Goal: Task Accomplishment & Management: Use online tool/utility

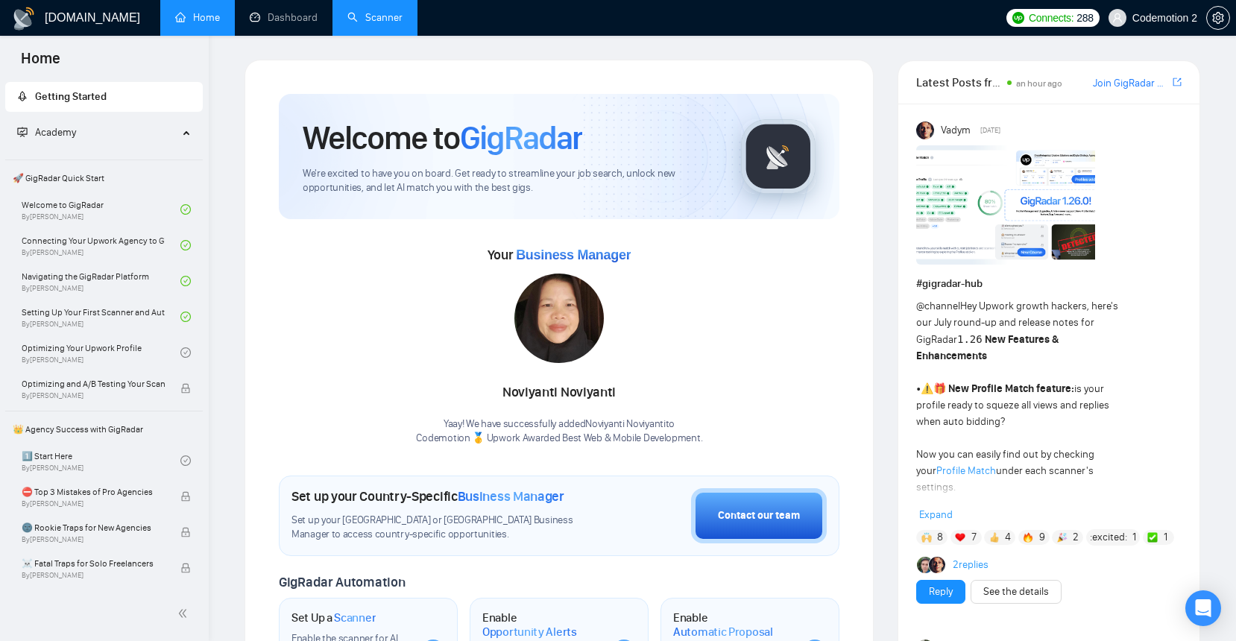
click at [367, 16] on link "Scanner" at bounding box center [374, 17] width 55 height 13
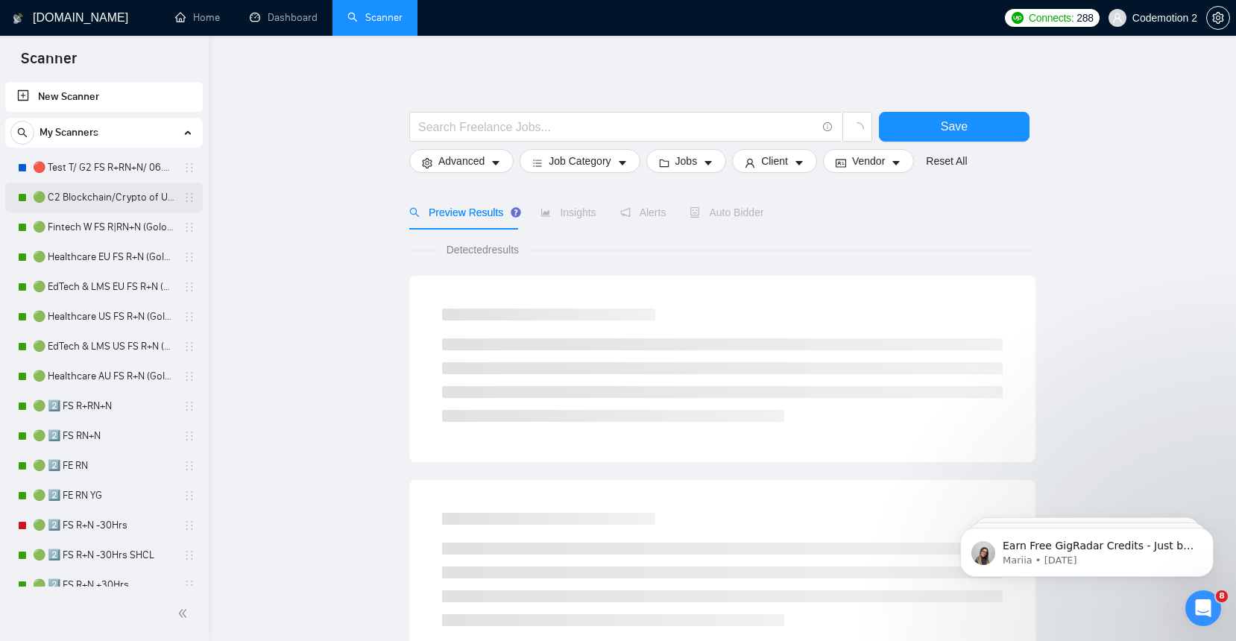
click at [95, 195] on link "🟢 C2 Blockchain/Crypto of US FS R+N" at bounding box center [104, 198] width 142 height 30
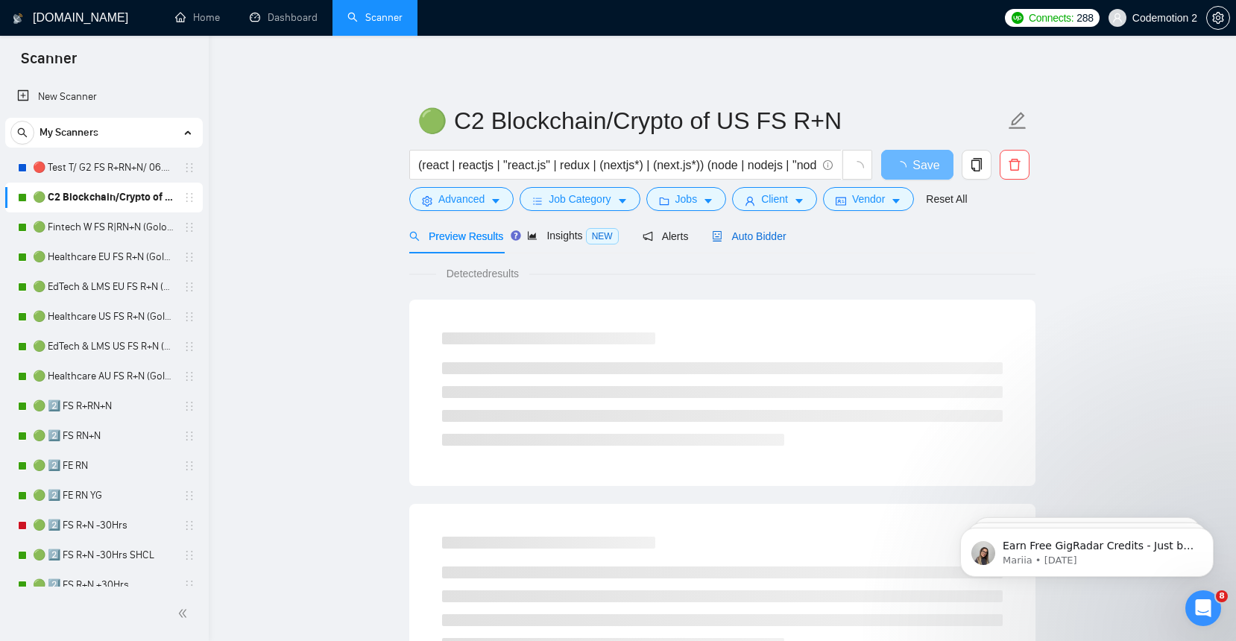
click at [755, 241] on span "Auto Bidder" at bounding box center [749, 236] width 74 height 12
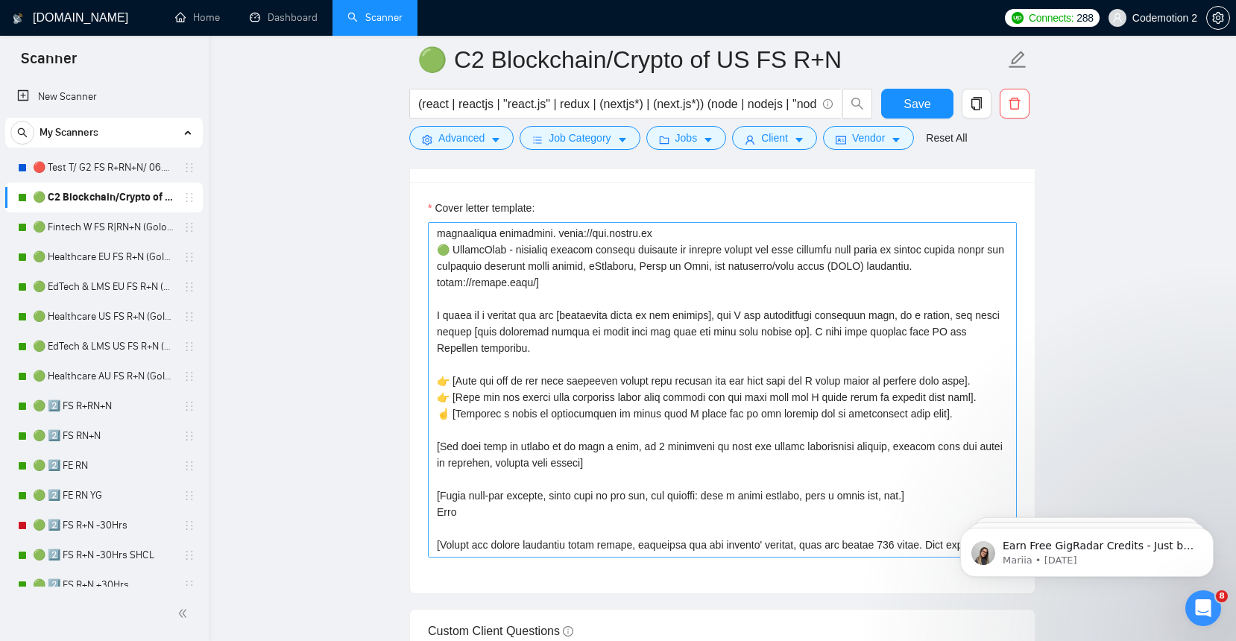
scroll to position [246, 0]
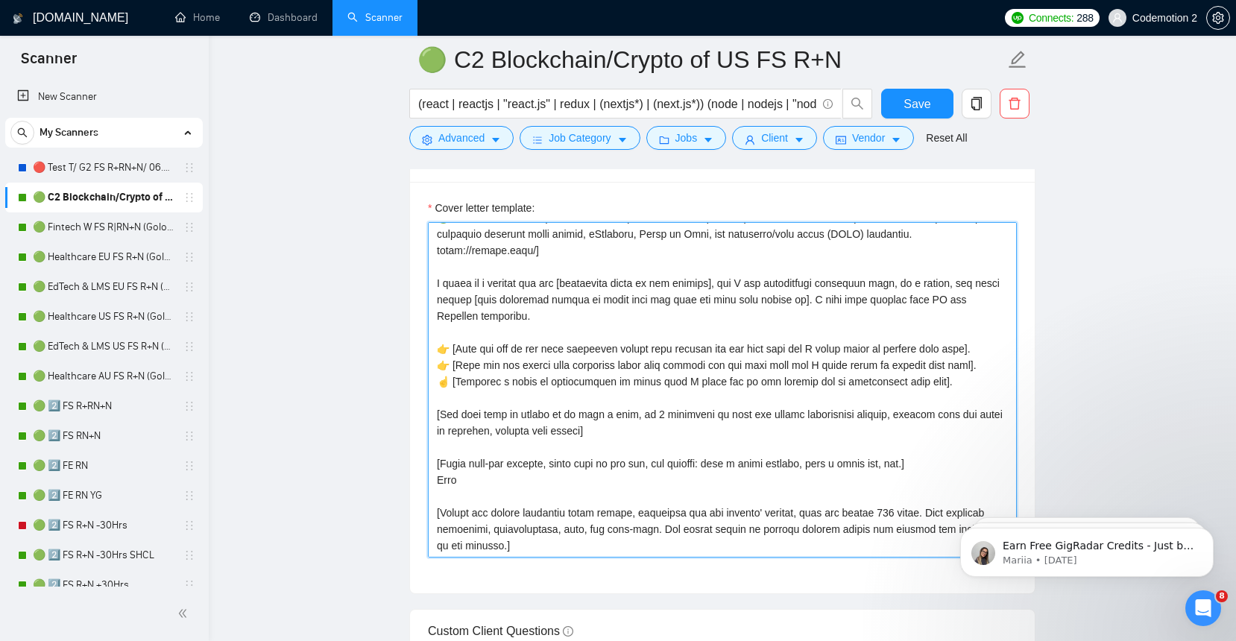
click at [447, 481] on textarea "Cover letter template:" at bounding box center [722, 389] width 589 height 335
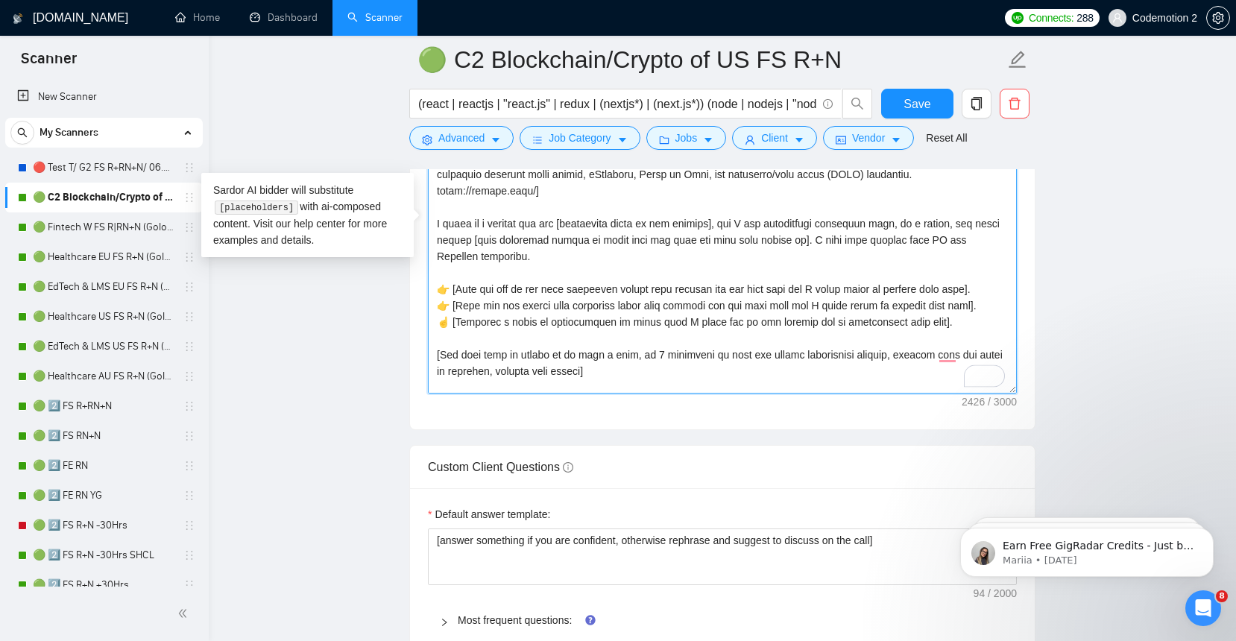
scroll to position [139, 0]
type textarea "[Analyze the tone of the following job posting and write the following cover le…"
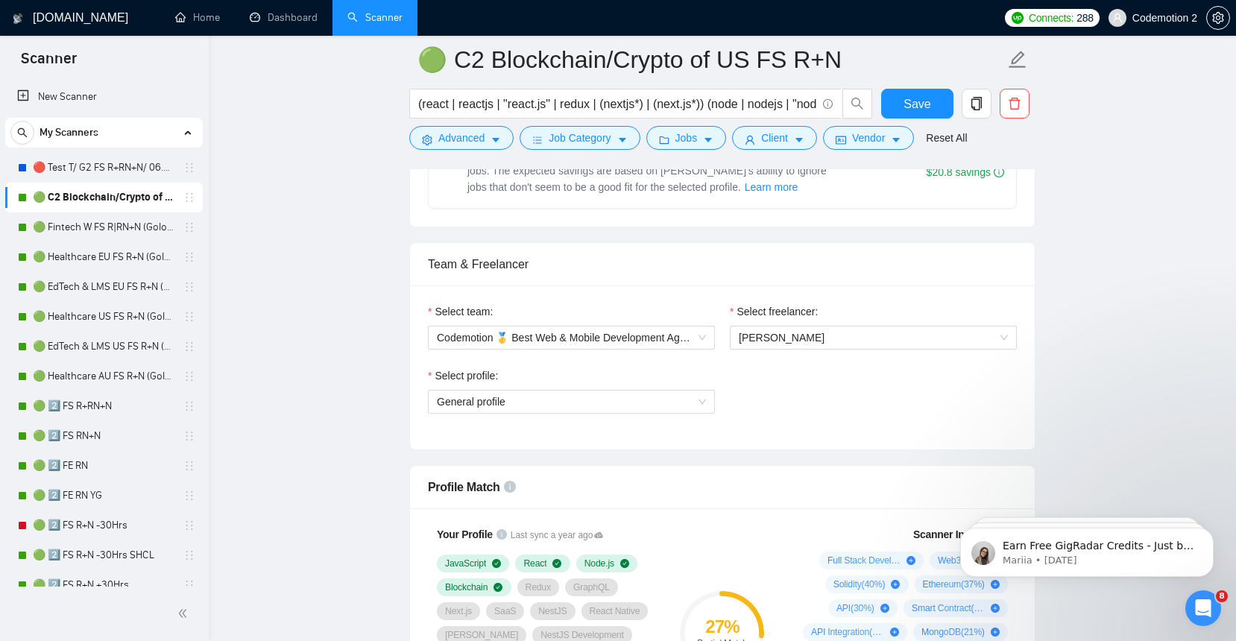
scroll to position [643, 0]
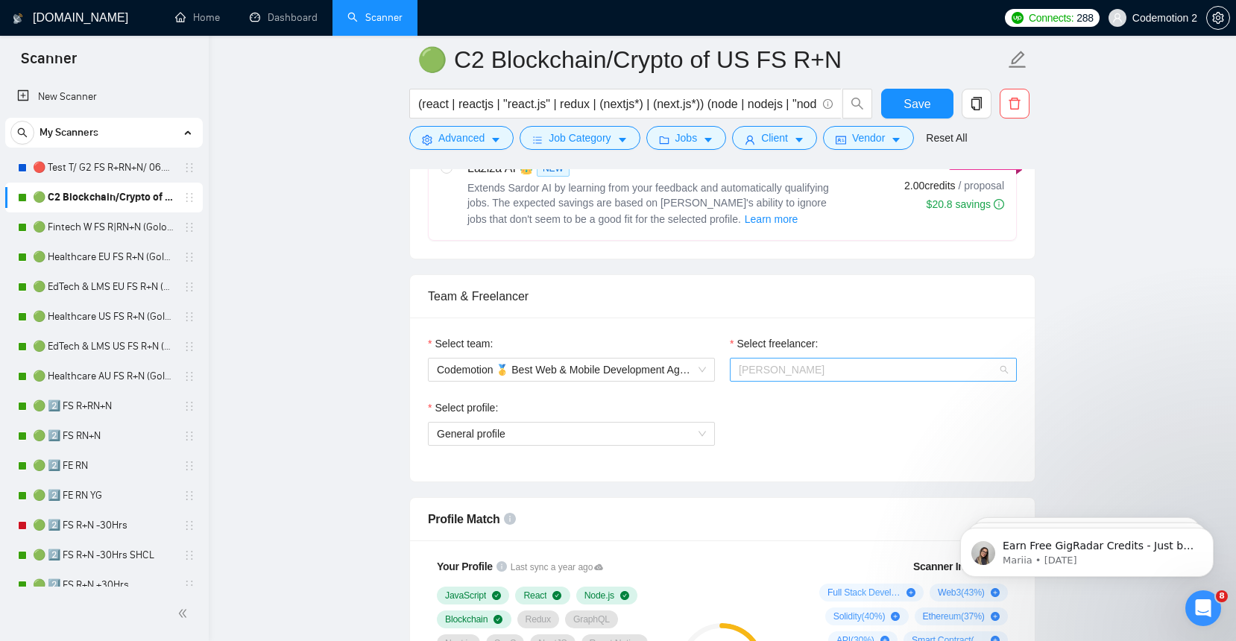
click at [776, 378] on span "[PERSON_NAME]" at bounding box center [873, 370] width 269 height 22
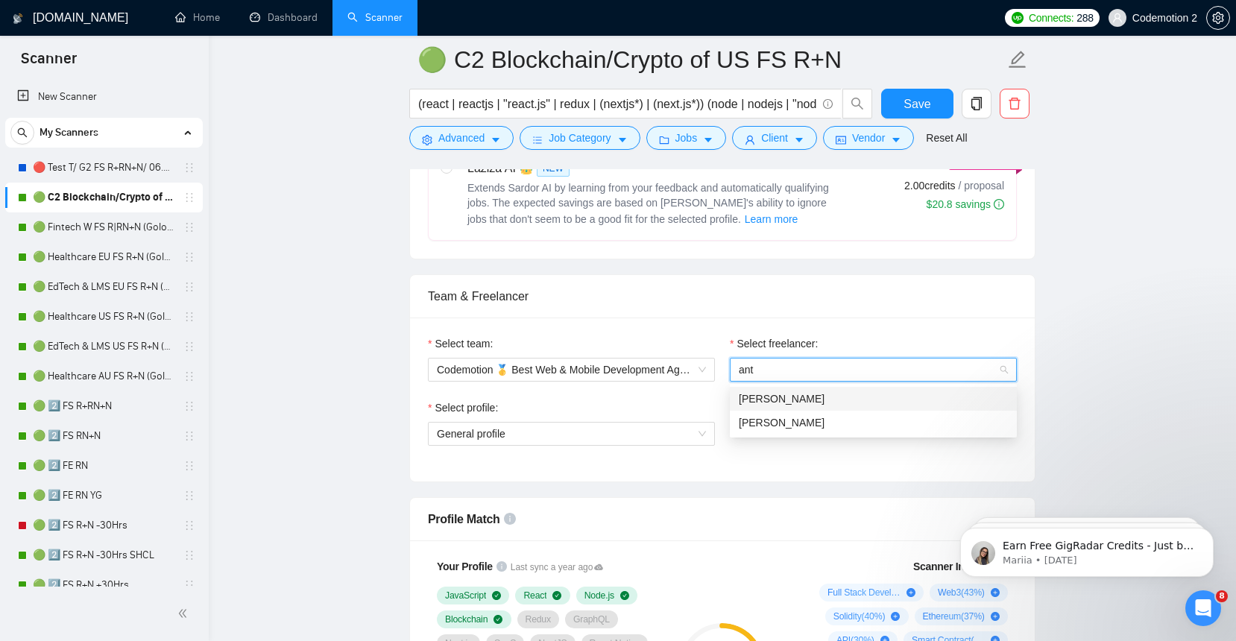
scroll to position [0, 0]
type input "anto"
click at [783, 419] on span "Anton Pshenychnyi" at bounding box center [782, 423] width 86 height 12
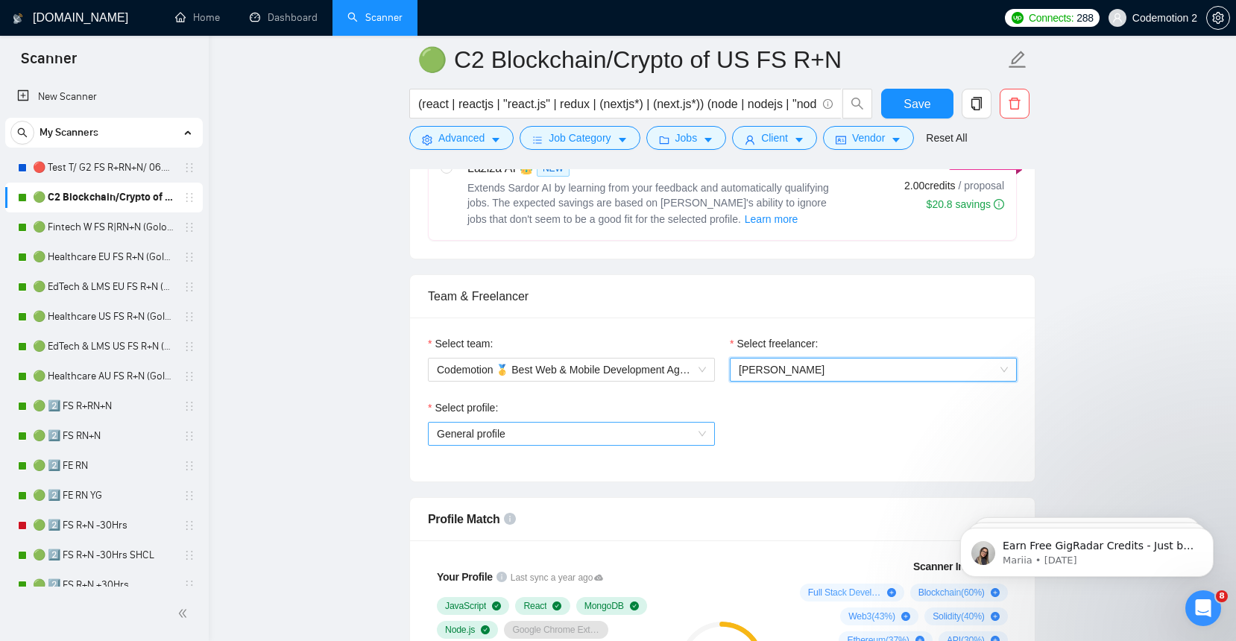
click at [702, 429] on span "General profile" at bounding box center [571, 434] width 269 height 22
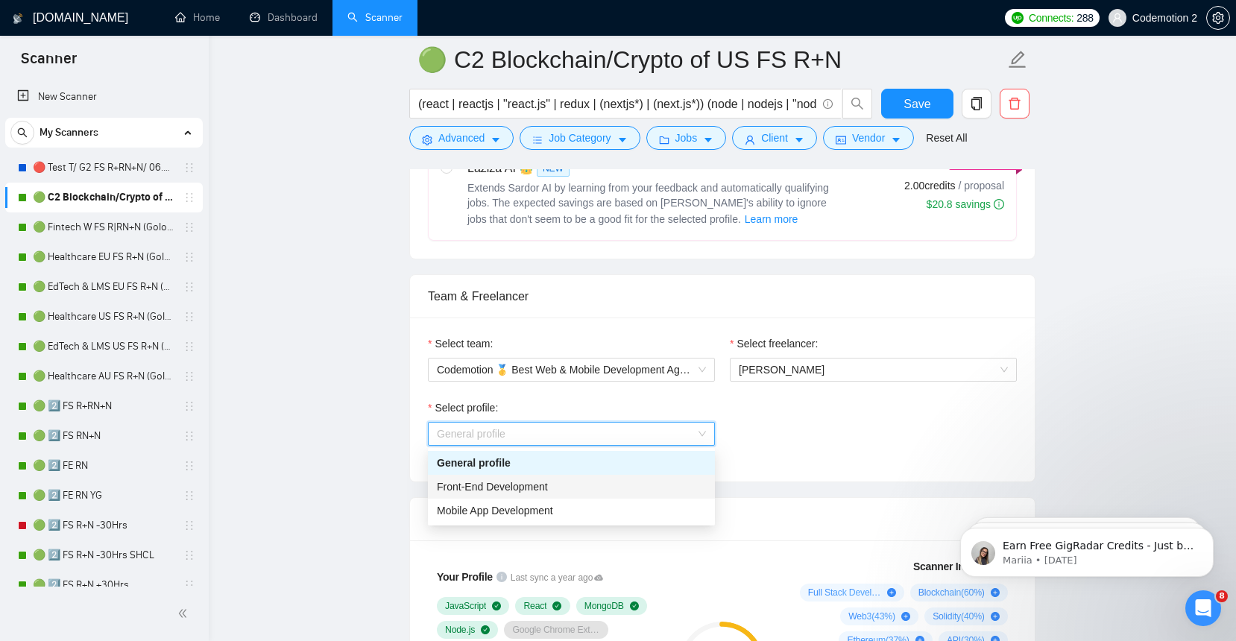
click at [568, 484] on div "Front-End Development" at bounding box center [571, 487] width 269 height 16
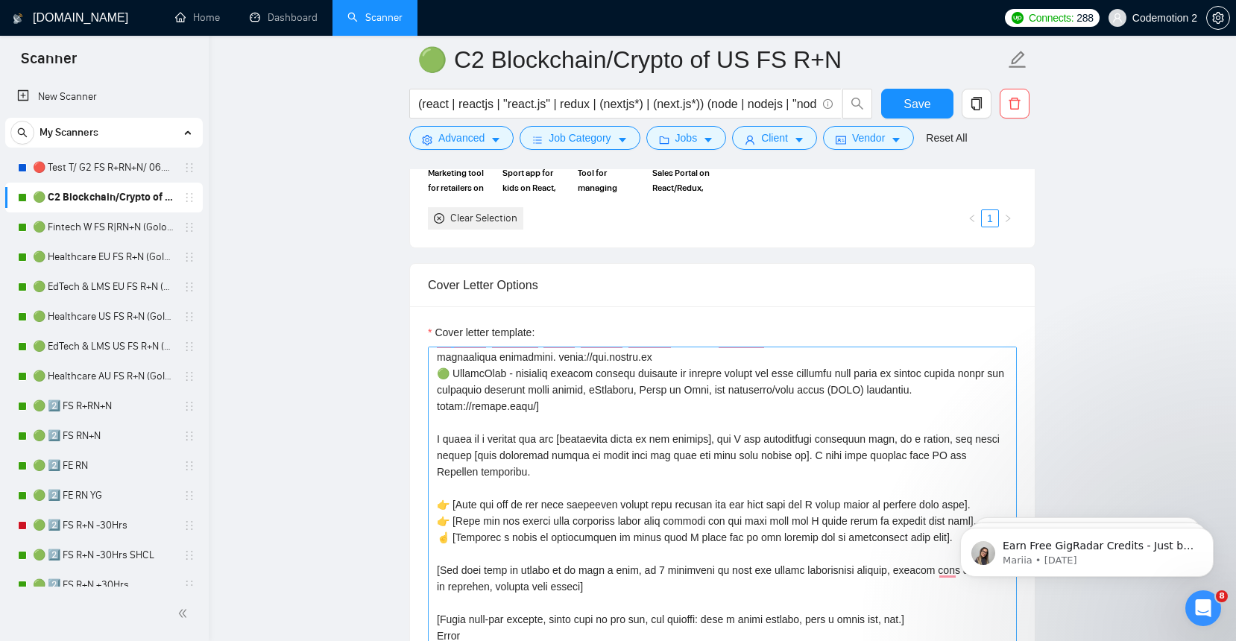
scroll to position [223, 0]
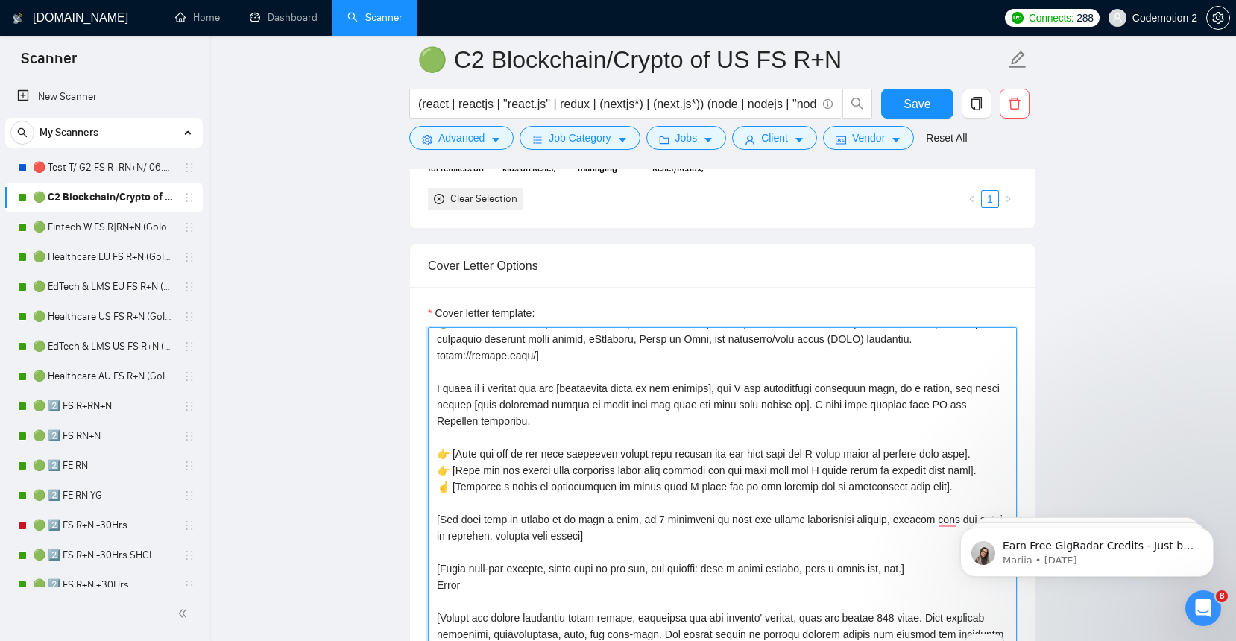
click at [590, 385] on textarea "Cover letter template:" at bounding box center [722, 494] width 589 height 335
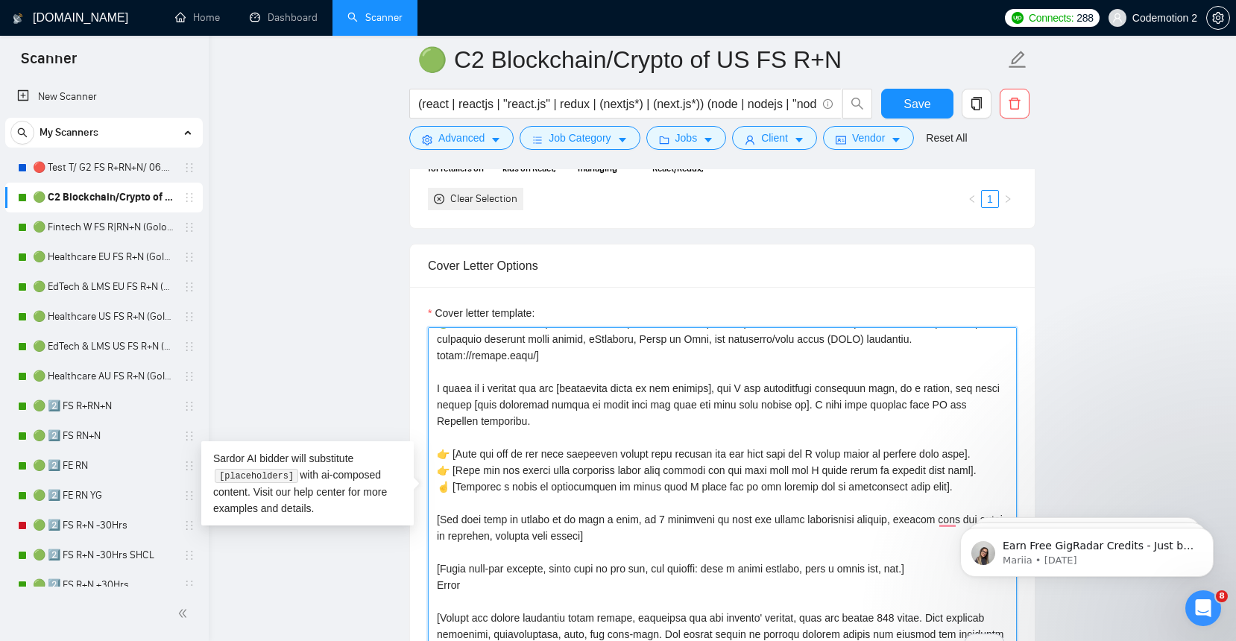
click at [590, 385] on textarea "Cover letter template:" at bounding box center [722, 494] width 589 height 335
click at [643, 458] on textarea "Cover letter template:" at bounding box center [722, 494] width 589 height 335
click at [587, 389] on textarea "Cover letter template:" at bounding box center [722, 494] width 589 height 335
drag, startPoint x: 892, startPoint y: 403, endPoint x: 972, endPoint y: 404, distance: 79.8
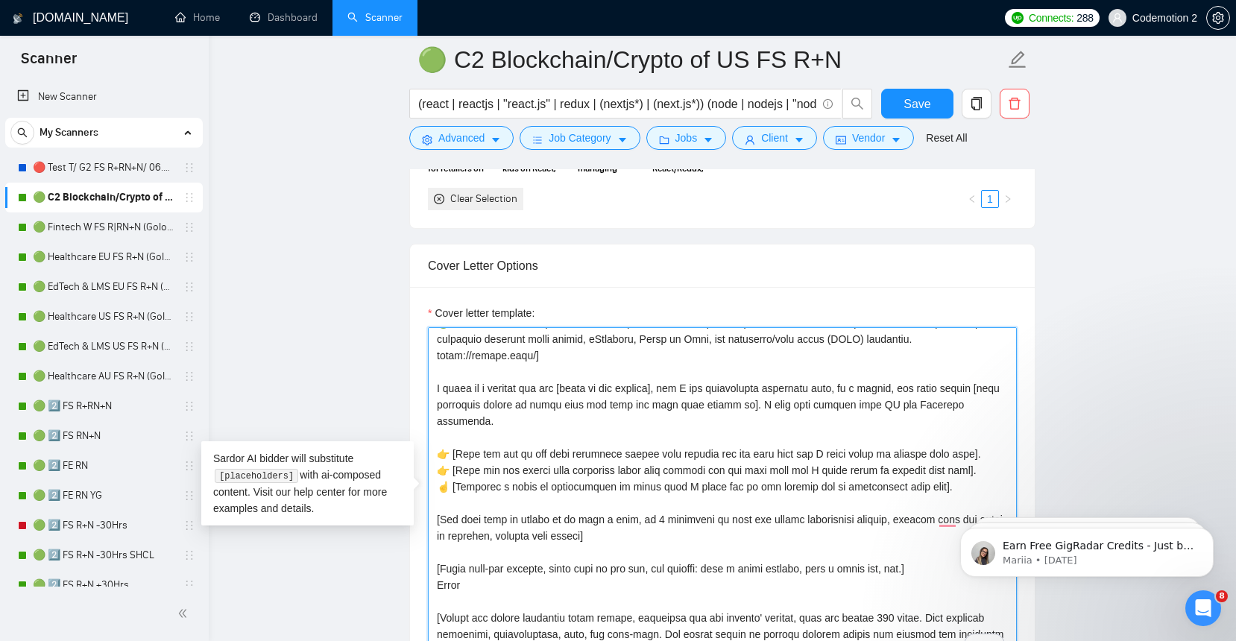
click at [972, 405] on textarea "Cover letter template:" at bounding box center [722, 494] width 589 height 335
click at [947, 405] on textarea "Cover letter template:" at bounding box center [722, 494] width 589 height 335
click at [918, 405] on textarea "Cover letter template:" at bounding box center [722, 494] width 589 height 335
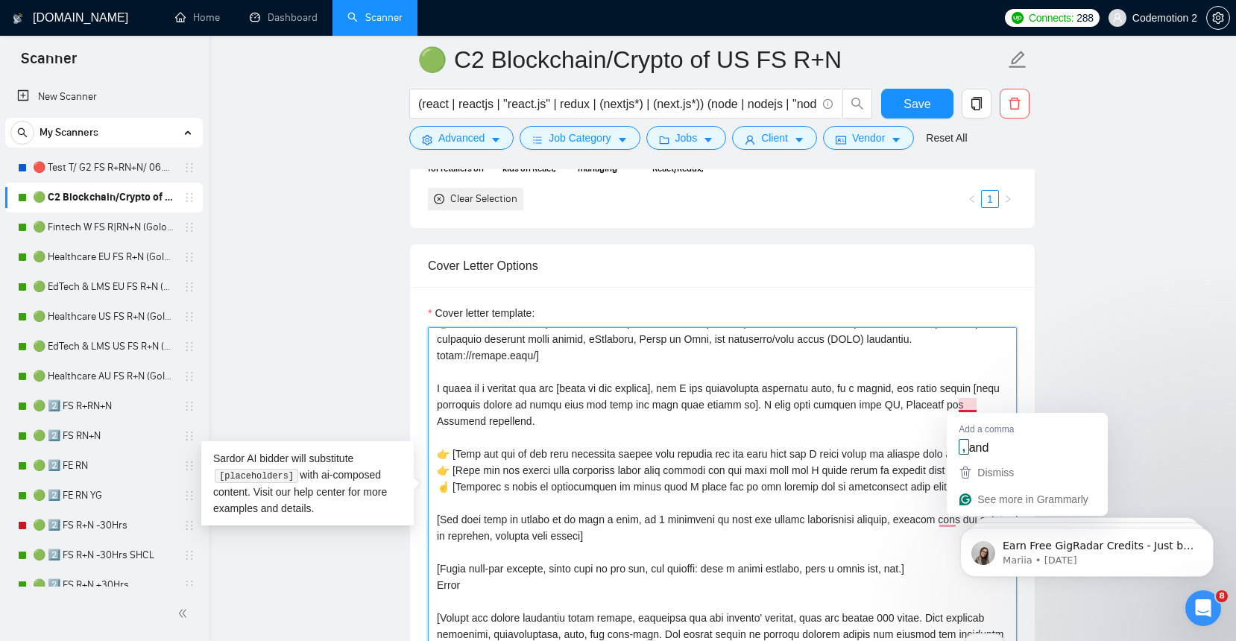
click at [956, 405] on textarea "Cover letter template:" at bounding box center [722, 494] width 589 height 335
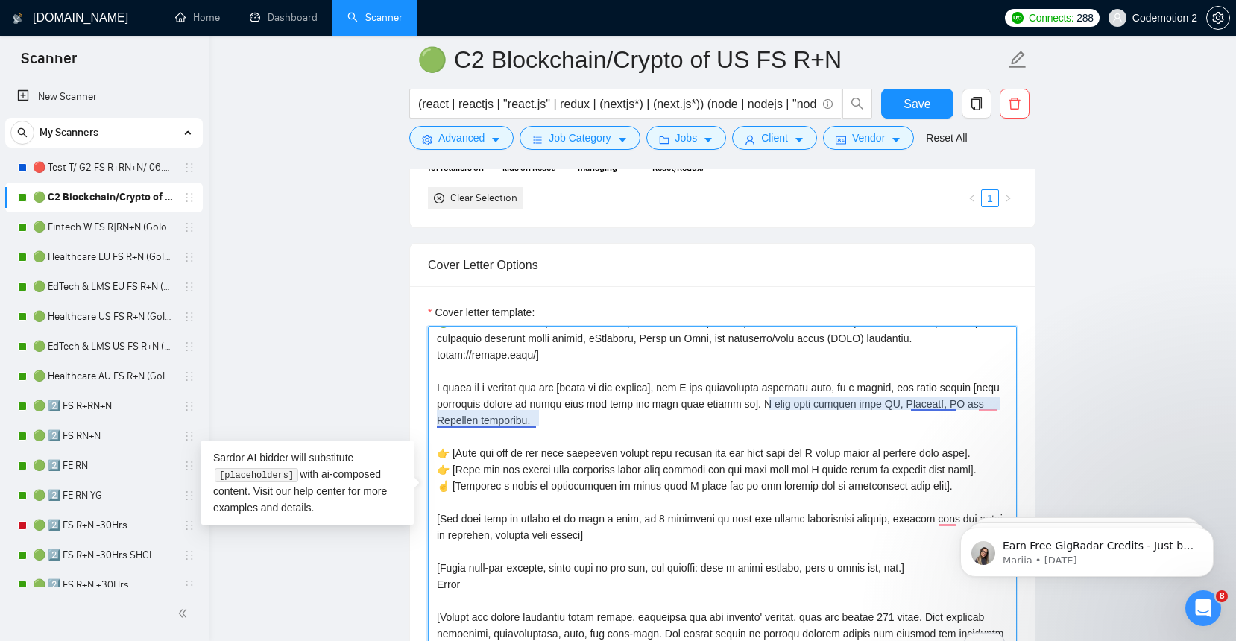
click at [474, 424] on textarea "Cover letter template:" at bounding box center [722, 493] width 589 height 335
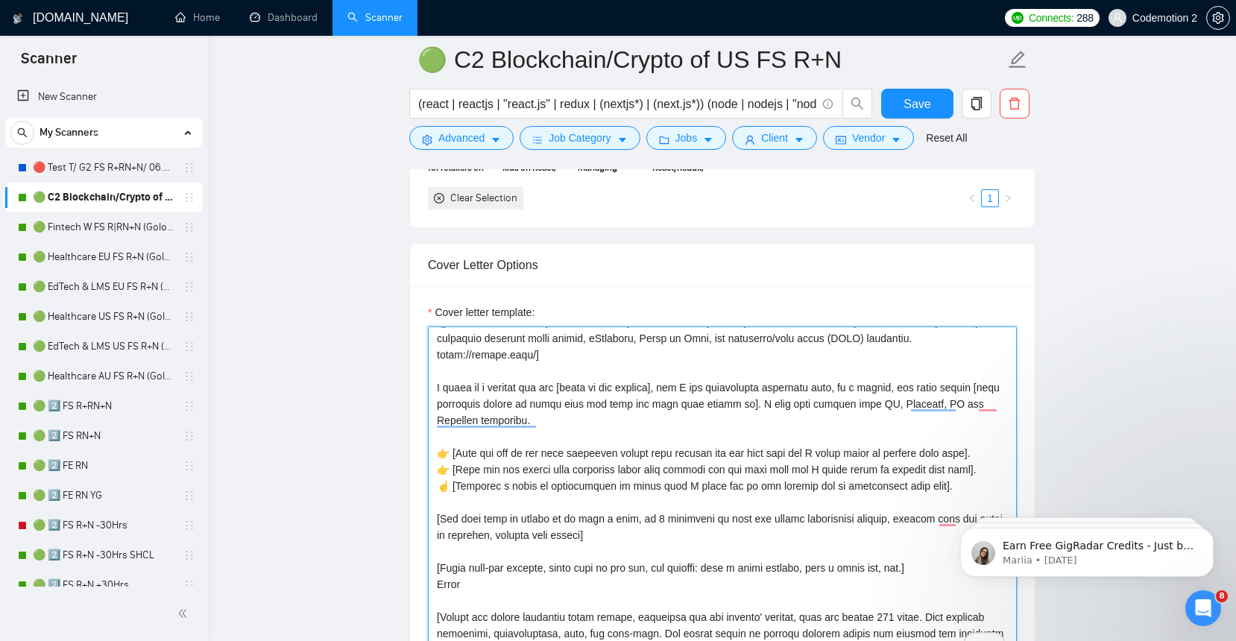
click at [555, 459] on textarea "Cover letter template:" at bounding box center [722, 493] width 589 height 335
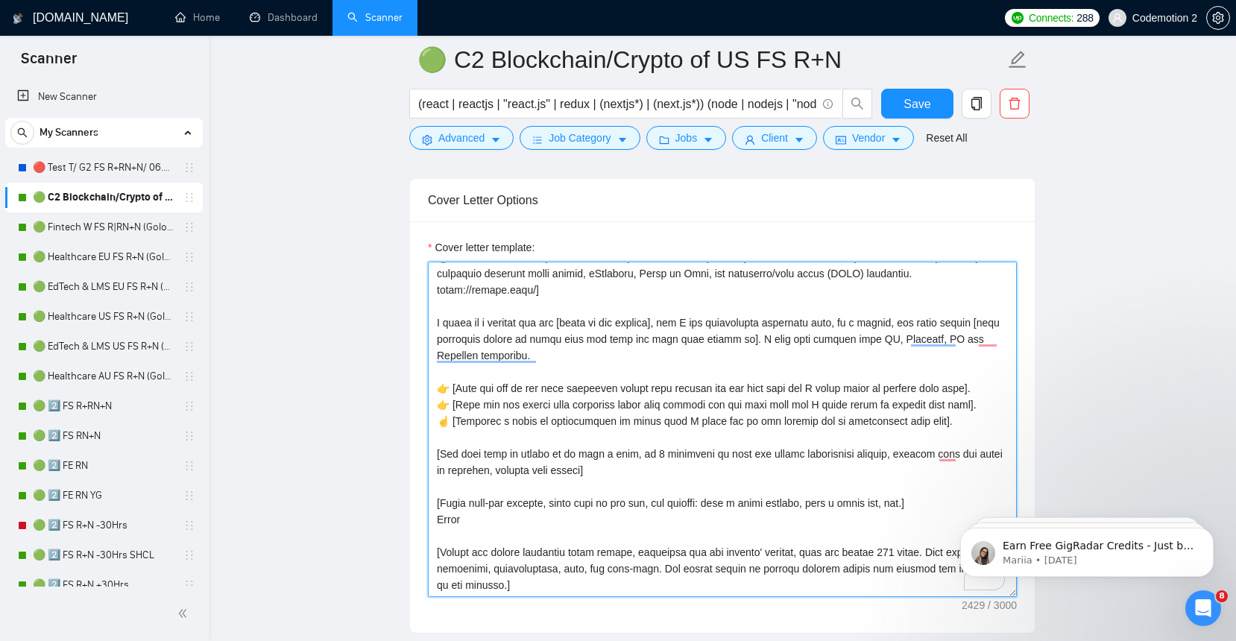
scroll to position [1565, 0]
type textarea "[Analyze the tone of the following job posting and write the following cover le…"
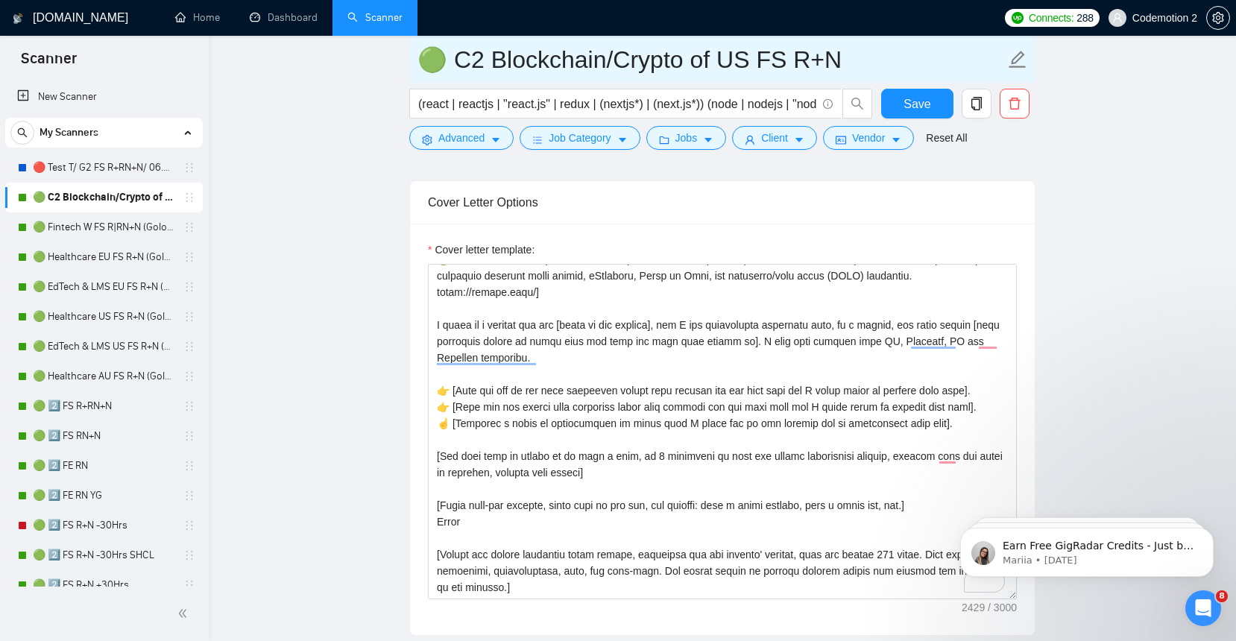
drag, startPoint x: 854, startPoint y: 60, endPoint x: 445, endPoint y: 60, distance: 408.5
click at [445, 60] on input "🟢 C2 Blockchain/Crypto of US FS R+N" at bounding box center [710, 59] width 587 height 37
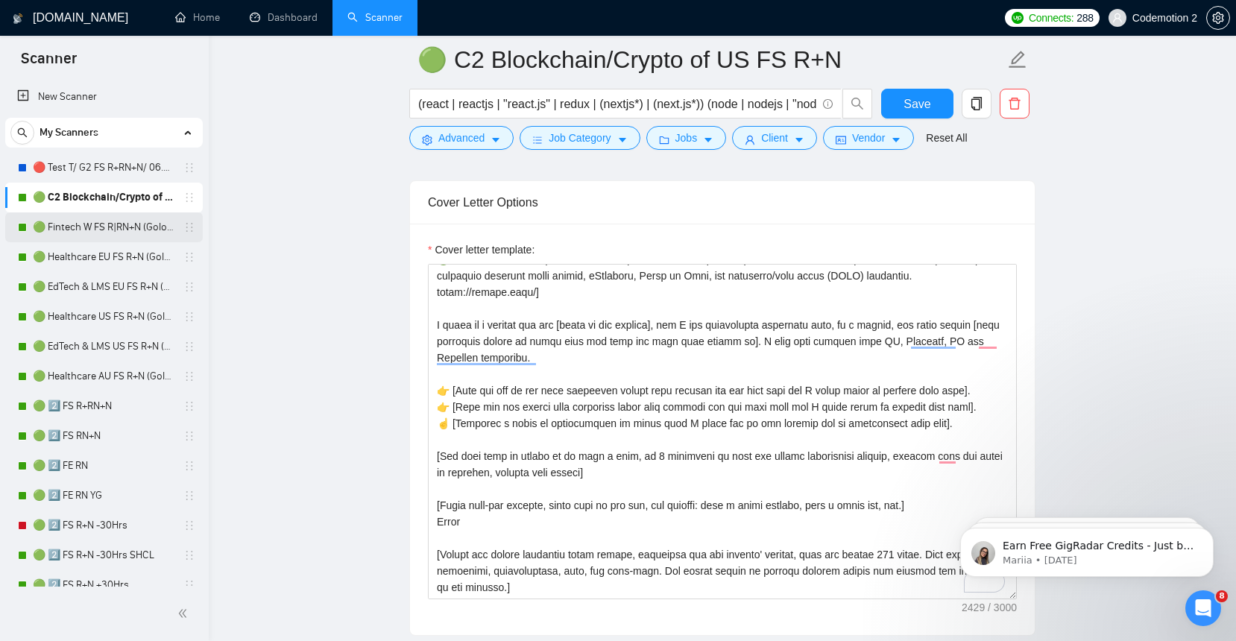
click at [78, 229] on link "🟢 Fintech W FS R|RN+N (Golovach FS)" at bounding box center [104, 227] width 142 height 30
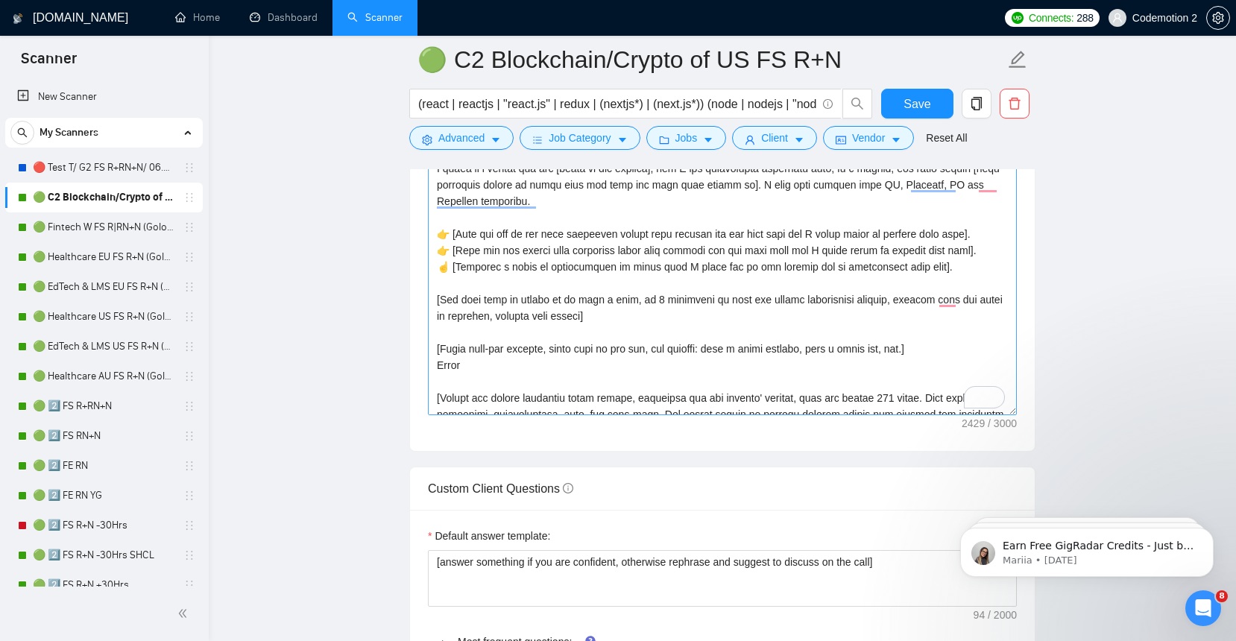
scroll to position [217, 0]
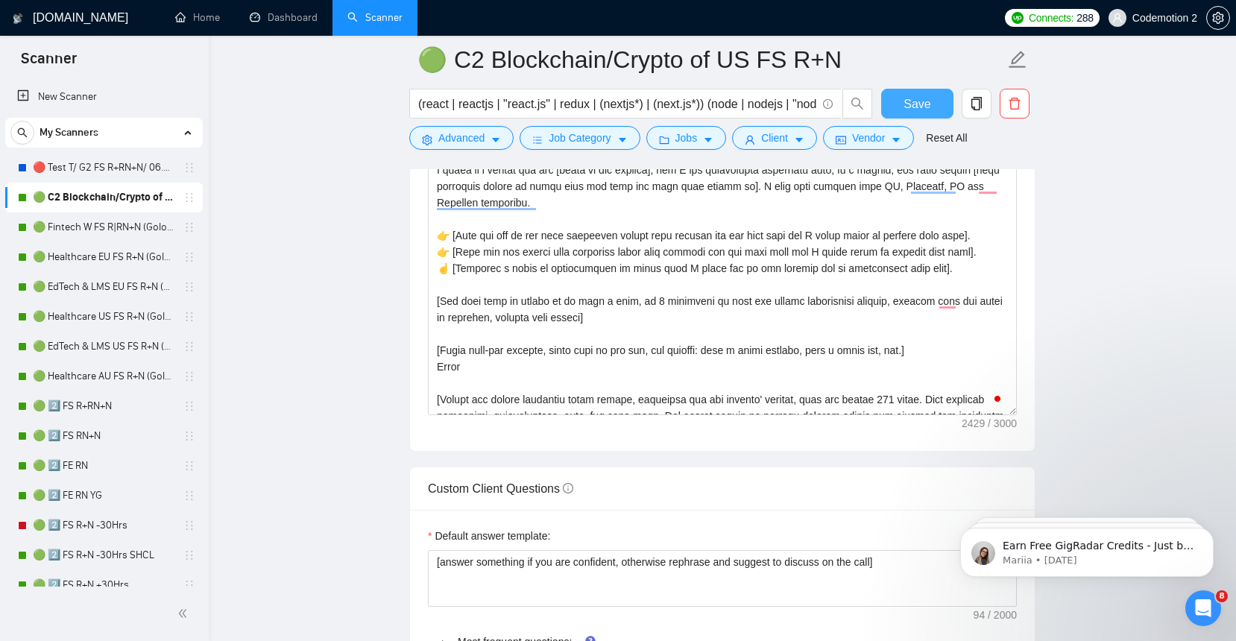
click at [909, 101] on span "Save" at bounding box center [916, 104] width 27 height 19
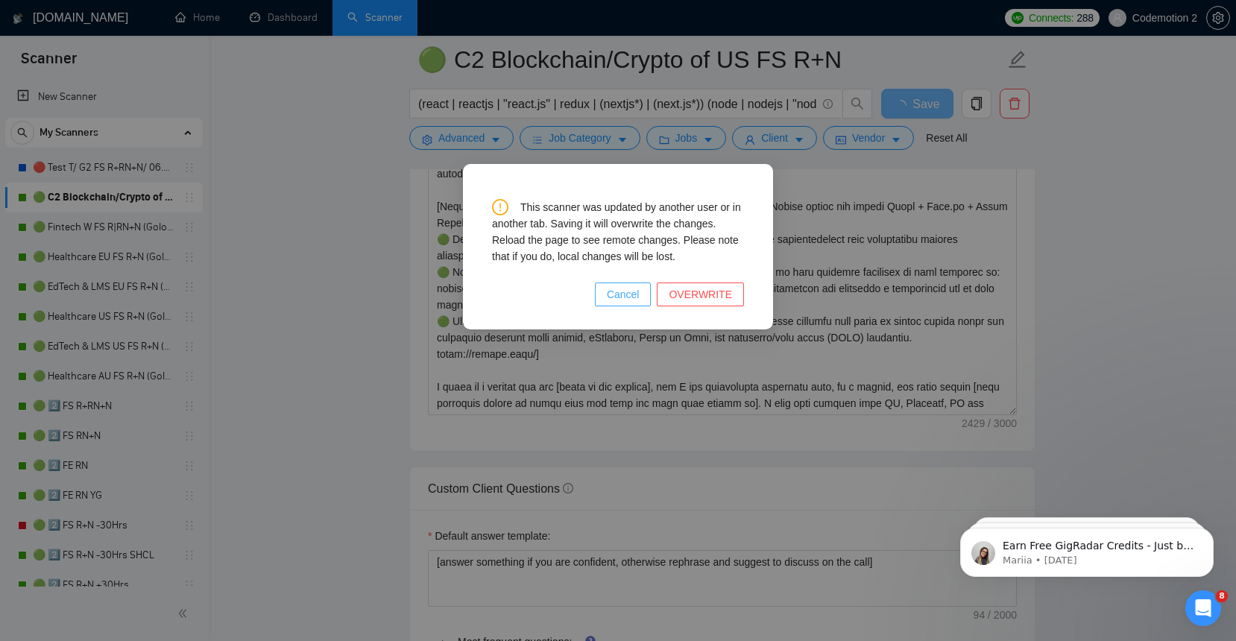
click at [629, 292] on span "Cancel" at bounding box center [623, 294] width 33 height 16
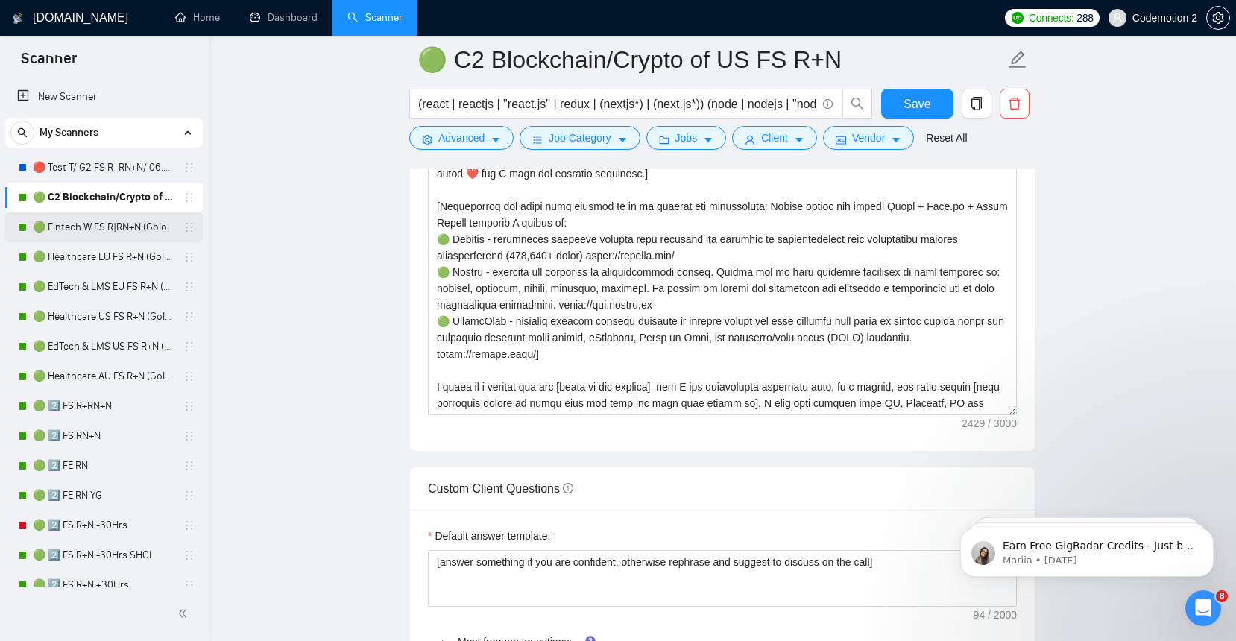
click at [98, 231] on link "🟢 Fintech W FS R|RN+N (Golovach FS)" at bounding box center [104, 227] width 142 height 30
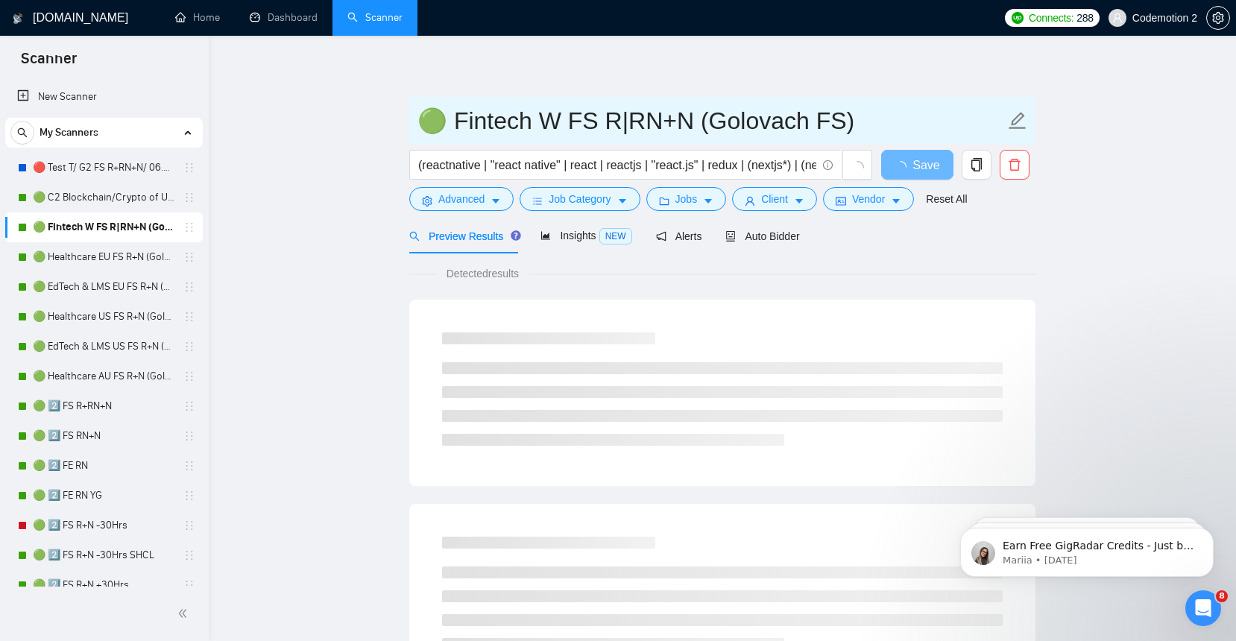
drag, startPoint x: 862, startPoint y: 123, endPoint x: 452, endPoint y: 118, distance: 410.0
click at [452, 118] on input "🟢 Fintech W FS R|RN+N (Golovach FS)" at bounding box center [710, 120] width 587 height 37
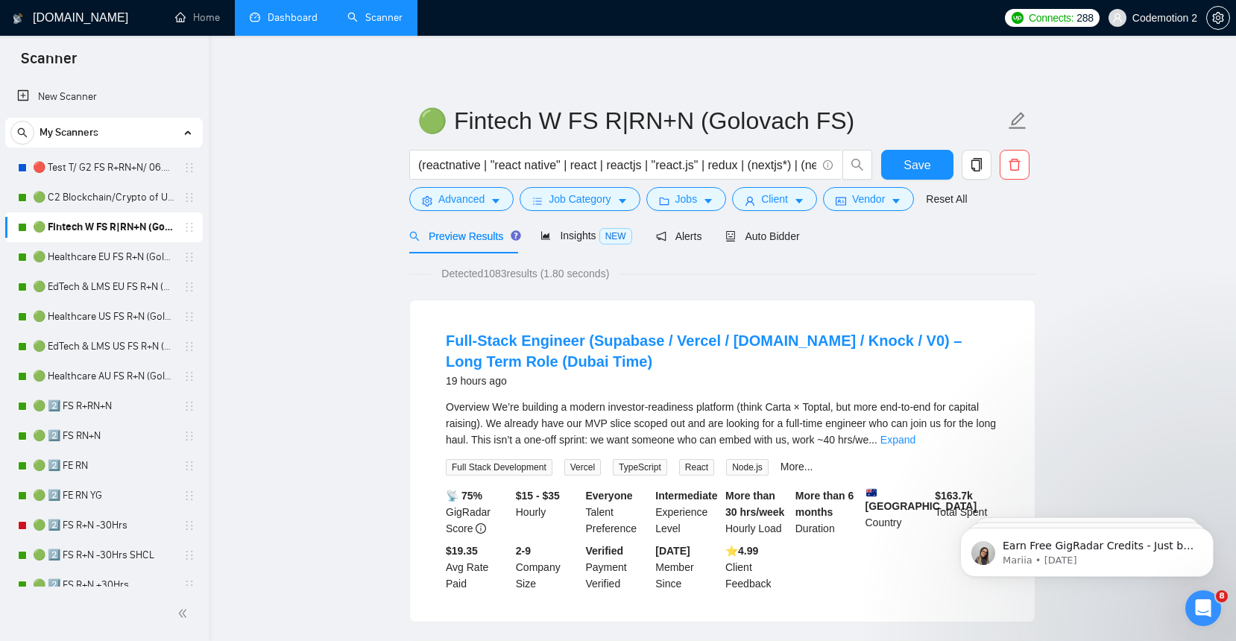
click at [287, 16] on link "Dashboard" at bounding box center [284, 17] width 68 height 13
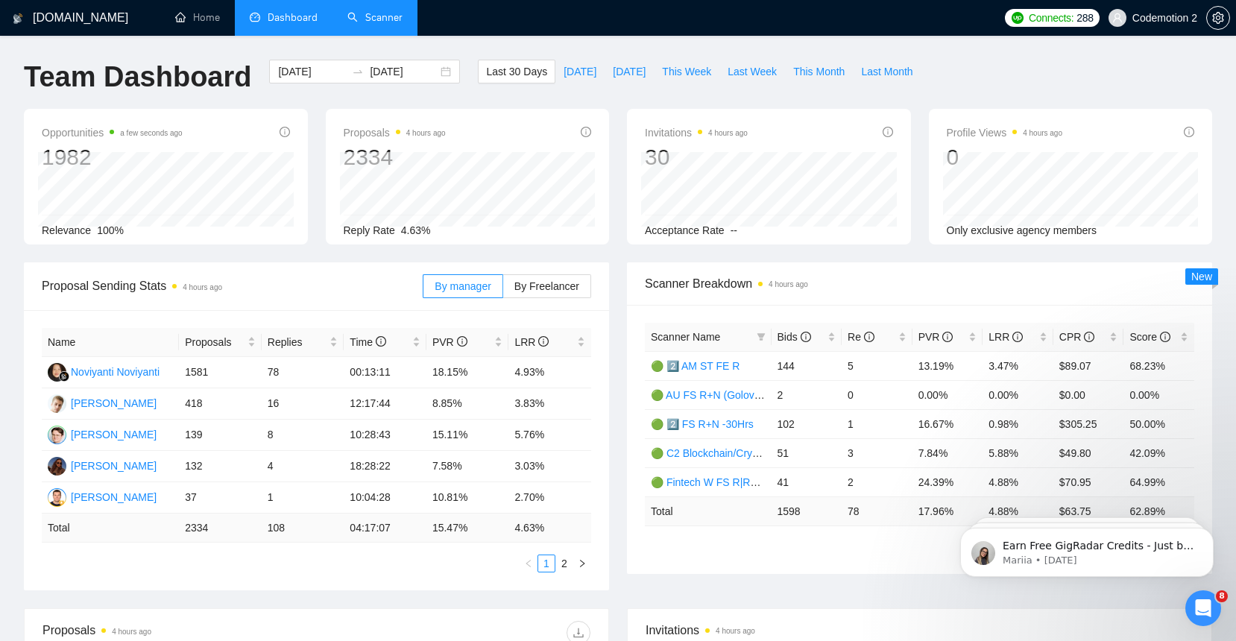
click at [364, 24] on link "Scanner" at bounding box center [374, 17] width 55 height 13
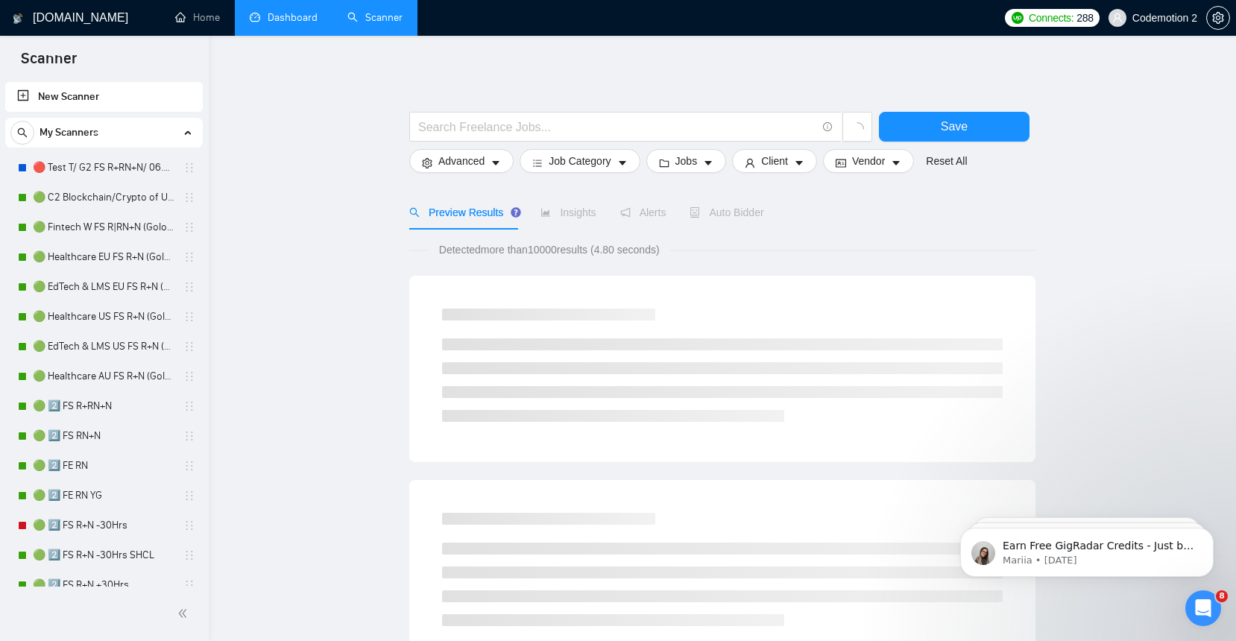
click at [300, 22] on link "Dashboard" at bounding box center [284, 17] width 68 height 13
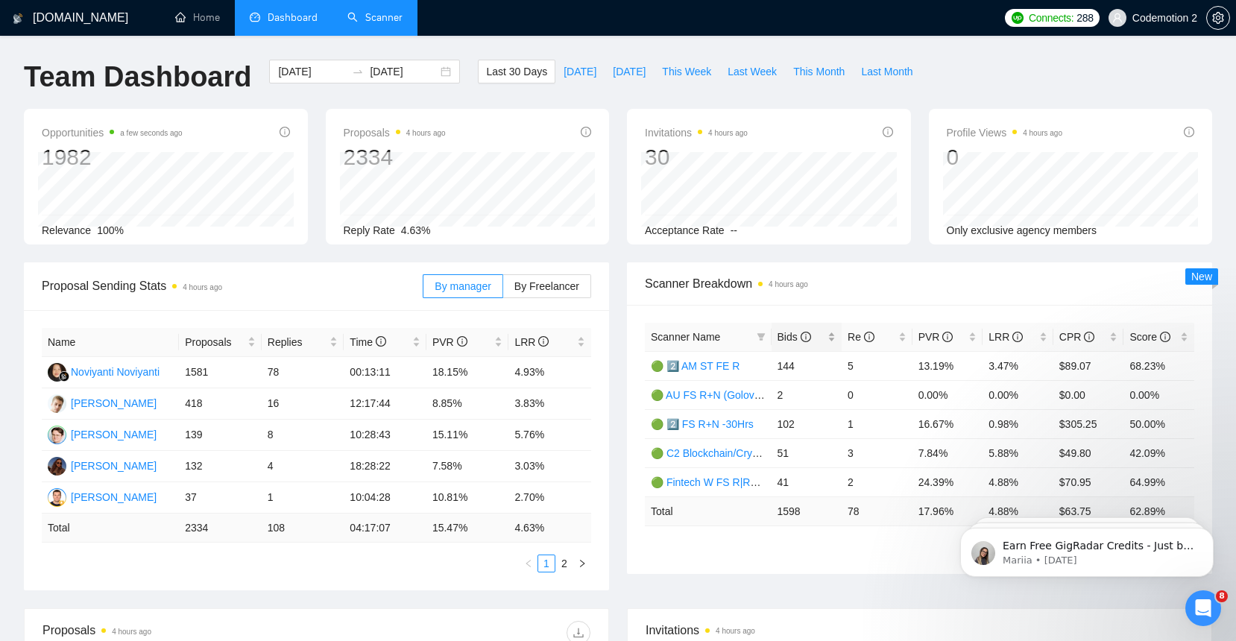
click at [795, 341] on span "Bids" at bounding box center [794, 337] width 34 height 12
click at [786, 338] on span "Bids" at bounding box center [794, 337] width 34 height 12
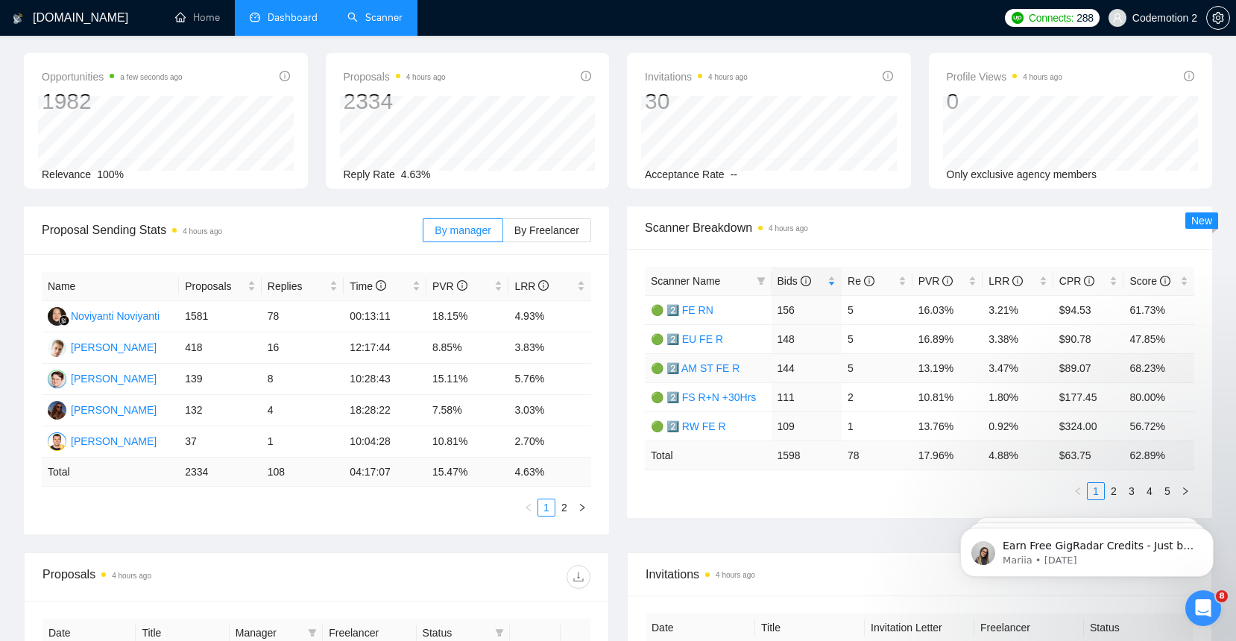
scroll to position [57, 0]
click at [1113, 491] on link "2" at bounding box center [1113, 490] width 16 height 16
click at [1098, 494] on link "1" at bounding box center [1096, 490] width 16 height 16
click at [723, 397] on link "🟢 2️⃣ FS R+N +30Hrs" at bounding box center [703, 397] width 105 height 12
click at [724, 394] on link "🟢 2️⃣ FS R+N +30Hrs" at bounding box center [703, 397] width 105 height 12
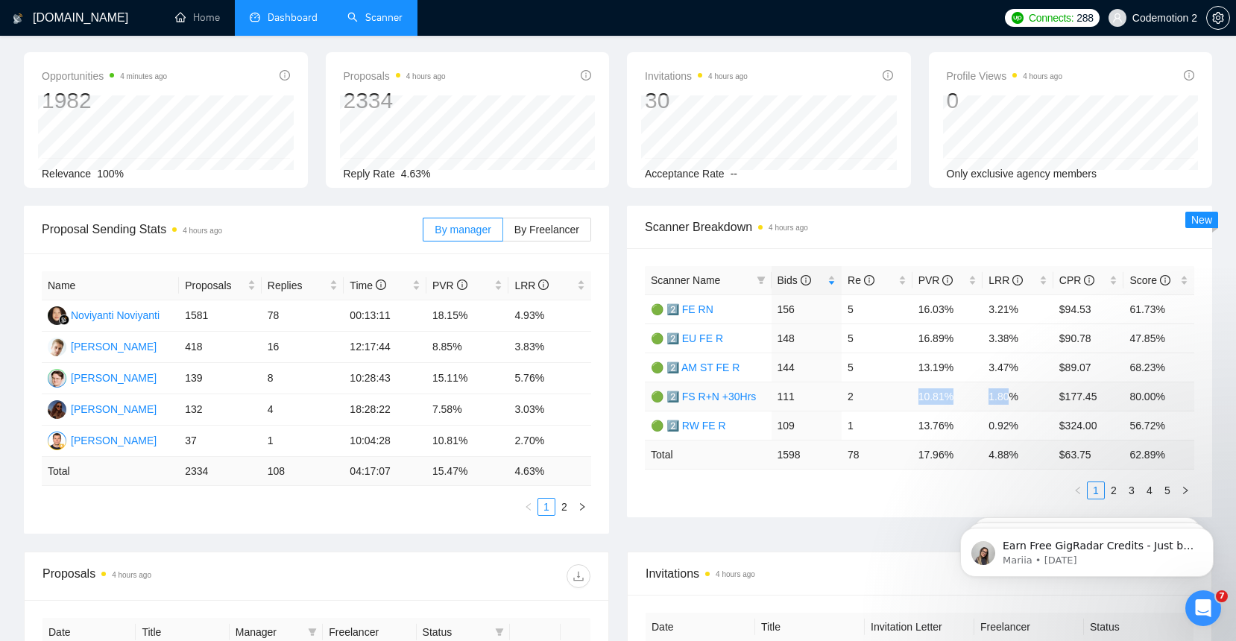
drag, startPoint x: 920, startPoint y: 397, endPoint x: 1010, endPoint y: 396, distance: 90.2
click at [1010, 396] on tr "🟢 2️⃣ FS R+N +30Hrs 111 2 10.81% 1.80% $177.45 80.00%" at bounding box center [919, 396] width 549 height 29
click at [885, 395] on td "2" at bounding box center [877, 396] width 71 height 29
click at [784, 283] on span "Bids" at bounding box center [794, 280] width 34 height 12
click at [786, 283] on span "Bids" at bounding box center [794, 280] width 34 height 12
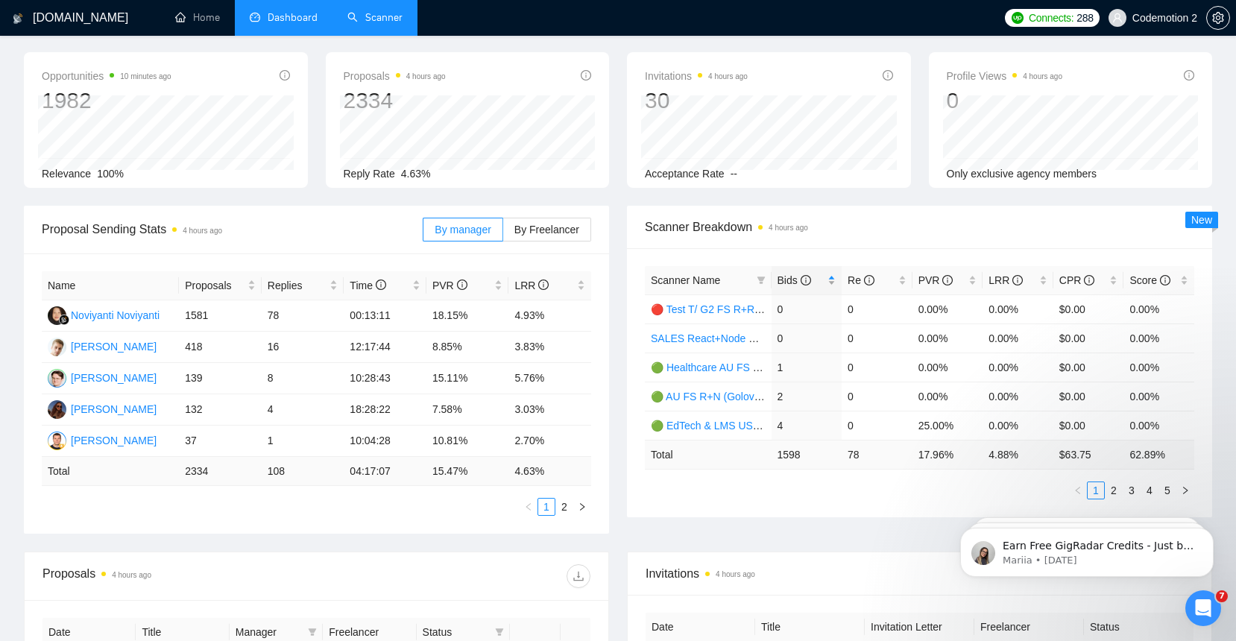
click at [798, 281] on span "Bids" at bounding box center [794, 280] width 34 height 12
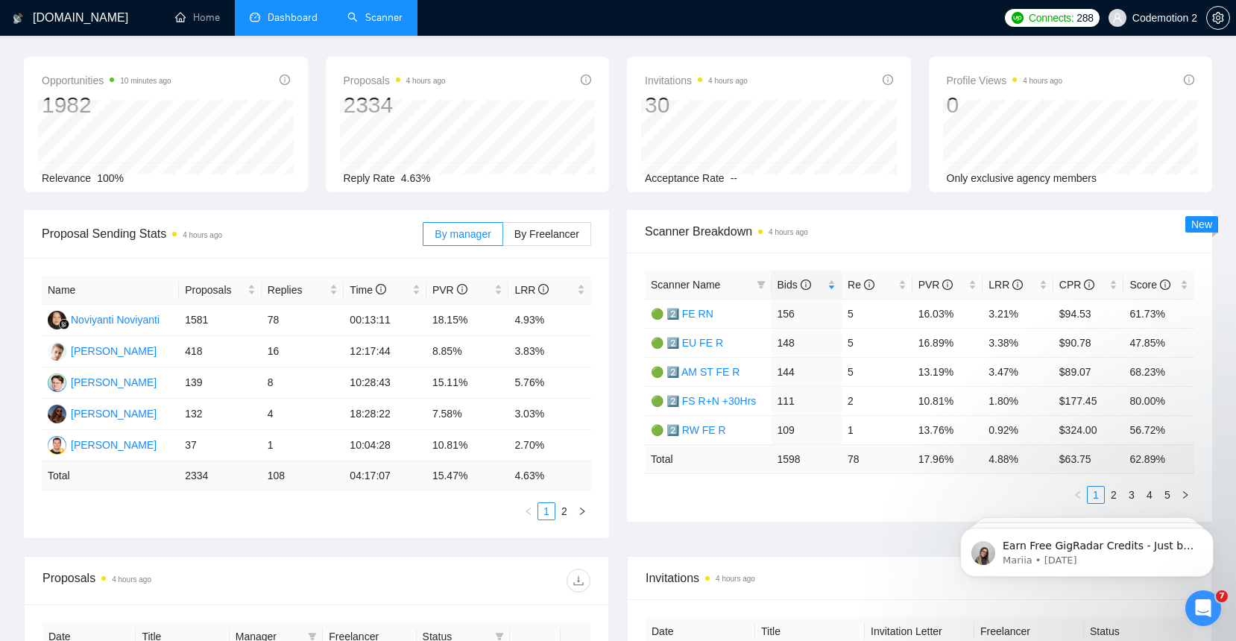
scroll to position [61, 0]
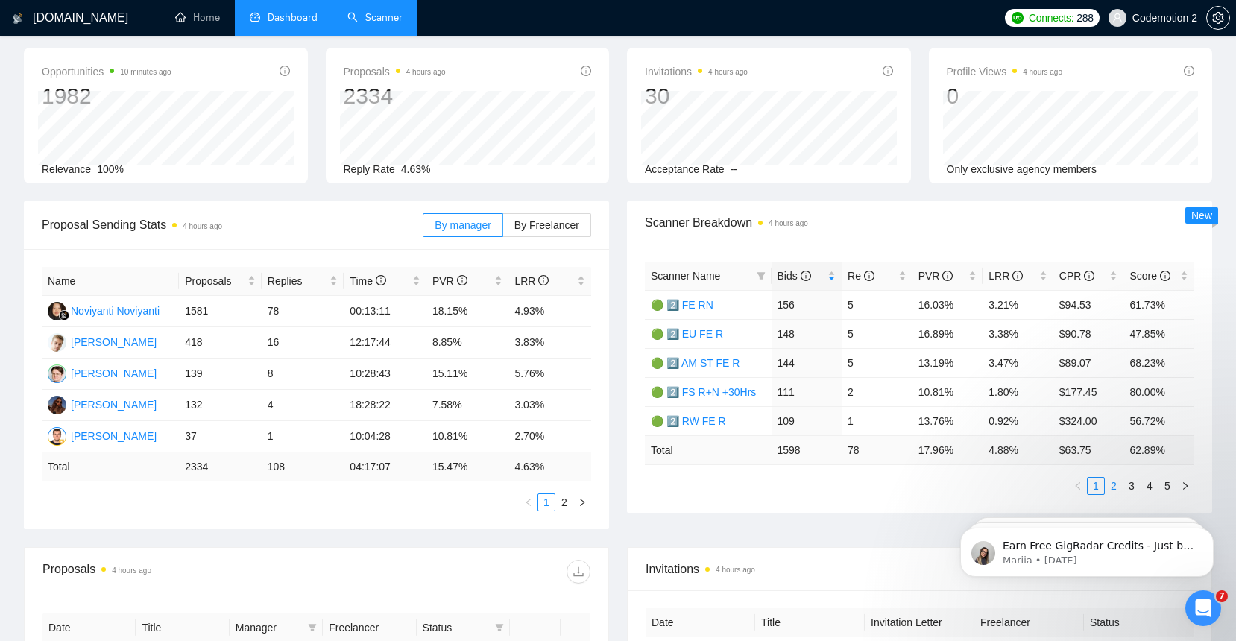
click at [1114, 485] on link "2" at bounding box center [1113, 486] width 16 height 16
click at [1096, 480] on link "1" at bounding box center [1096, 486] width 16 height 16
click at [1114, 485] on link "2" at bounding box center [1113, 486] width 16 height 16
click at [1132, 487] on link "3" at bounding box center [1131, 486] width 16 height 16
click at [702, 308] on link "🟢 2️⃣ FS R+N -30Hrs SHCL" at bounding box center [717, 305] width 133 height 12
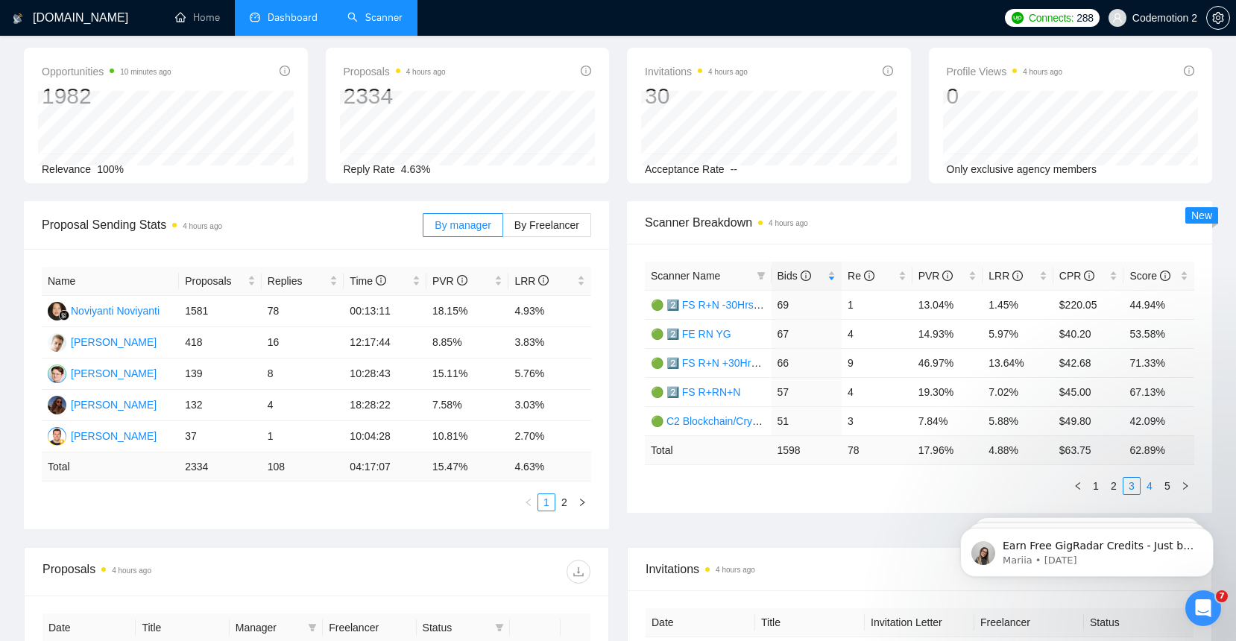
click at [1149, 485] on link "4" at bounding box center [1149, 486] width 16 height 16
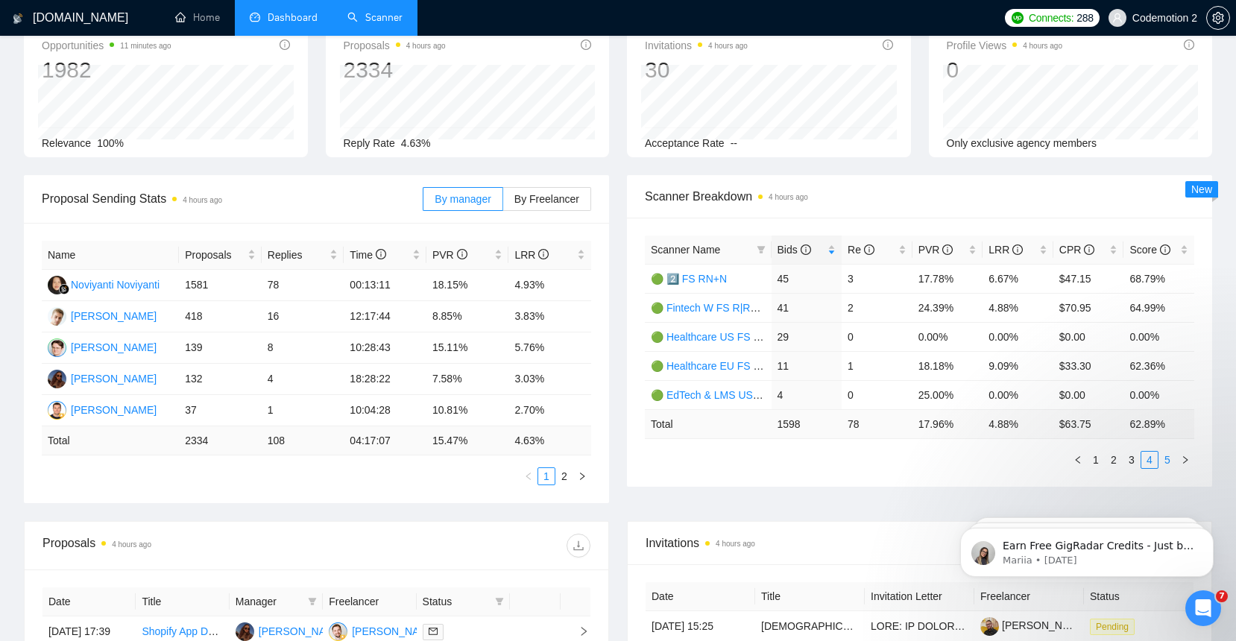
click at [1169, 459] on link "5" at bounding box center [1167, 460] width 16 height 16
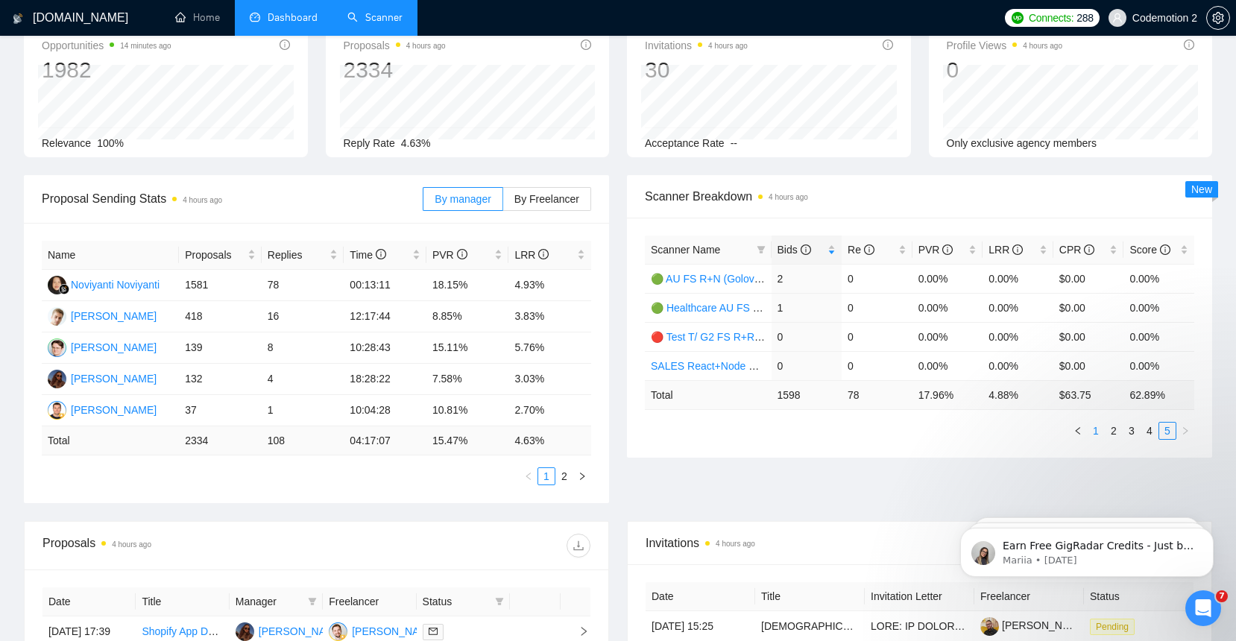
click at [1096, 429] on link "1" at bounding box center [1096, 431] width 16 height 16
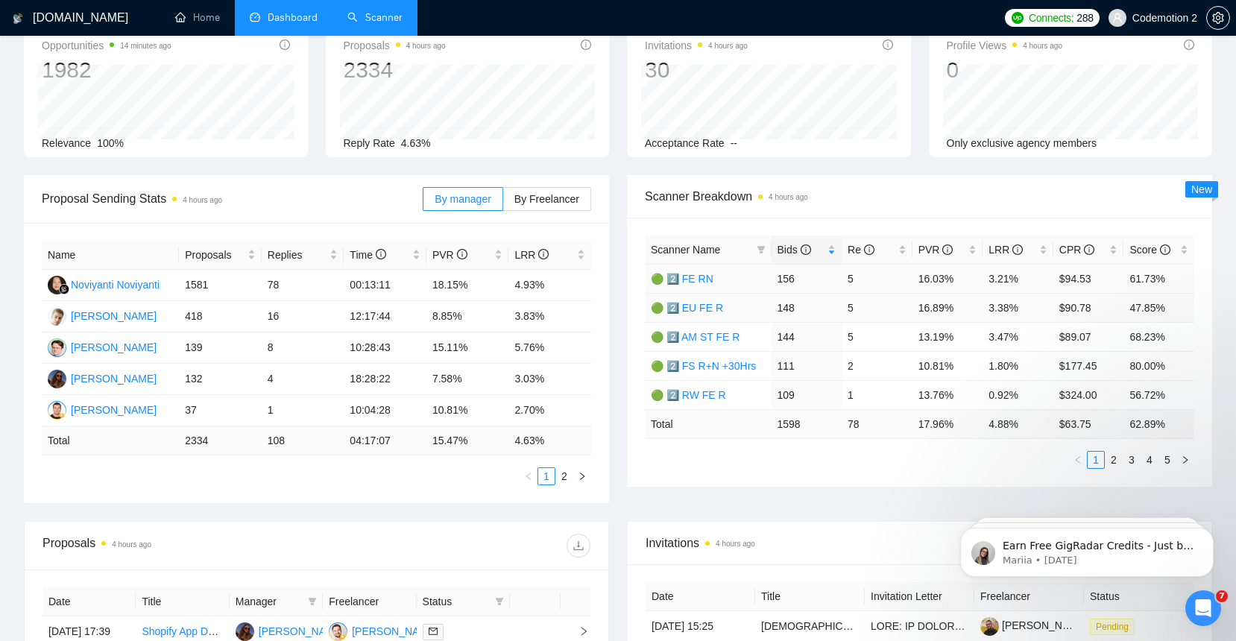
scroll to position [0, 0]
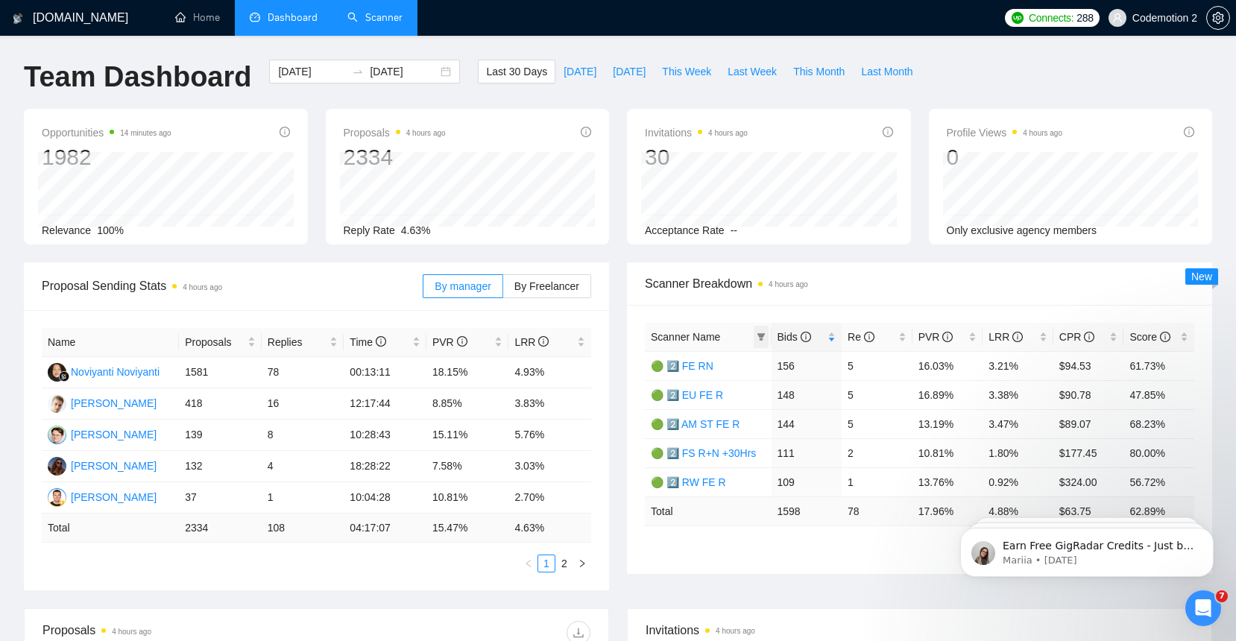
click at [760, 335] on icon "filter" at bounding box center [761, 336] width 8 height 7
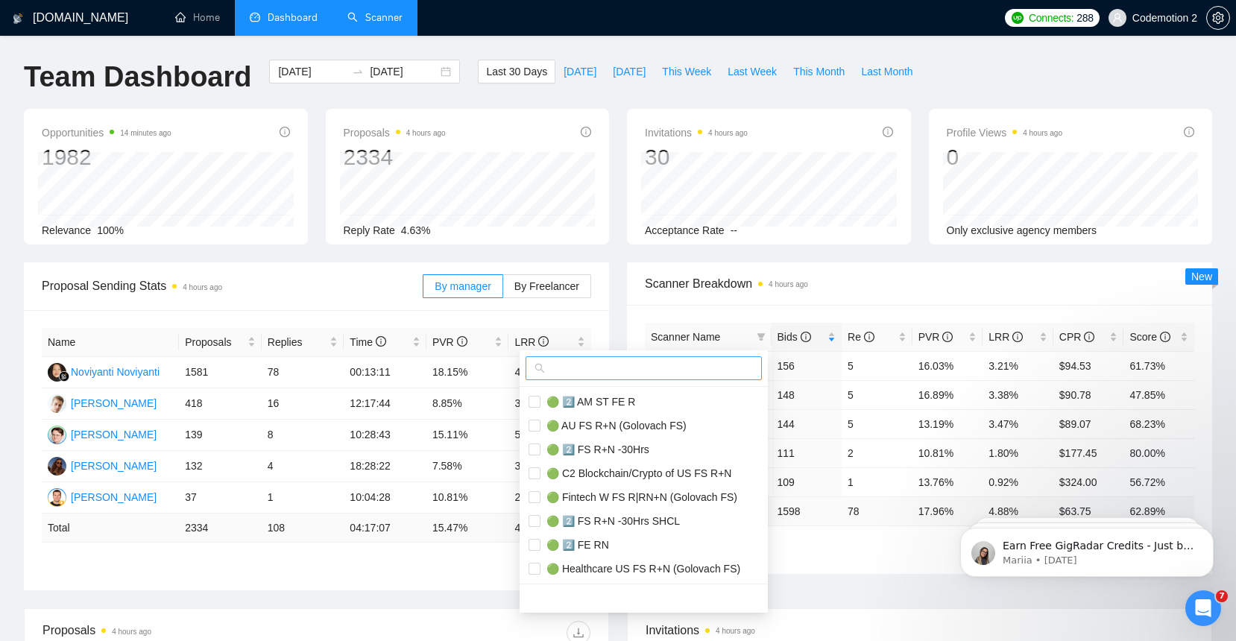
click at [686, 376] on span at bounding box center [644, 368] width 236 height 24
click at [686, 375] on input "text" at bounding box center [650, 368] width 205 height 16
type input "fs r+n"
click at [602, 476] on span "🟢 2️⃣ FS R+N -30Hrs SHCL" at bounding box center [609, 473] width 139 height 12
checkbox input "true"
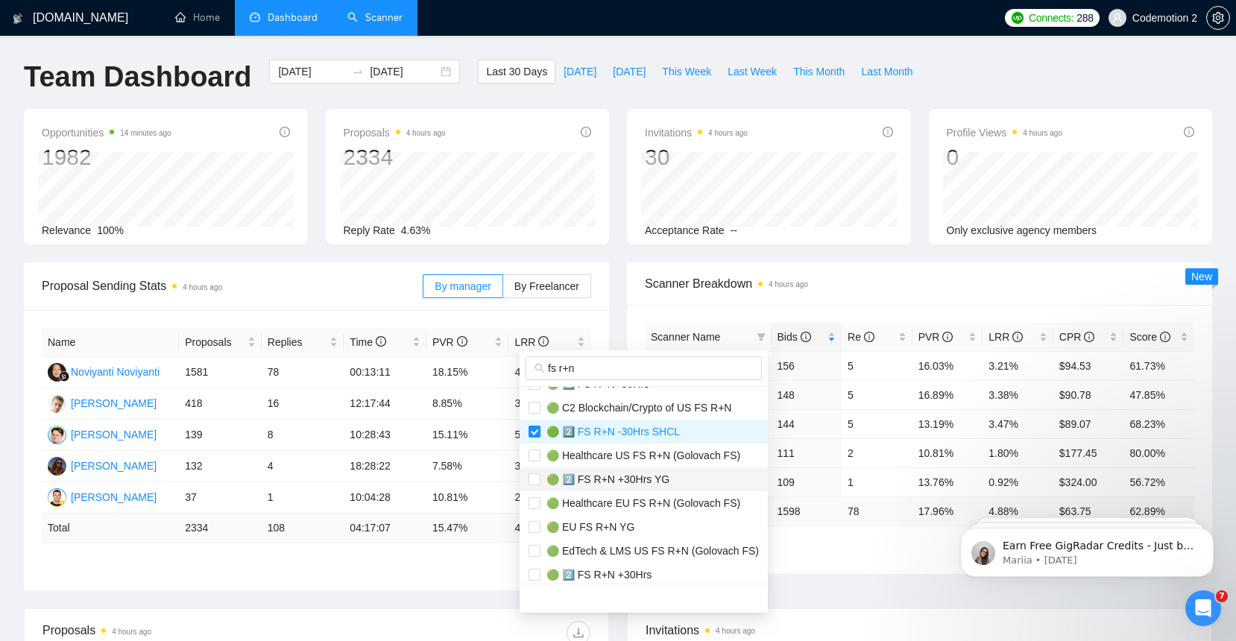
scroll to position [72, 0]
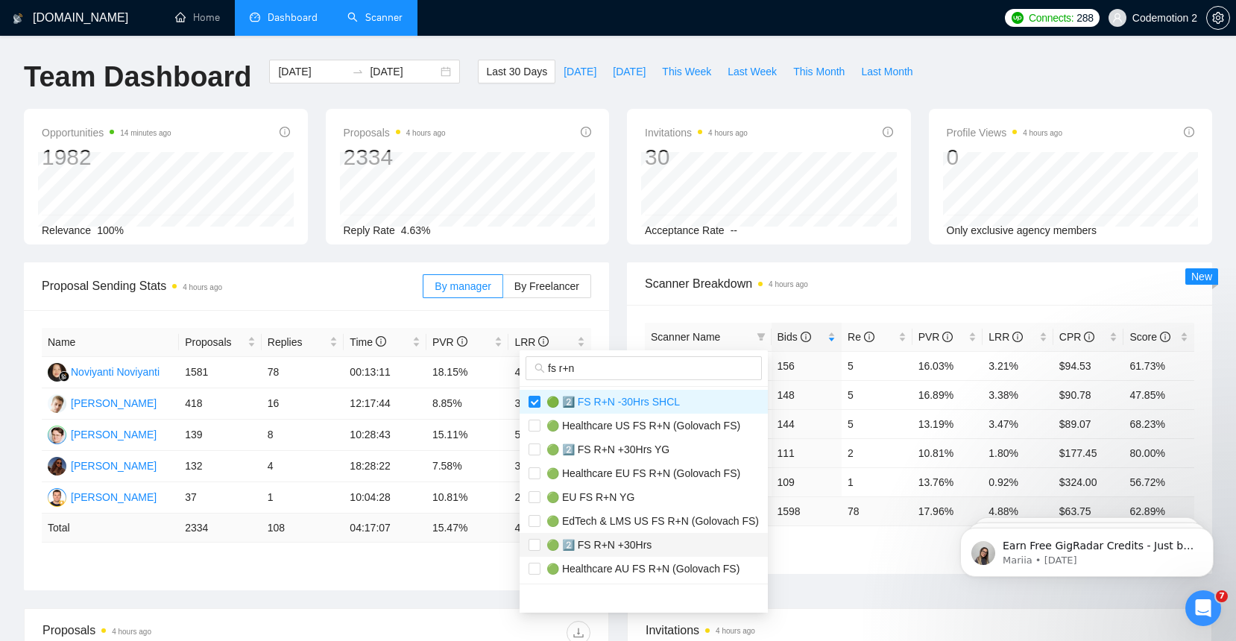
click at [614, 546] on span "🟢 2️⃣ FS R+N +30Hrs" at bounding box center [595, 545] width 111 height 12
checkbox input "true"
click at [797, 552] on div "Proposal Sending Stats 4 hours ago By manager By Freelancer Name Proposals Repl…" at bounding box center [618, 435] width 1206 height 346
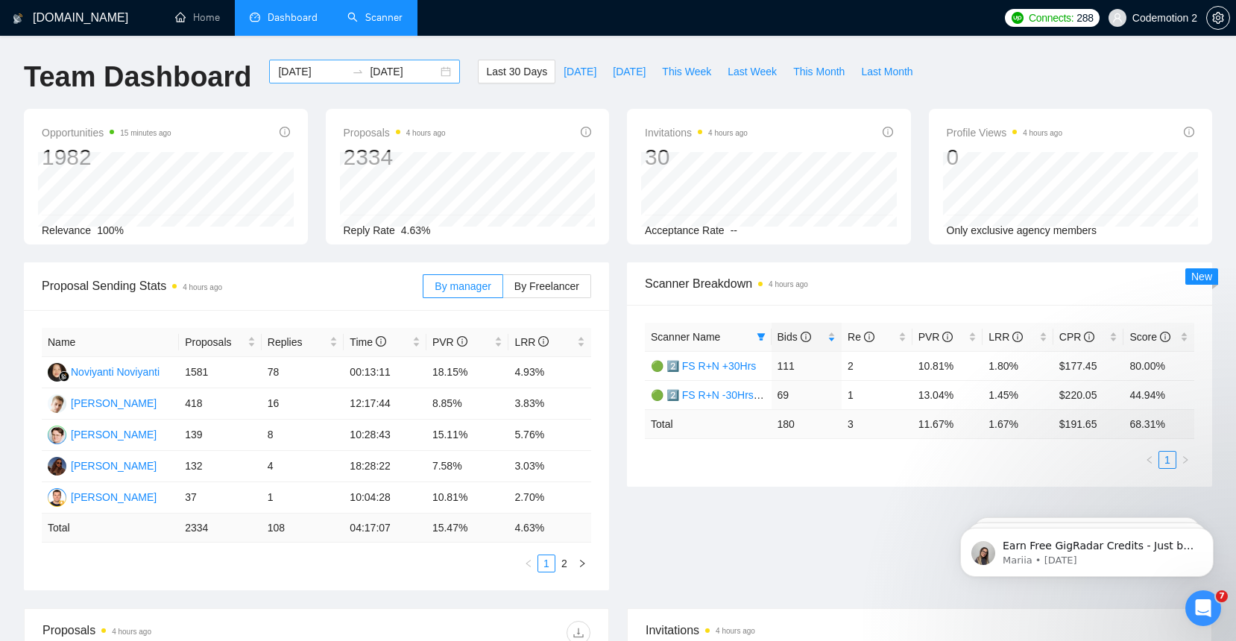
drag, startPoint x: 265, startPoint y: 69, endPoint x: 420, endPoint y: 72, distance: 155.8
click at [420, 72] on div "2025-08-26 2025-09-25" at bounding box center [364, 72] width 191 height 24
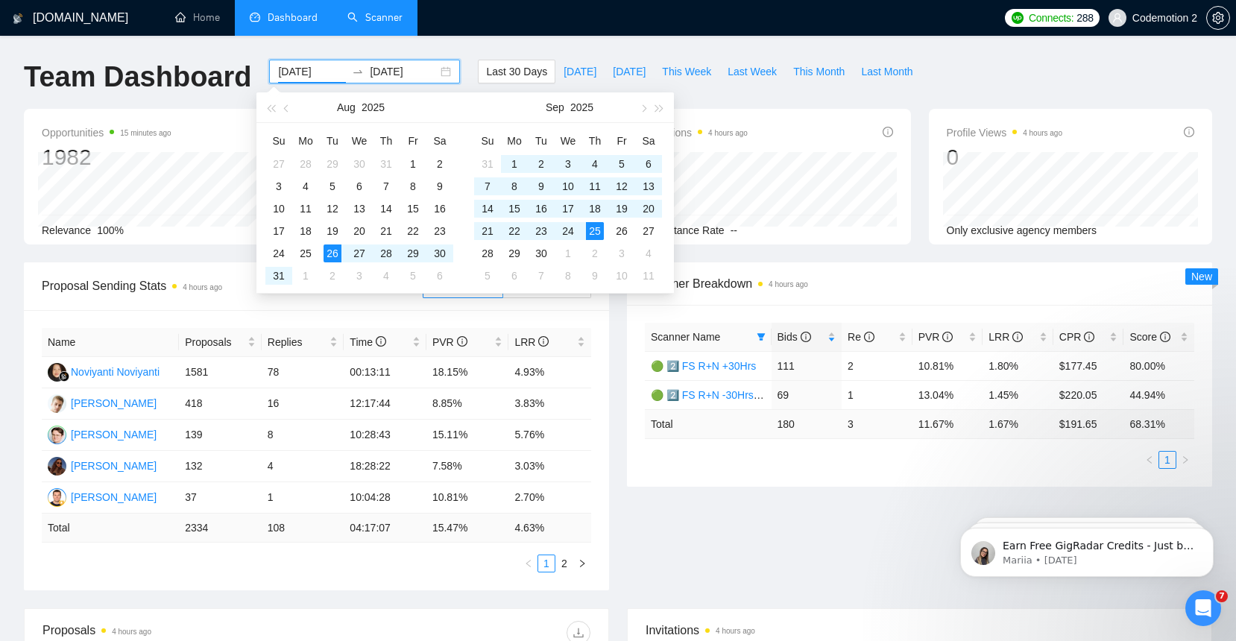
click at [451, 43] on div "GigRadar.io Home Dashboard Scanner Connects: 288 Codemotion 2 Team Dashboard 20…" at bounding box center [618, 599] width 1236 height 1198
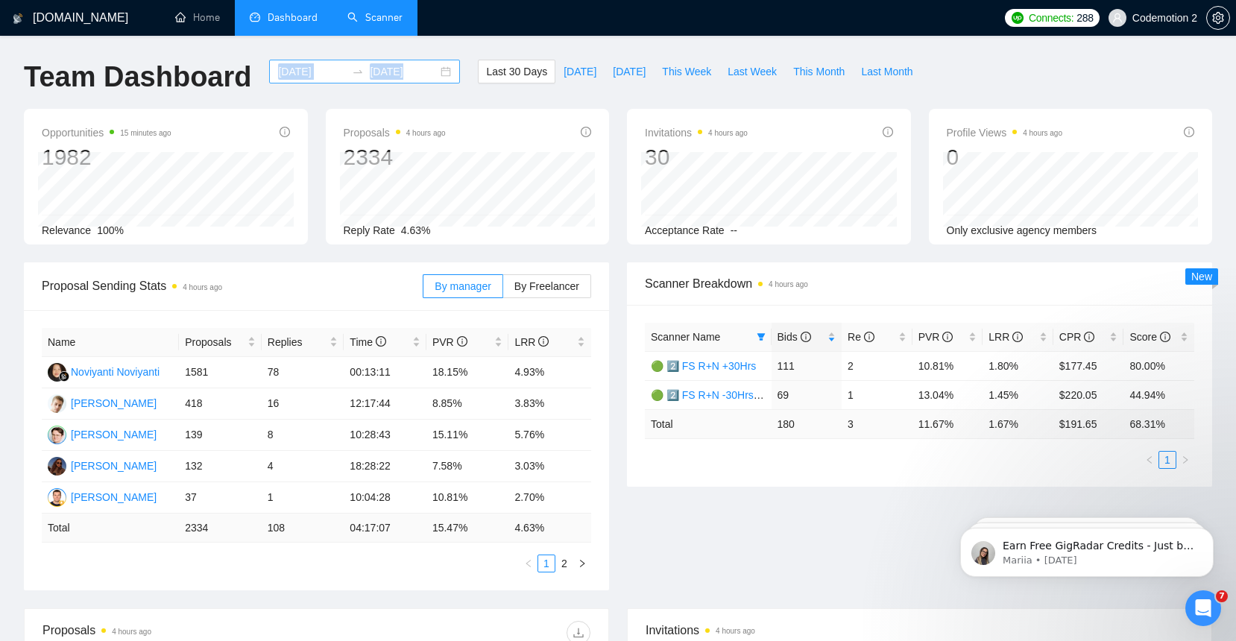
drag, startPoint x: 455, startPoint y: 72, endPoint x: 260, endPoint y: 76, distance: 194.6
click at [260, 76] on div "2025-08-26 2025-09-25" at bounding box center [364, 84] width 209 height 49
copy div
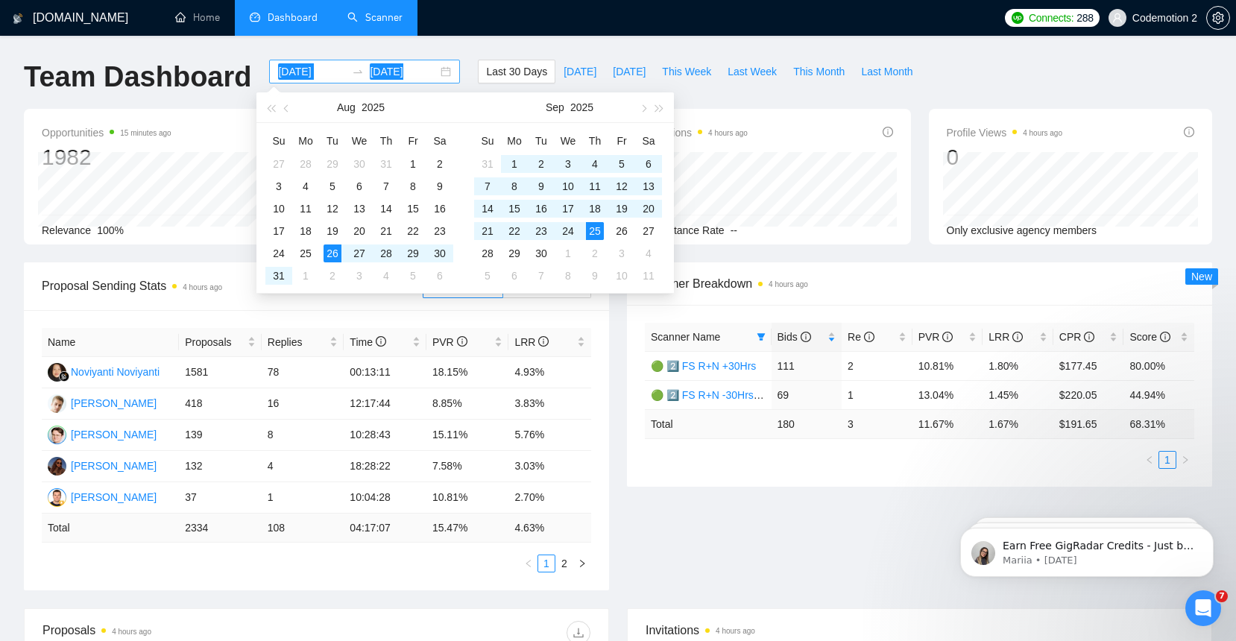
copy div
click at [860, 537] on div "Proposal Sending Stats 4 hours ago By manager By Freelancer Name Proposals Repl…" at bounding box center [618, 435] width 1206 height 346
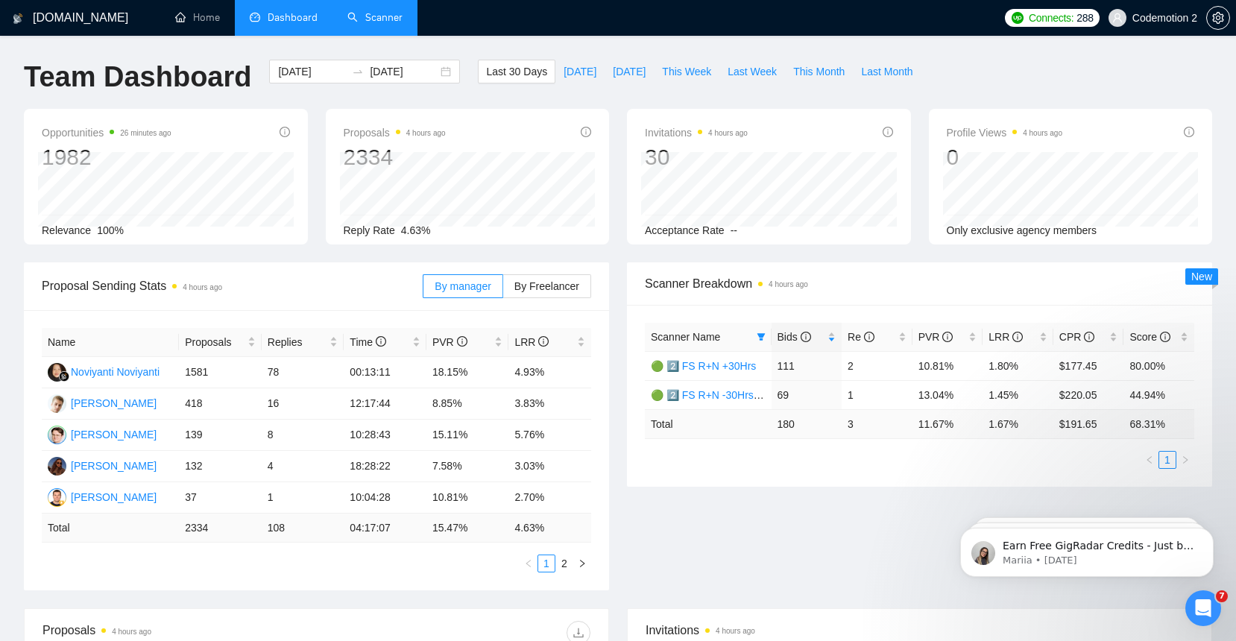
click at [860, 486] on div "Scanner Name Bids Re PVR LRR CPR Score 🟢 2️⃣ FS R+N +30Hrs 111 2 10.81% 1.80% $…" at bounding box center [919, 396] width 585 height 182
click at [765, 335] on span at bounding box center [761, 337] width 15 height 22
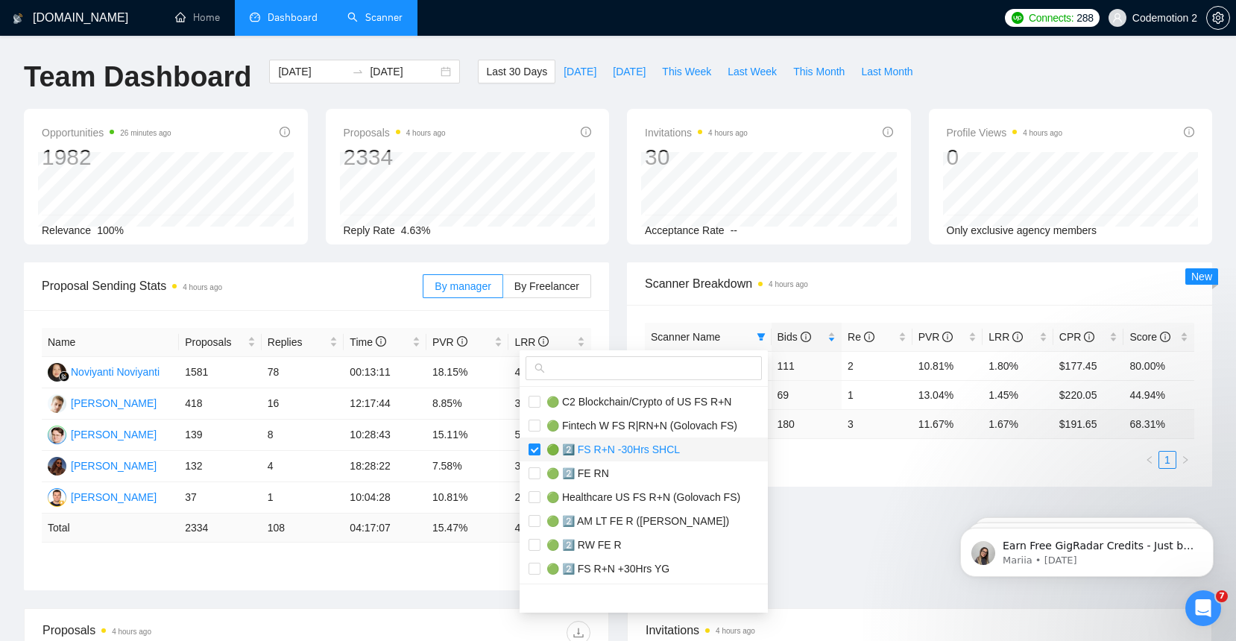
click at [536, 452] on input "checkbox" at bounding box center [535, 450] width 12 height 12
checkbox input "false"
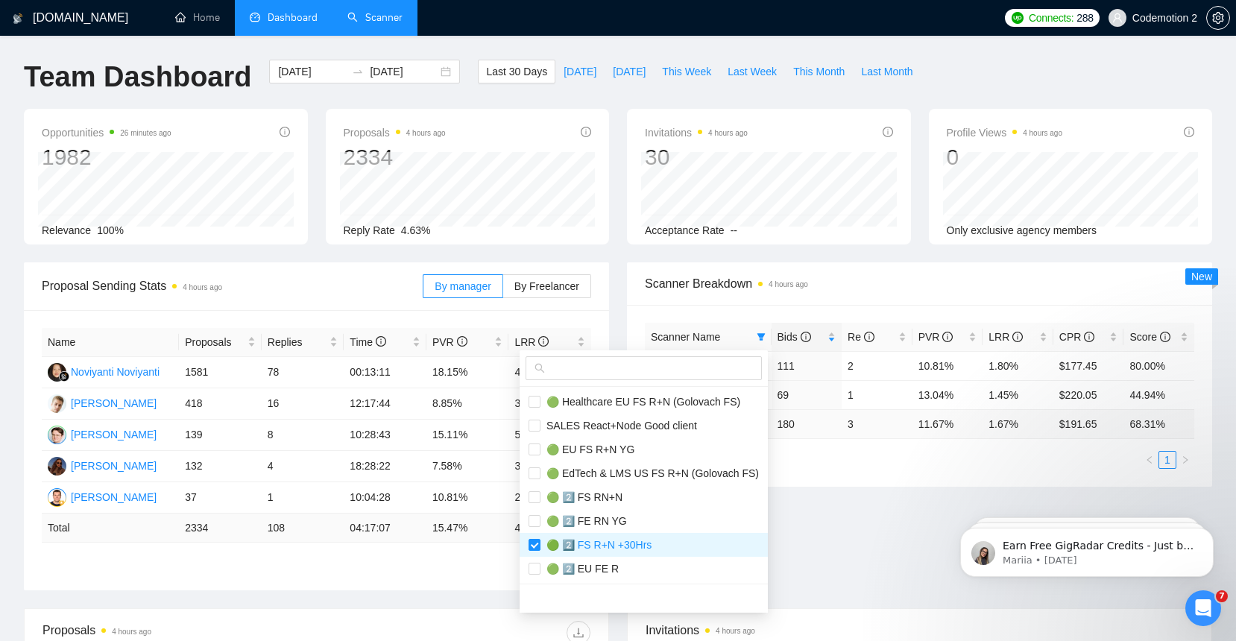
scroll to position [382, 0]
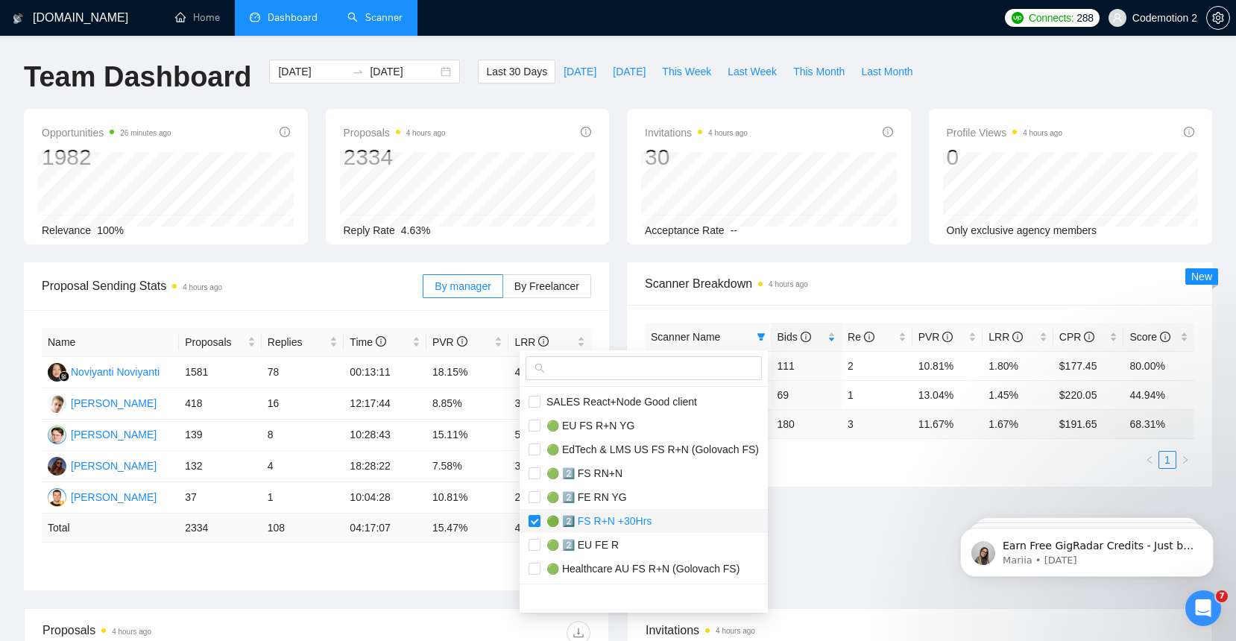
click at [537, 523] on input "checkbox" at bounding box center [535, 521] width 12 height 12
checkbox input "false"
click at [855, 514] on div "Proposal Sending Stats 4 hours ago By manager By Freelancer Name Proposals Repl…" at bounding box center [618, 435] width 1206 height 346
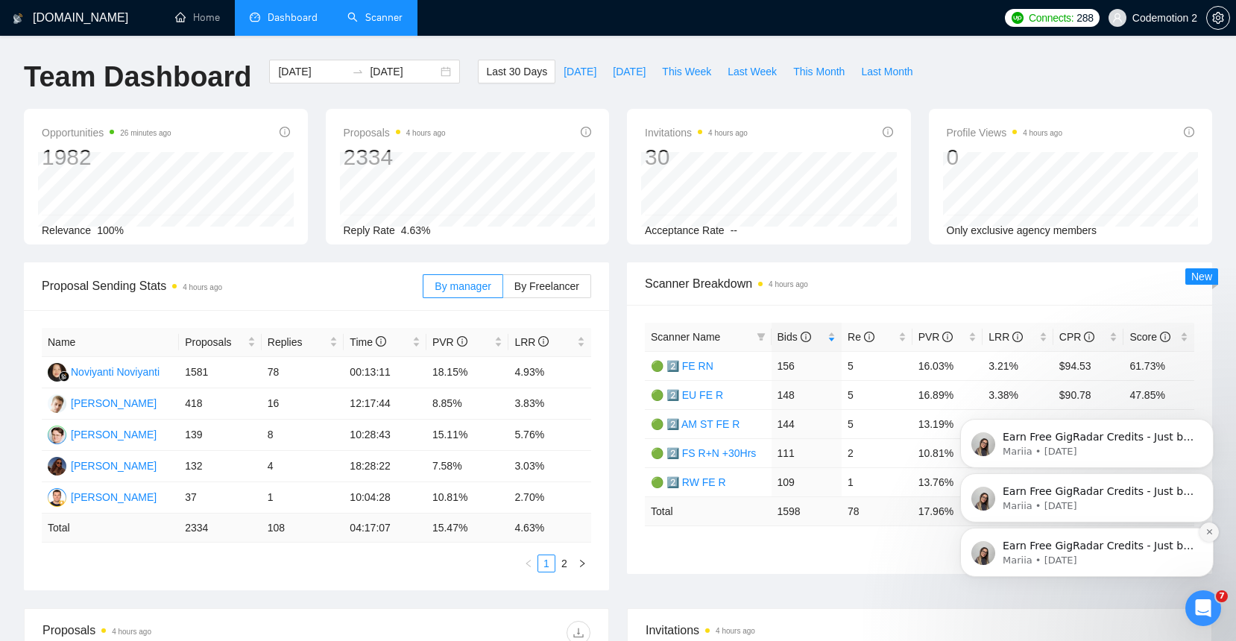
click at [1207, 532] on icon "Dismiss notification" at bounding box center [1209, 532] width 8 height 8
click at [1208, 526] on button "Dismiss notification" at bounding box center [1208, 532] width 19 height 19
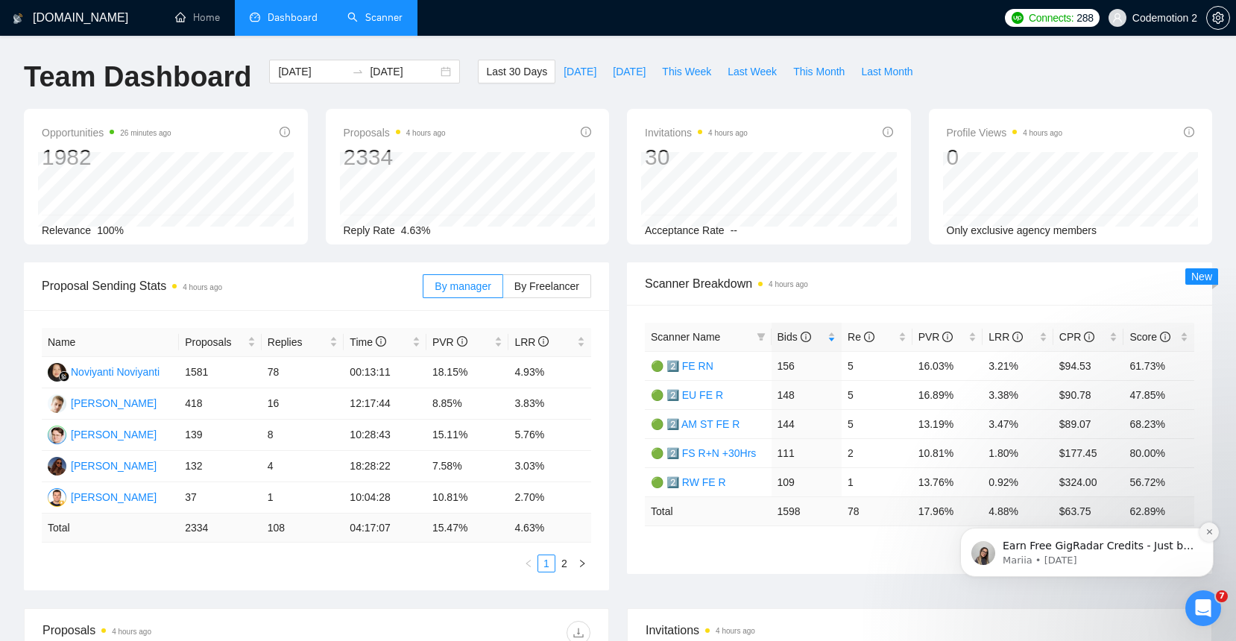
click at [1205, 529] on icon "Dismiss notification" at bounding box center [1209, 532] width 8 height 8
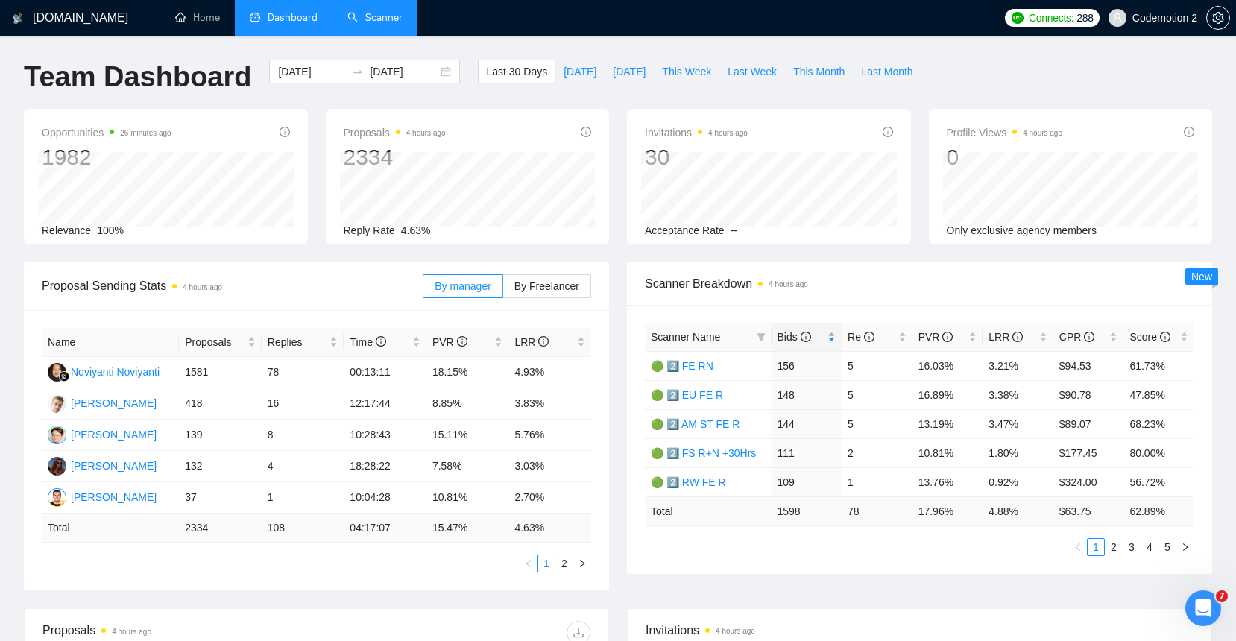
click at [803, 340] on icon "info-circle" at bounding box center [806, 337] width 10 height 10
click at [794, 340] on span "Bids" at bounding box center [794, 337] width 34 height 12
click at [930, 336] on span "PVR" at bounding box center [935, 337] width 35 height 12
click at [723, 364] on link "🟢 2️⃣ FS R+N +30Hrs YG" at bounding box center [712, 366] width 123 height 12
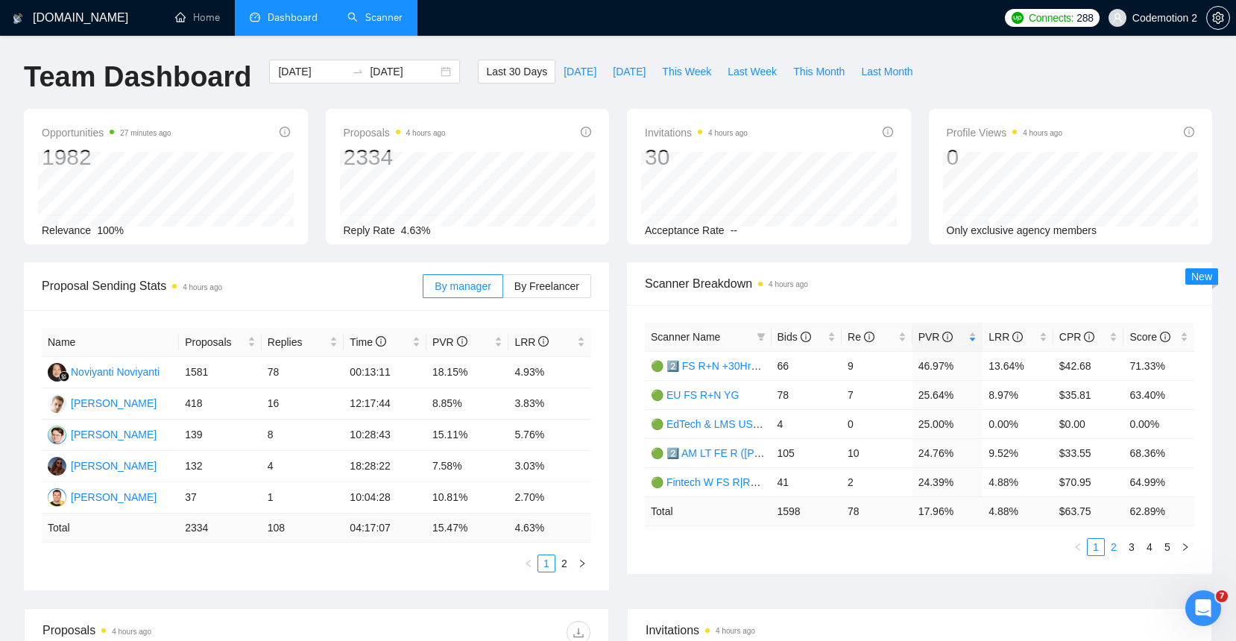
click at [1114, 545] on link "2" at bounding box center [1113, 547] width 16 height 16
click at [698, 364] on link "🟢 2️⃣ BE N" at bounding box center [678, 366] width 55 height 12
click at [1096, 546] on link "1" at bounding box center [1096, 547] width 16 height 16
click at [1135, 547] on link "3" at bounding box center [1131, 547] width 16 height 16
click at [707, 483] on link "🟢 2️⃣ RW FE R" at bounding box center [688, 482] width 75 height 12
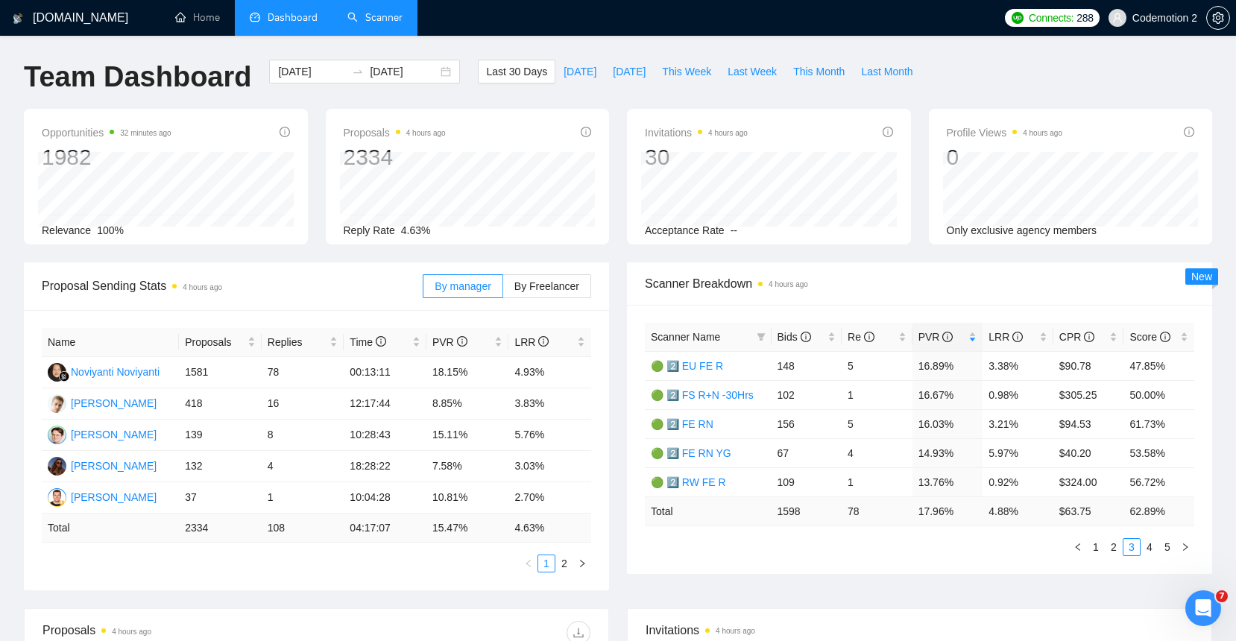
scroll to position [22, 0]
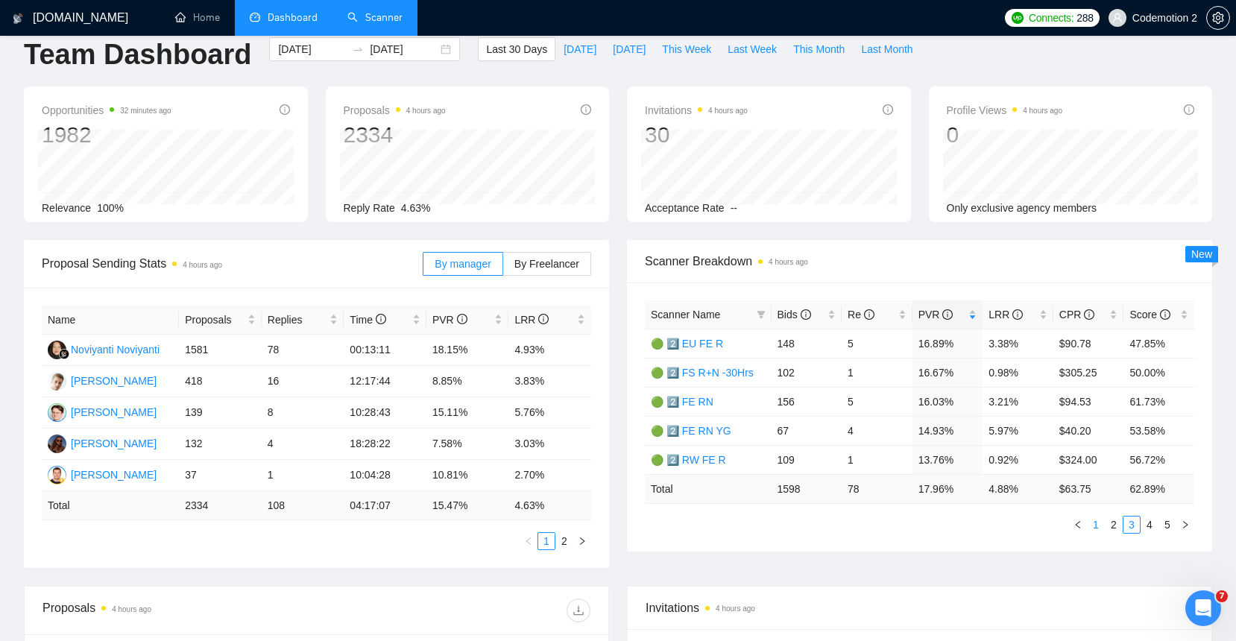
click at [1097, 523] on link "1" at bounding box center [1096, 525] width 16 height 16
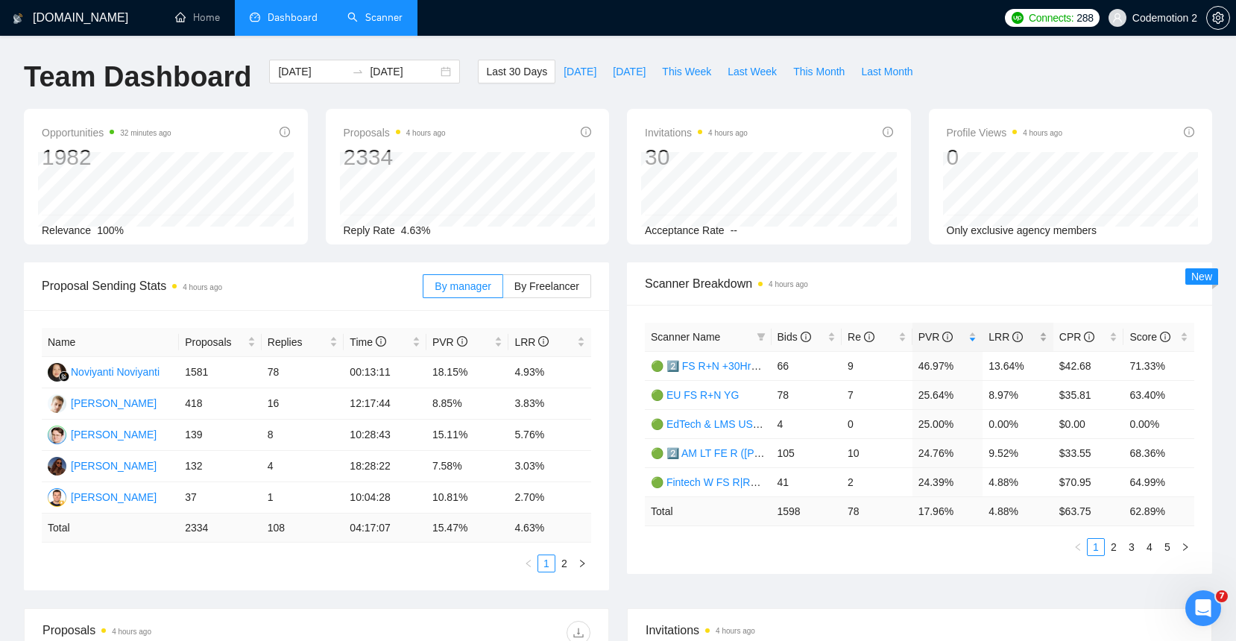
click at [1003, 333] on span "LRR" at bounding box center [1005, 337] width 34 height 12
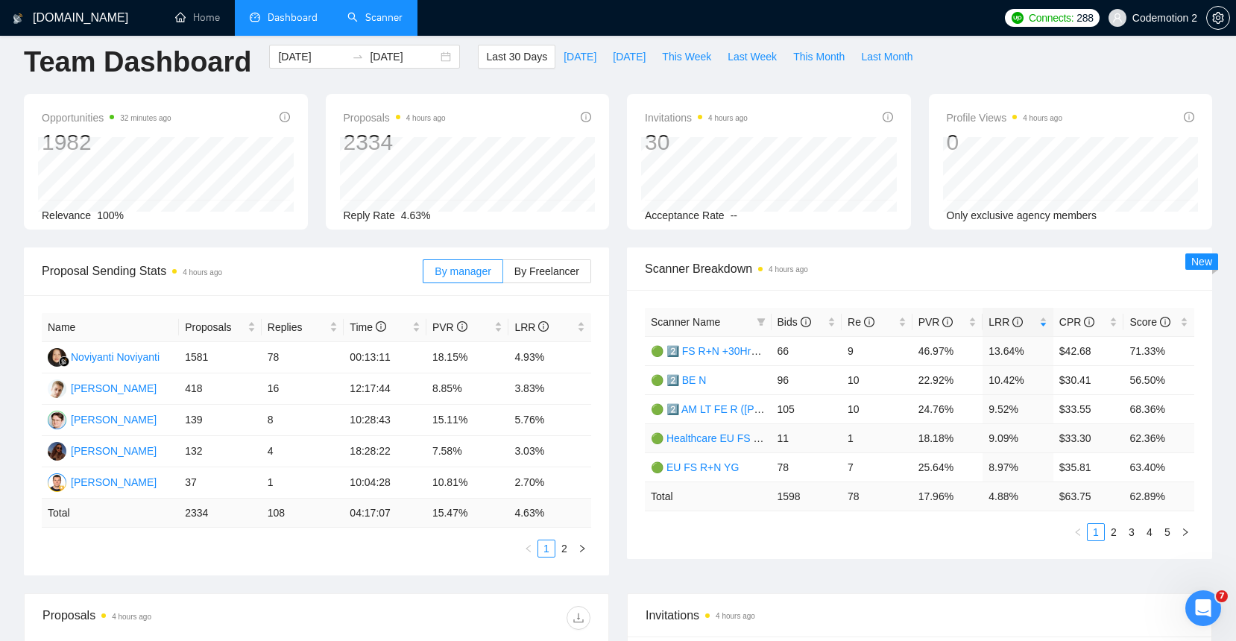
scroll to position [23, 0]
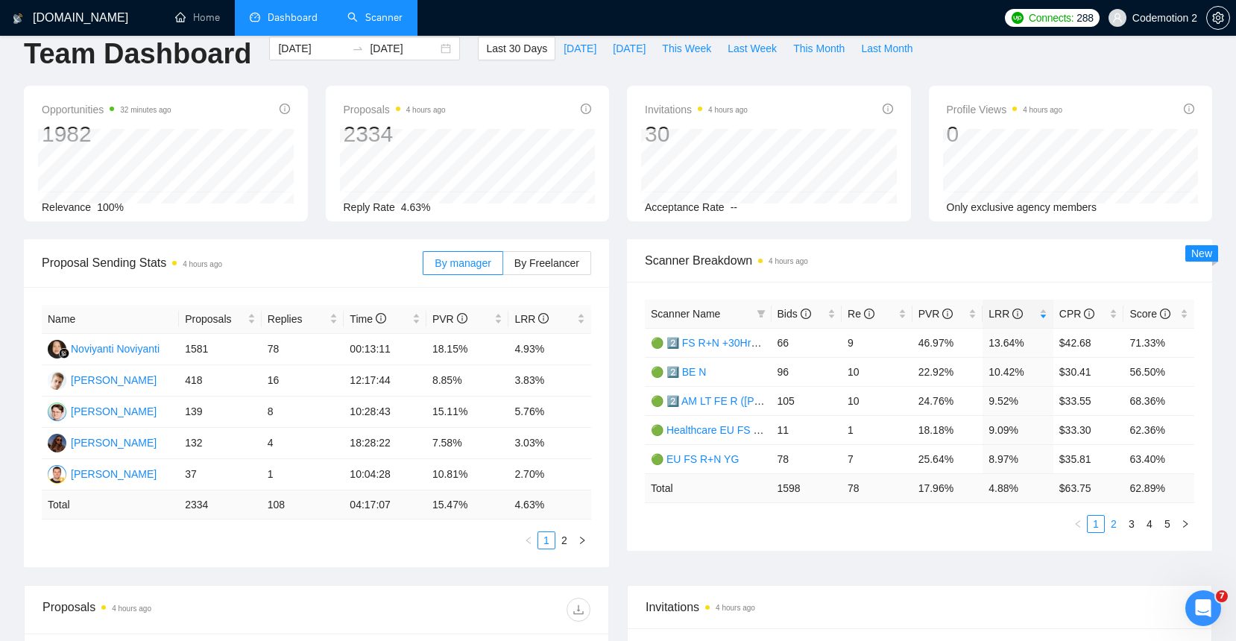
click at [1115, 525] on link "2" at bounding box center [1113, 524] width 16 height 16
click at [1132, 526] on link "3" at bounding box center [1131, 524] width 16 height 16
click at [1149, 522] on link "4" at bounding box center [1149, 524] width 16 height 16
click at [798, 515] on ul "1 2 3 4 5" at bounding box center [919, 524] width 549 height 18
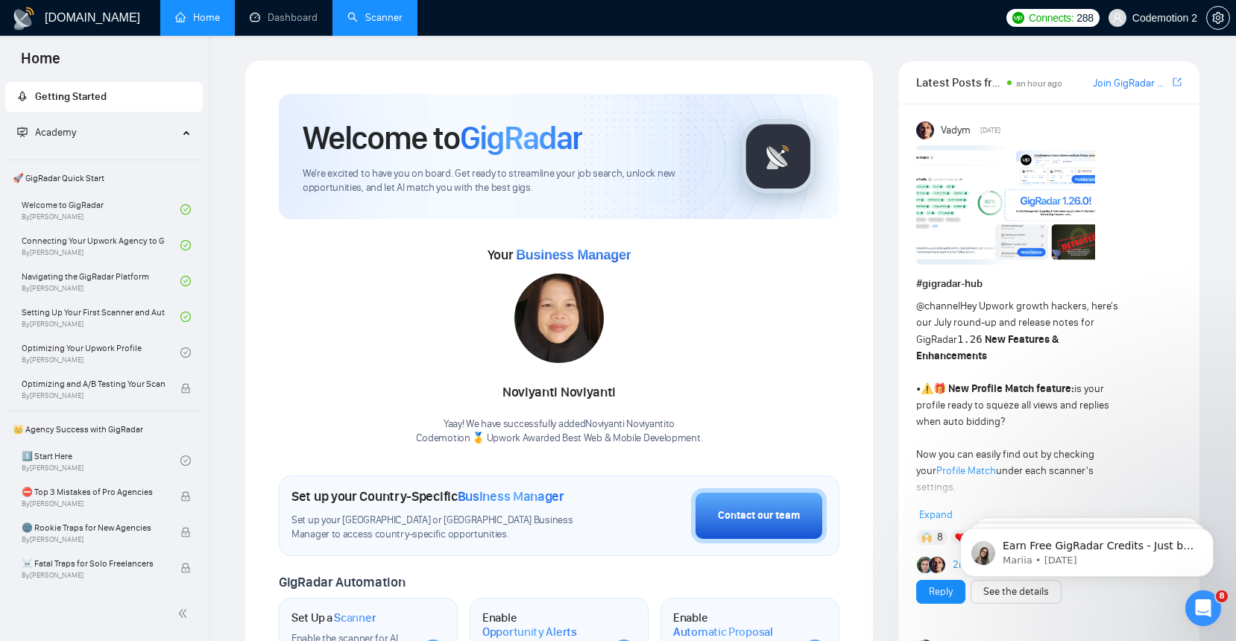
click at [376, 24] on link "Scanner" at bounding box center [374, 17] width 55 height 13
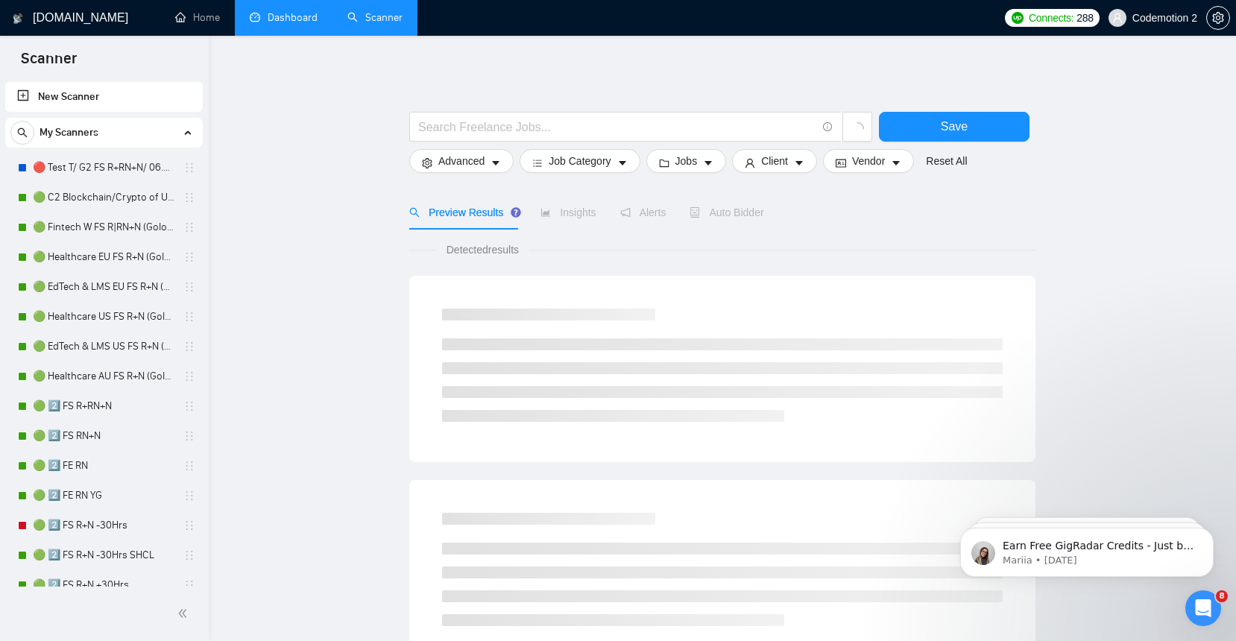
click at [285, 24] on link "Dashboard" at bounding box center [284, 17] width 68 height 13
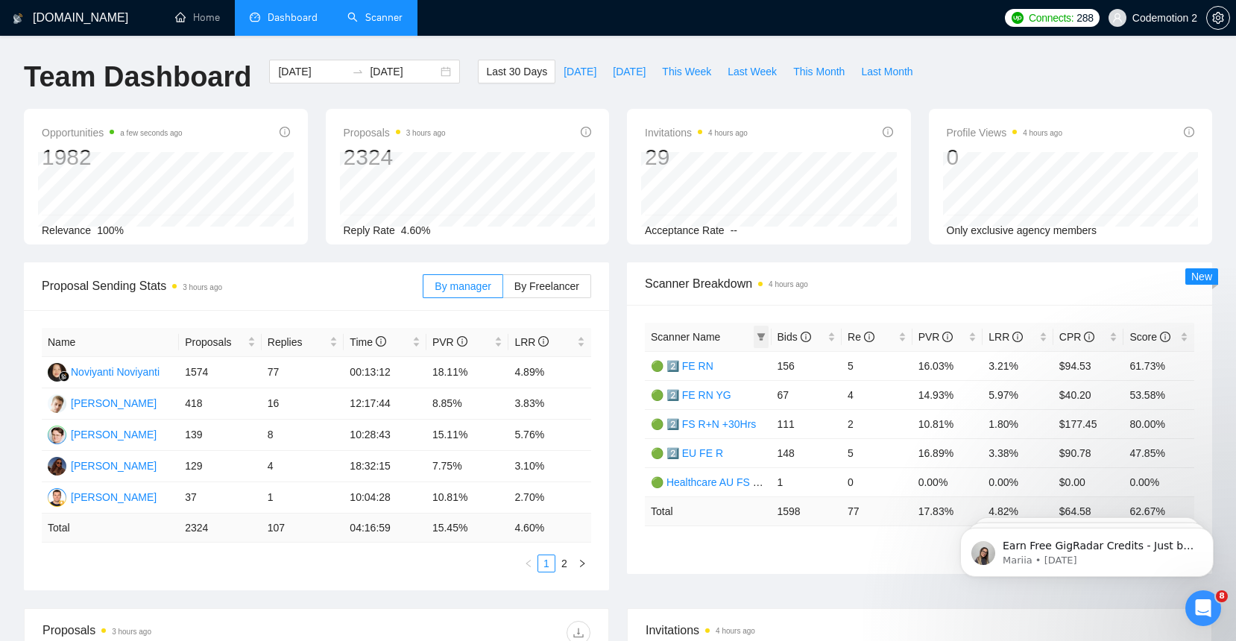
click at [760, 335] on icon "filter" at bounding box center [761, 336] width 8 height 7
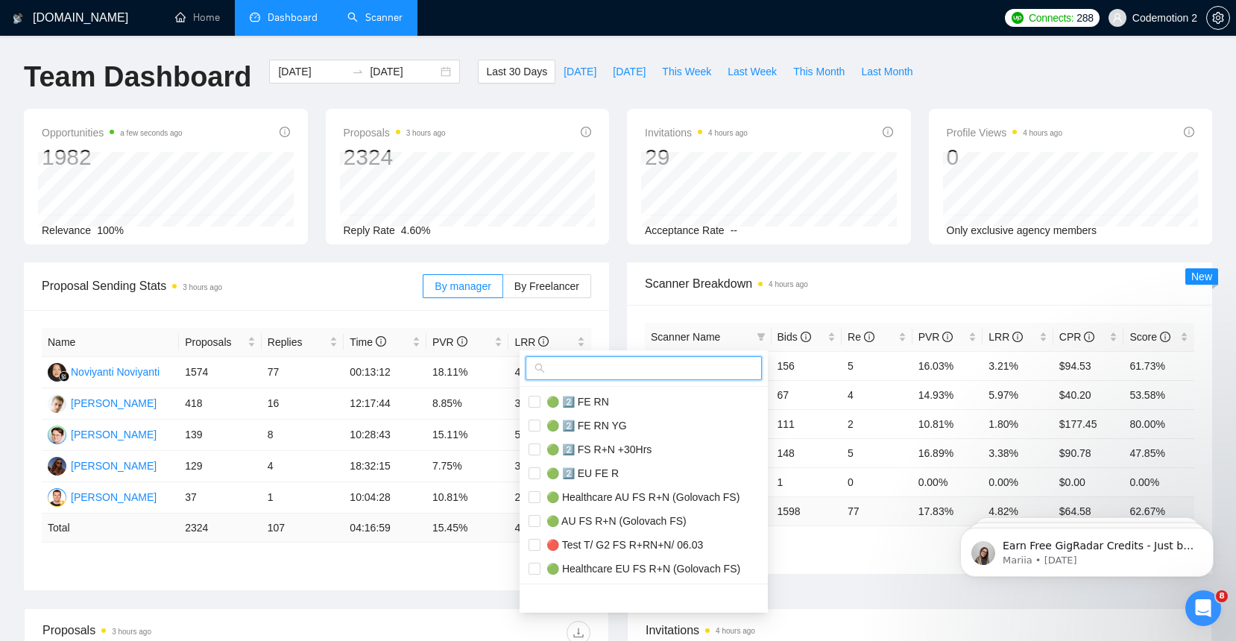
click at [677, 367] on input "text" at bounding box center [650, 368] width 205 height 16
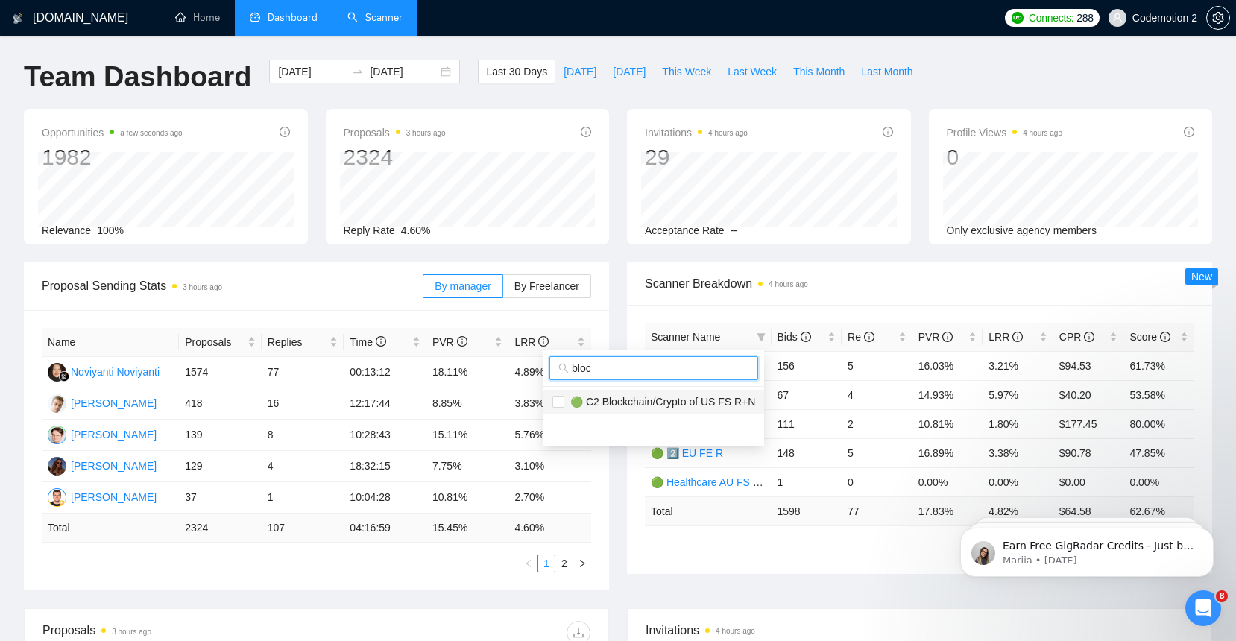
type input "bloc"
click at [642, 404] on span "🟢 C2 Blockchain/Crypto of US FS R+N" at bounding box center [659, 402] width 191 height 12
checkbox input "true"
click at [637, 370] on input "bloc" at bounding box center [660, 368] width 177 height 16
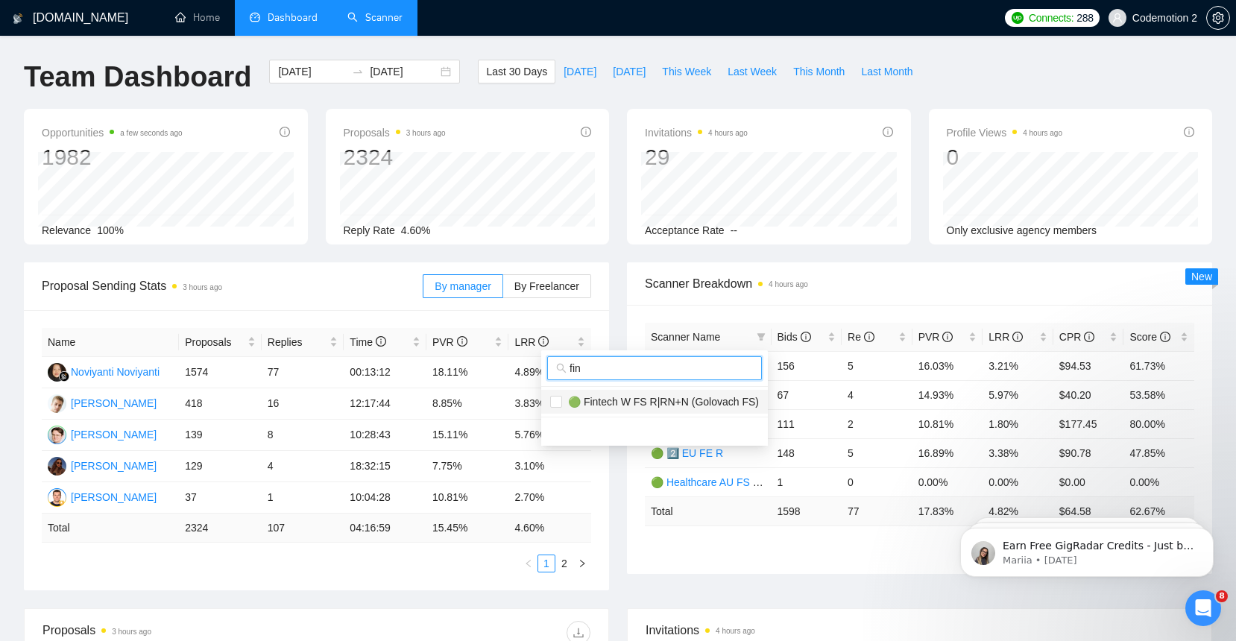
type input "fin"
click at [606, 399] on span "🟢 Fintech W FS R|RN+N (Golovach FS)" at bounding box center [660, 402] width 197 height 12
checkbox input "true"
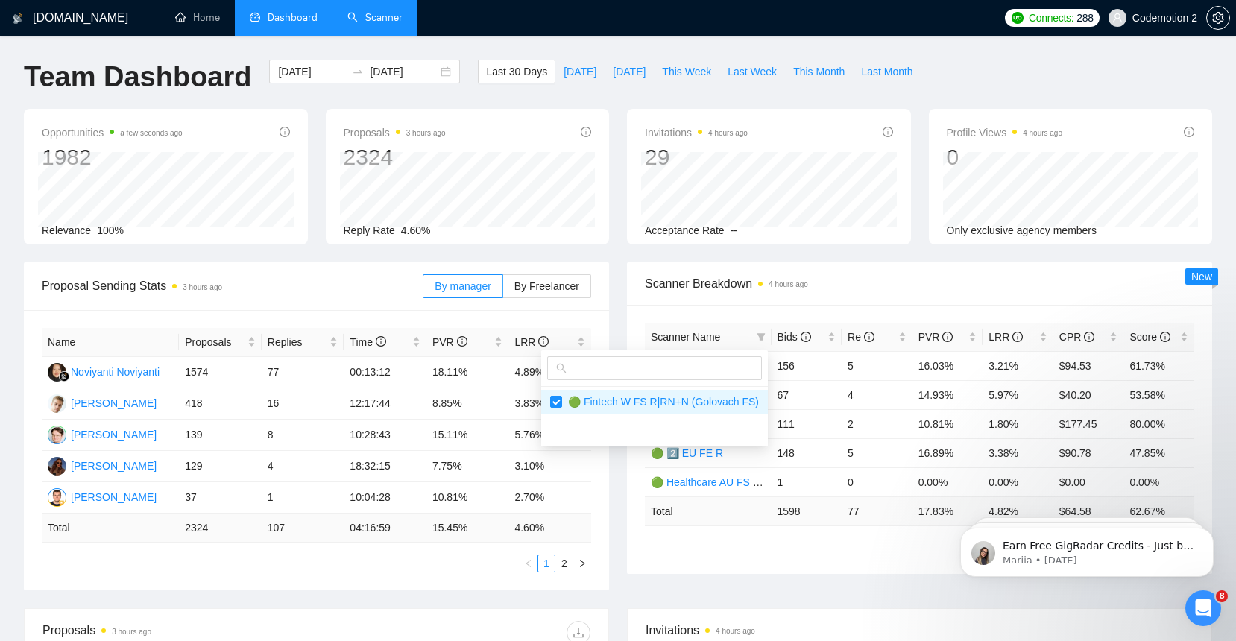
click at [867, 291] on span "Scanner Breakdown 4 hours ago" at bounding box center [919, 283] width 549 height 19
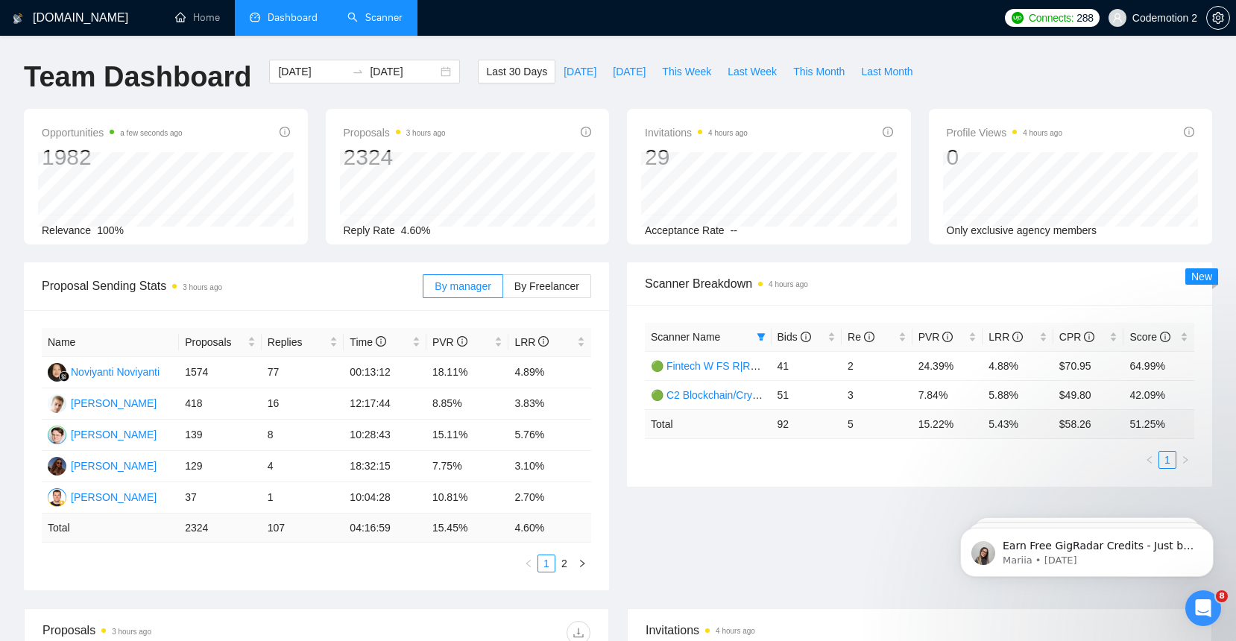
click at [902, 294] on div "Scanner Breakdown 4 hours ago" at bounding box center [919, 283] width 549 height 42
click at [716, 367] on link "🟢 Fintech W FS R|RN+N (Golovach FS)" at bounding box center [746, 366] width 191 height 12
click at [716, 396] on link "🟢 C2 Blockchain/Crypto of US FS R+N" at bounding box center [743, 395] width 185 height 12
click at [912, 259] on div "Opportunities 2 minutes ago 1982 Relevance 100% Proposals 3 hours ago 2324 Repl…" at bounding box center [618, 186] width 1206 height 154
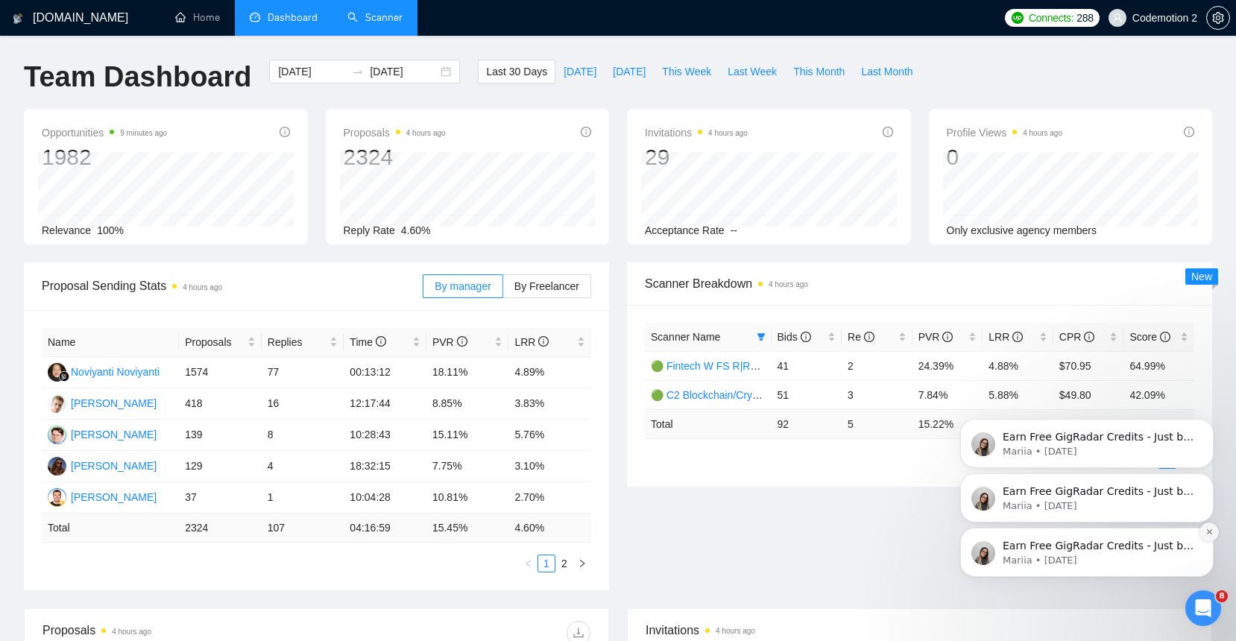
click at [1211, 527] on button "Dismiss notification" at bounding box center [1208, 532] width 19 height 19
click at [1211, 528] on icon "Dismiss notification" at bounding box center [1209, 532] width 8 height 8
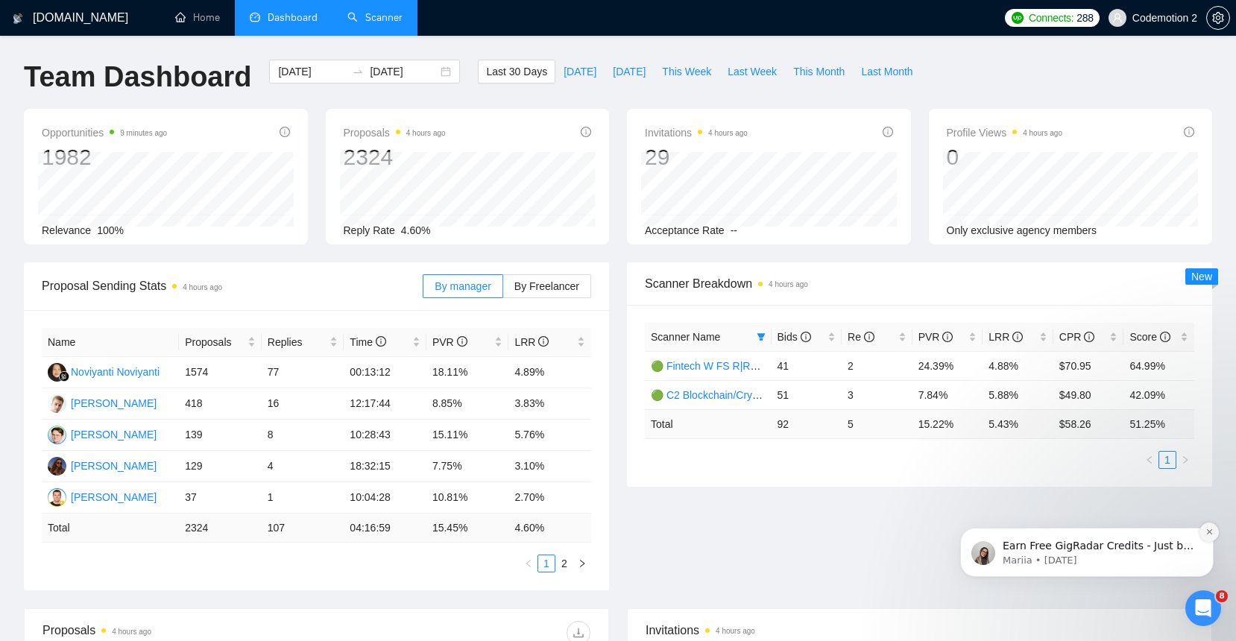
click at [1209, 529] on icon "Dismiss notification" at bounding box center [1209, 532] width 8 height 8
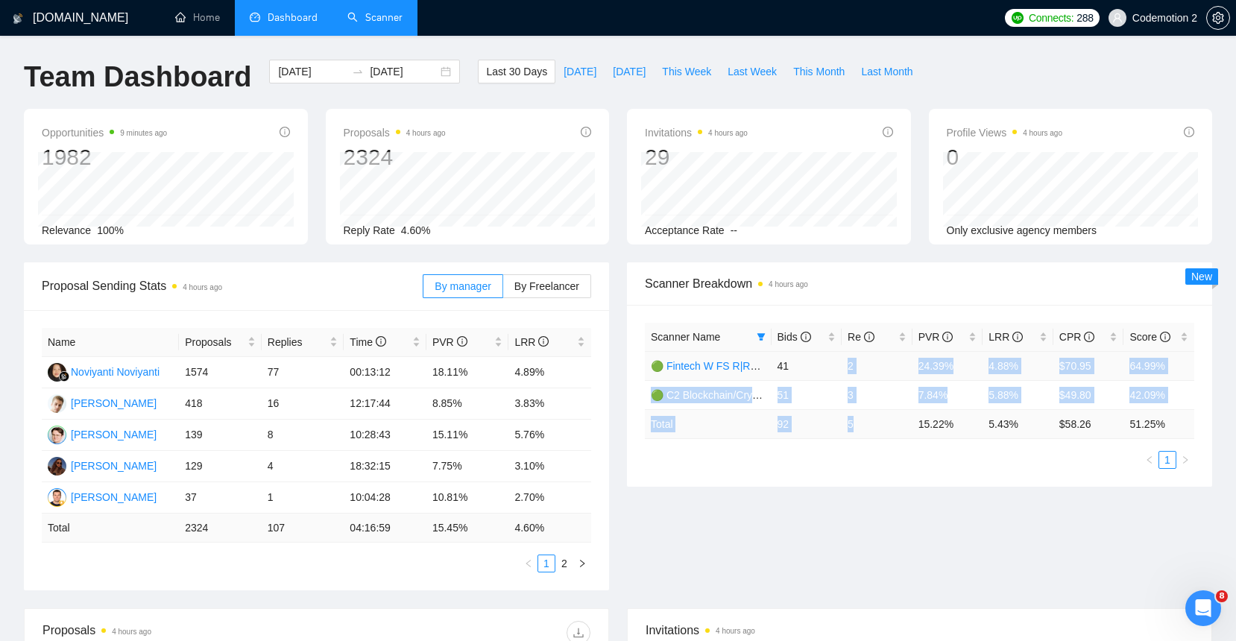
drag, startPoint x: 854, startPoint y: 422, endPoint x: 846, endPoint y: 362, distance: 60.2
click at [846, 362] on table "Scanner Name Bids Re PVR LRR CPR Score 🟢 Fintech W FS R|RN+N (Golovach FS) 41 2…" at bounding box center [919, 381] width 549 height 116
click at [851, 365] on td "2" at bounding box center [877, 365] width 71 height 29
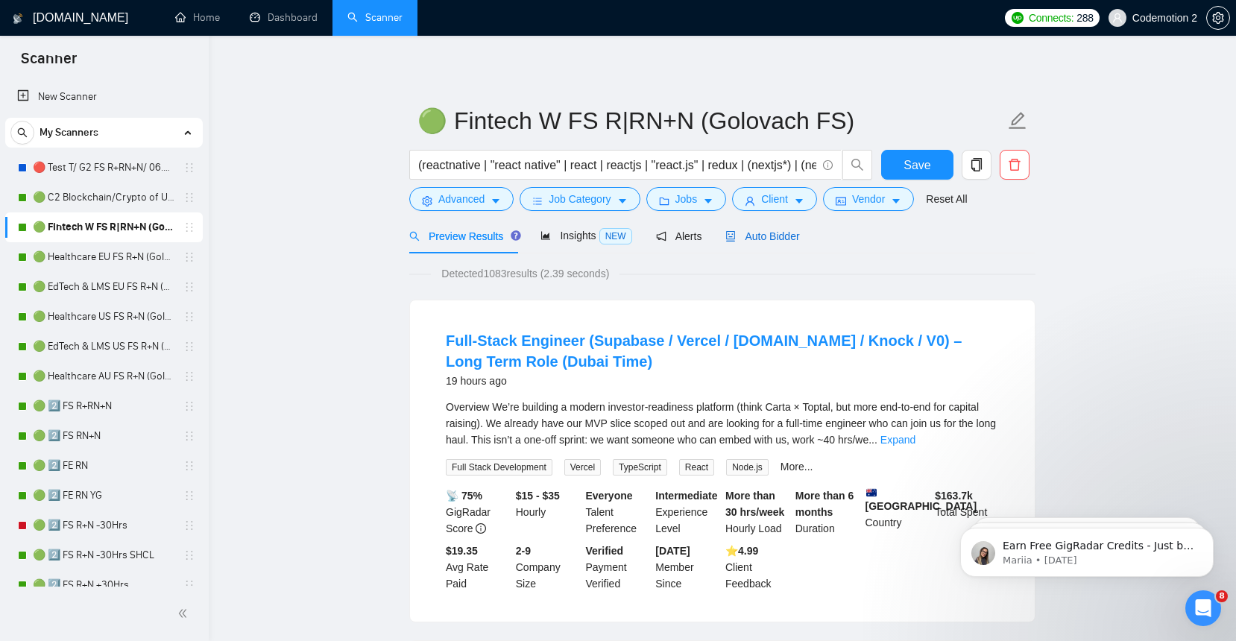
click at [768, 233] on span "Auto Bidder" at bounding box center [762, 236] width 74 height 12
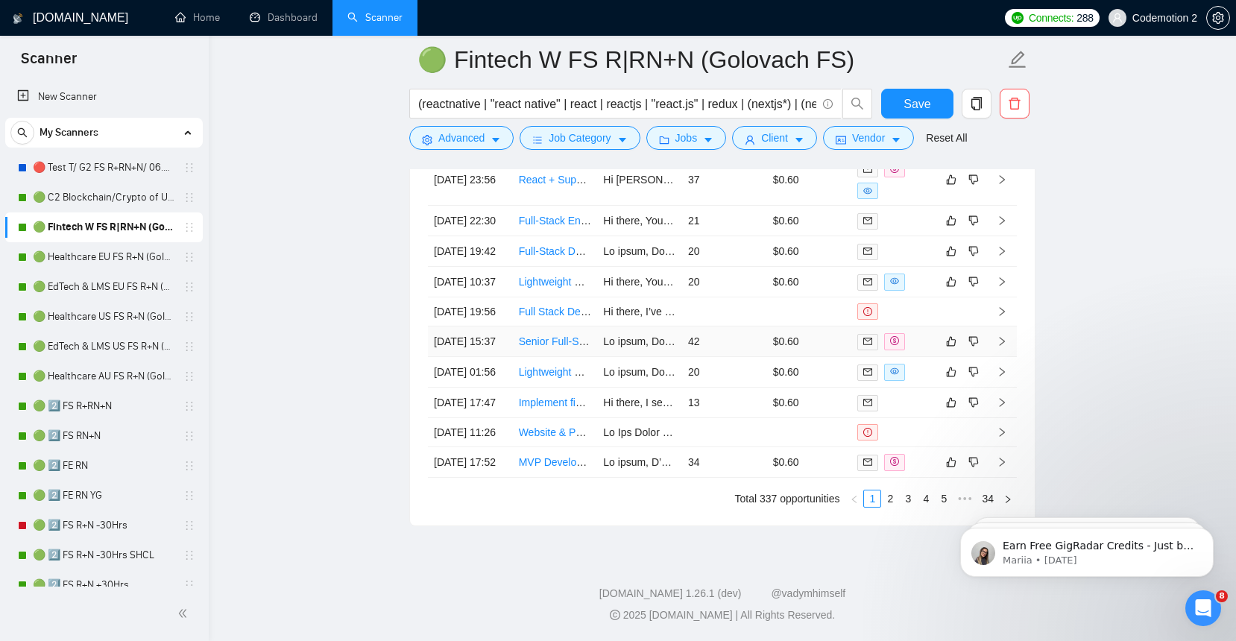
scroll to position [3919, 0]
click at [565, 347] on link "Senior Full-Stack Developer - React/PostgreSQL Affiliate Dashboard" at bounding box center [677, 341] width 316 height 12
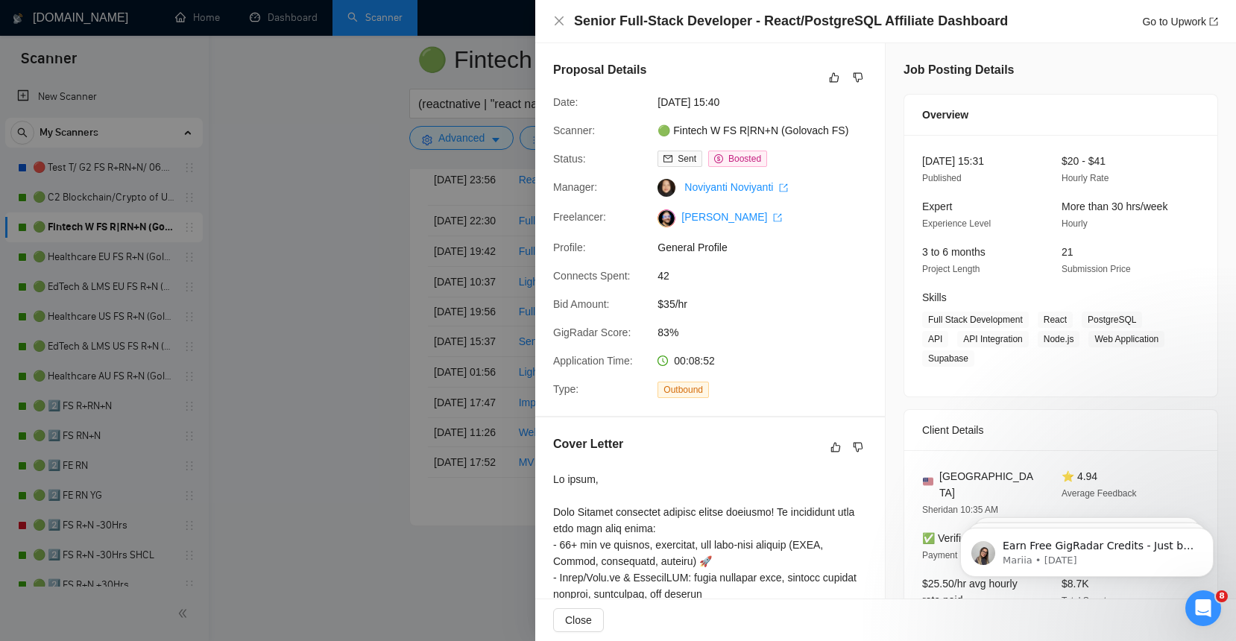
scroll to position [40, 0]
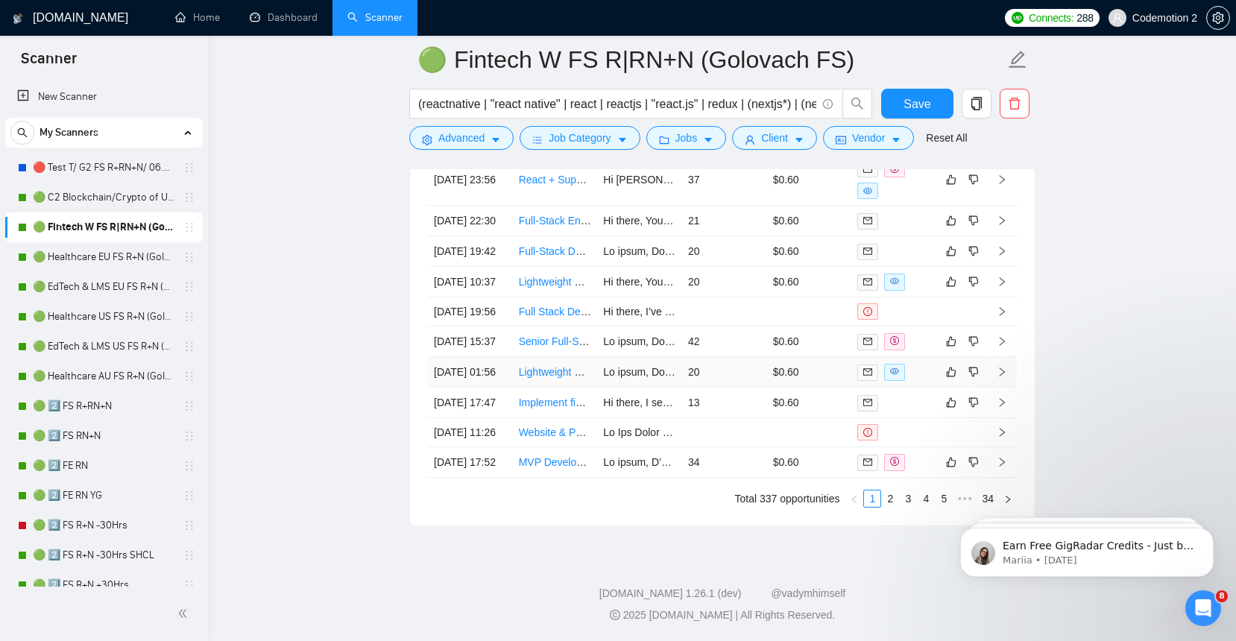
scroll to position [4035, 0]
click at [561, 458] on link "MVP Development for a Creator–Client Marketplace (Subscription & Escrow System)" at bounding box center [715, 462] width 393 height 12
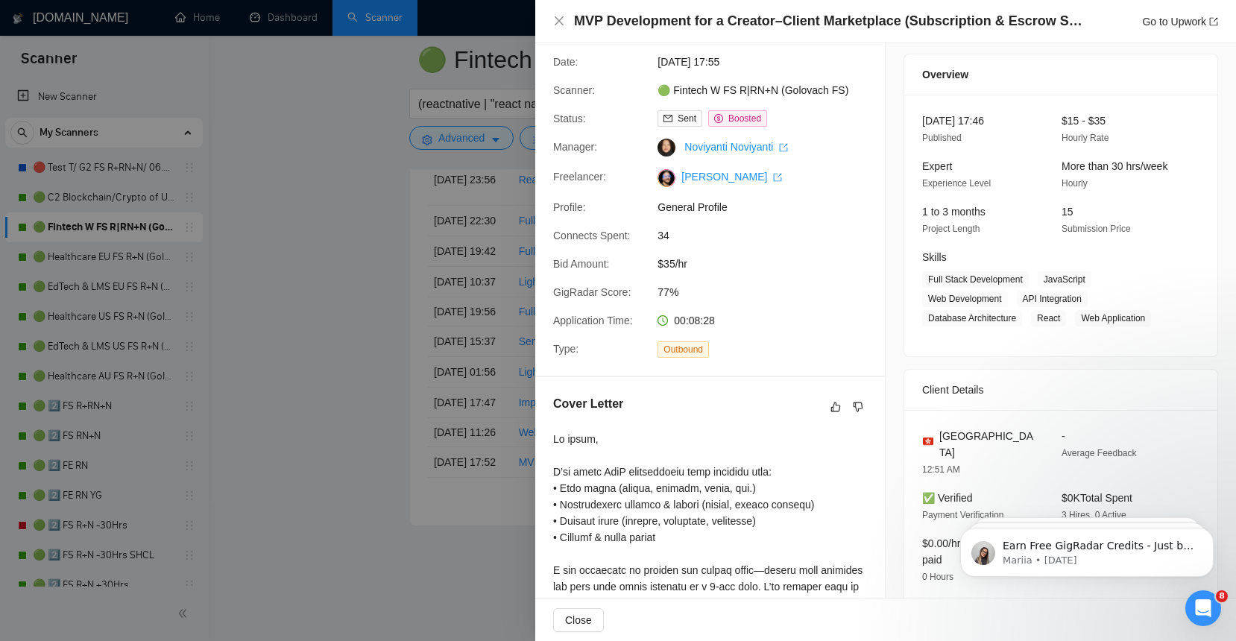
click at [493, 517] on div at bounding box center [618, 320] width 1236 height 641
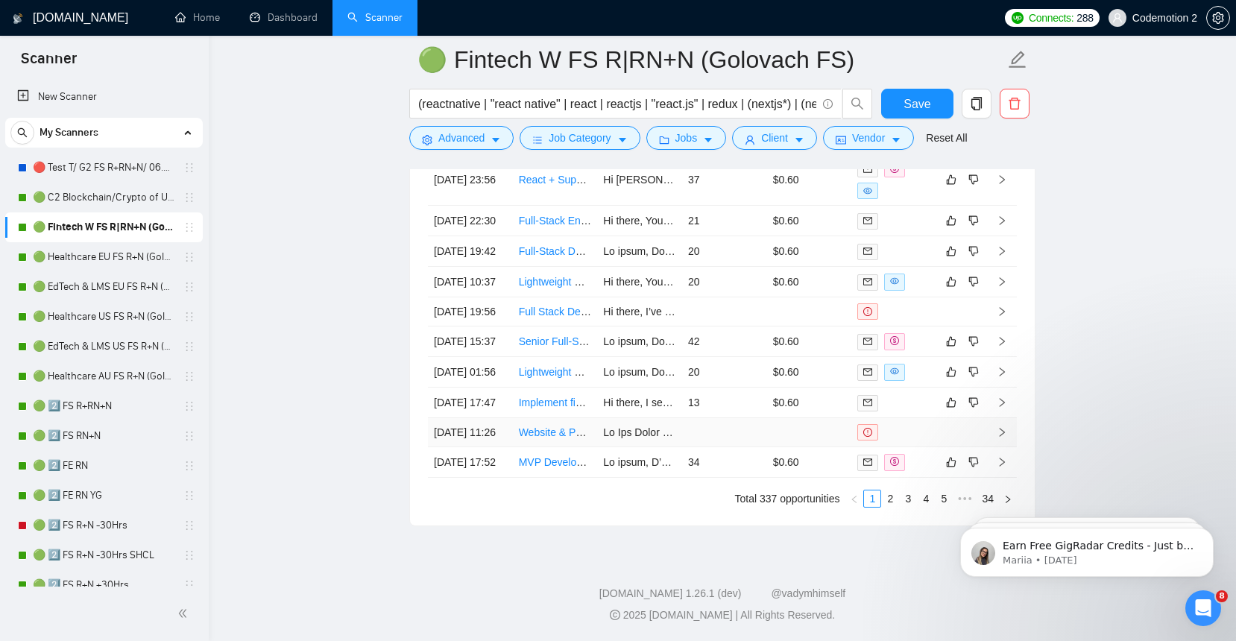
click at [566, 426] on link "Website & Portal System for Nex Fleet AS – Leasing Automation, Integrations & 3…" at bounding box center [717, 432] width 397 height 12
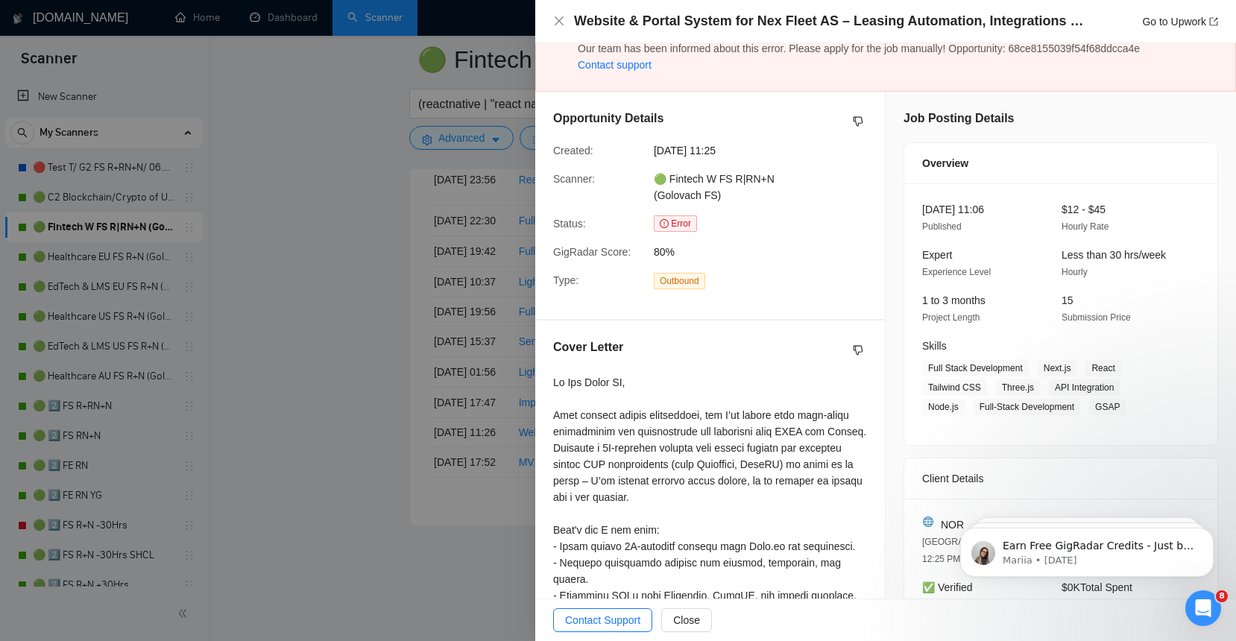
click at [517, 526] on div at bounding box center [618, 320] width 1236 height 641
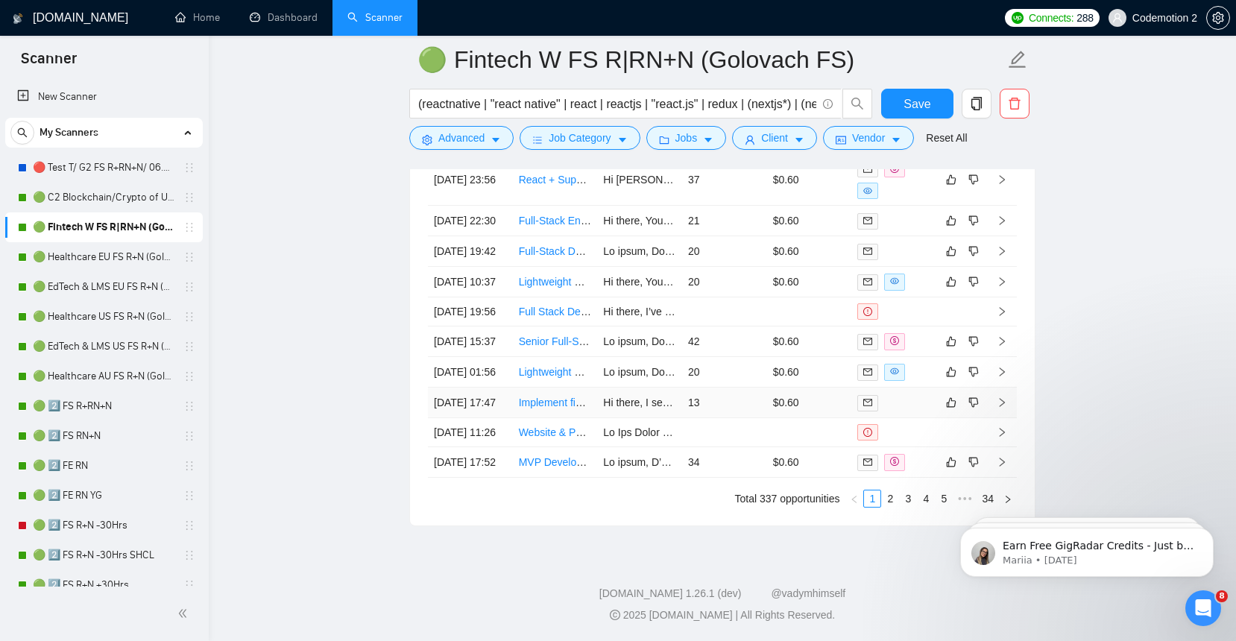
scroll to position [4012, 0]
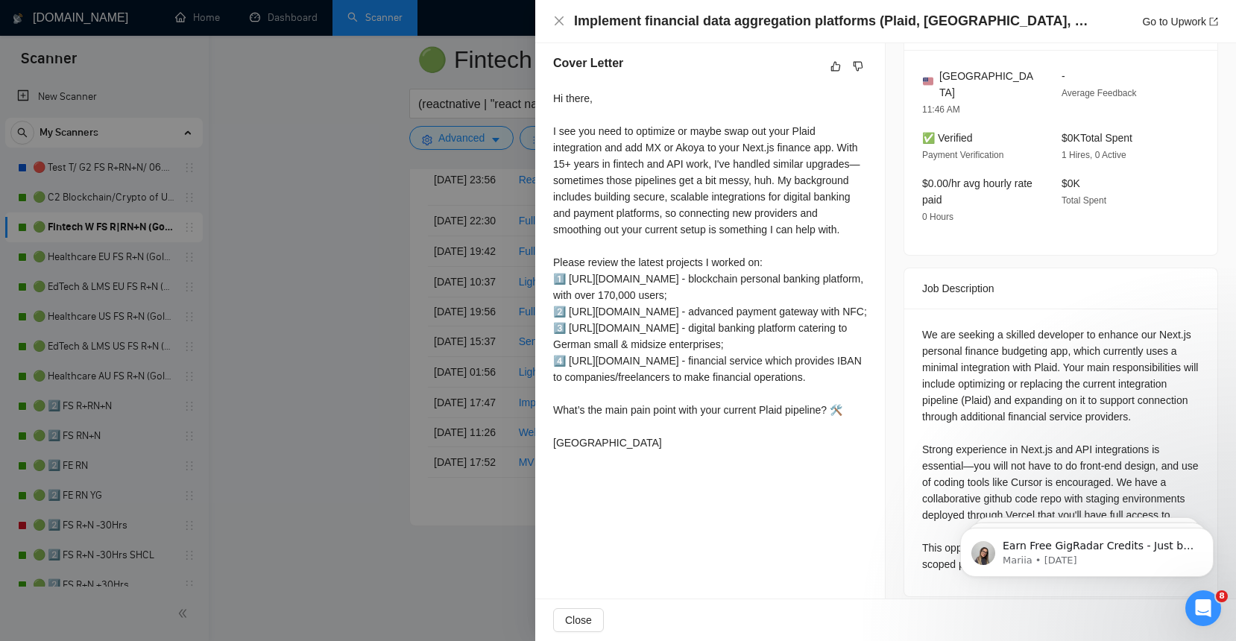
scroll to position [375, 0]
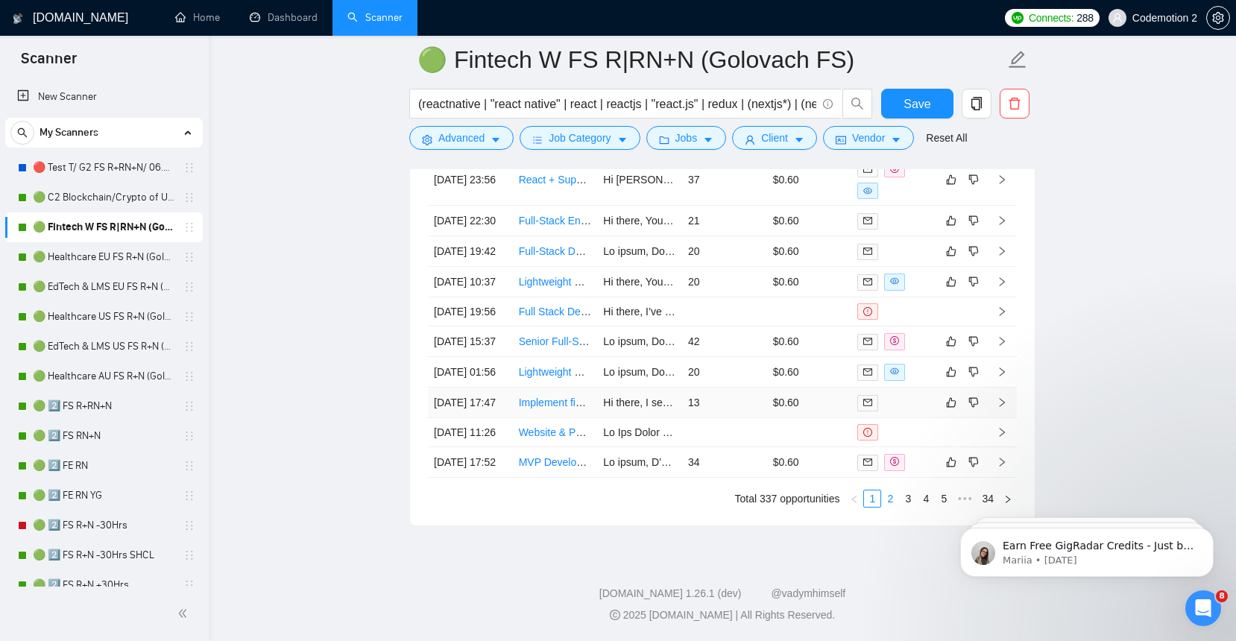
scroll to position [4016, 0]
click at [886, 507] on link "2" at bounding box center [890, 498] width 16 height 16
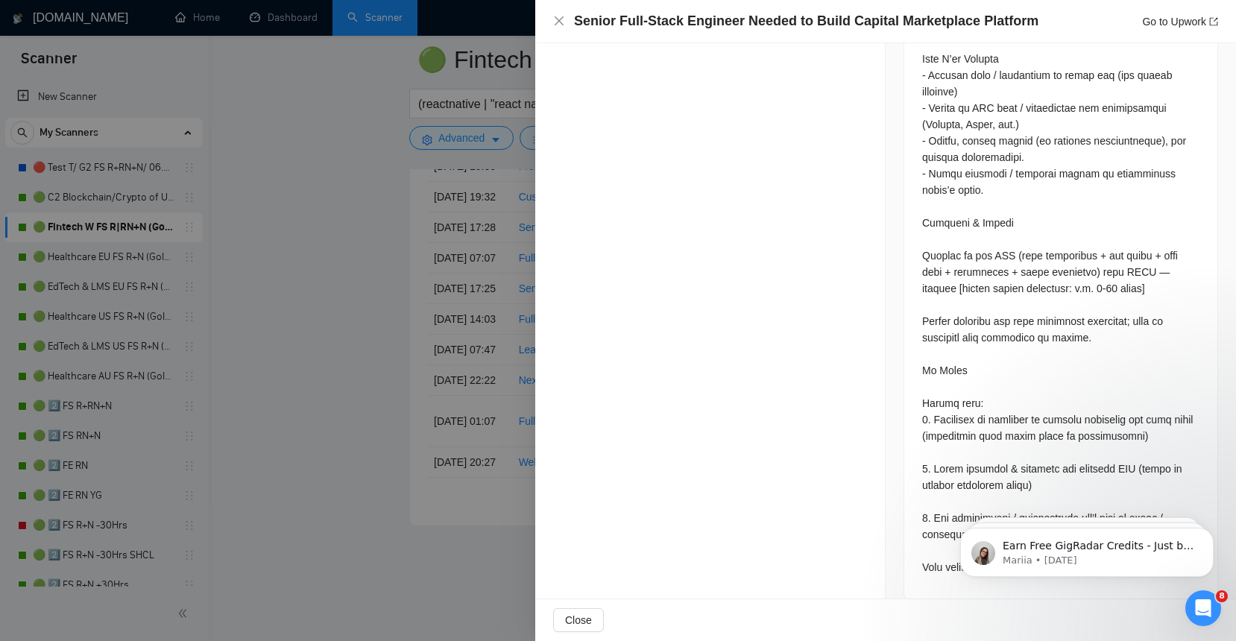
scroll to position [2874, 0]
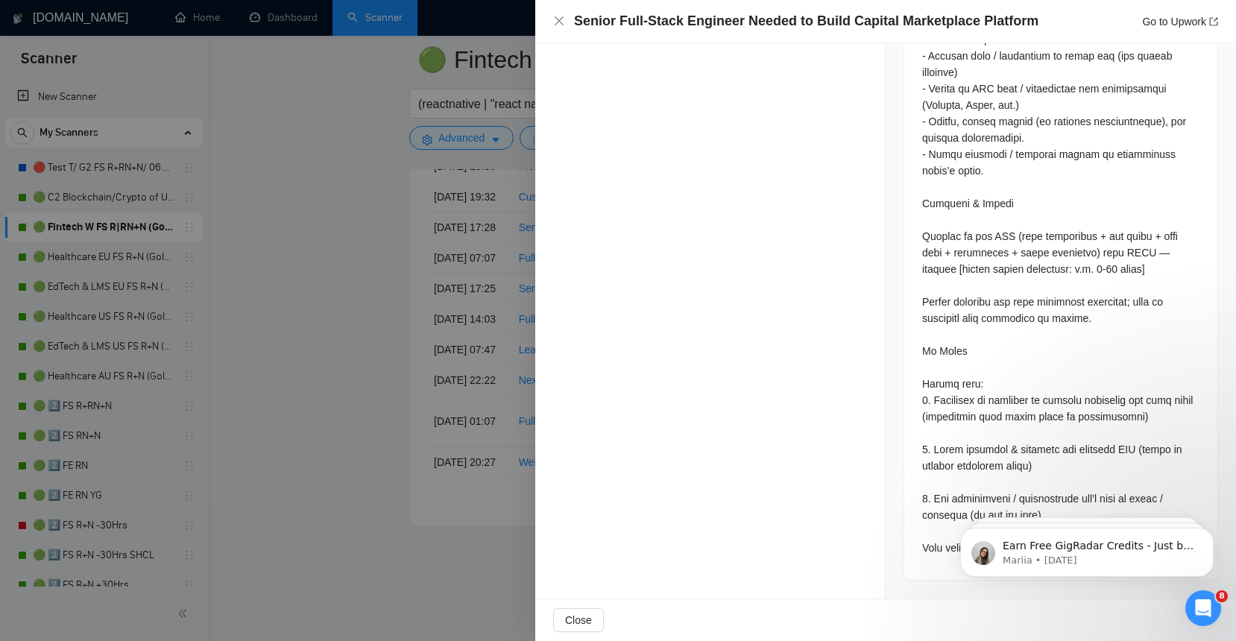
click at [1163, 32] on div "Senior Full-Stack Engineer Needed to Build Capital Marketplace Platform Go to U…" at bounding box center [885, 21] width 701 height 43
click at [1164, 25] on link "Go to Upwork" at bounding box center [1180, 22] width 76 height 12
click at [527, 288] on div at bounding box center [618, 320] width 1236 height 641
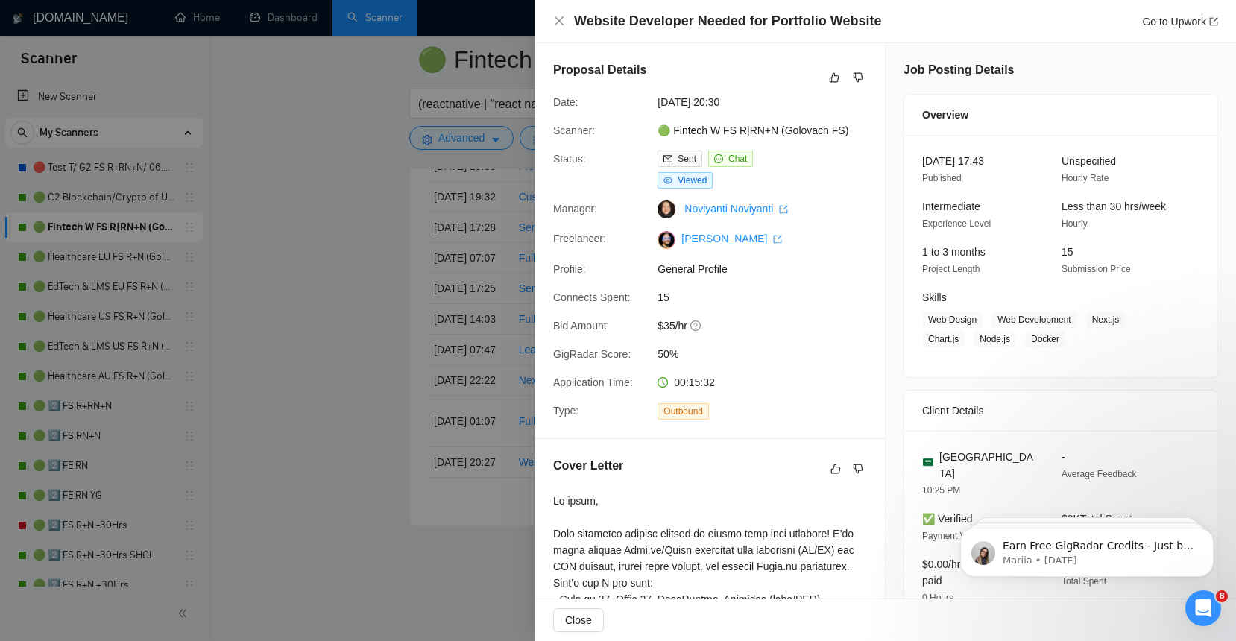
click at [733, 159] on span "Chat" at bounding box center [737, 159] width 19 height 10
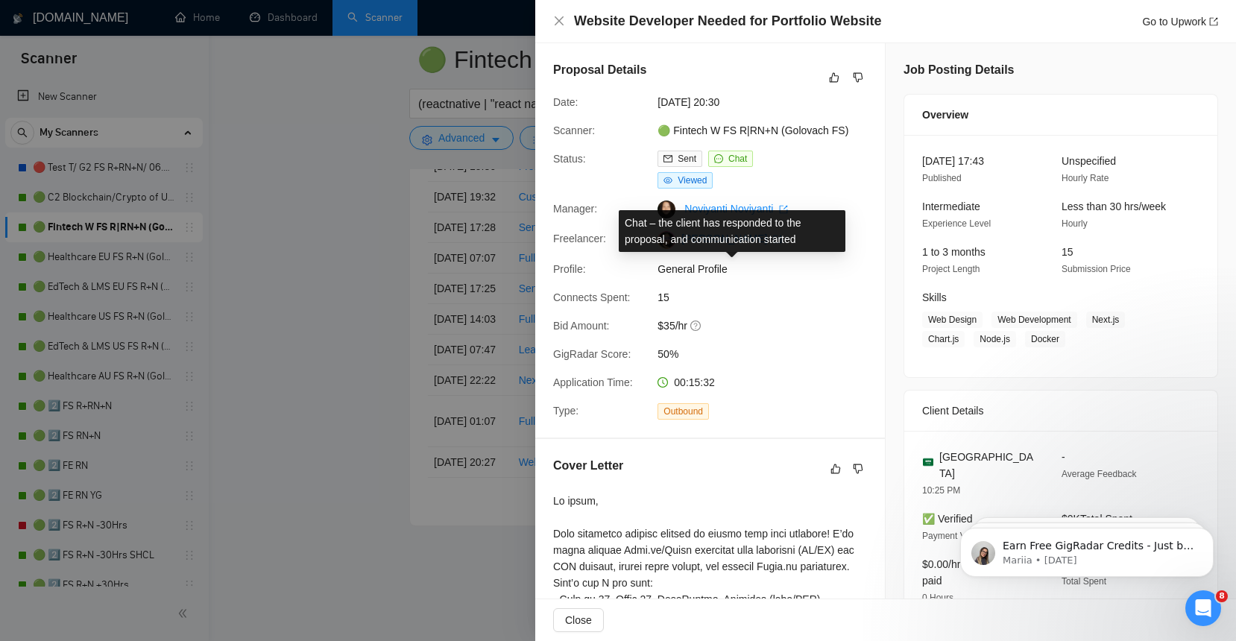
click at [733, 159] on span "Chat" at bounding box center [737, 159] width 19 height 10
click at [720, 159] on icon "message" at bounding box center [718, 158] width 9 height 9
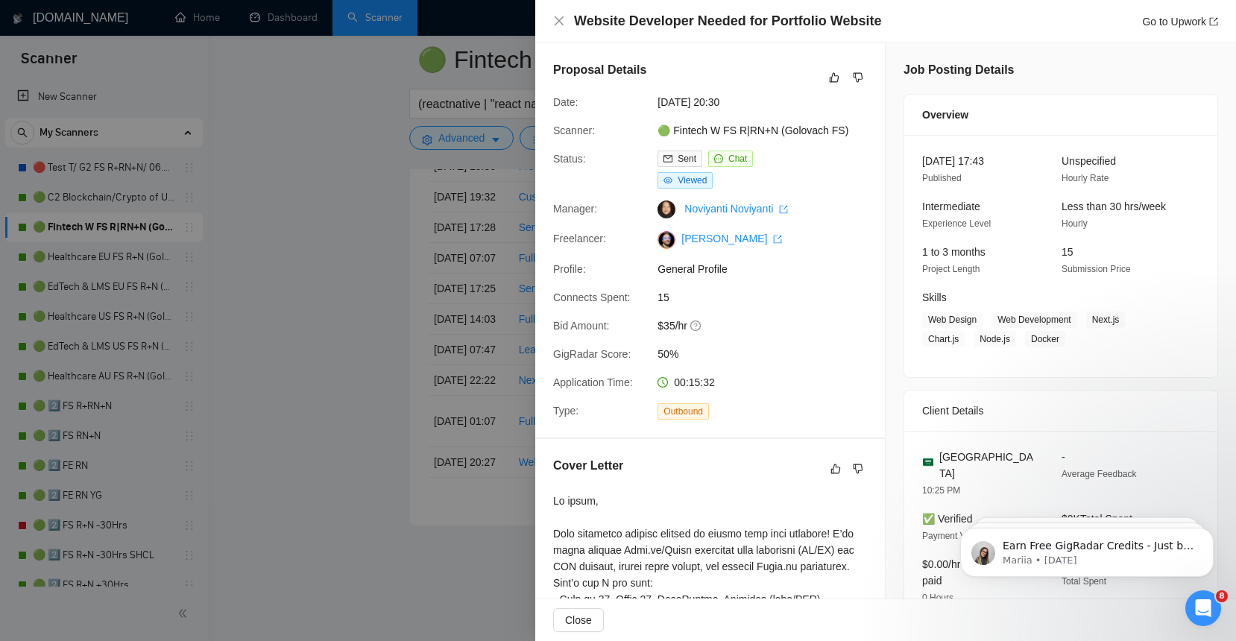
click at [1164, 13] on div "Go to Upwork" at bounding box center [1180, 21] width 76 height 16
click at [1164, 19] on link "Go to Upwork" at bounding box center [1180, 22] width 76 height 12
click at [485, 301] on div at bounding box center [618, 320] width 1236 height 641
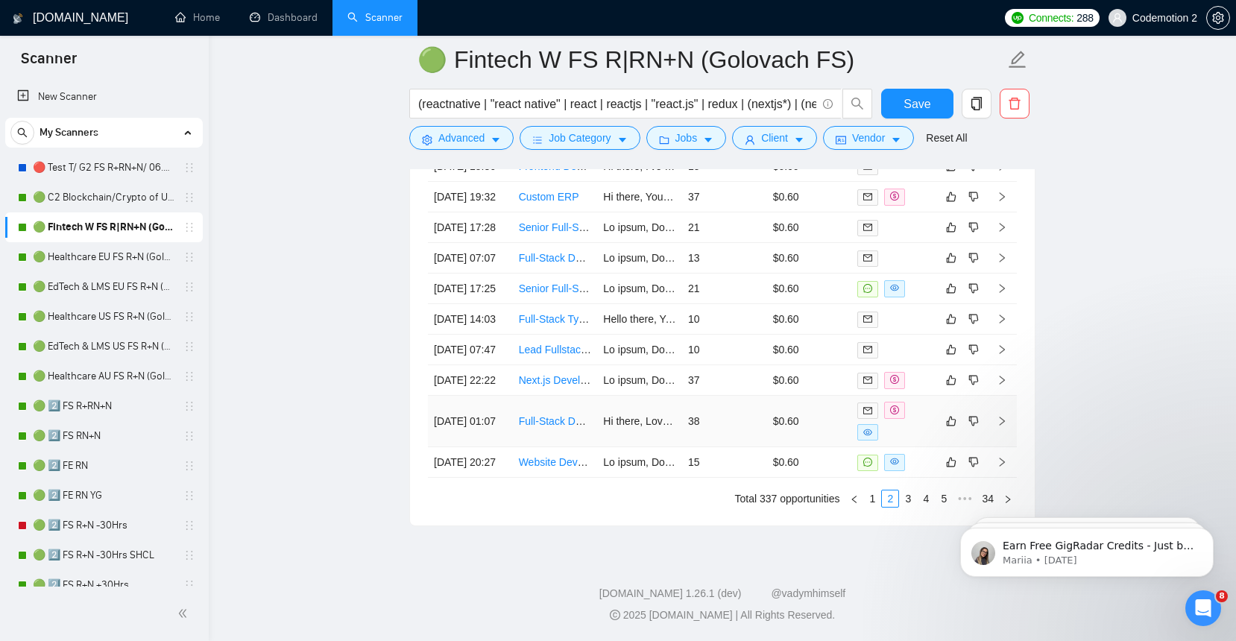
scroll to position [4042, 0]
click at [907, 497] on link "3" at bounding box center [908, 498] width 16 height 16
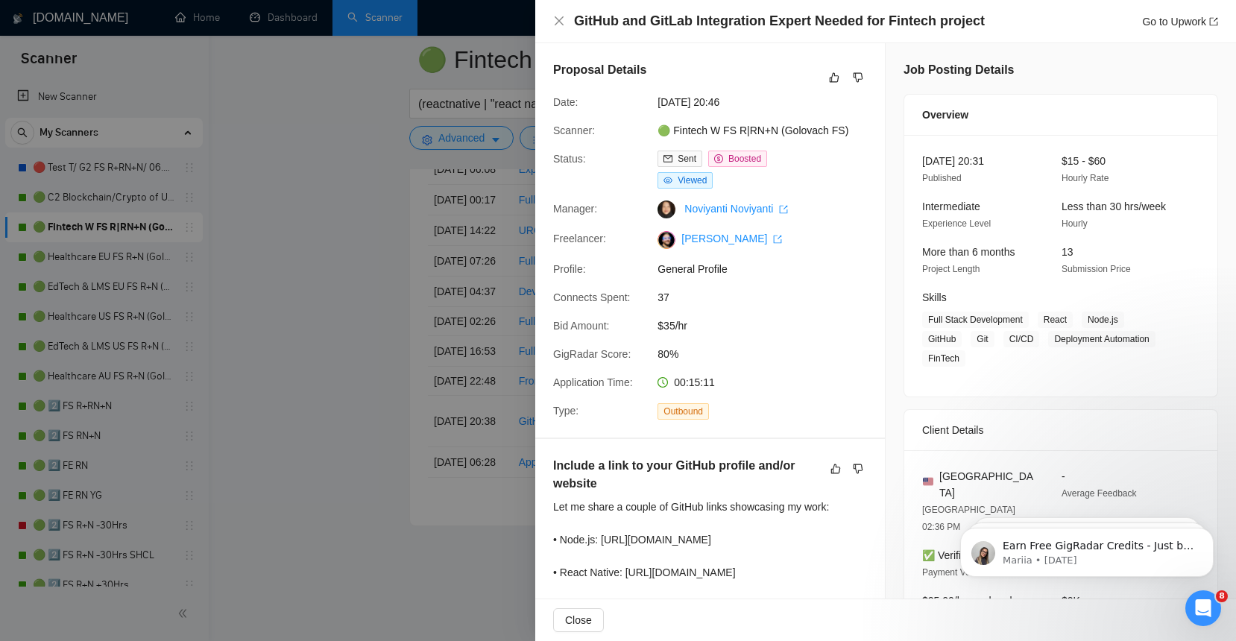
click at [556, 28] on div "GitHub and GitLab Integration Expert Needed for Fintech project Go to Upwork" at bounding box center [885, 21] width 665 height 19
drag, startPoint x: 558, startPoint y: 22, endPoint x: 694, endPoint y: 98, distance: 156.5
click at [558, 22] on icon "close" at bounding box center [559, 20] width 9 height 9
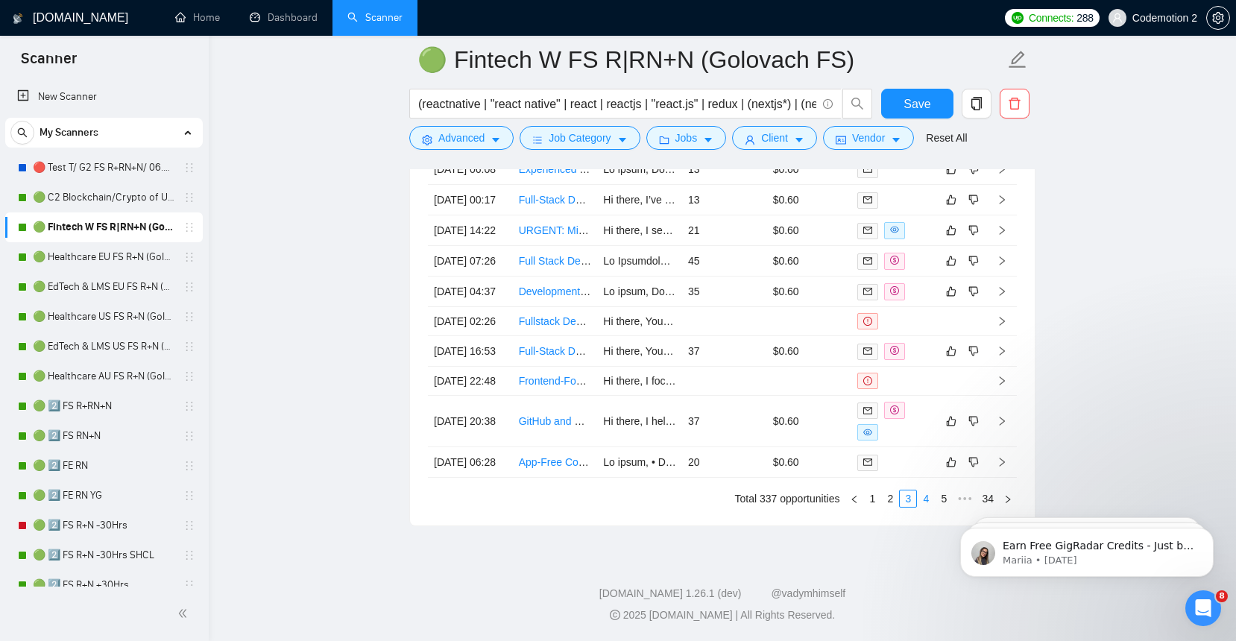
click at [926, 493] on link "4" at bounding box center [926, 498] width 16 height 16
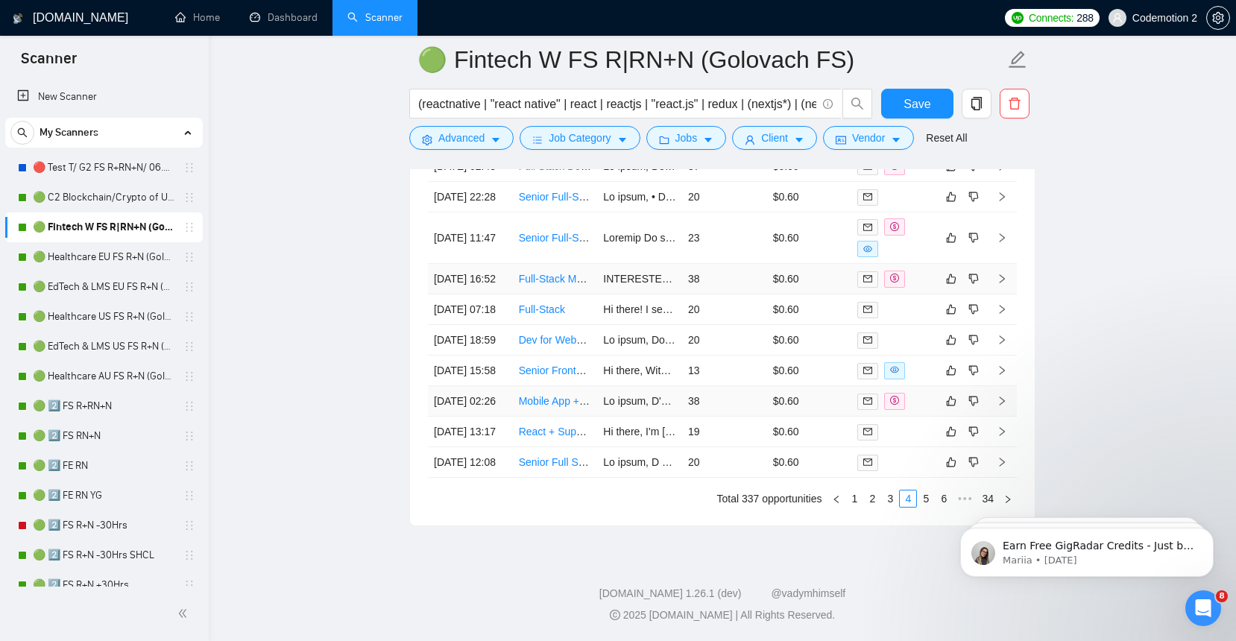
scroll to position [4042, 0]
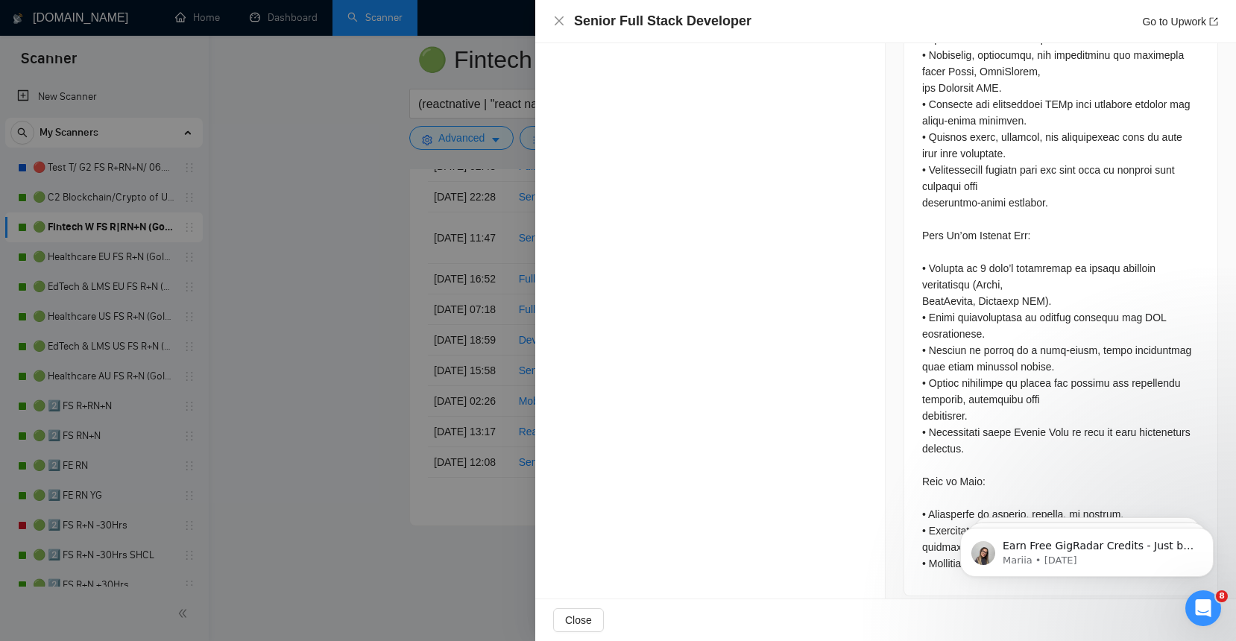
scroll to position [1053, 0]
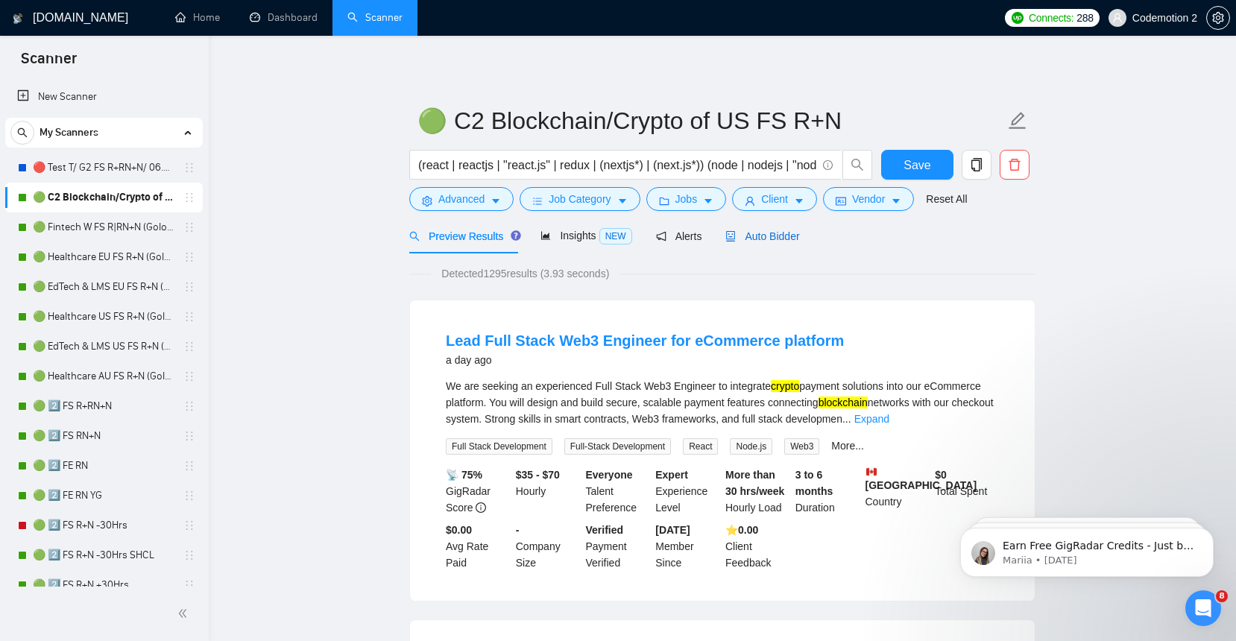
click at [765, 239] on span "Auto Bidder" at bounding box center [762, 236] width 74 height 12
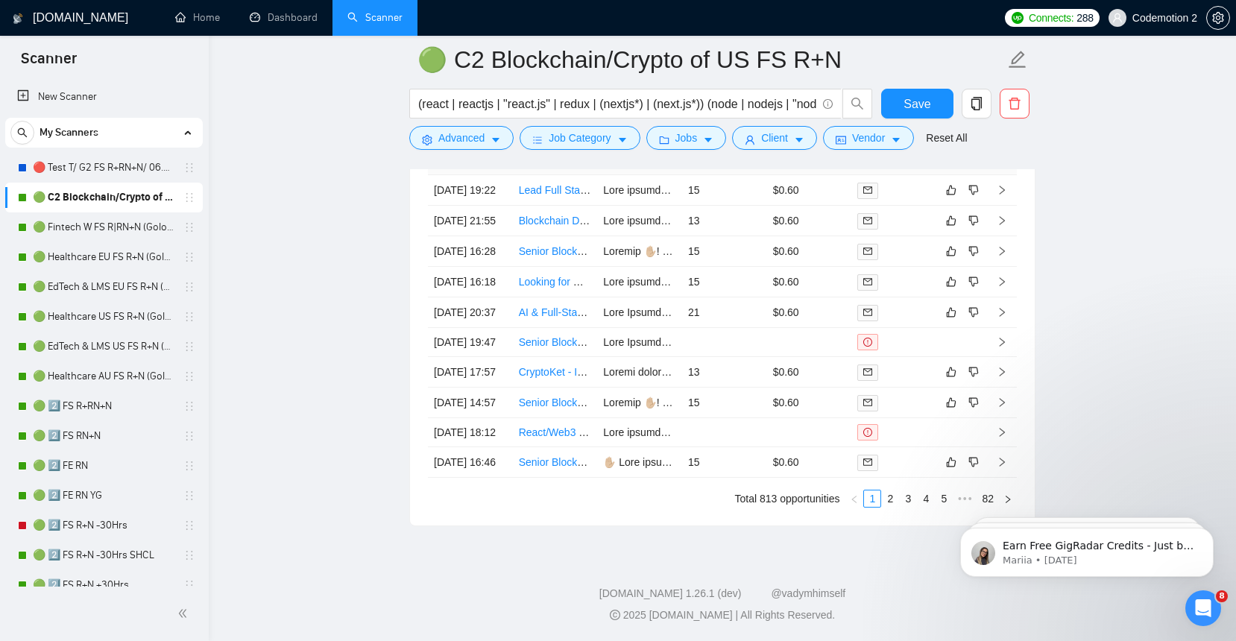
scroll to position [3965, 0]
click at [892, 499] on link "2" at bounding box center [890, 498] width 16 height 16
click at [908, 507] on link "3" at bounding box center [908, 498] width 16 height 16
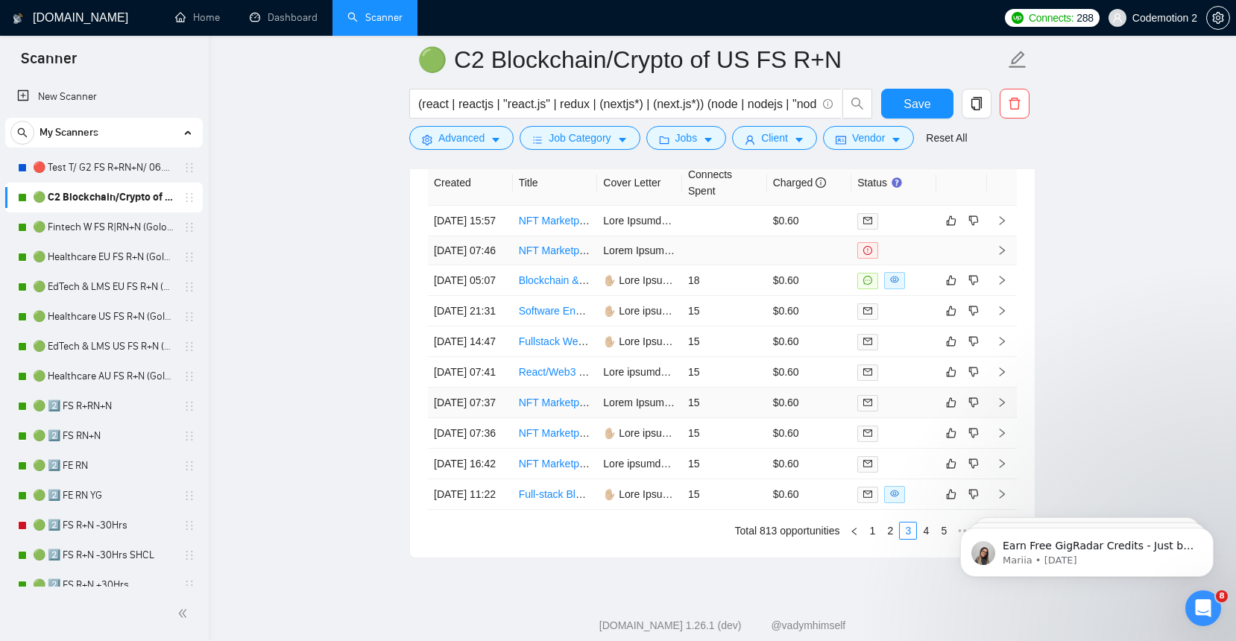
scroll to position [3750, 0]
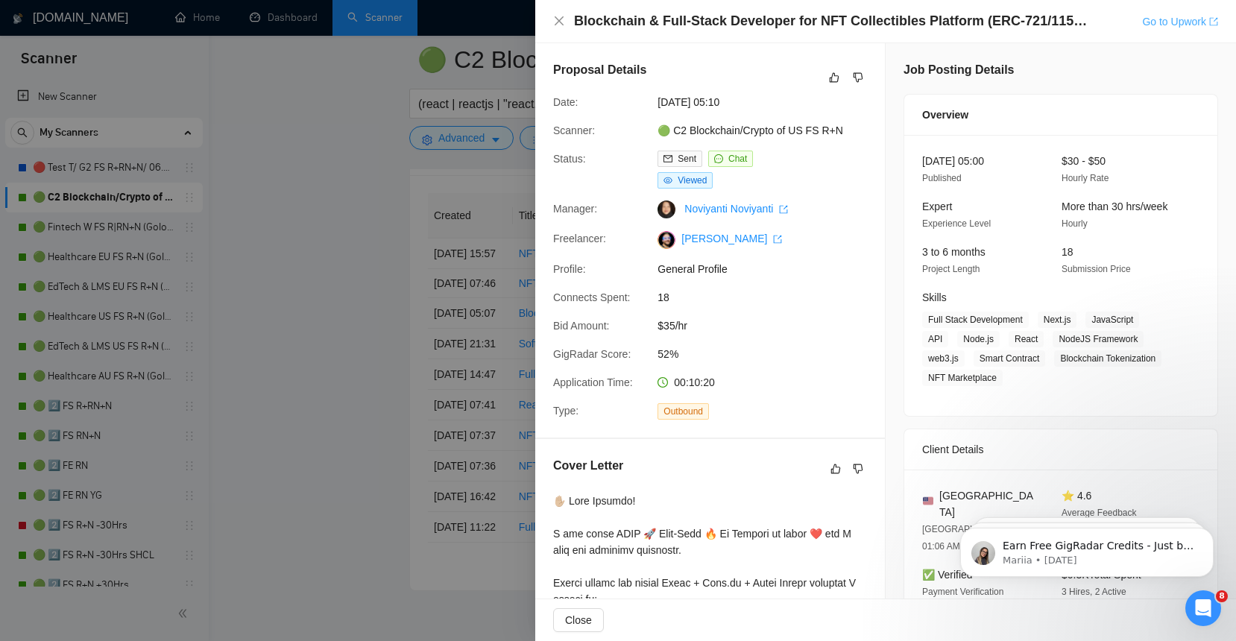
click at [1174, 17] on link "Go to Upwork" at bounding box center [1180, 22] width 76 height 12
click at [488, 251] on div at bounding box center [618, 320] width 1236 height 641
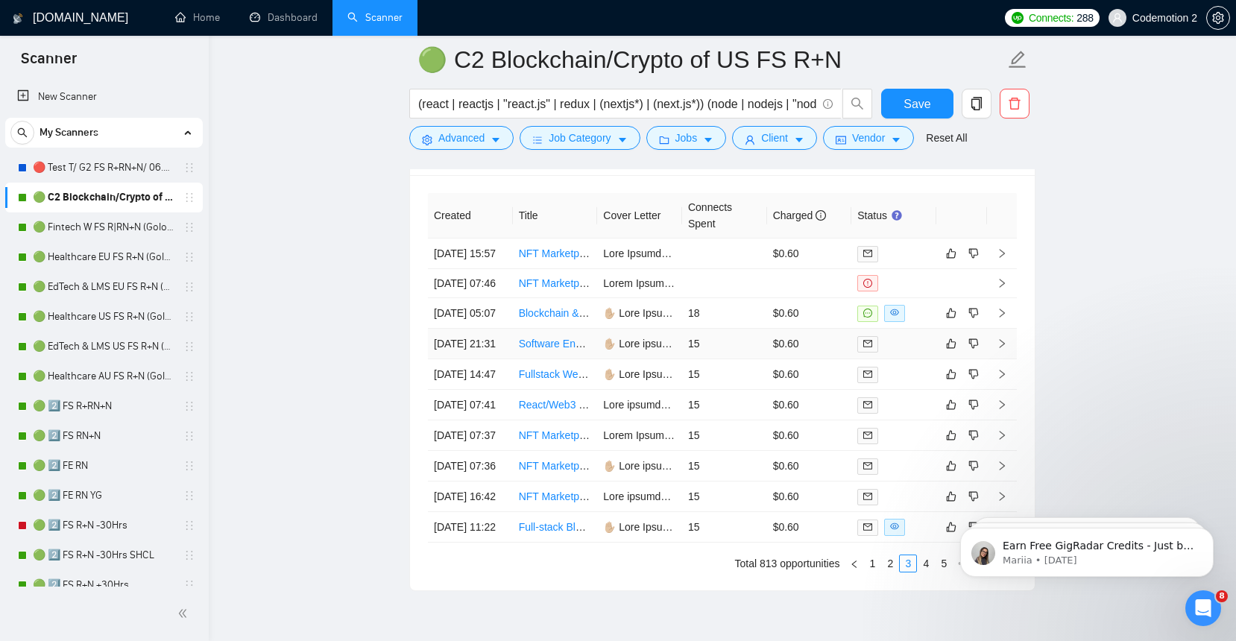
scroll to position [3965, 0]
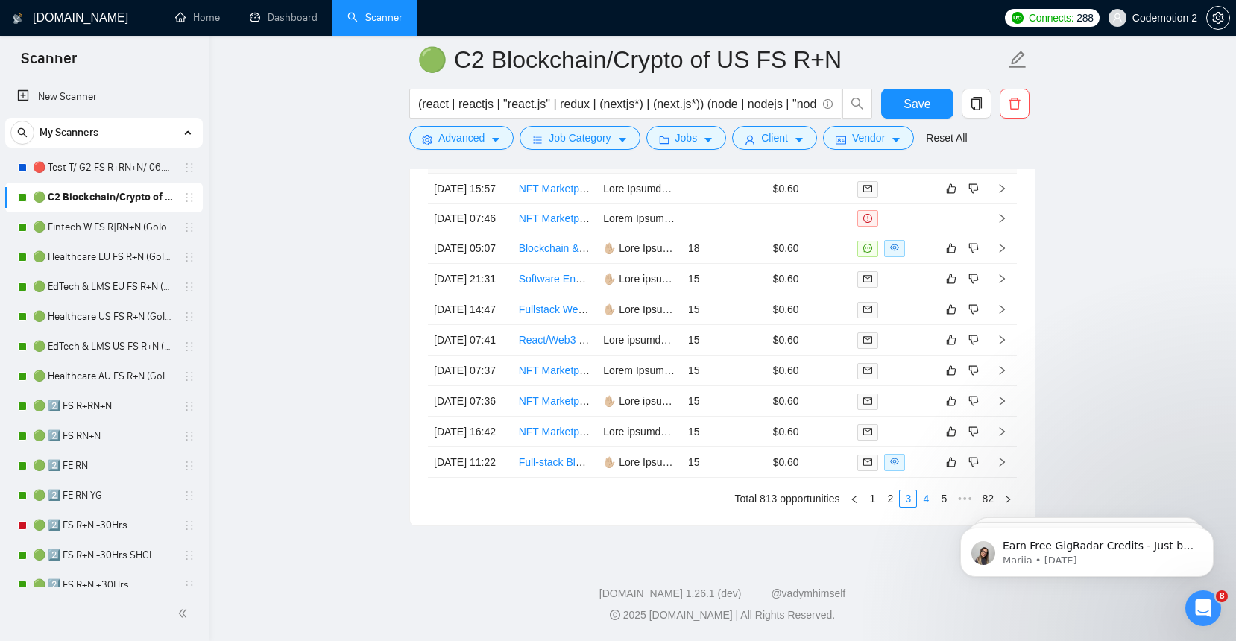
click at [928, 496] on link "4" at bounding box center [926, 498] width 16 height 16
click at [858, 495] on link "1" at bounding box center [854, 498] width 16 height 16
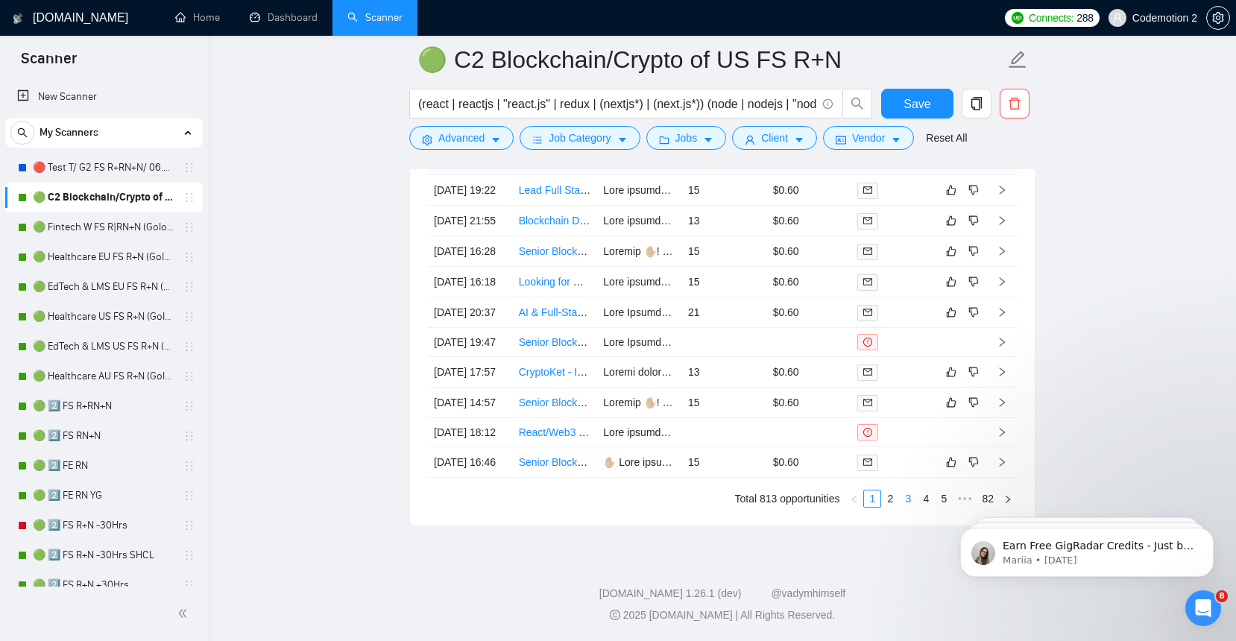
click at [909, 495] on link "3" at bounding box center [908, 498] width 16 height 16
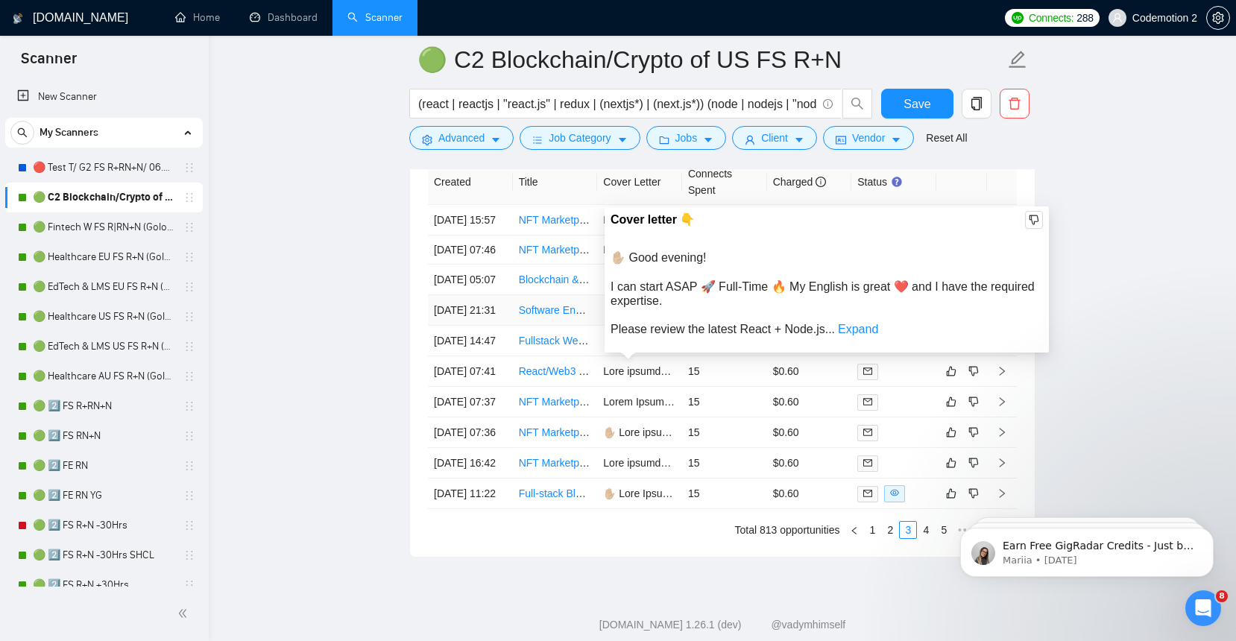
scroll to position [3782, 0]
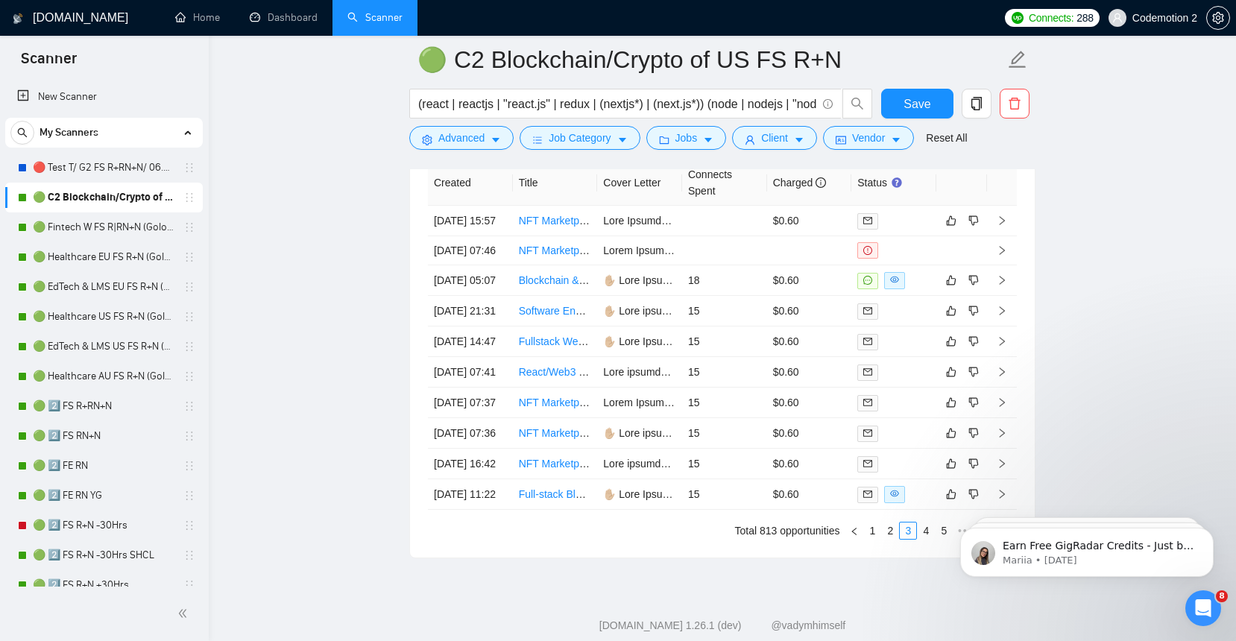
click at [87, 224] on link "🟢 Fintech W FS R|RN+N (Golovach FS)" at bounding box center [104, 227] width 142 height 30
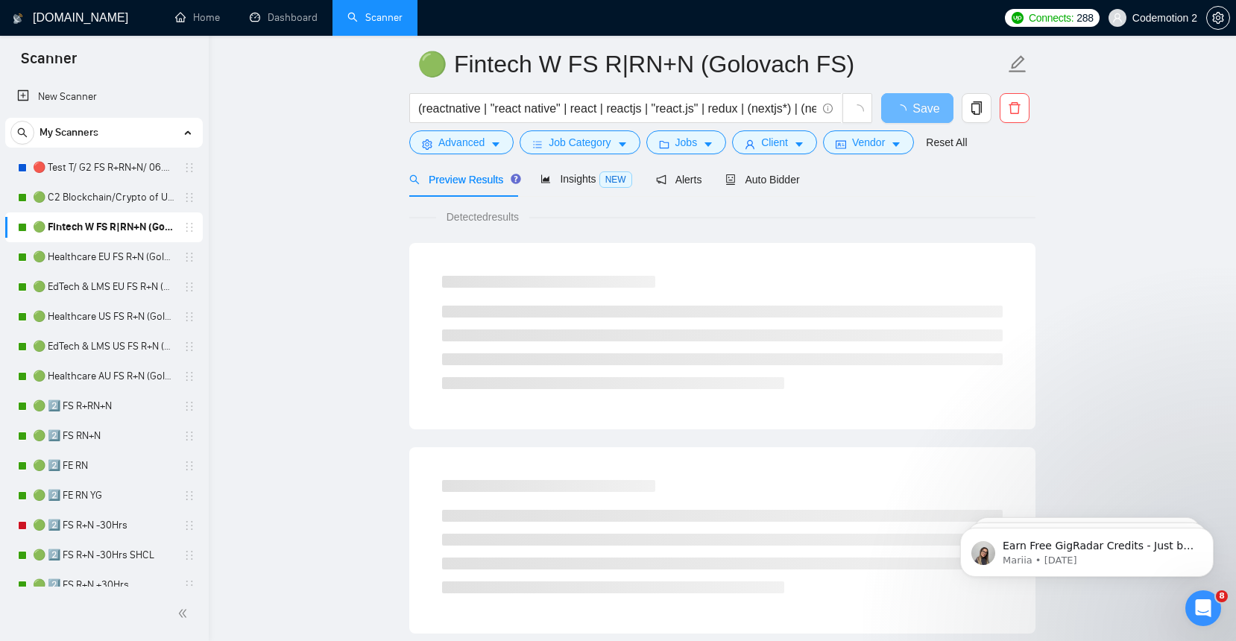
scroll to position [62, 0]
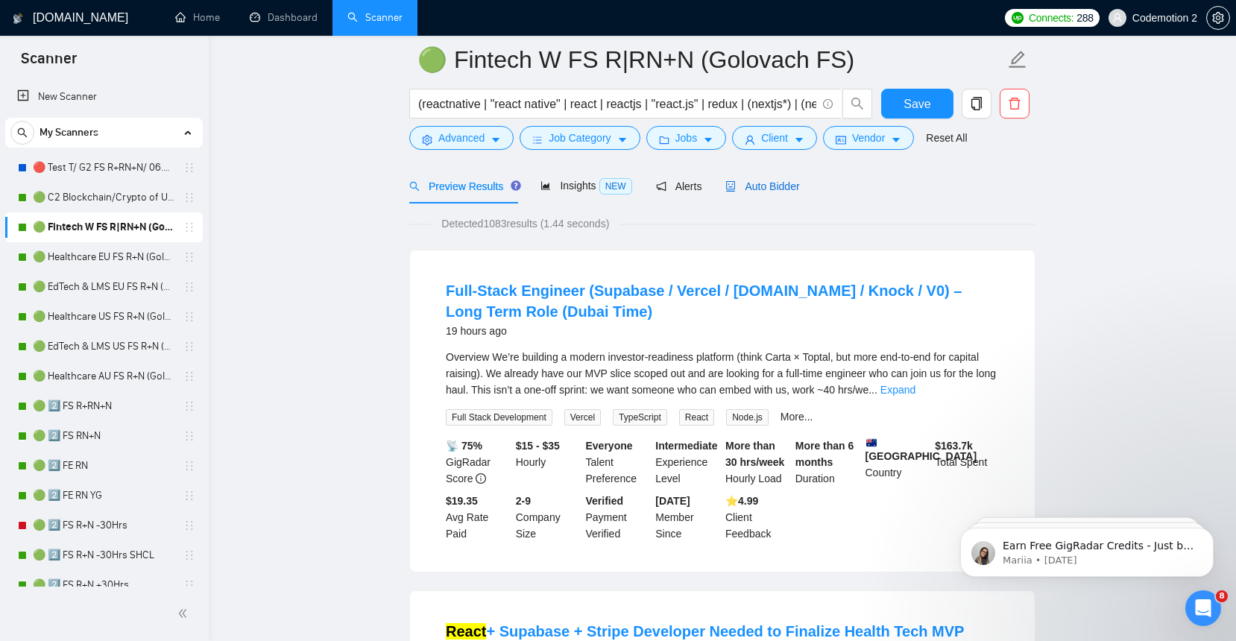
click at [775, 180] on span "Auto Bidder" at bounding box center [762, 186] width 74 height 12
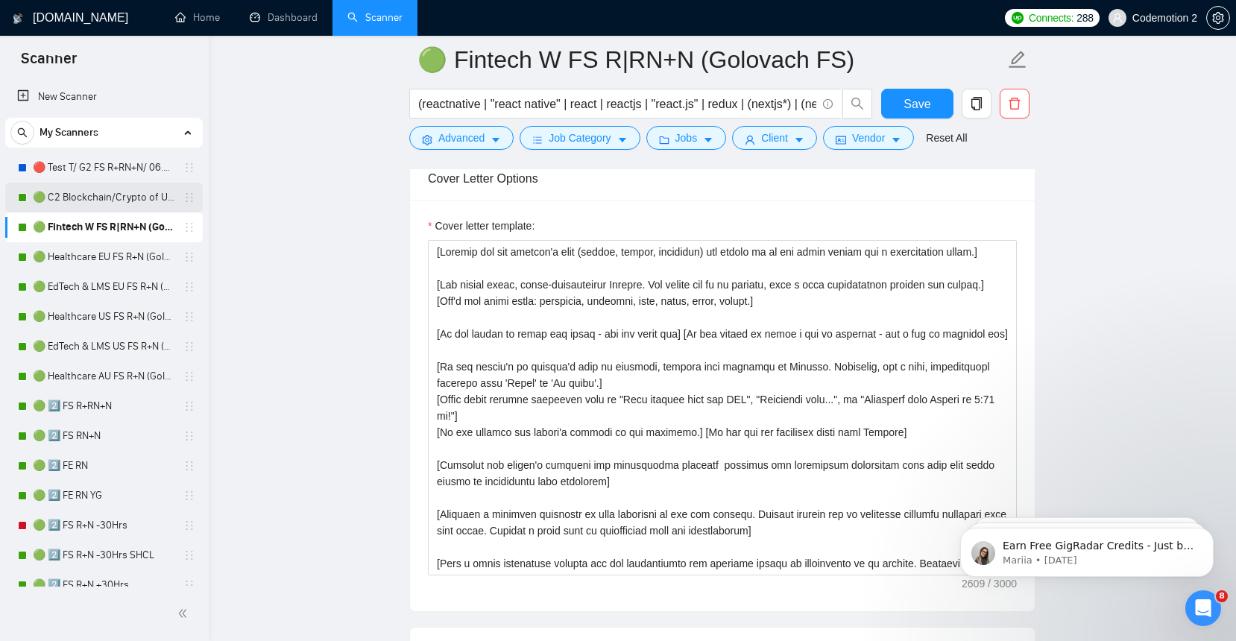
click at [95, 192] on link "🟢 C2 Blockchain/Crypto of US FS R+N" at bounding box center [104, 198] width 142 height 30
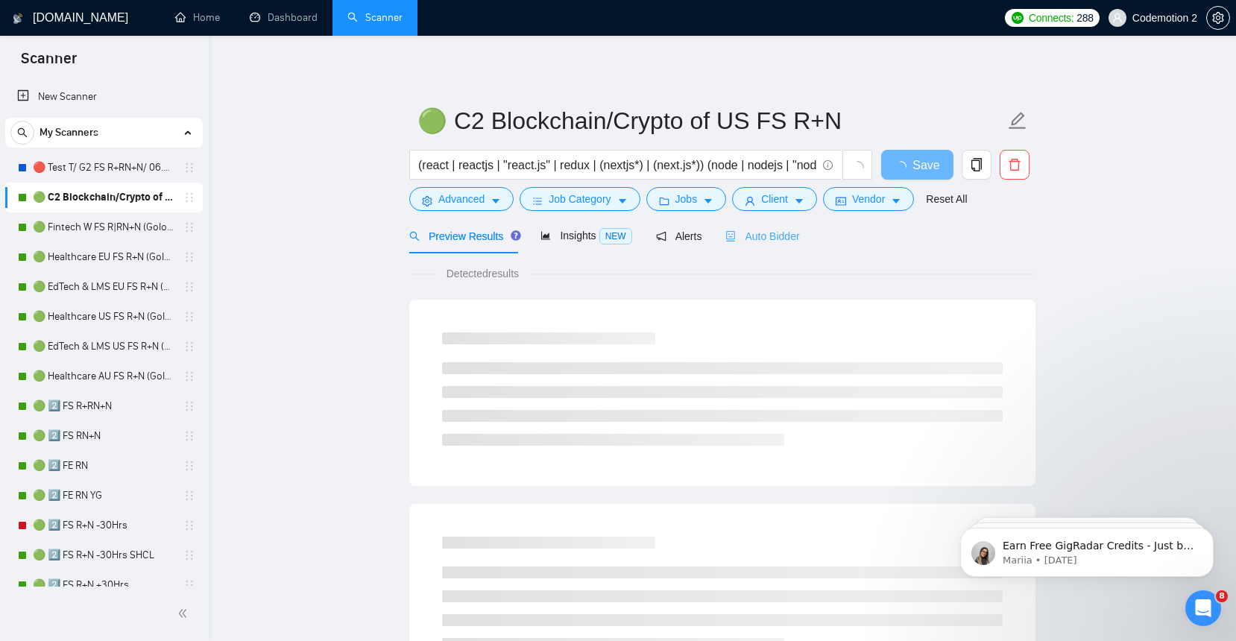
click at [775, 246] on div "Auto Bidder" at bounding box center [762, 235] width 74 height 35
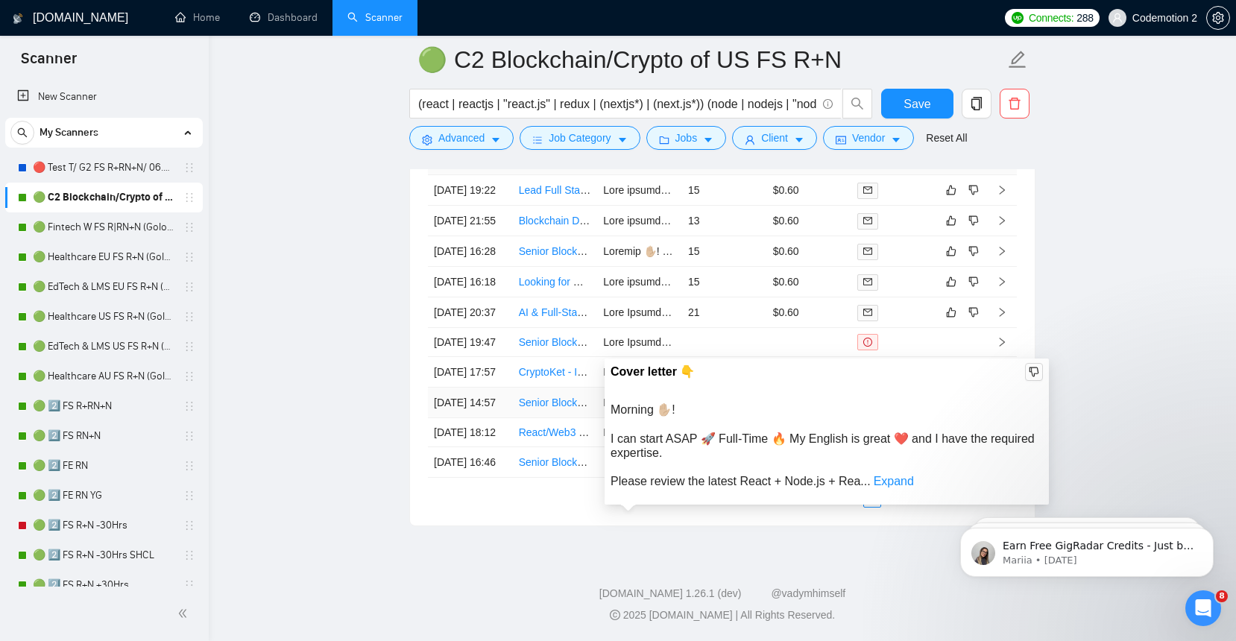
scroll to position [3965, 0]
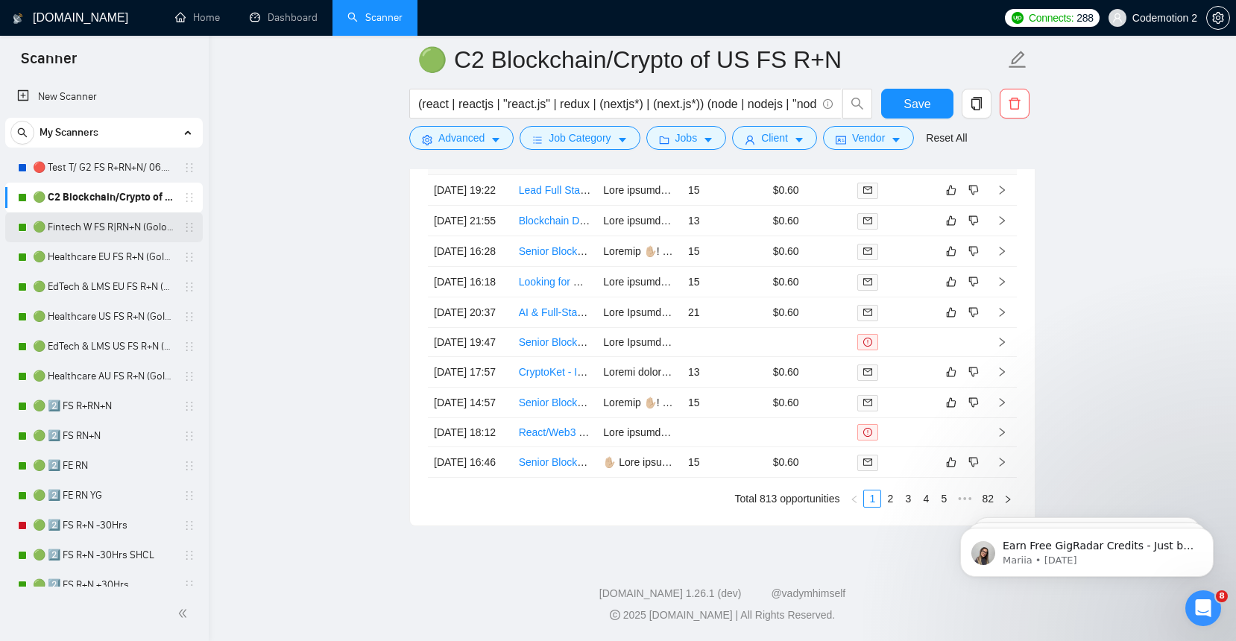
click at [96, 233] on link "🟢 Fintech W FS R|RN+N (Golovach FS)" at bounding box center [104, 227] width 142 height 30
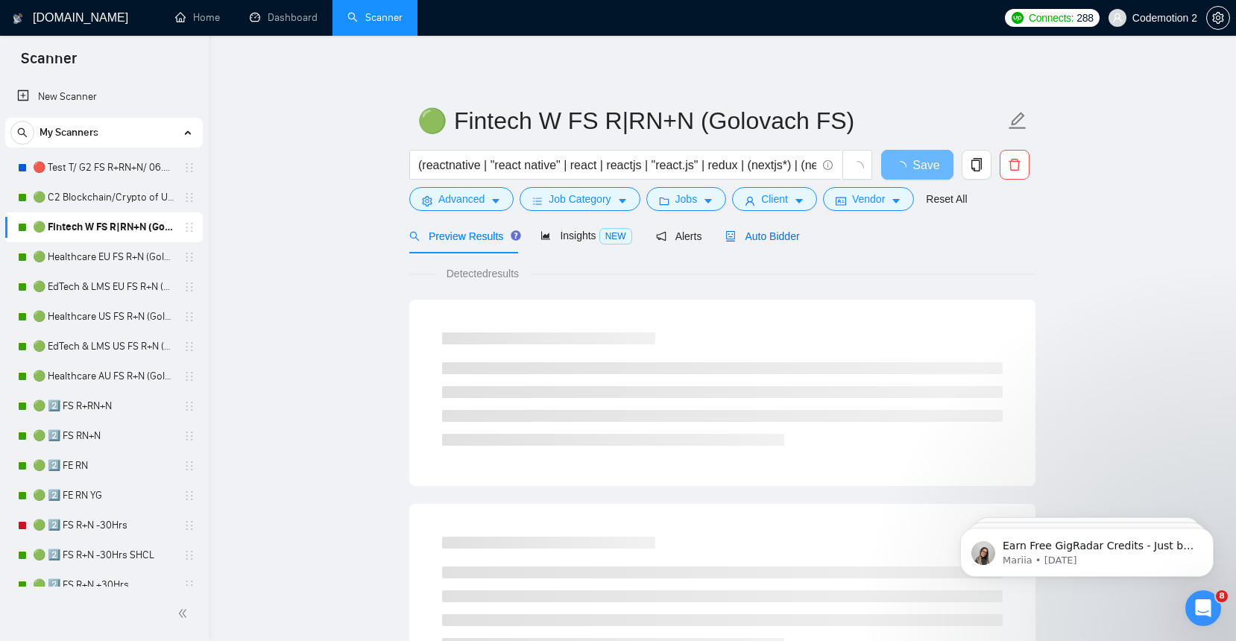
click at [742, 243] on div "Auto Bidder" at bounding box center [762, 236] width 74 height 16
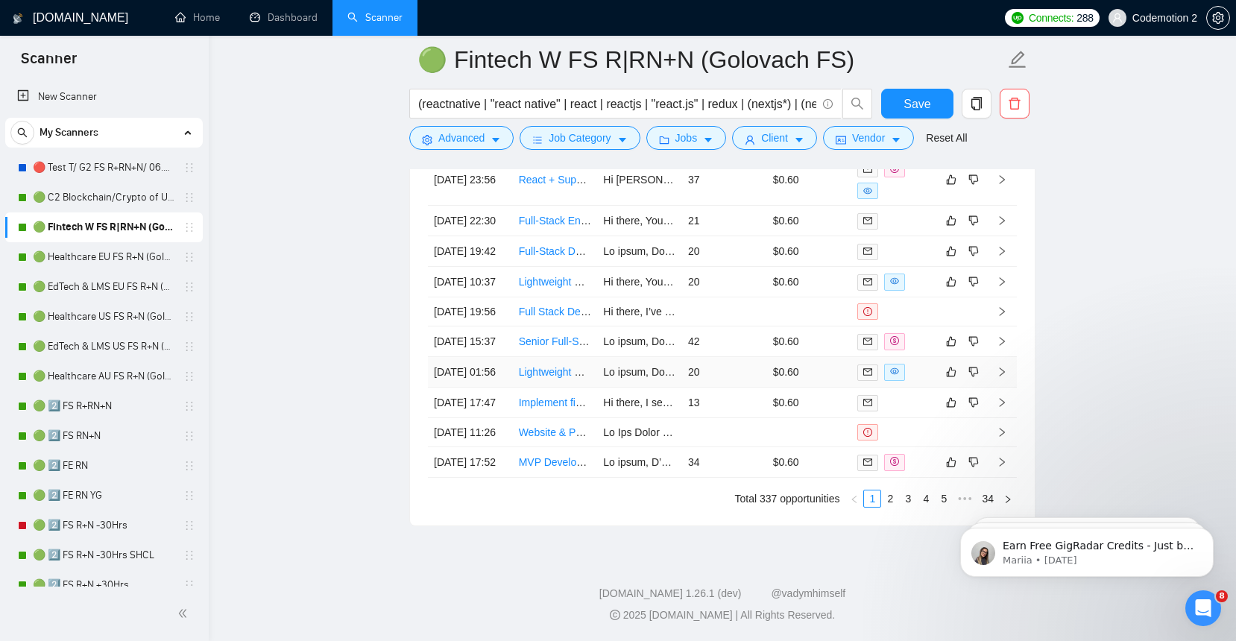
scroll to position [3983, 0]
click at [904, 507] on link "3" at bounding box center [908, 498] width 16 height 16
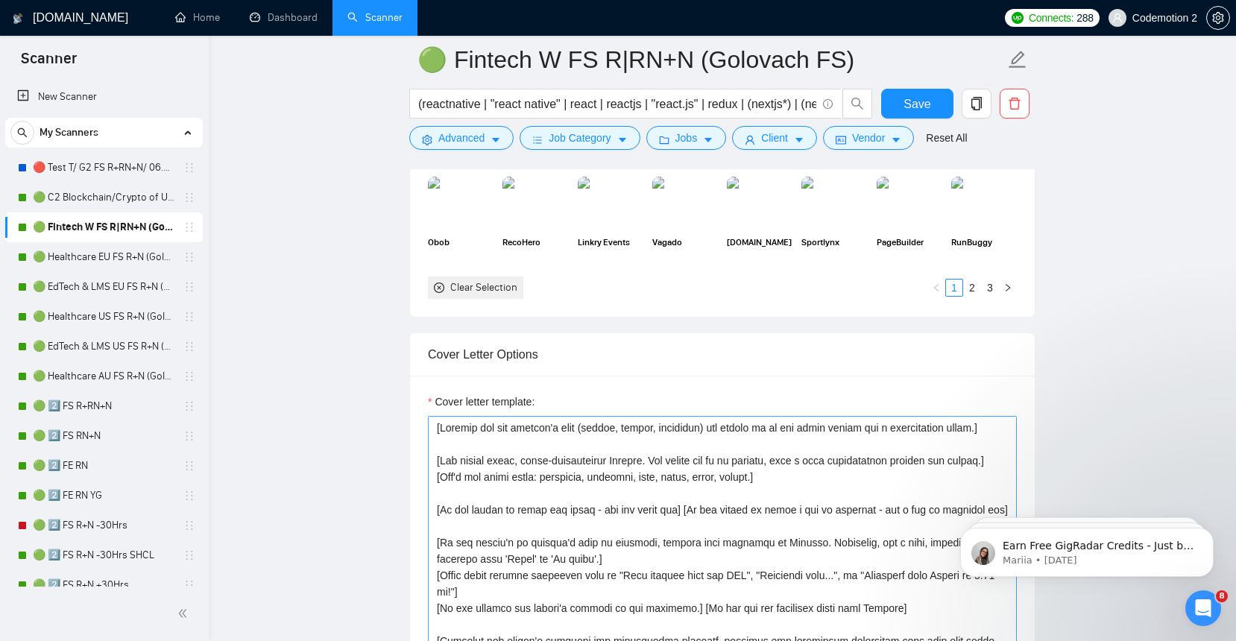
scroll to position [1586, 0]
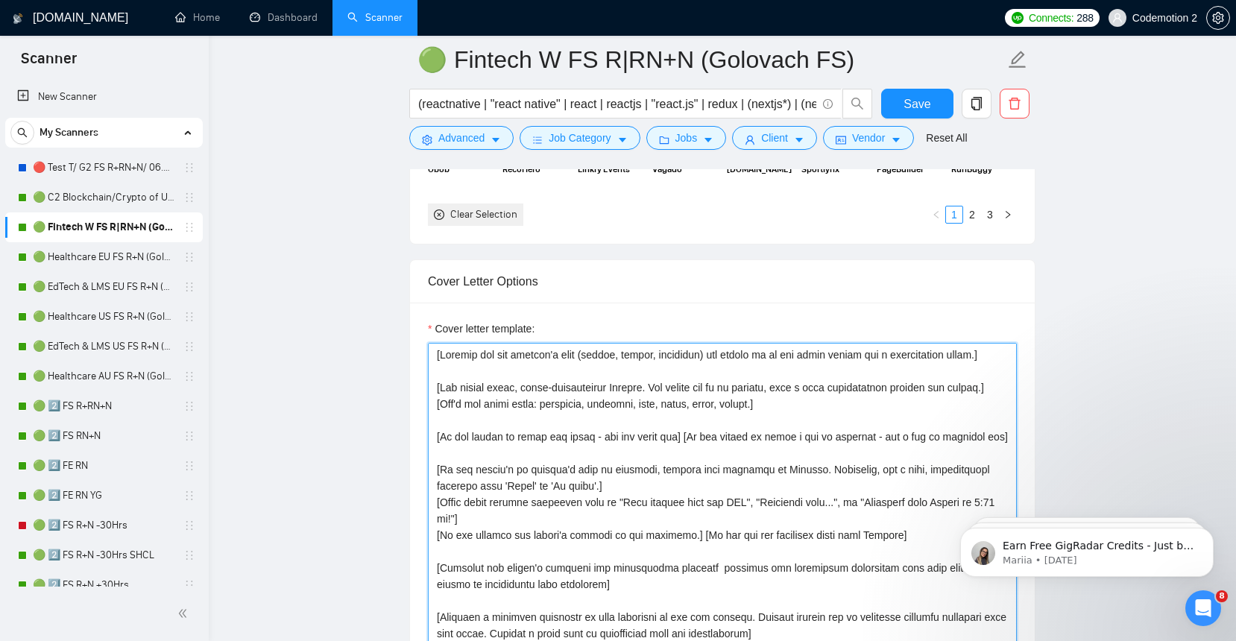
click at [628, 375] on textarea "Cover letter template:" at bounding box center [722, 510] width 589 height 335
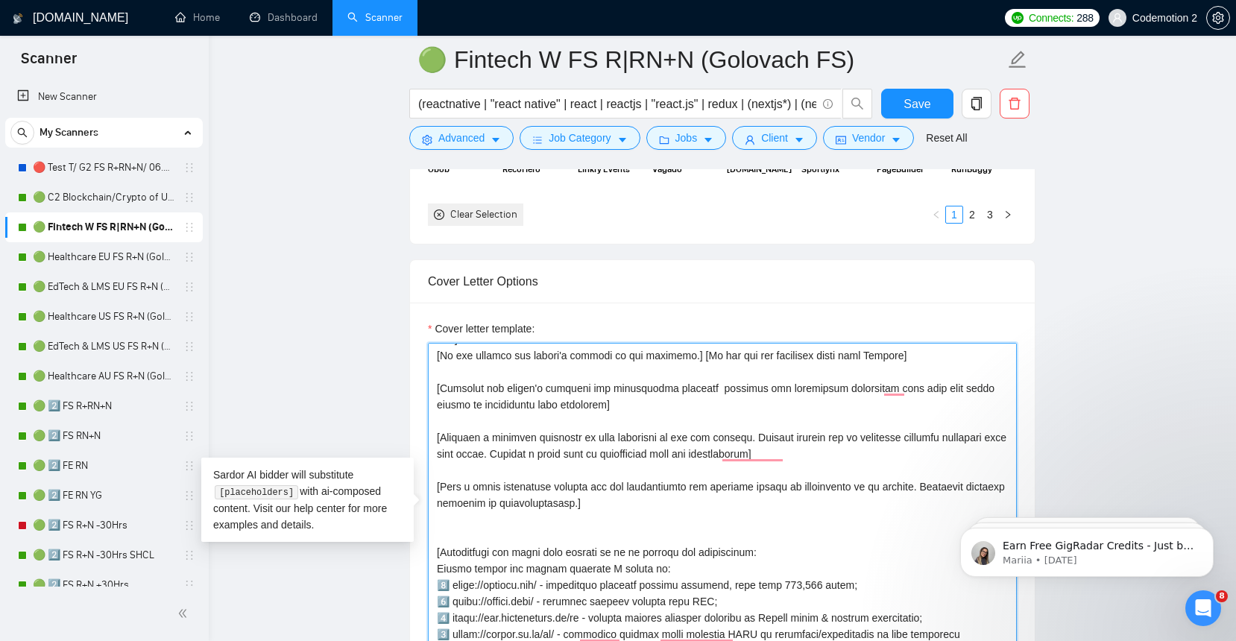
scroll to position [299, 0]
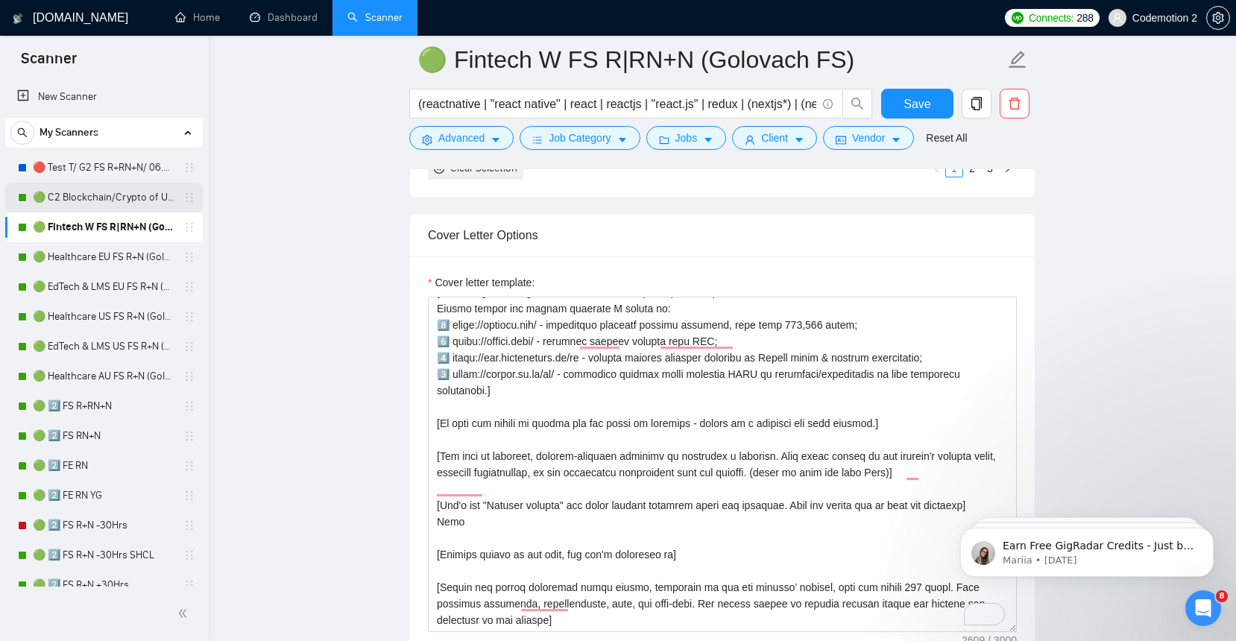
click at [106, 195] on link "🟢 C2 Blockchain/Crypto of US FS R+N" at bounding box center [104, 198] width 142 height 30
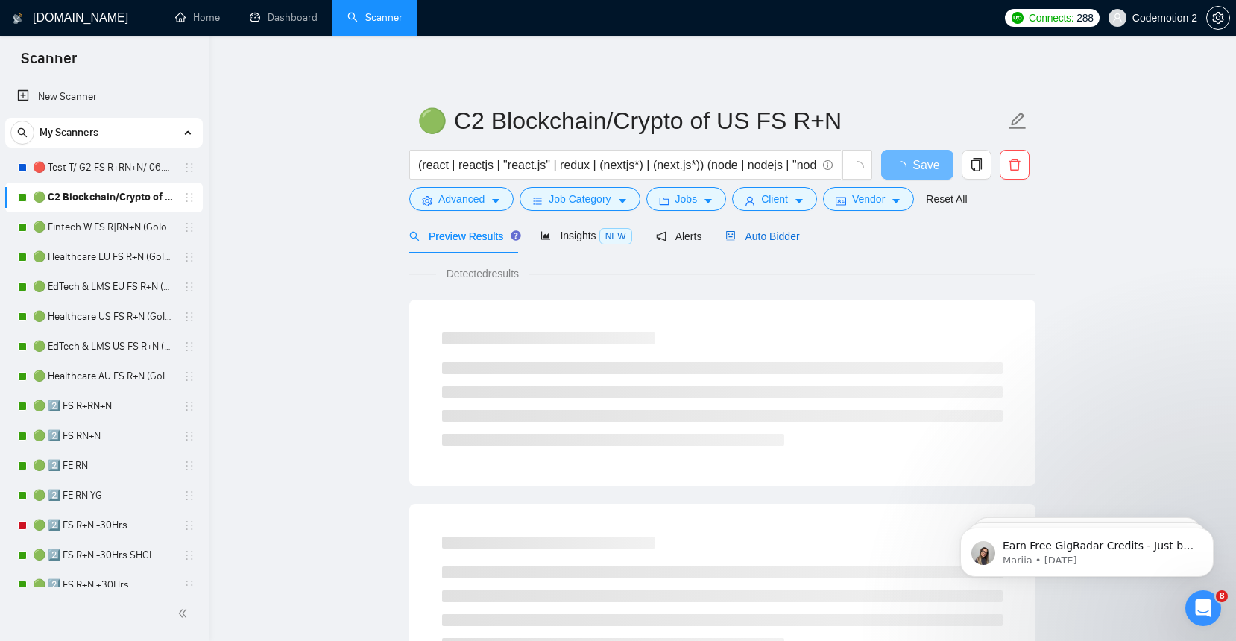
click at [772, 240] on span "Auto Bidder" at bounding box center [762, 236] width 74 height 12
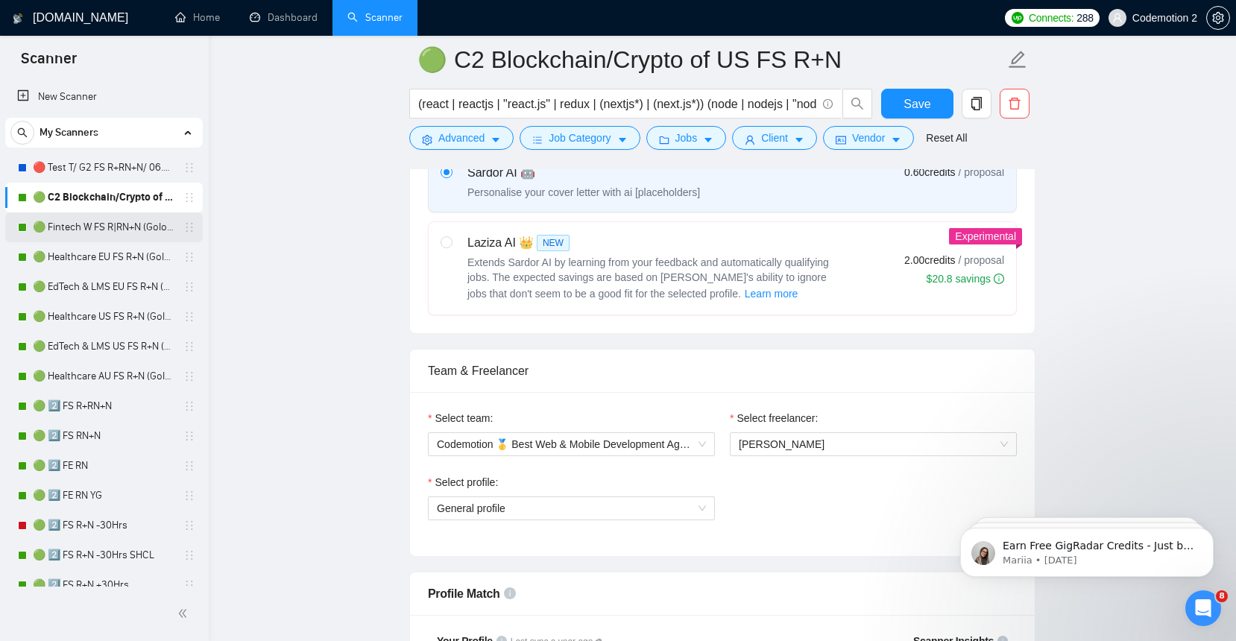
click at [79, 228] on link "🟢 Fintech W FS R|RN+N (Golovach FS)" at bounding box center [104, 227] width 142 height 30
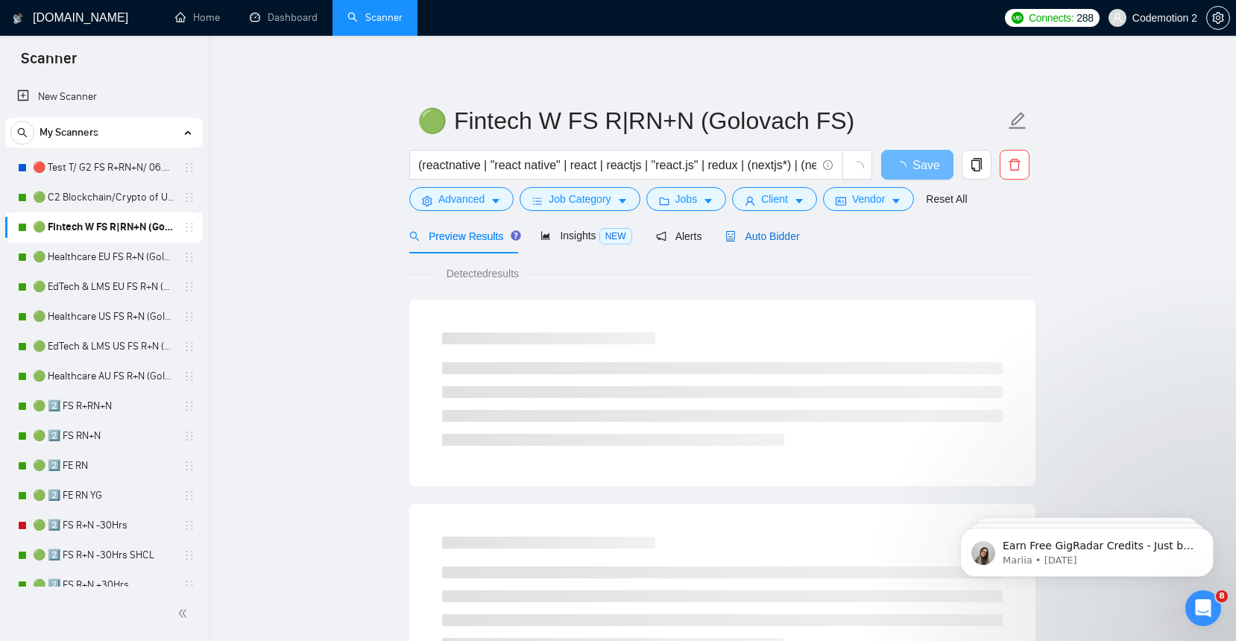
click at [785, 241] on span "Auto Bidder" at bounding box center [762, 236] width 74 height 12
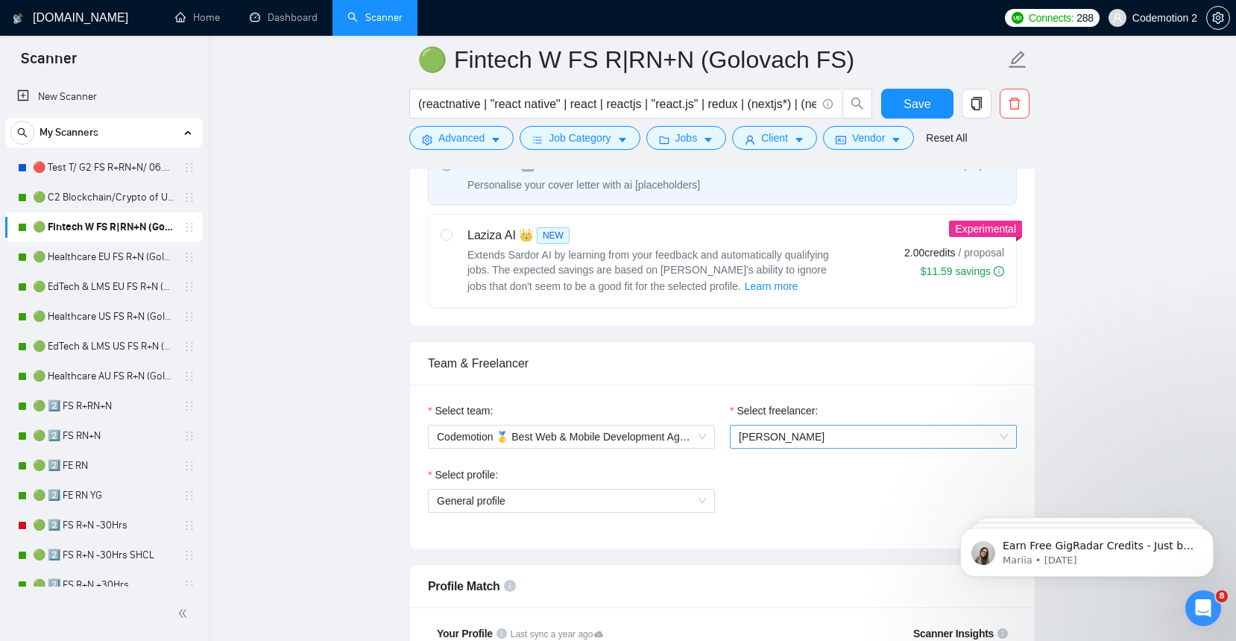
click at [795, 439] on span "[PERSON_NAME]" at bounding box center [782, 437] width 86 height 12
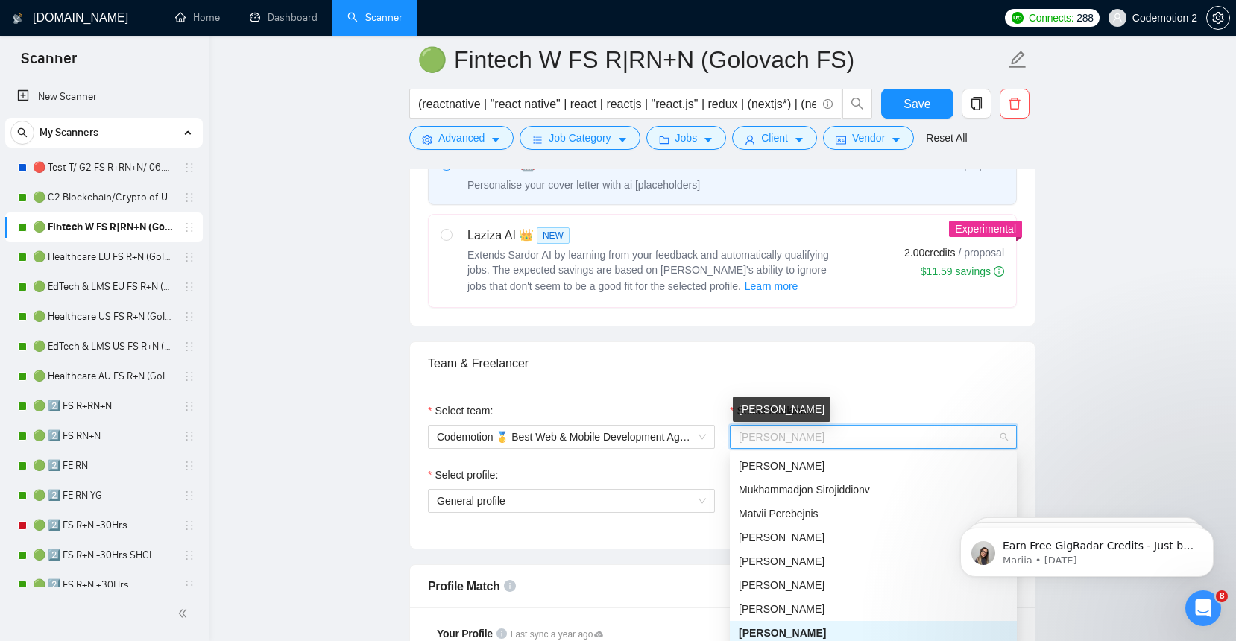
click at [795, 439] on span "[PERSON_NAME]" at bounding box center [782, 437] width 86 height 12
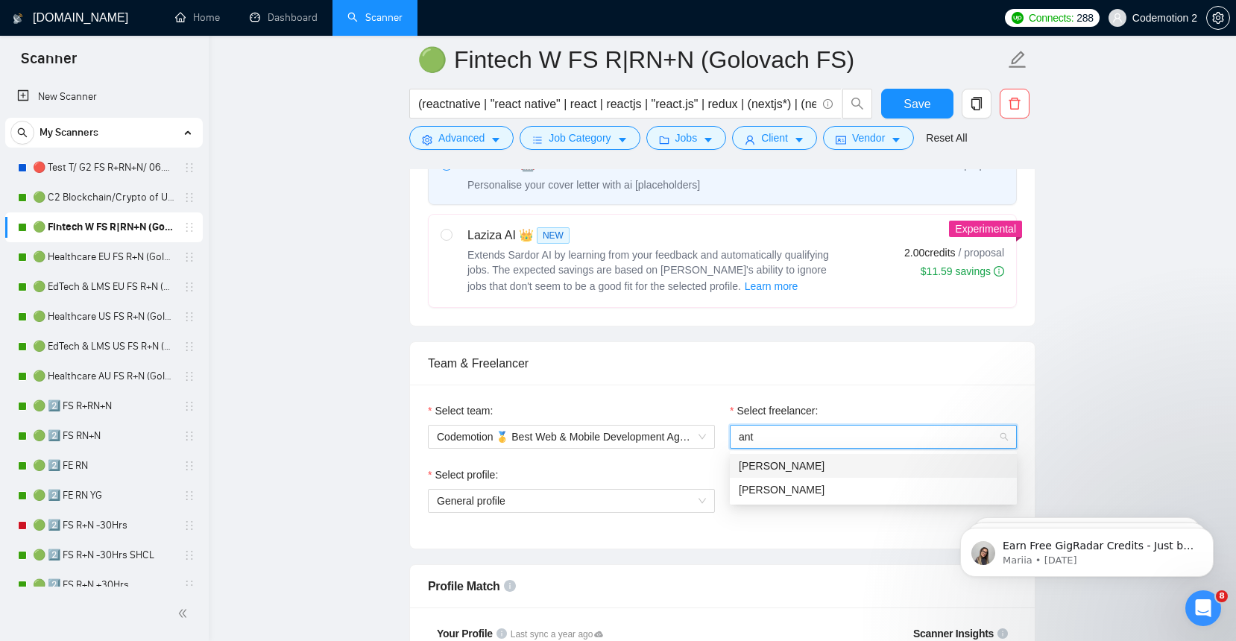
type input "anto"
click at [800, 484] on span "Anton Pshenychnyi" at bounding box center [782, 490] width 86 height 12
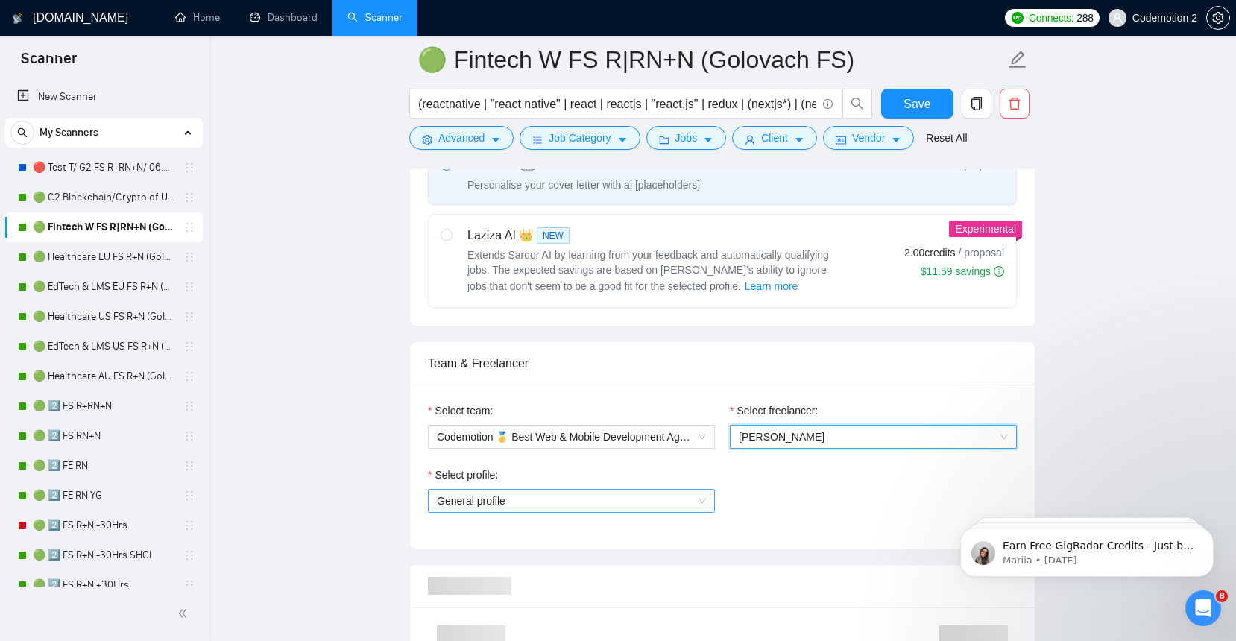
click at [649, 499] on span "General profile" at bounding box center [571, 501] width 269 height 22
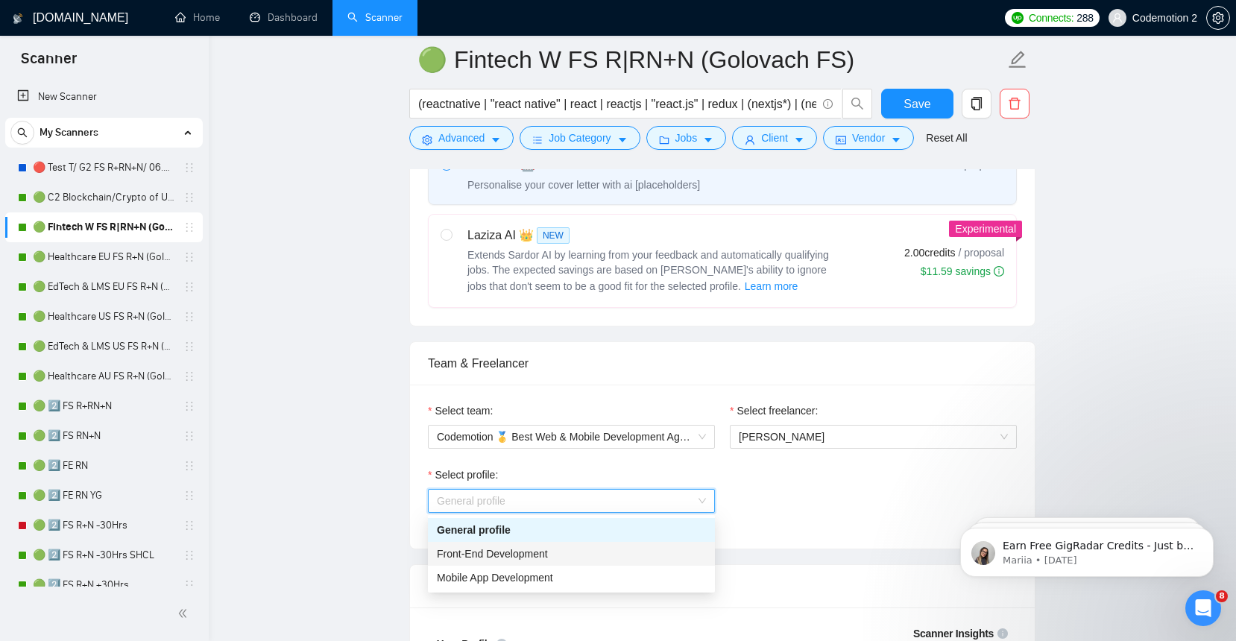
click at [552, 554] on div "Front-End Development" at bounding box center [571, 554] width 269 height 16
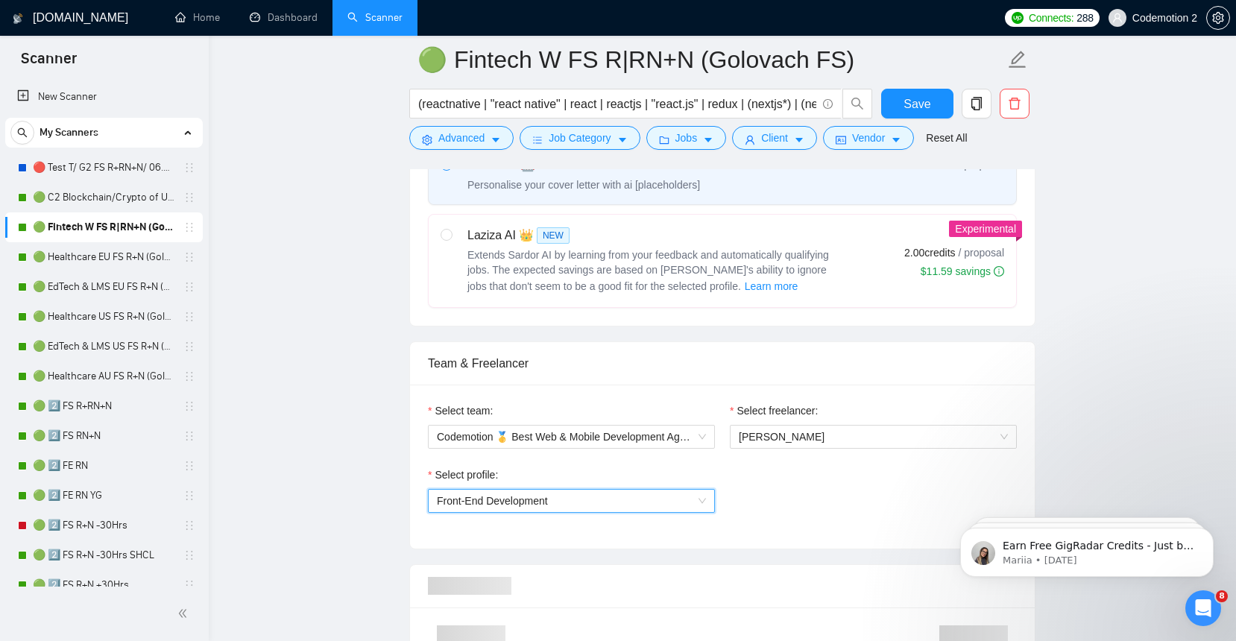
click at [721, 472] on div "Select profile: 1110580755057594368 Front-End Development" at bounding box center [571, 499] width 302 height 64
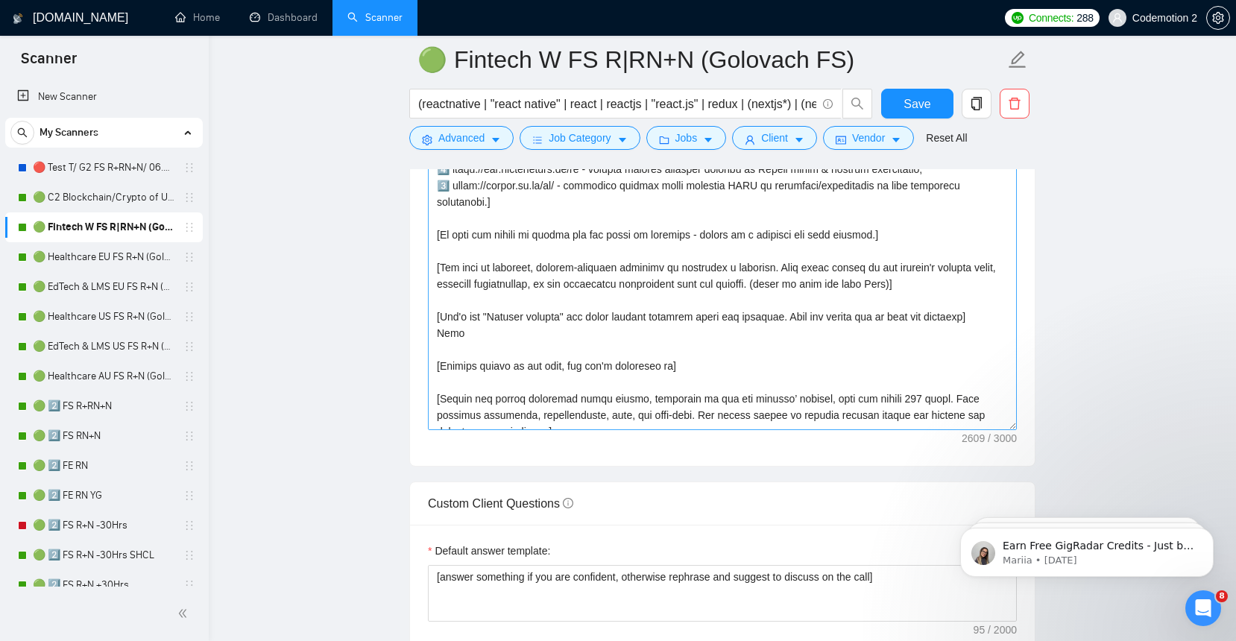
scroll to position [426, 0]
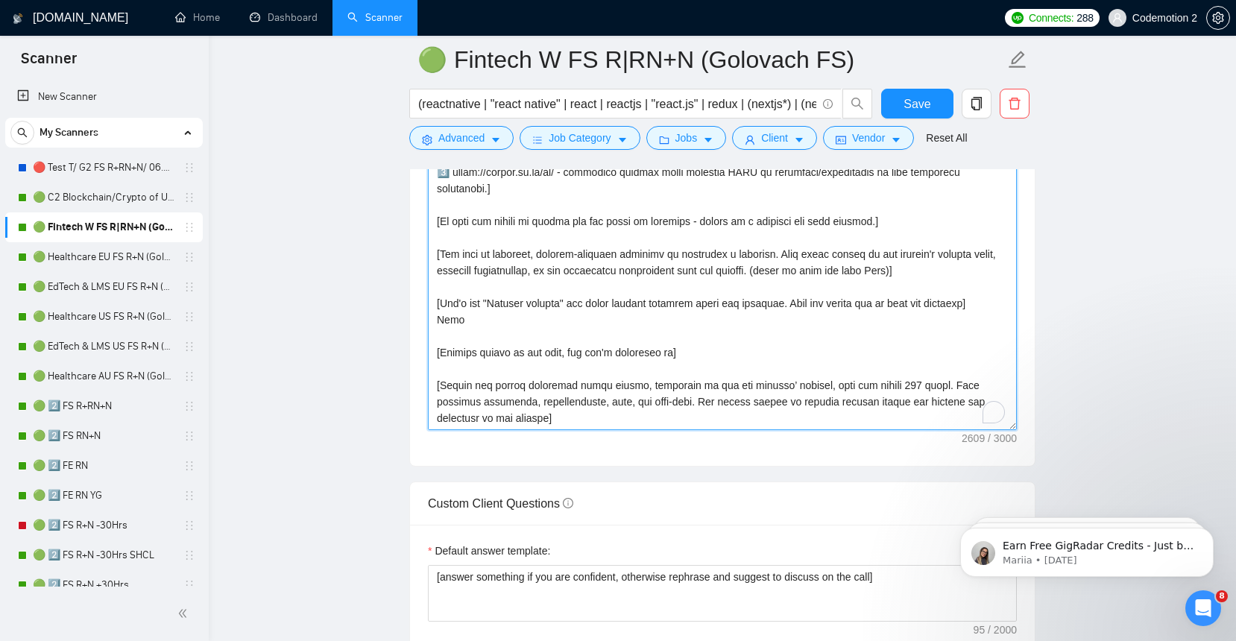
click at [444, 302] on textarea "Cover letter template:" at bounding box center [722, 262] width 589 height 335
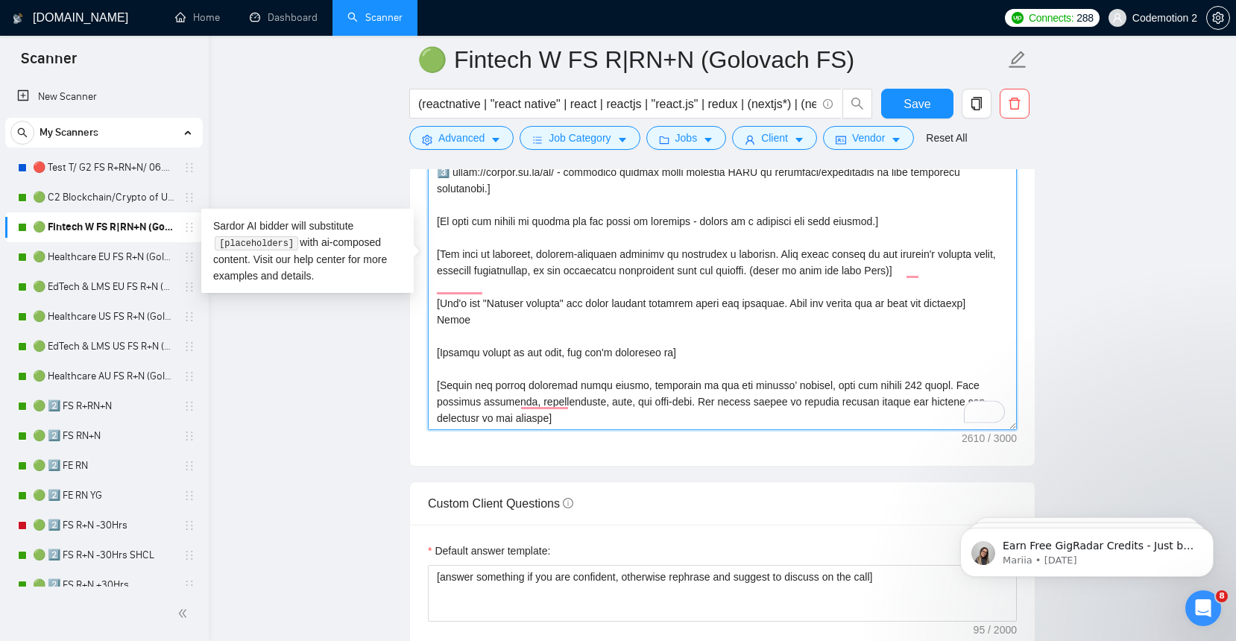
click at [439, 303] on textarea "Cover letter template:" at bounding box center [722, 262] width 589 height 335
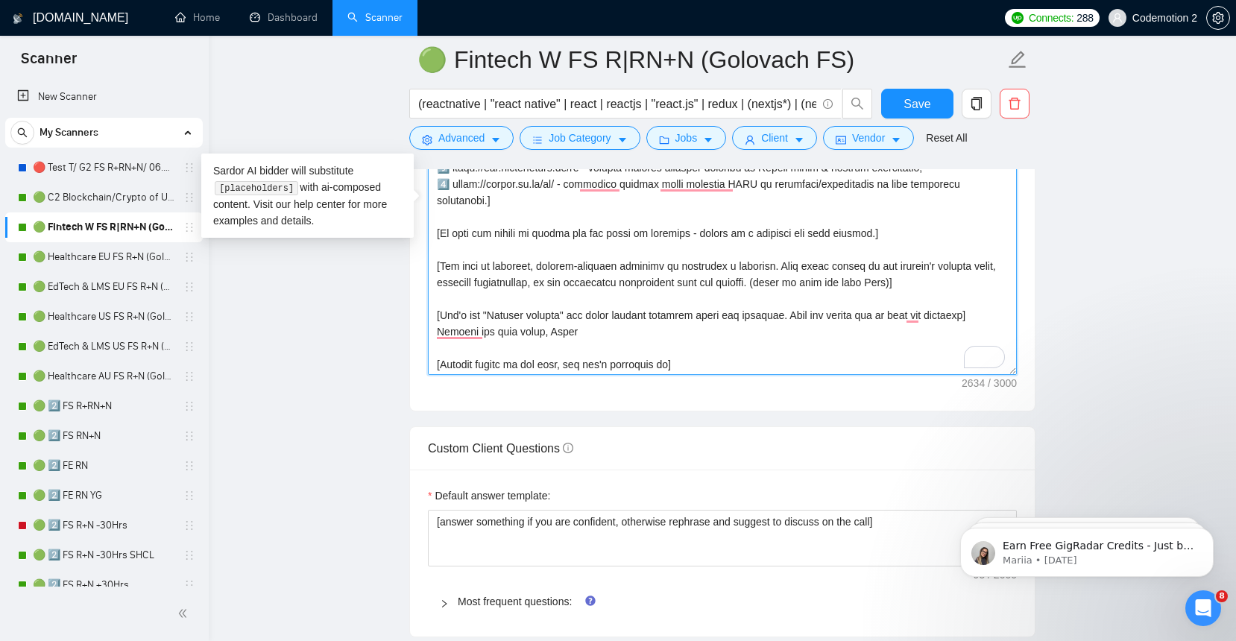
scroll to position [411, 0]
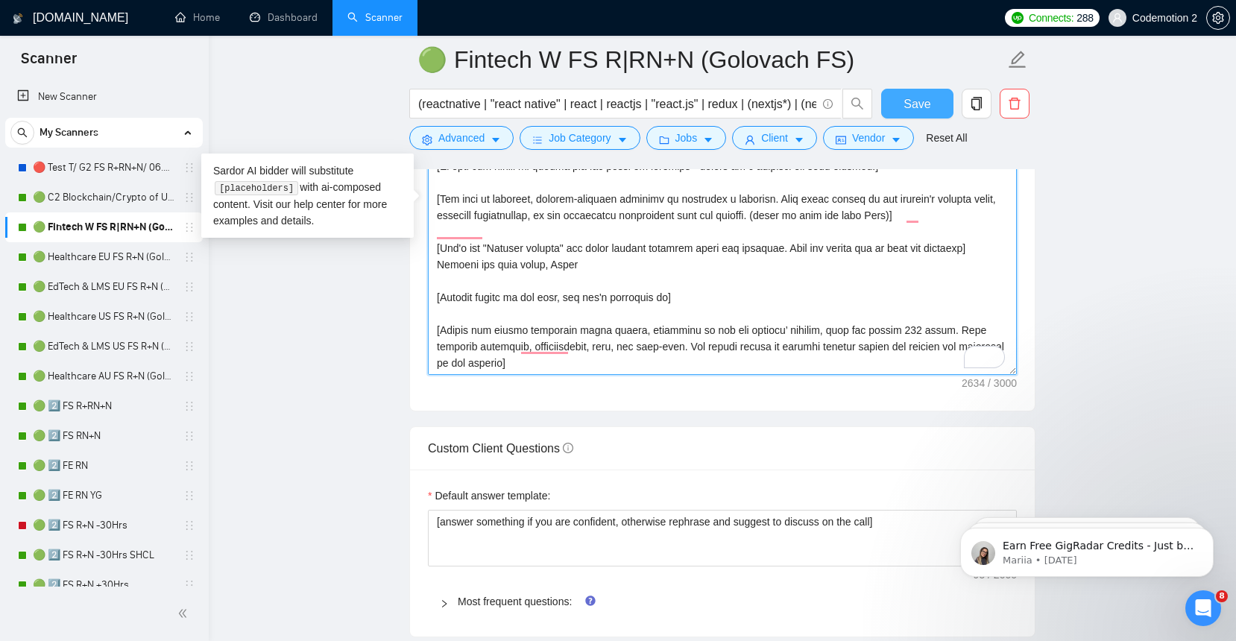
type textarea "[Analyze the job posting's tone (formal, casual, technical) and mirror it in th…"
click at [915, 106] on span "Save" at bounding box center [916, 104] width 27 height 19
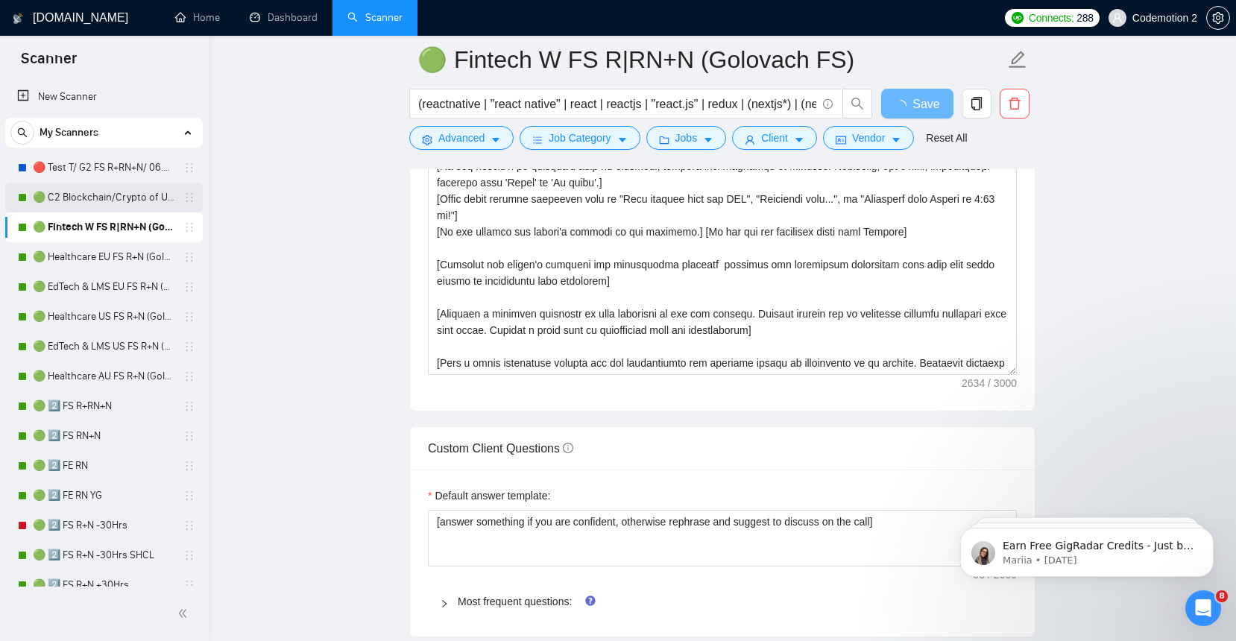
click at [81, 198] on link "🟢 C2 Blockchain/Crypto of US FS R+N" at bounding box center [104, 198] width 142 height 30
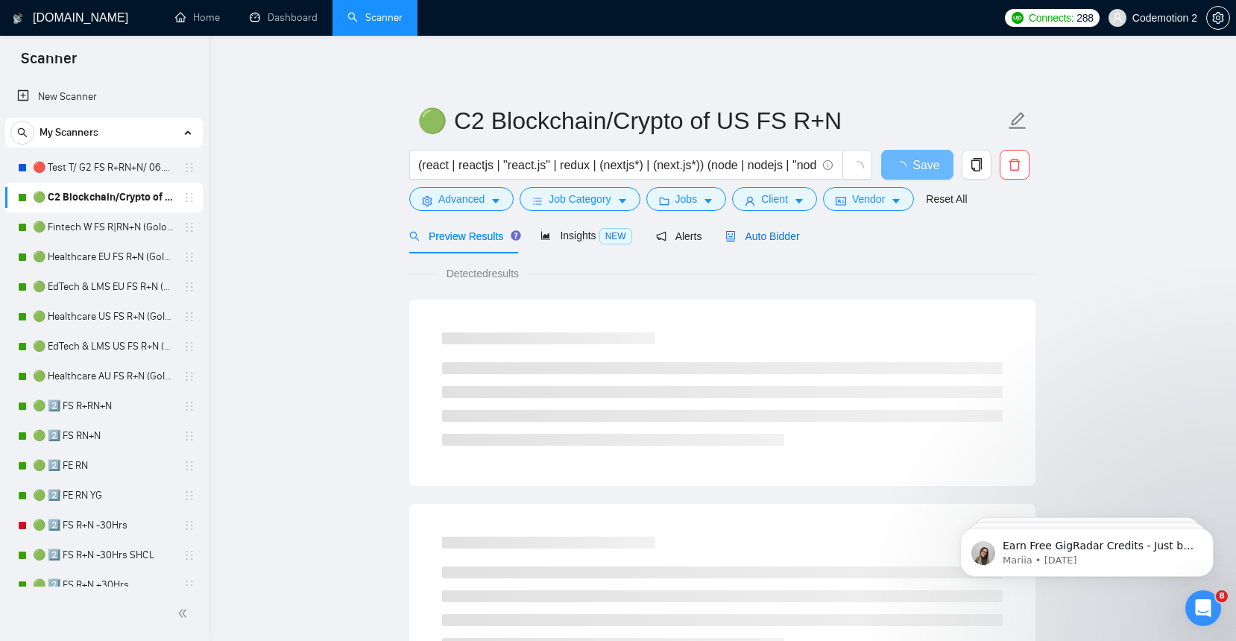
click at [774, 233] on span "Auto Bidder" at bounding box center [762, 236] width 74 height 12
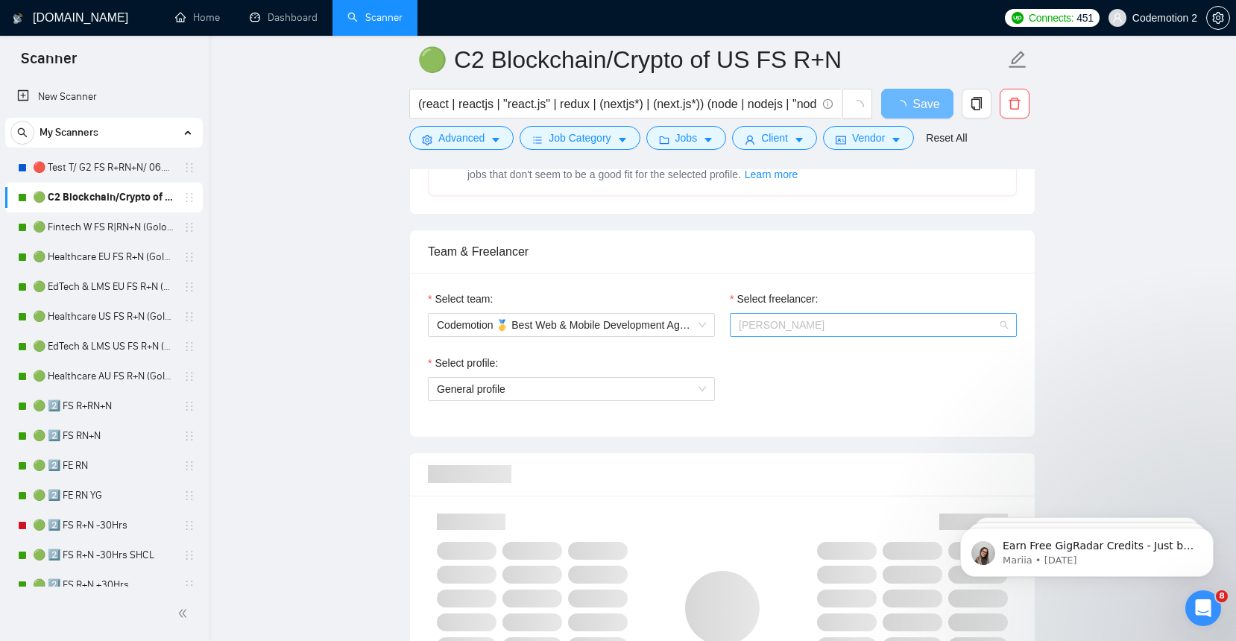
click at [804, 321] on span "[PERSON_NAME]" at bounding box center [782, 325] width 86 height 12
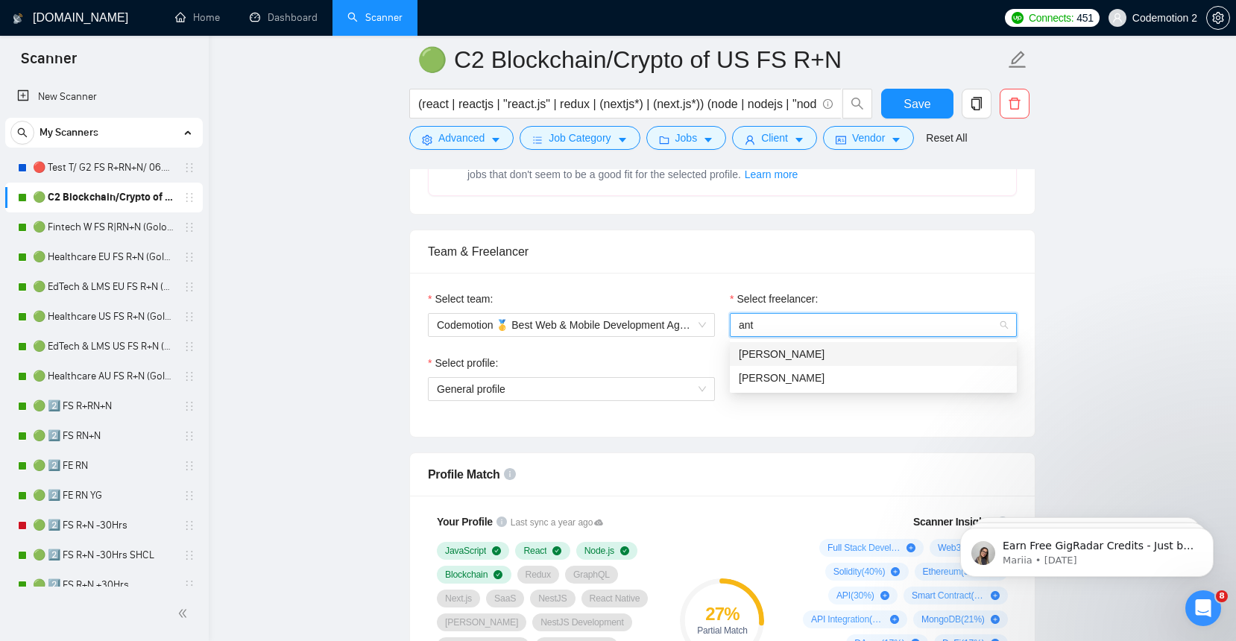
type input "anto"
click at [804, 378] on span "Anton Pshenychnyi" at bounding box center [782, 378] width 86 height 12
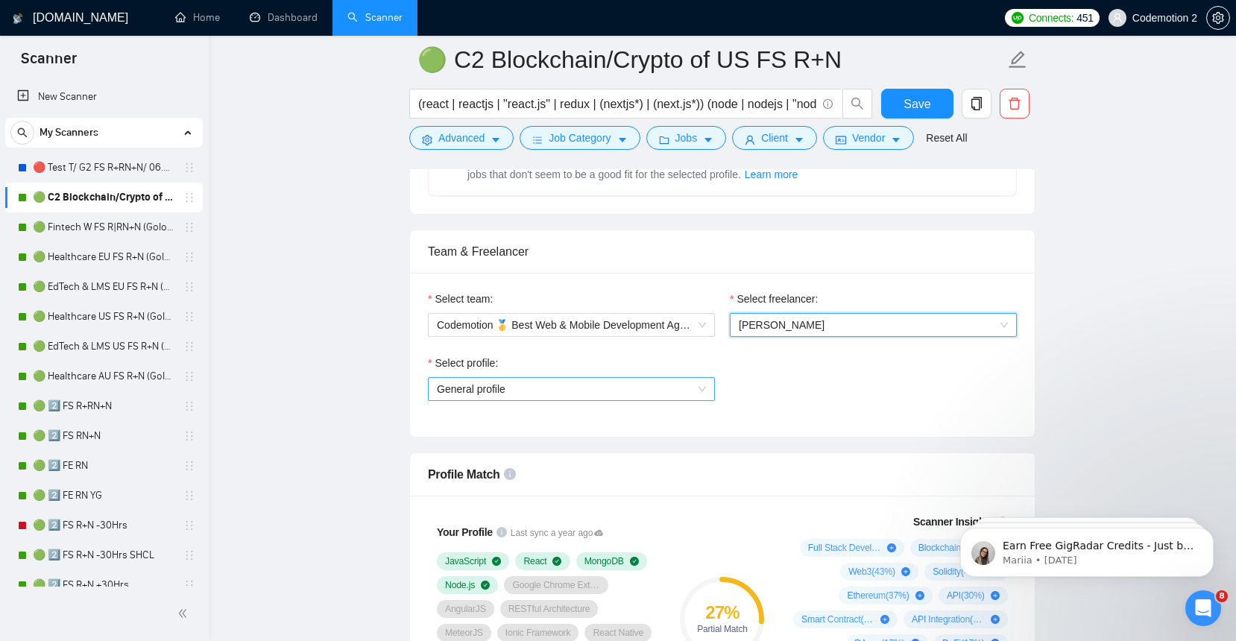
click at [665, 388] on span "General profile" at bounding box center [571, 389] width 269 height 22
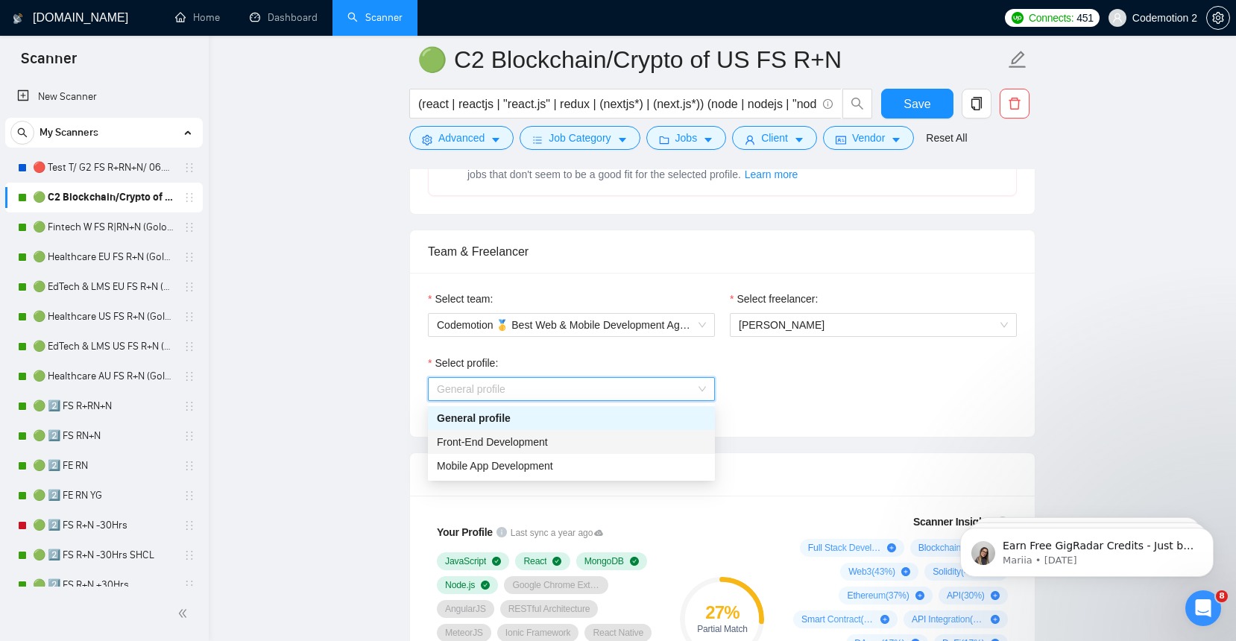
click at [536, 442] on span "Front-End Development" at bounding box center [492, 442] width 111 height 12
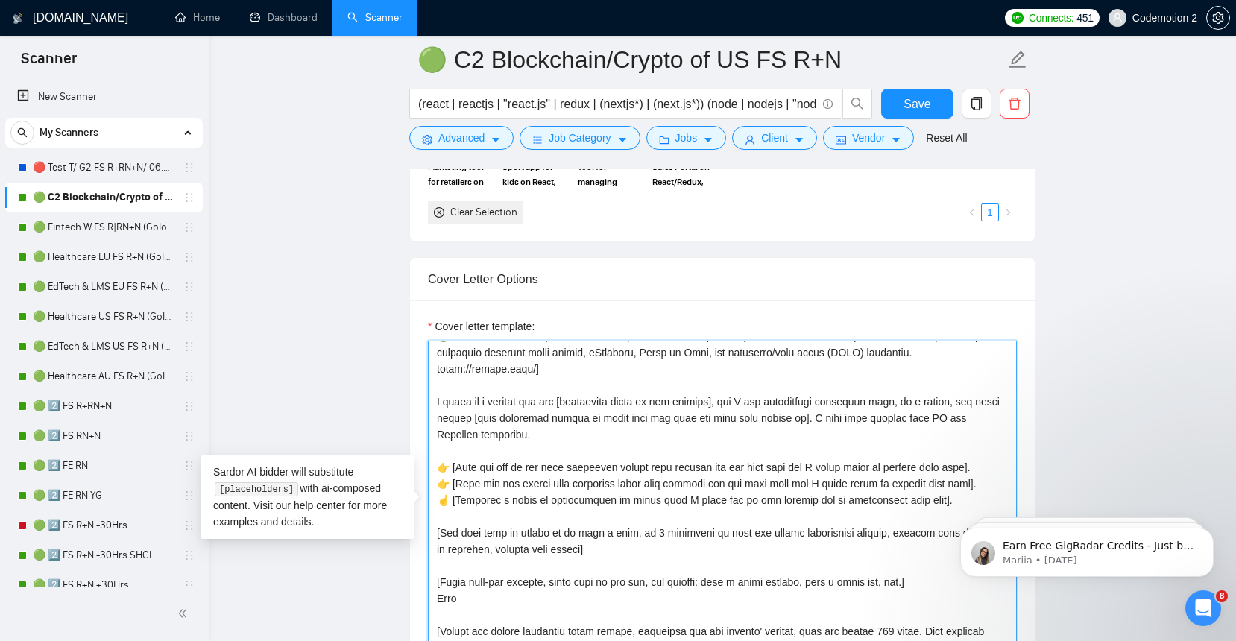
click at [451, 599] on textarea "Cover letter template:" at bounding box center [722, 508] width 589 height 335
type textarea "[Analyze the tone of the following job posting and write the following cover le…"
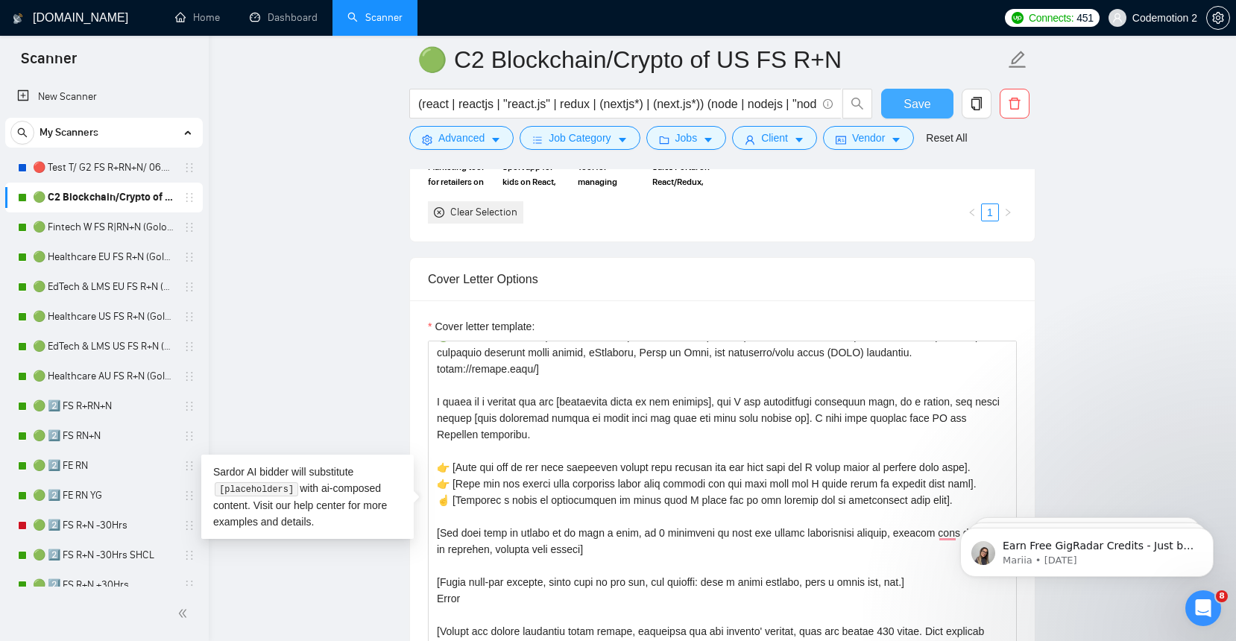
click at [895, 100] on button "Save" at bounding box center [917, 104] width 72 height 30
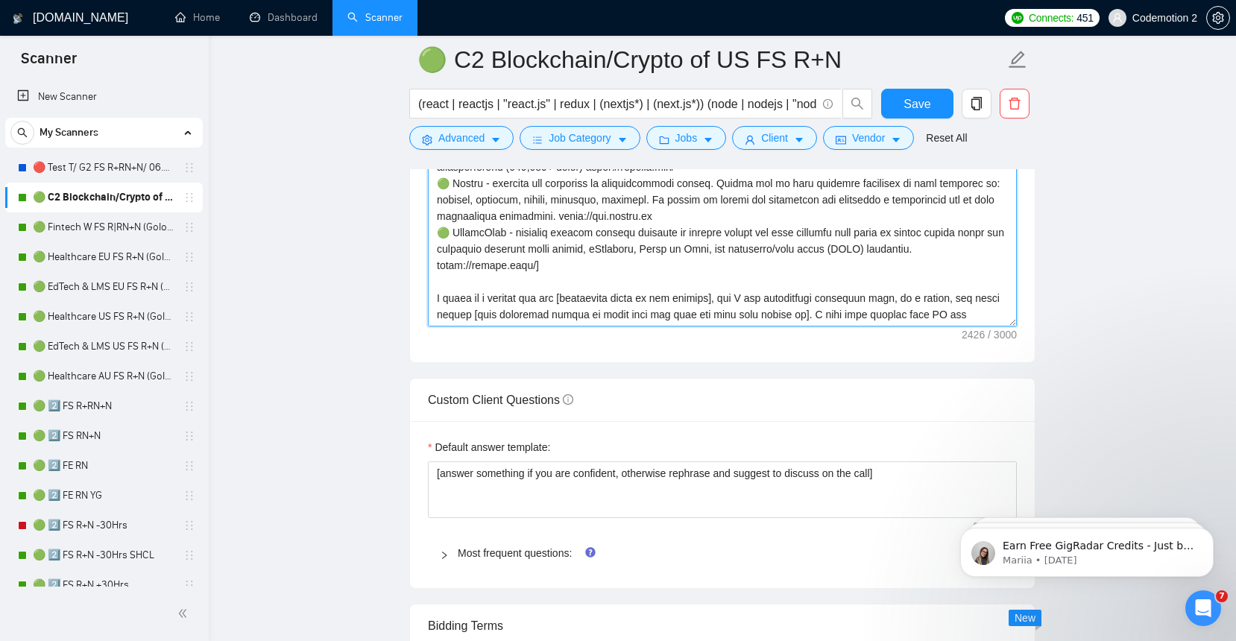
click at [566, 259] on textarea "Cover letter template:" at bounding box center [722, 158] width 589 height 335
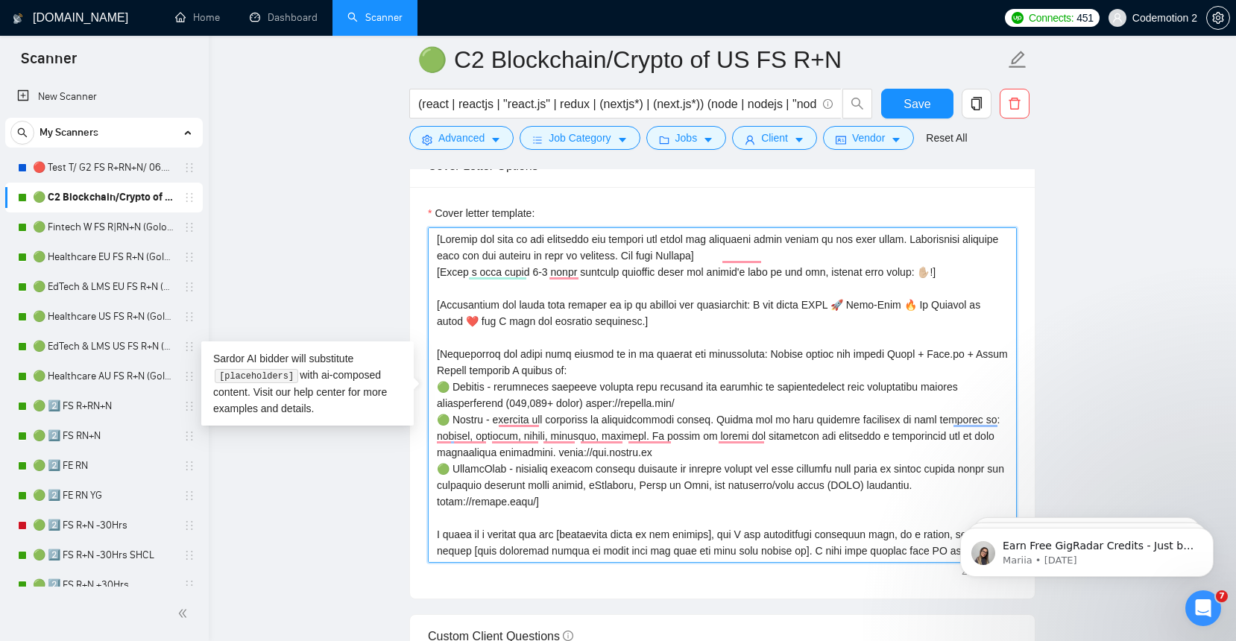
scroll to position [1556, 0]
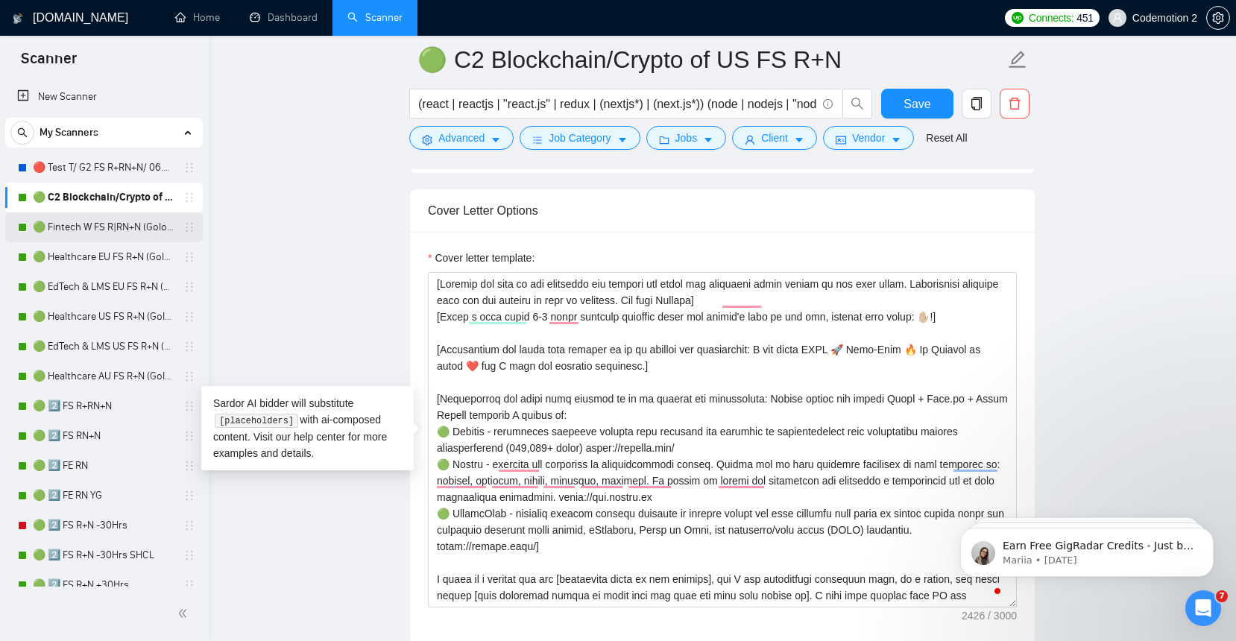
click at [86, 225] on link "🟢 Fintech W FS R|RN+N (Golovach FS)" at bounding box center [104, 227] width 142 height 30
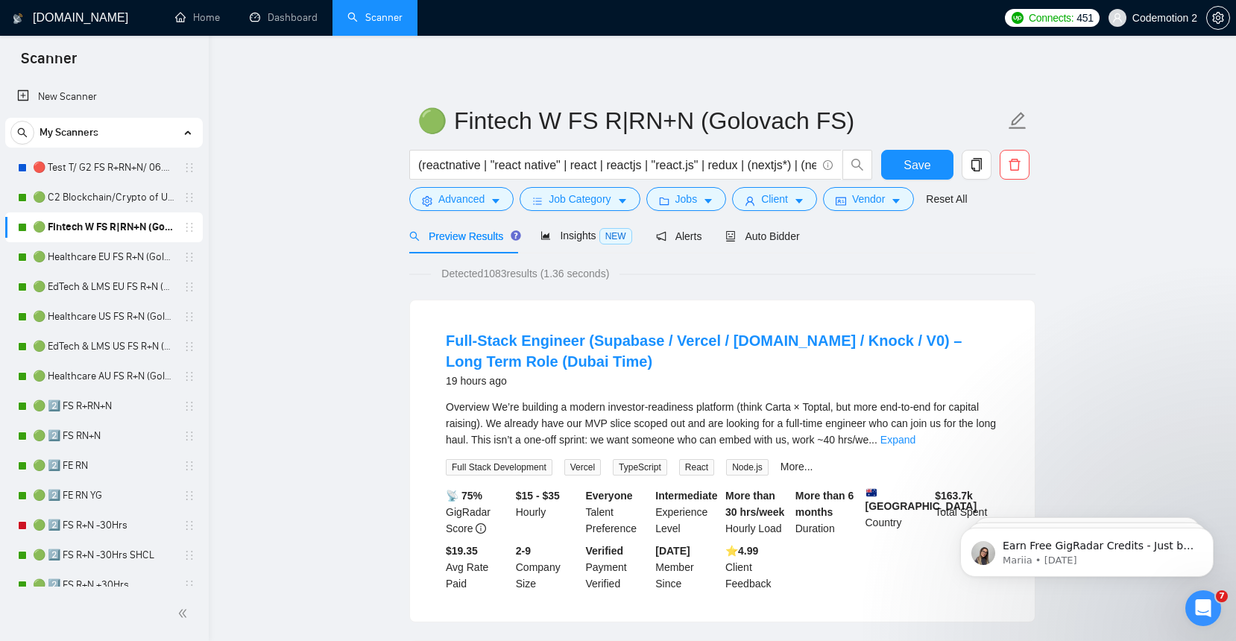
scroll to position [1, 0]
click at [786, 239] on span "Auto Bidder" at bounding box center [762, 235] width 74 height 12
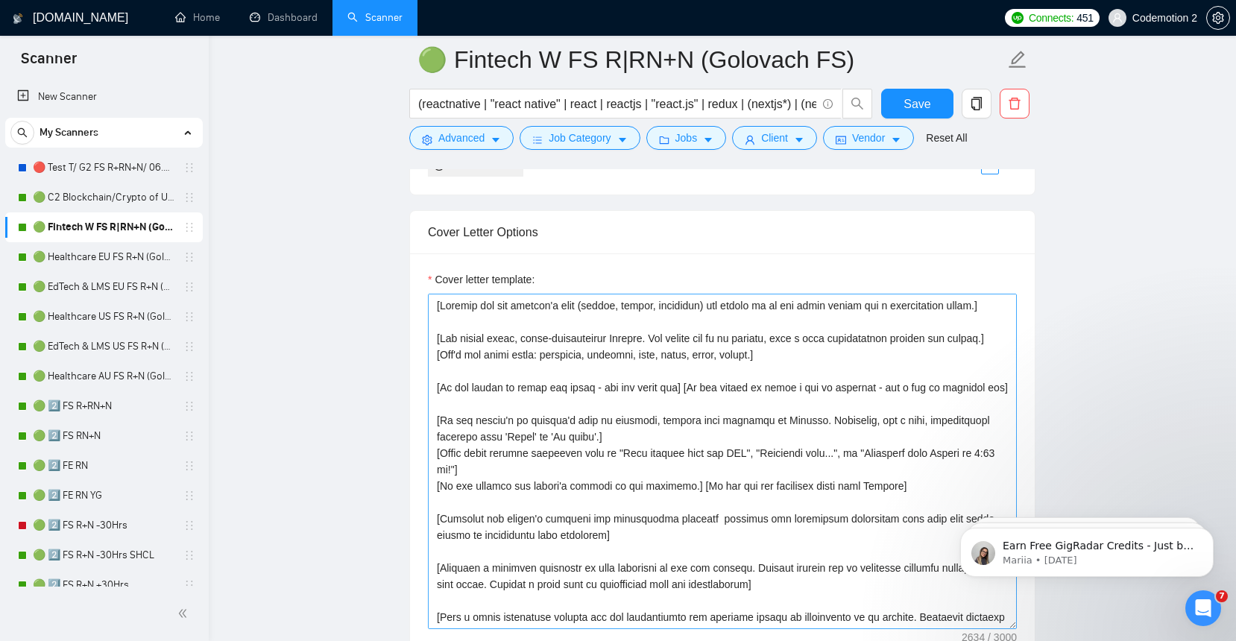
scroll to position [1545, 0]
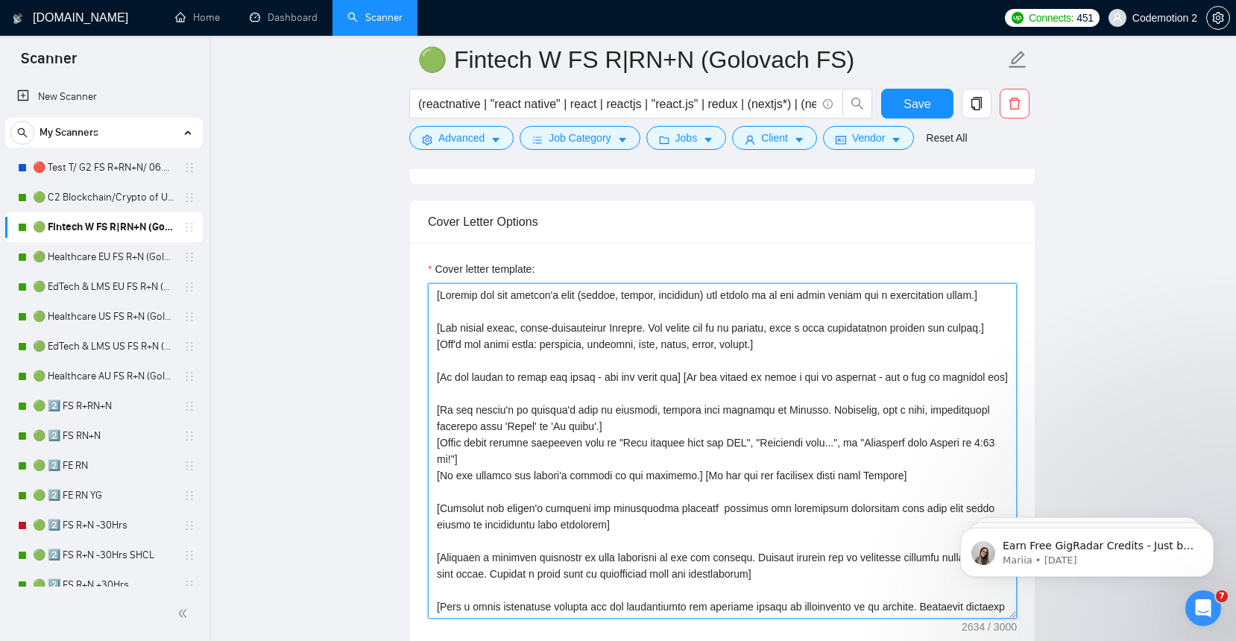
click at [704, 430] on textarea "Cover letter template:" at bounding box center [722, 450] width 589 height 335
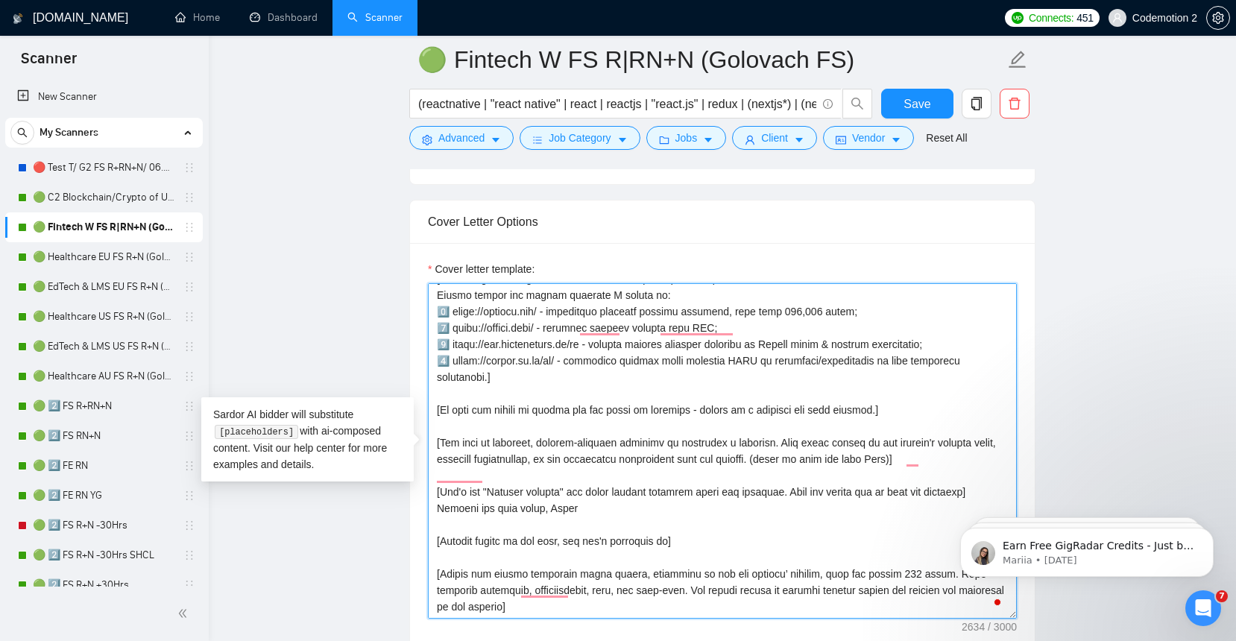
scroll to position [0, 0]
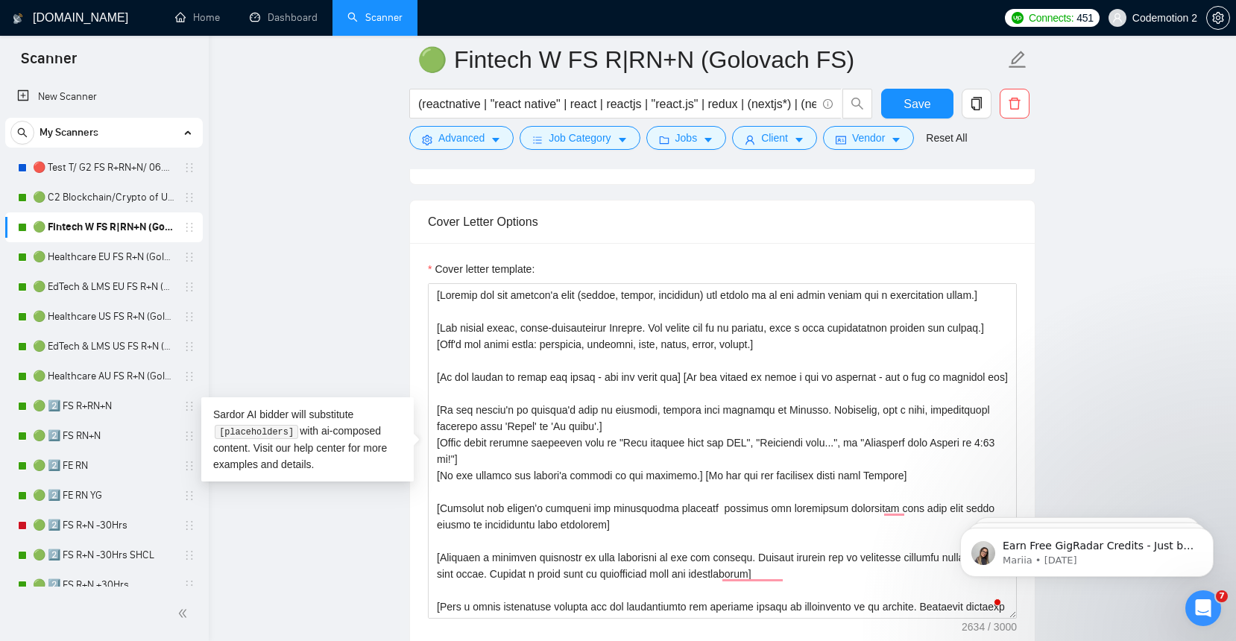
click at [707, 253] on div "Cover letter template:" at bounding box center [722, 448] width 625 height 411
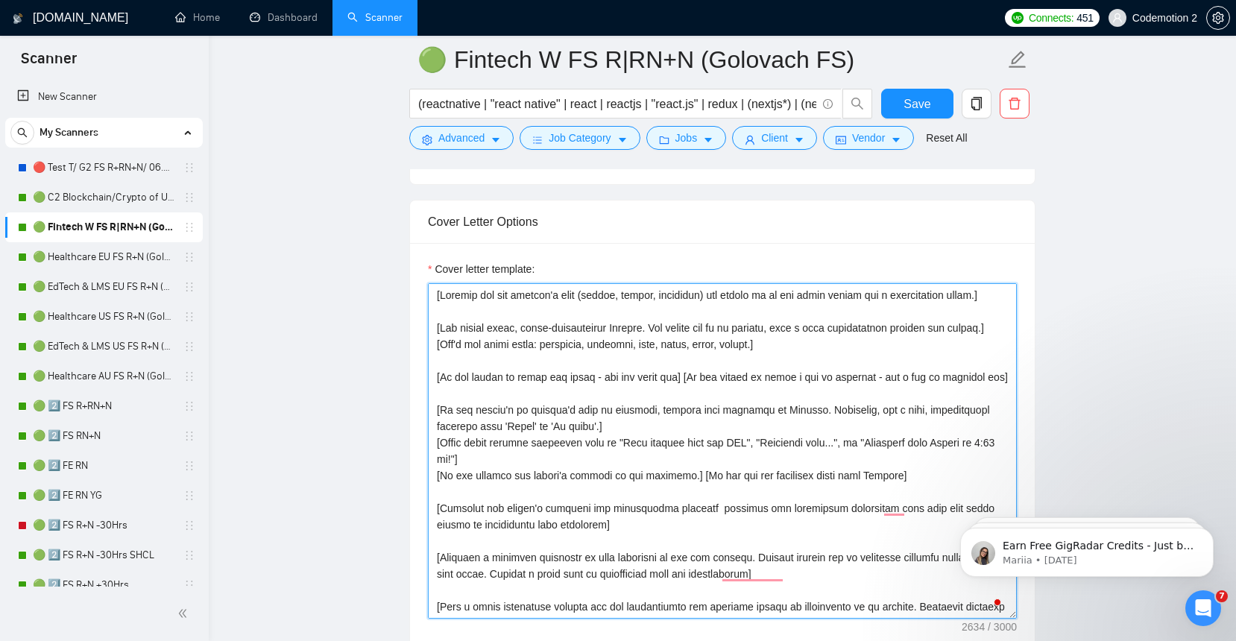
click at [690, 388] on textarea "Cover letter template:" at bounding box center [722, 450] width 589 height 335
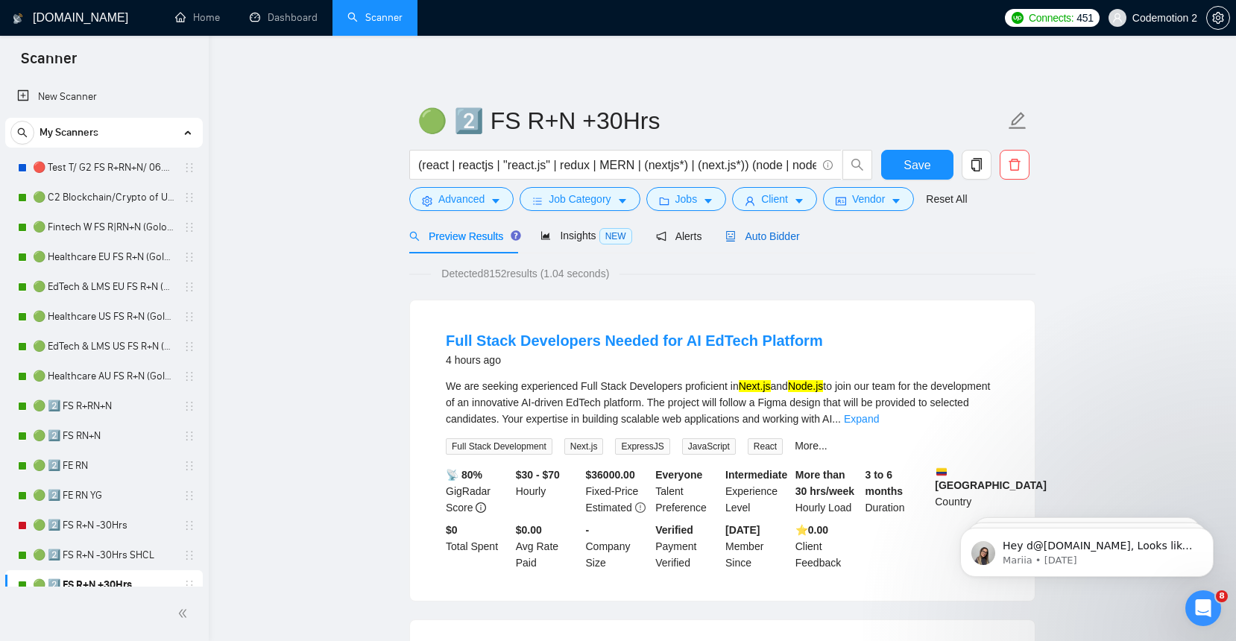
click at [771, 239] on span "Auto Bidder" at bounding box center [762, 236] width 74 height 12
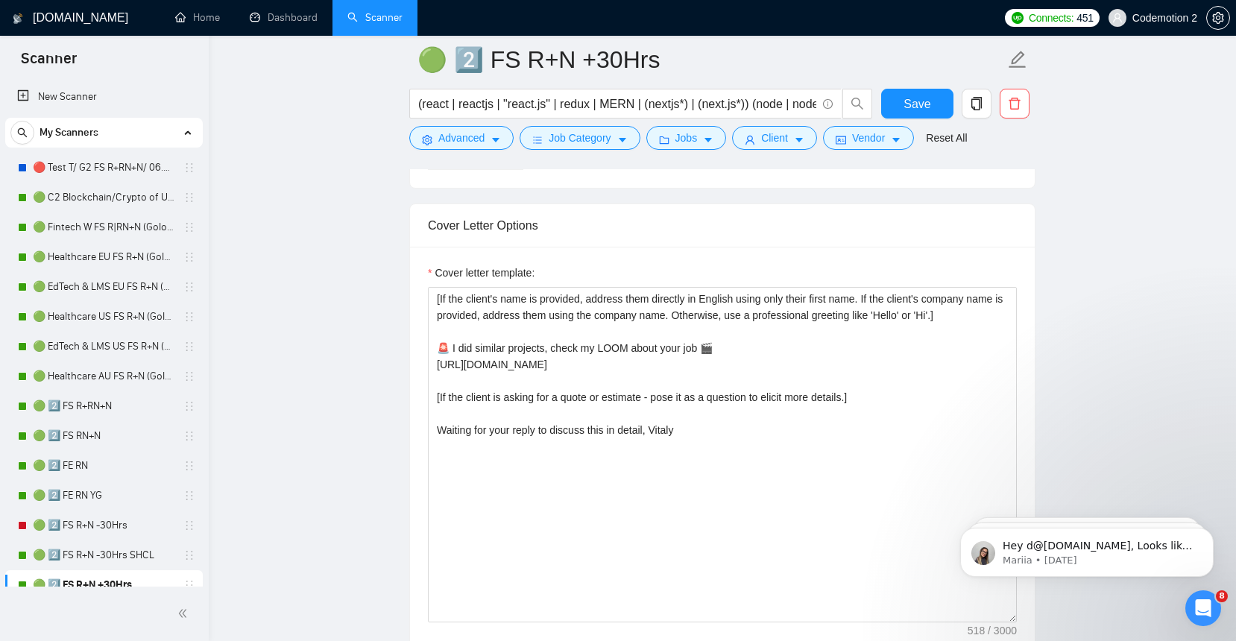
scroll to position [1571, 0]
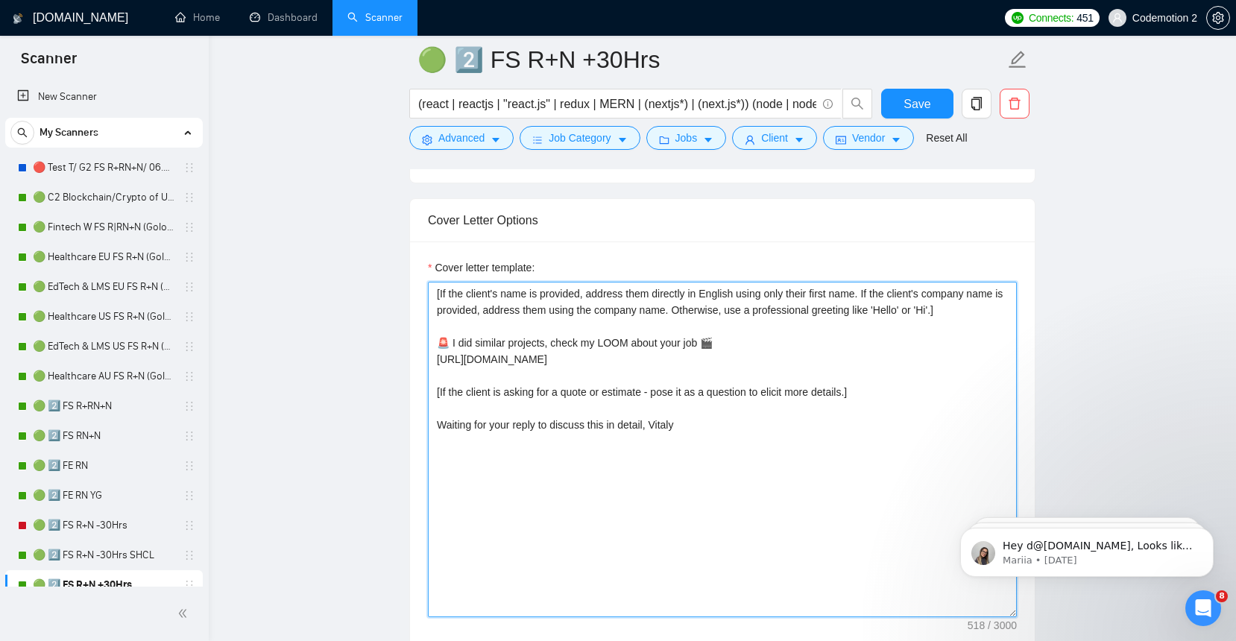
click at [436, 359] on textarea "[If the client's name is provided, address them directly in English using only …" at bounding box center [722, 449] width 589 height 335
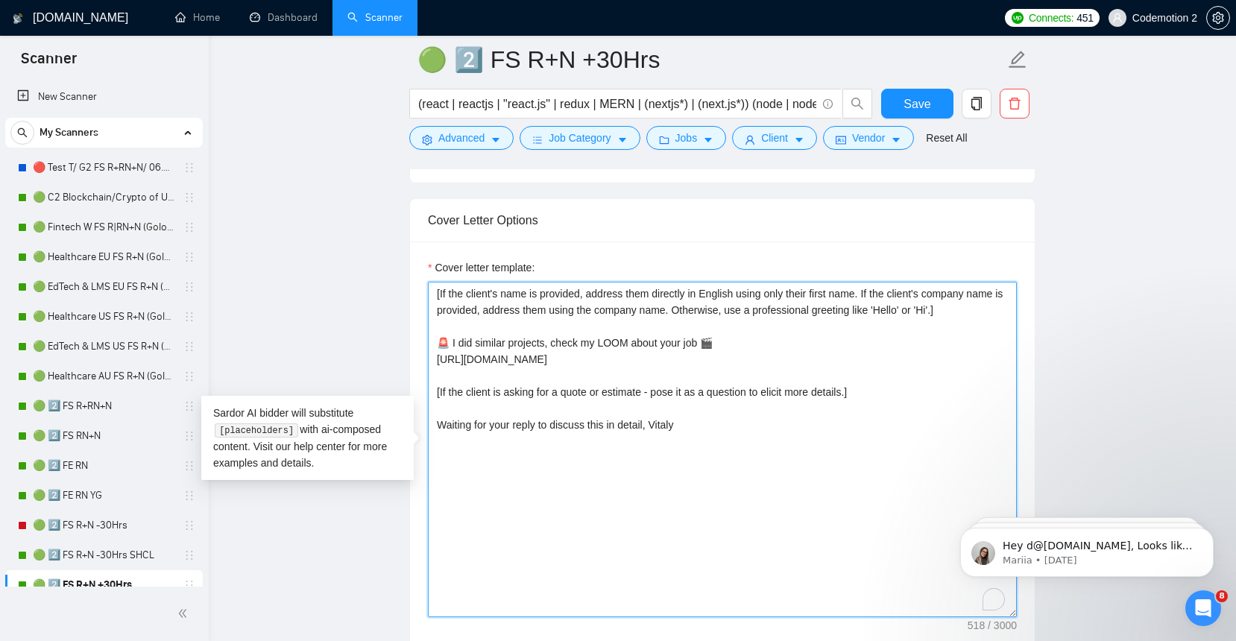
click at [805, 362] on textarea "[If the client's name is provided, address them directly in English using only …" at bounding box center [722, 449] width 589 height 335
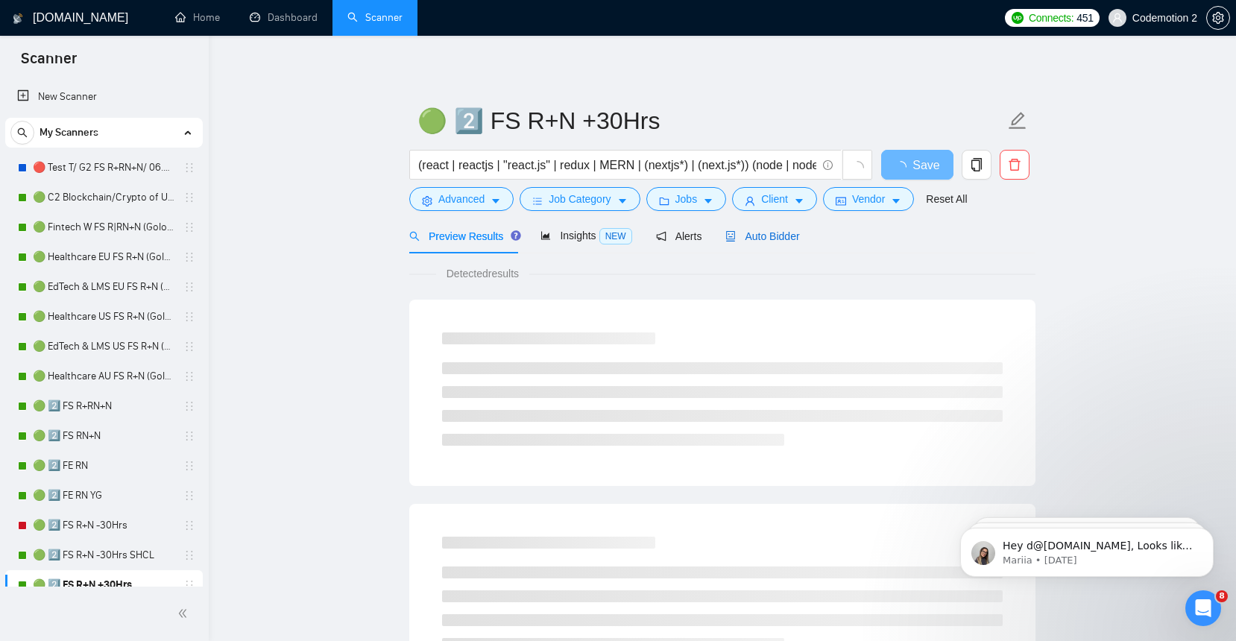
click at [763, 239] on span "Auto Bidder" at bounding box center [762, 236] width 74 height 12
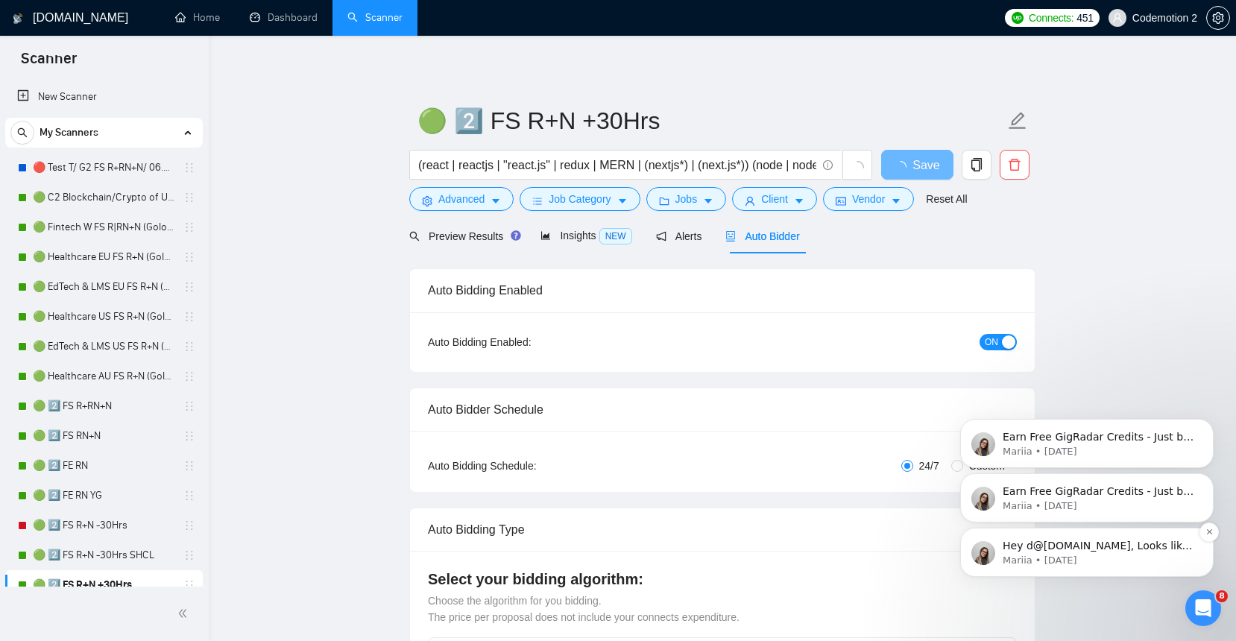
click at [1141, 548] on span "Hey d@[DOMAIN_NAME], Looks like your Upwork agency Codemotion 🥇 Upwork Awarded …" at bounding box center [1099, 649] width 192 height 219
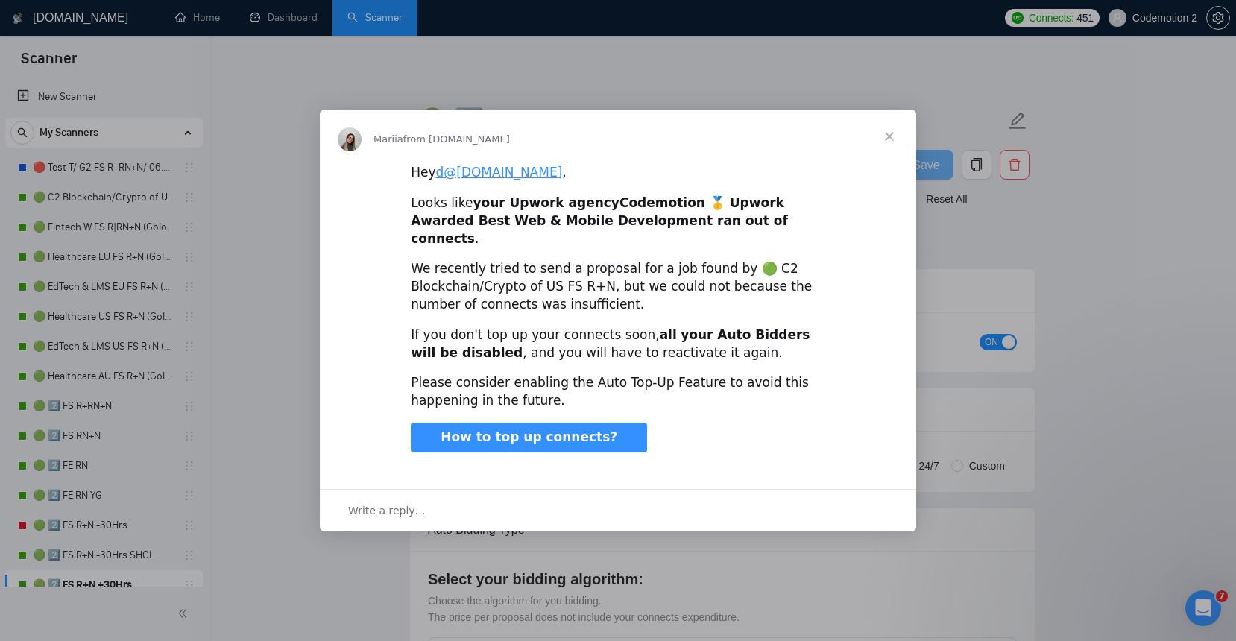
click at [889, 142] on span "Close" at bounding box center [889, 137] width 54 height 54
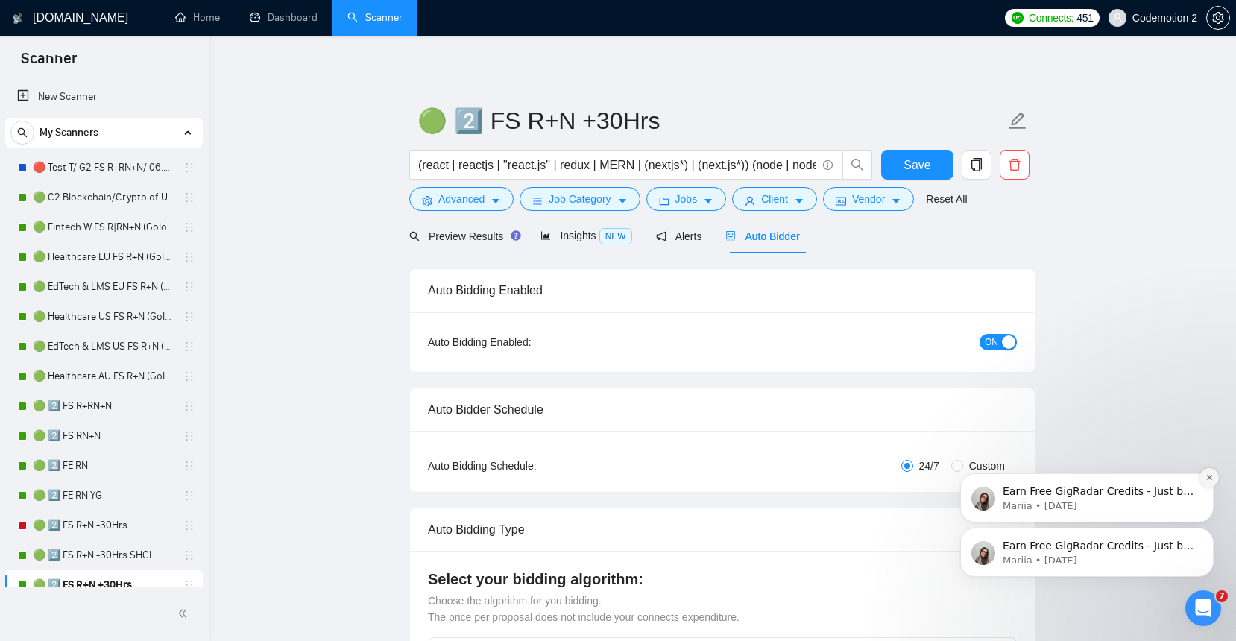
click at [1206, 478] on icon "Dismiss notification" at bounding box center [1209, 477] width 8 height 8
click at [1205, 530] on icon "Dismiss notification" at bounding box center [1209, 532] width 8 height 8
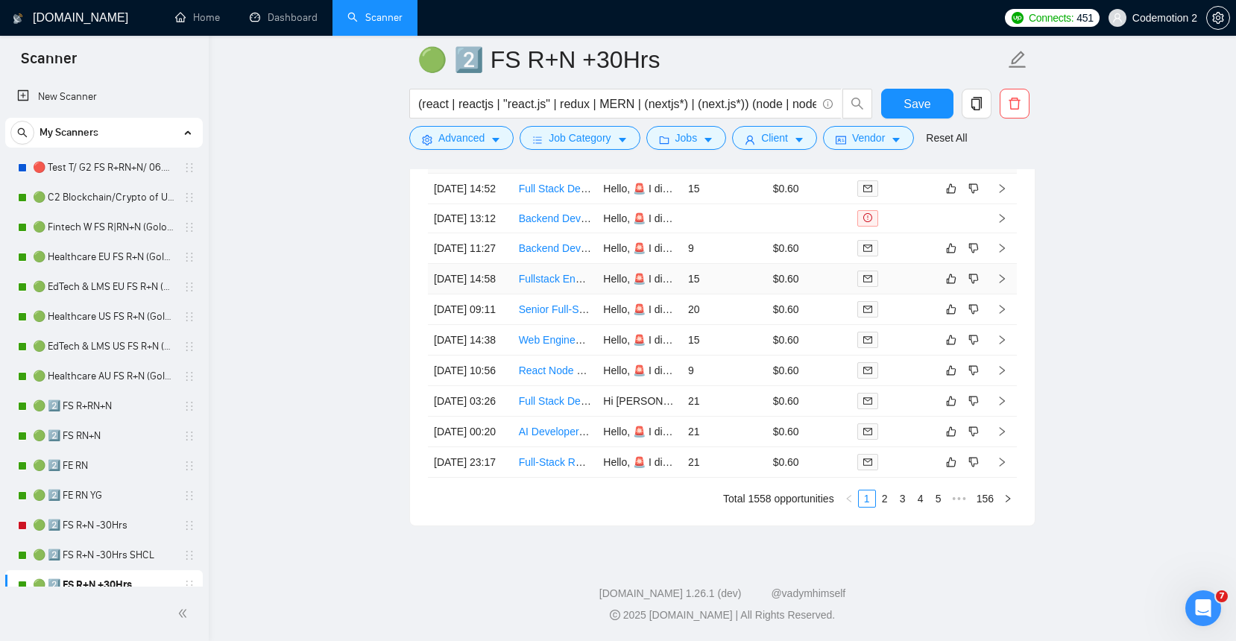
scroll to position [3889, 0]
click at [883, 498] on link "2" at bounding box center [885, 498] width 16 height 16
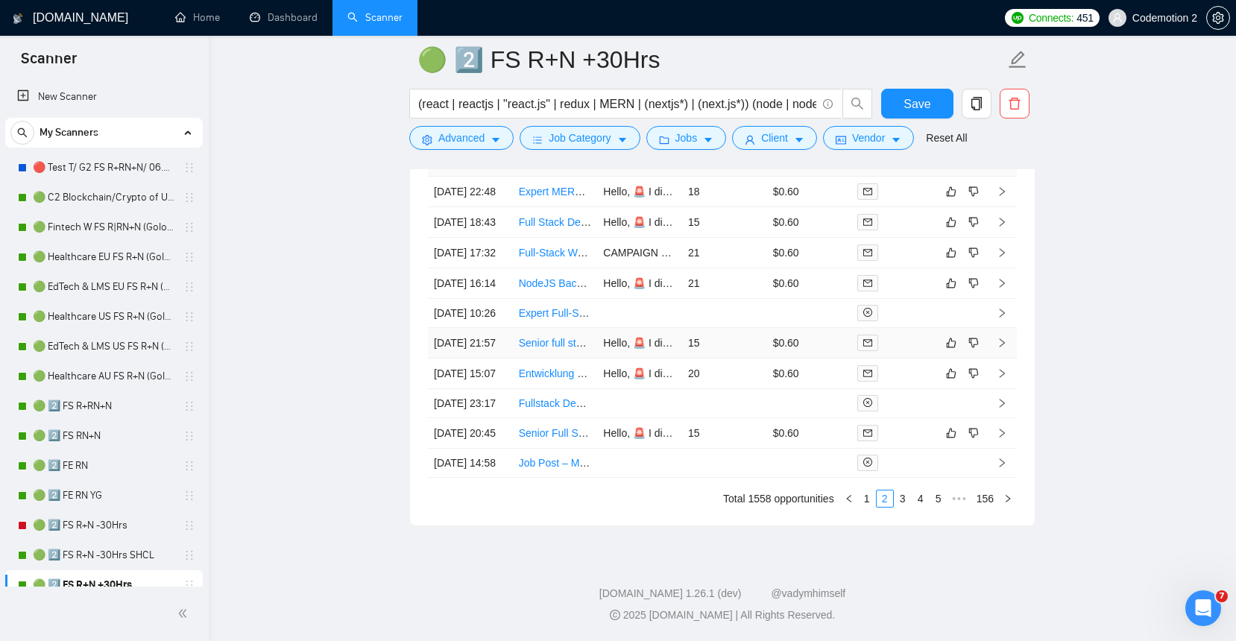
scroll to position [3872, 0]
click at [899, 507] on link "3" at bounding box center [903, 498] width 16 height 16
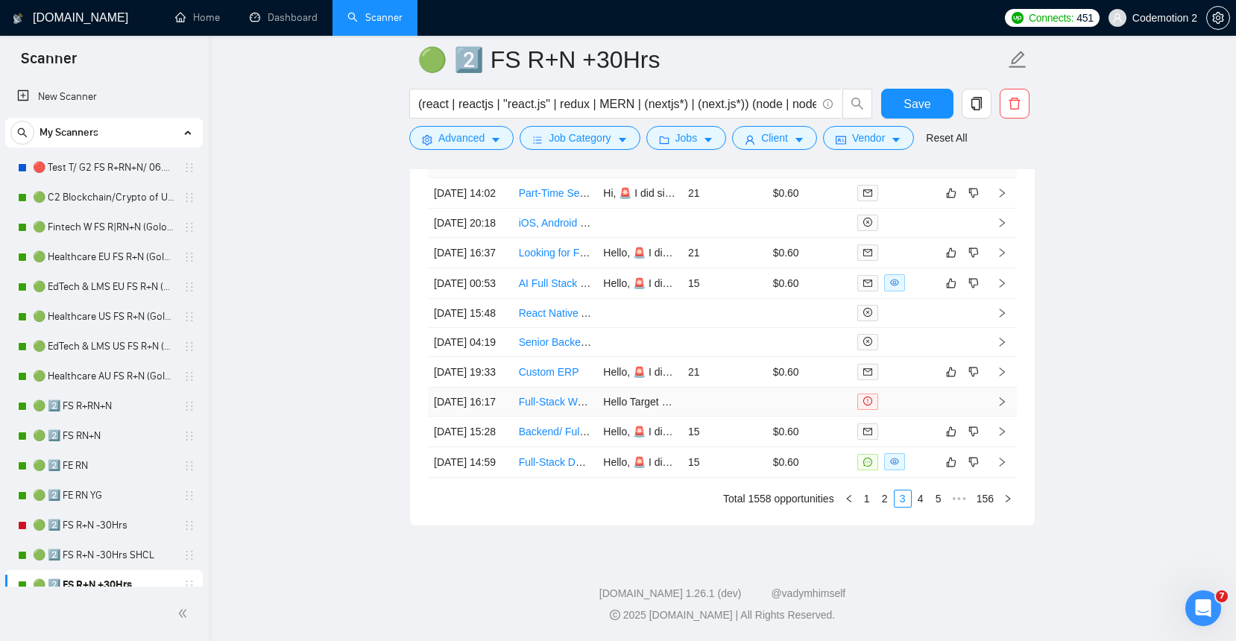
scroll to position [3786, 0]
click at [919, 507] on link "4" at bounding box center [920, 498] width 16 height 16
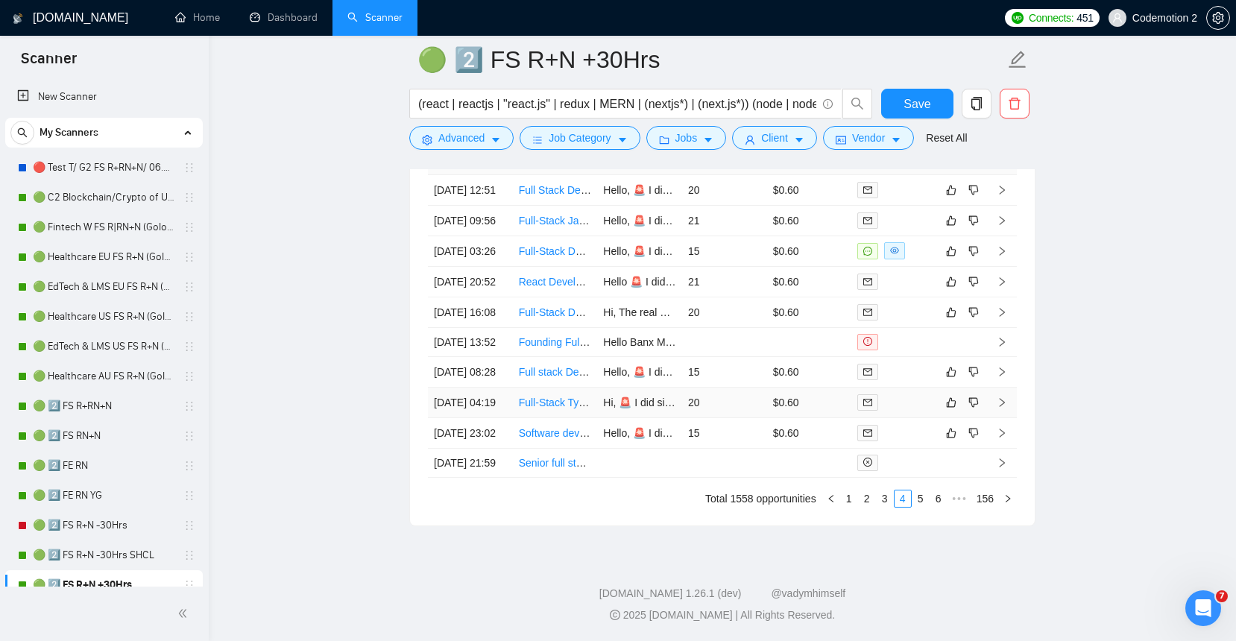
scroll to position [3759, 0]
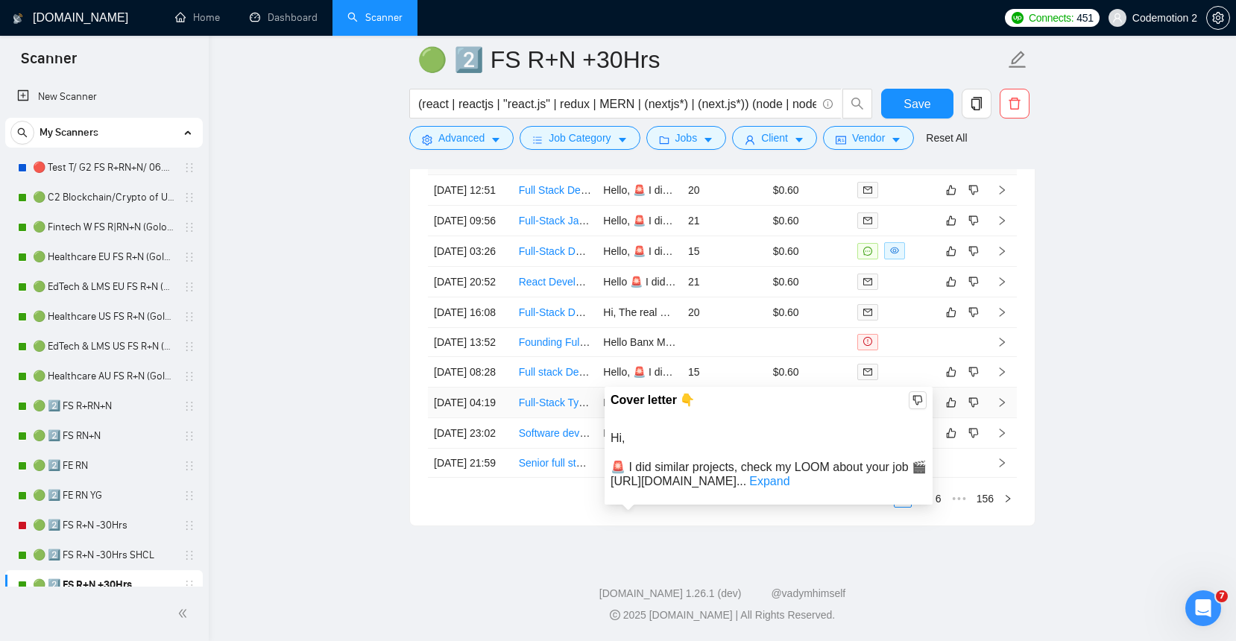
click at [647, 408] on span "Hi, 🚨 I did similar projects, check my LOOM about your job 🎬 [URL][DOMAIN_NAME]…" at bounding box center [948, 403] width 690 height 12
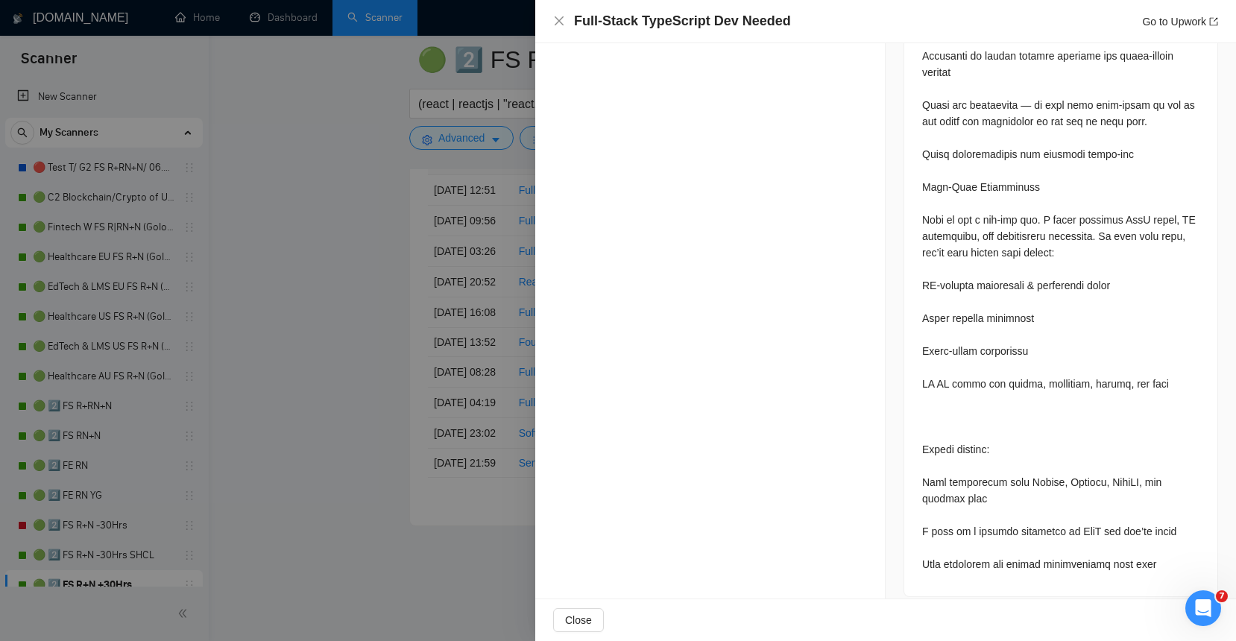
scroll to position [884, 0]
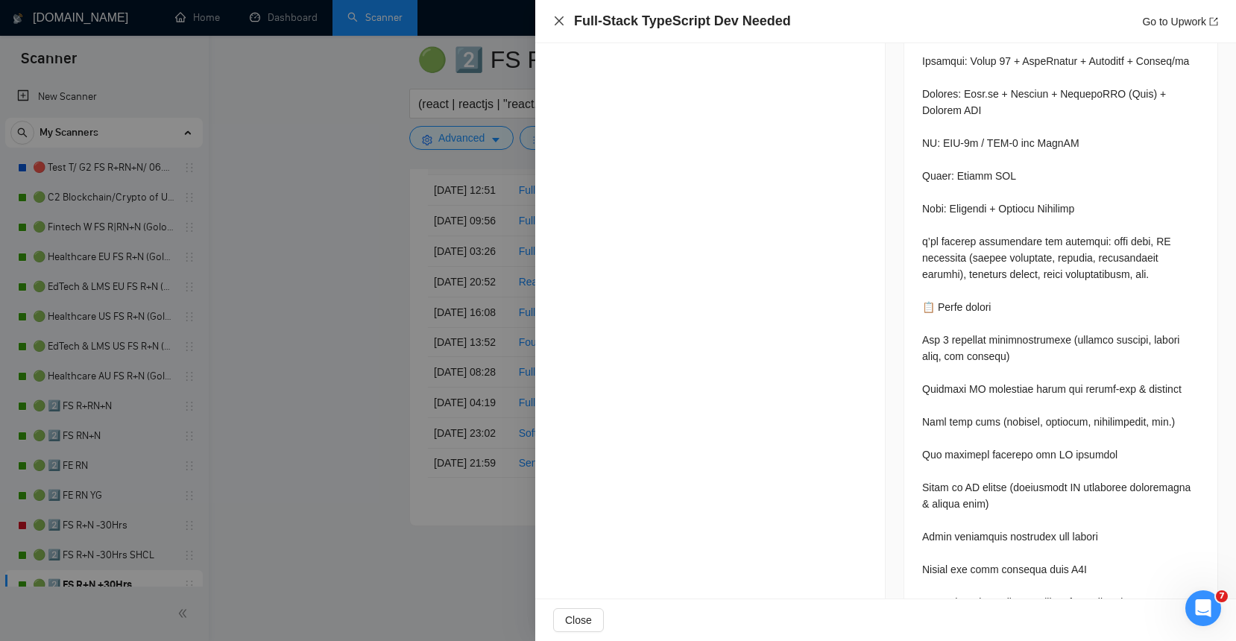
click at [556, 26] on icon "close" at bounding box center [559, 21] width 12 height 12
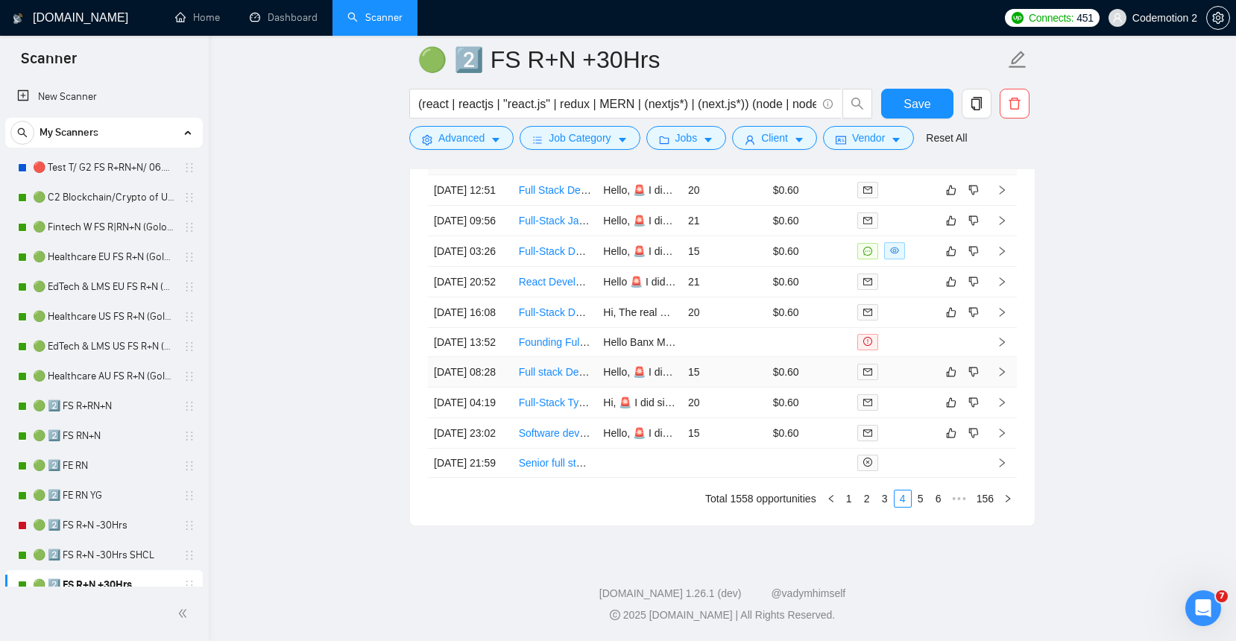
scroll to position [3756, 0]
click at [734, 267] on td "15" at bounding box center [724, 251] width 85 height 31
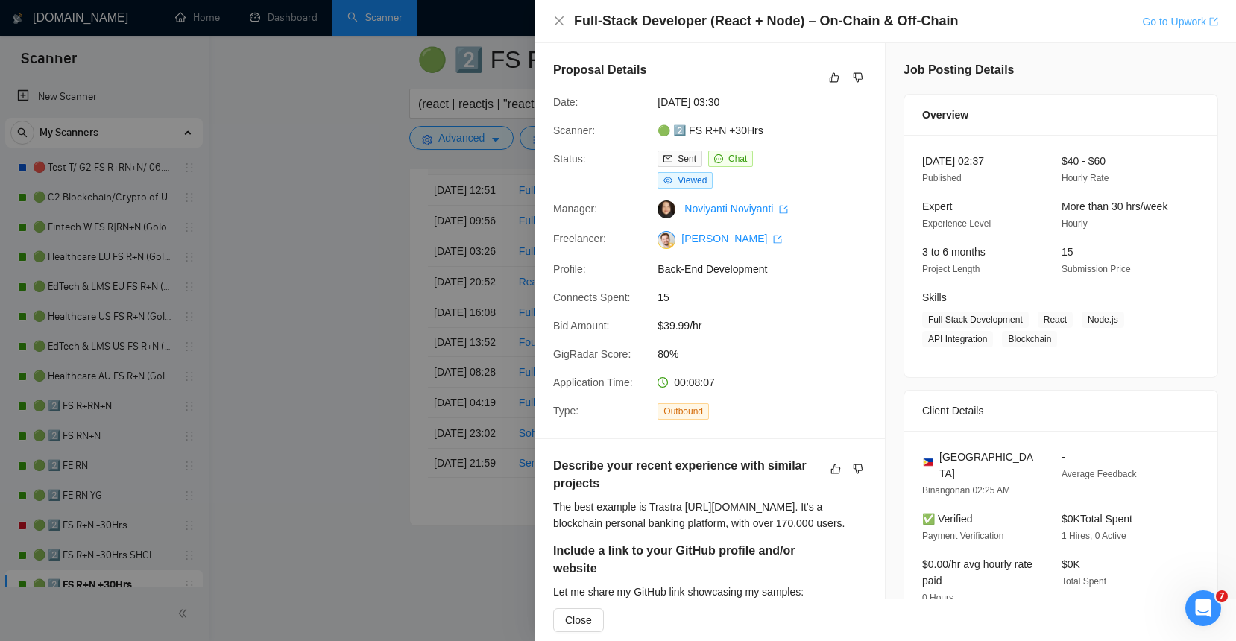
click at [1159, 22] on link "Go to Upwork" at bounding box center [1180, 22] width 76 height 12
click at [556, 31] on div "Full-Stack Developer (React + Node) – On-Chain & Off-Chain Go to Upwork" at bounding box center [885, 21] width 701 height 43
click at [558, 24] on icon "close" at bounding box center [559, 21] width 12 height 12
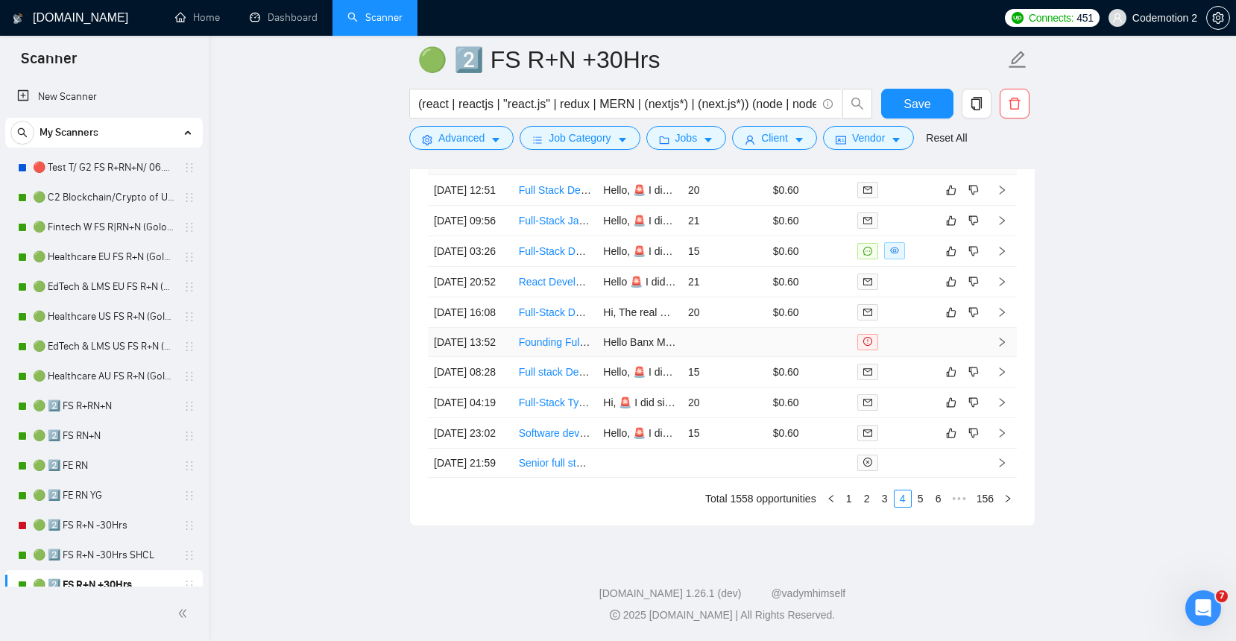
scroll to position [3889, 0]
click at [918, 499] on link "5" at bounding box center [920, 498] width 16 height 16
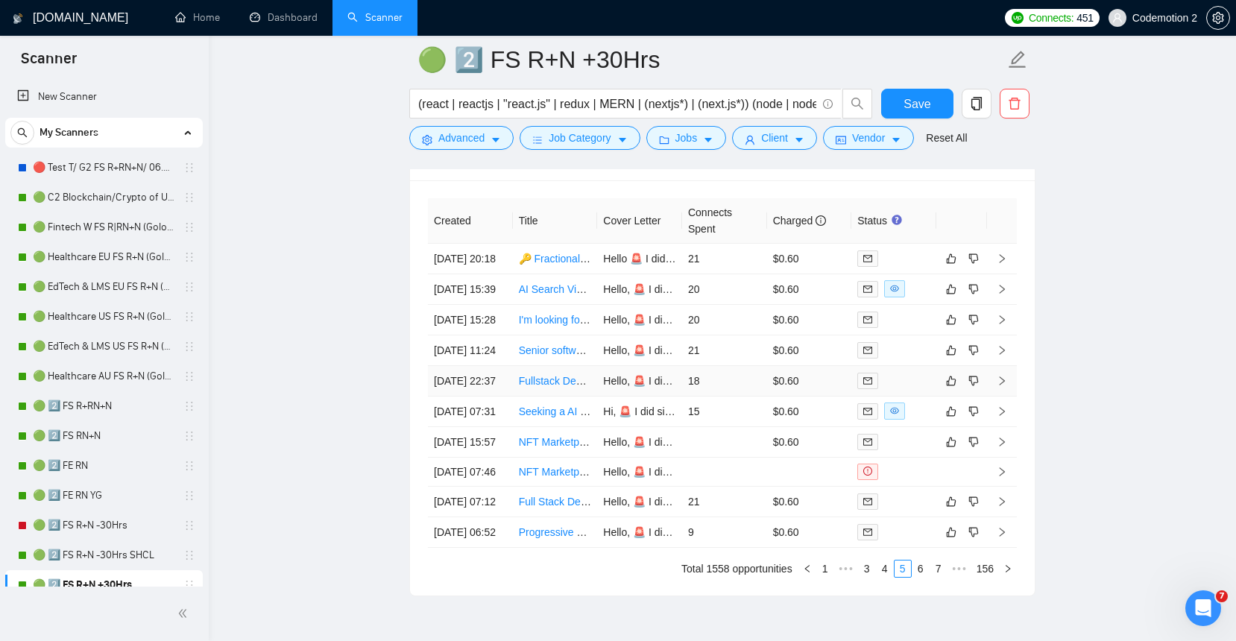
scroll to position [3619, 0]
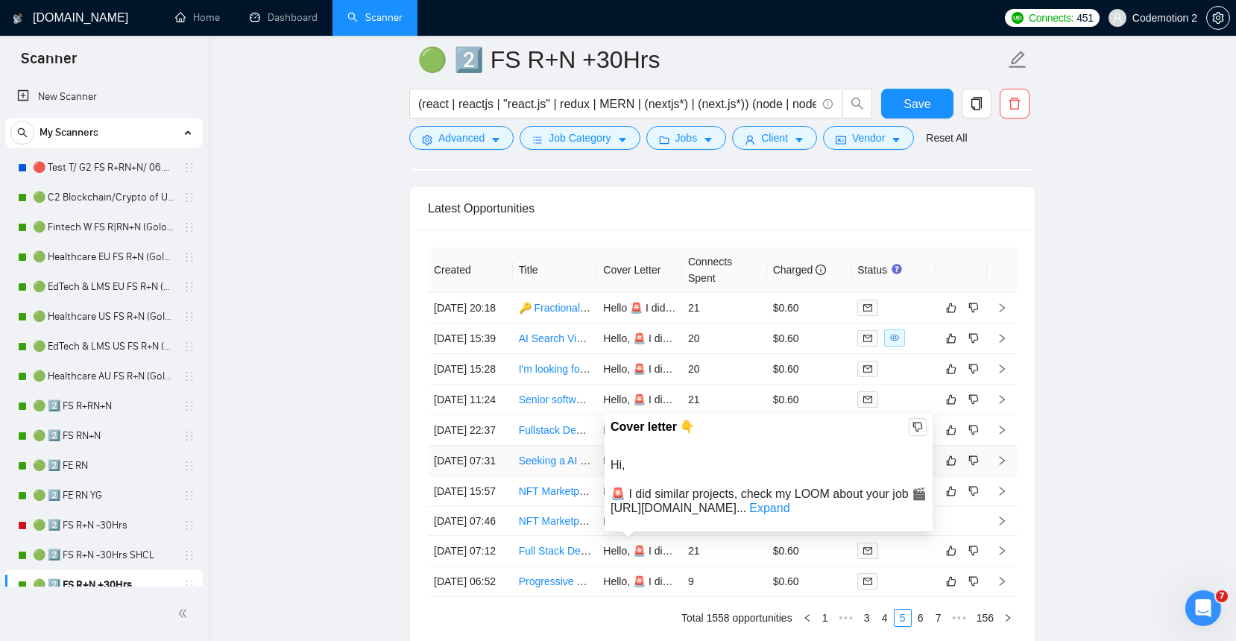
click at [637, 467] on span "Hi, 🚨 I did similar projects, check my LOOM about your job 🎬 https://loom.codem…" at bounding box center [948, 461] width 690 height 12
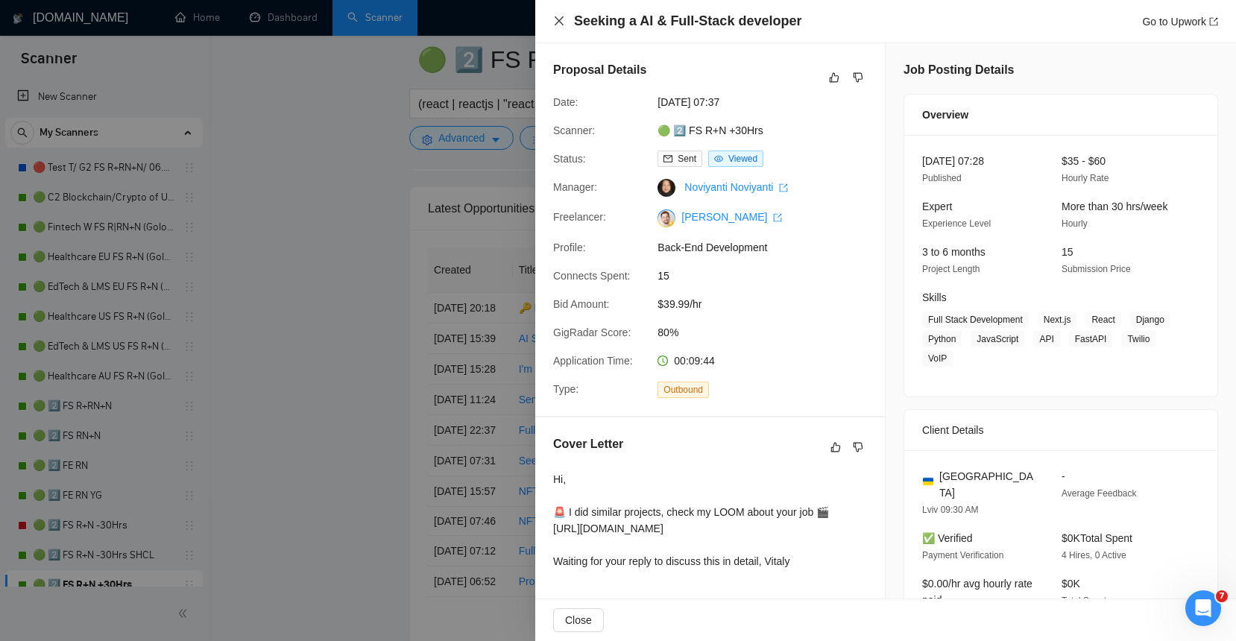
click at [555, 17] on icon "close" at bounding box center [559, 20] width 9 height 9
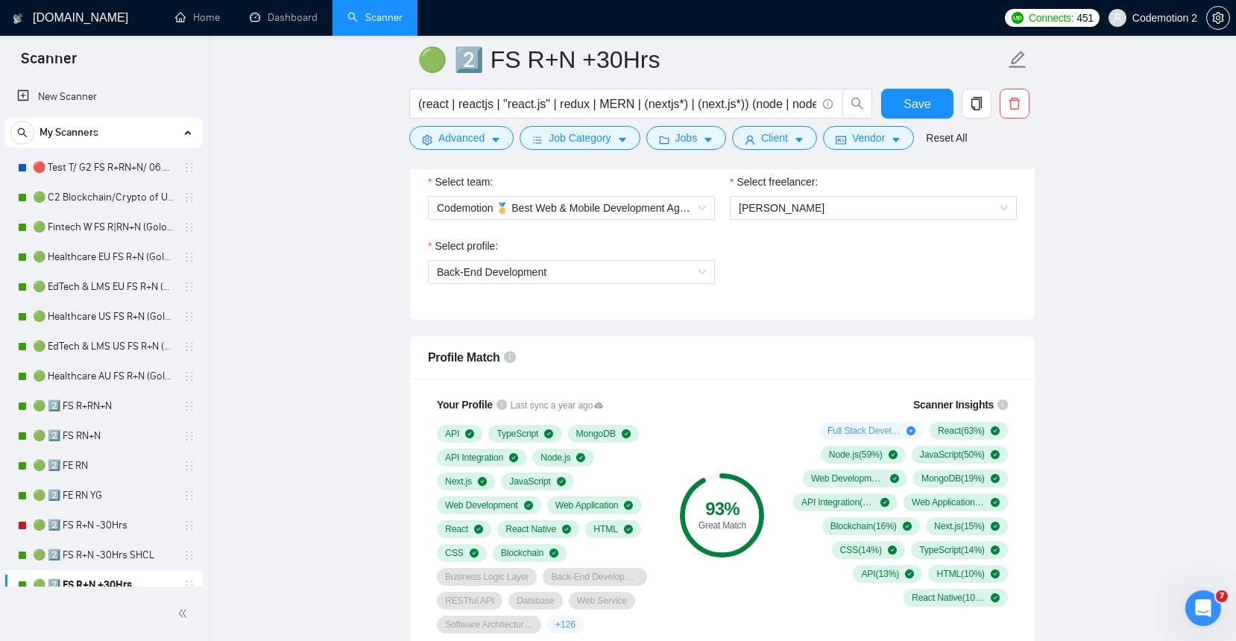
scroll to position [813, 0]
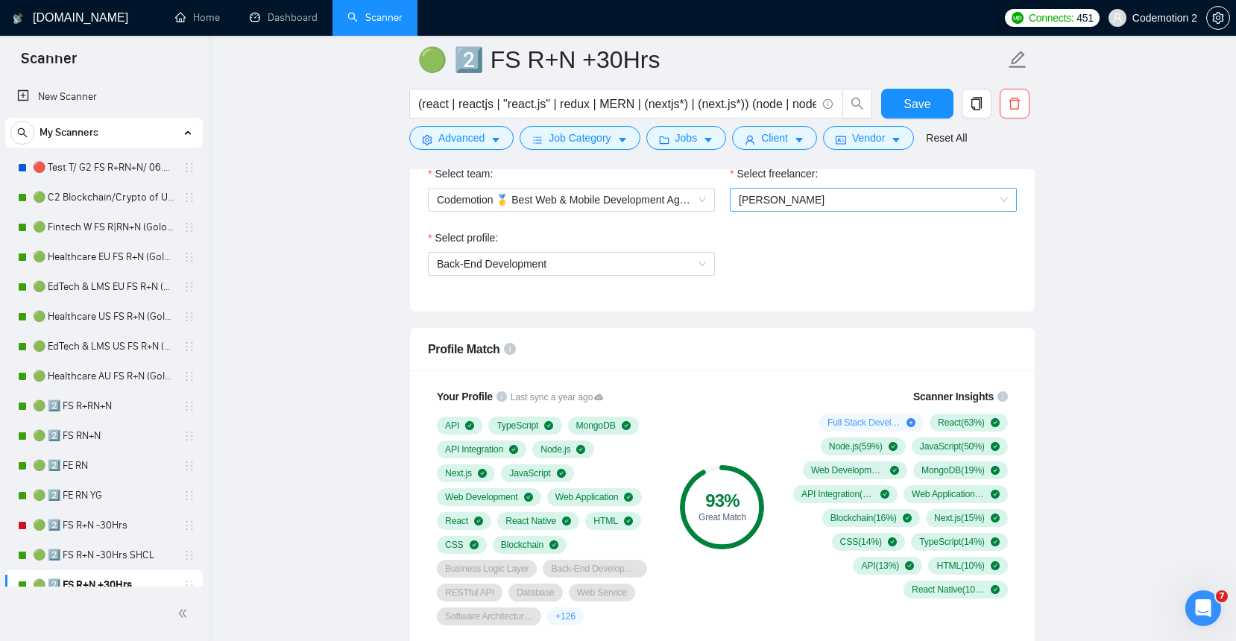
click at [819, 199] on span "[PERSON_NAME]" at bounding box center [873, 200] width 269 height 22
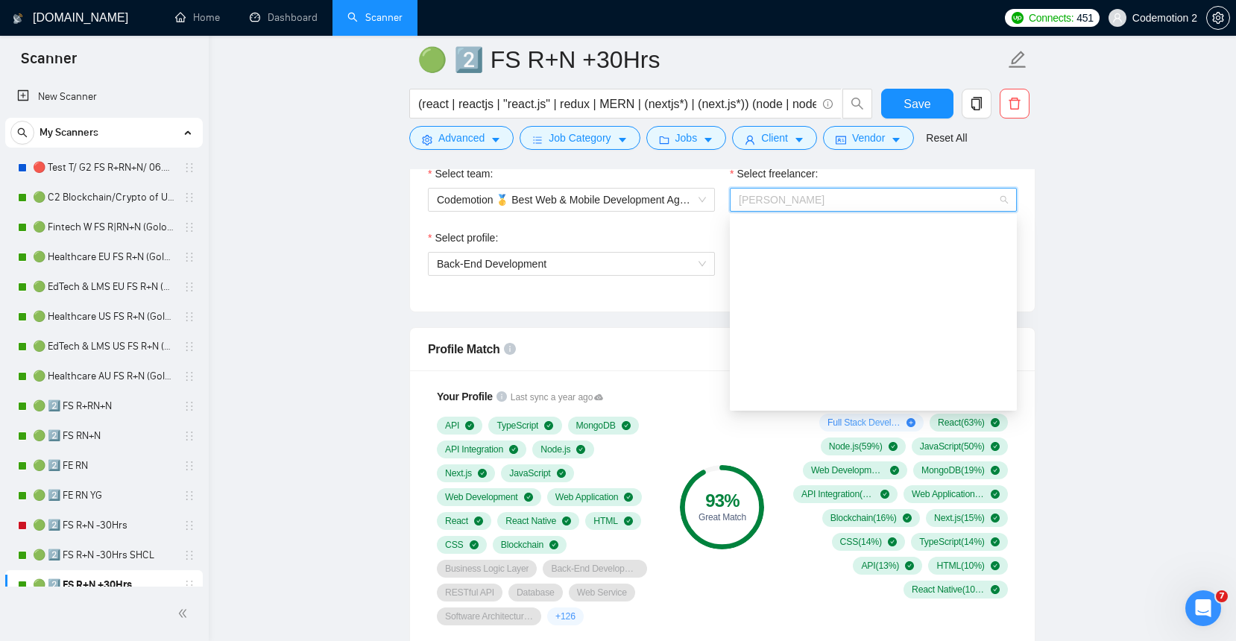
scroll to position [1288, 0]
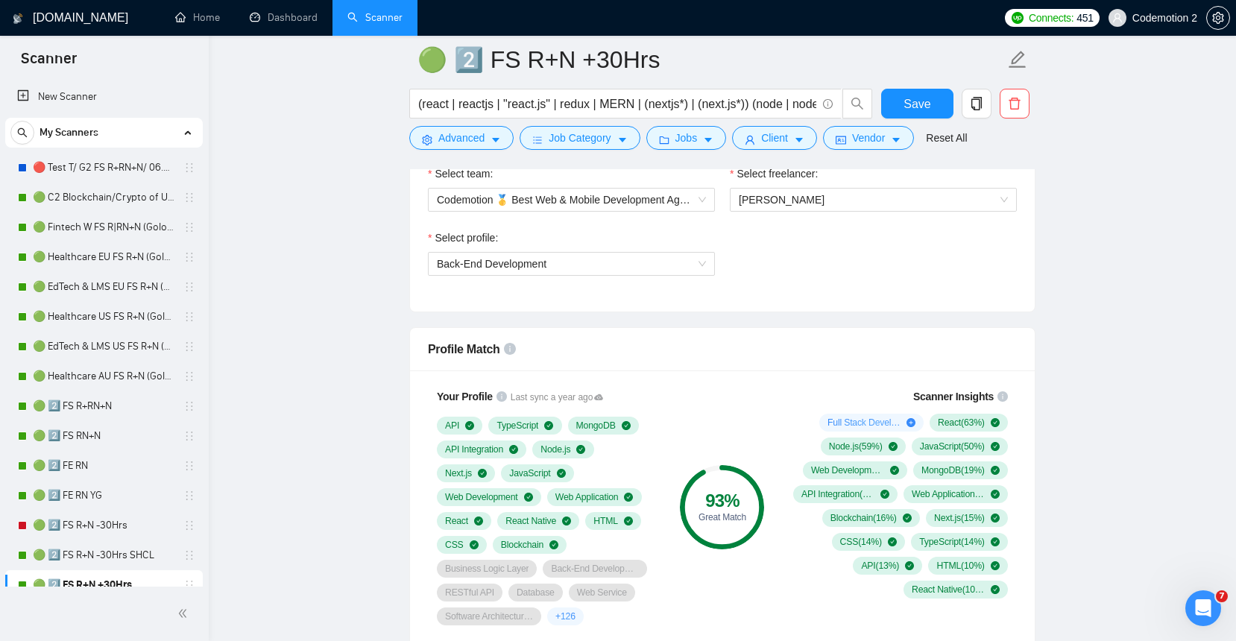
click at [804, 198] on span "[PERSON_NAME]" at bounding box center [782, 200] width 86 height 12
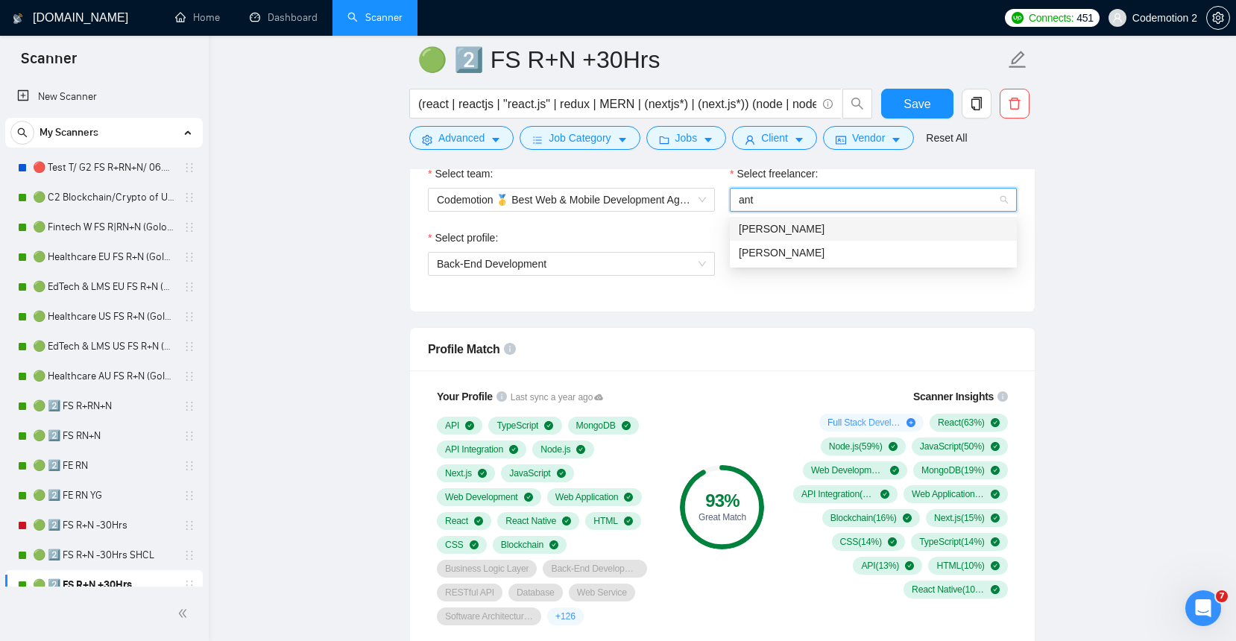
scroll to position [0, 0]
type input "anto"
click at [804, 253] on span "Anton Pshenychnyi" at bounding box center [782, 253] width 86 height 12
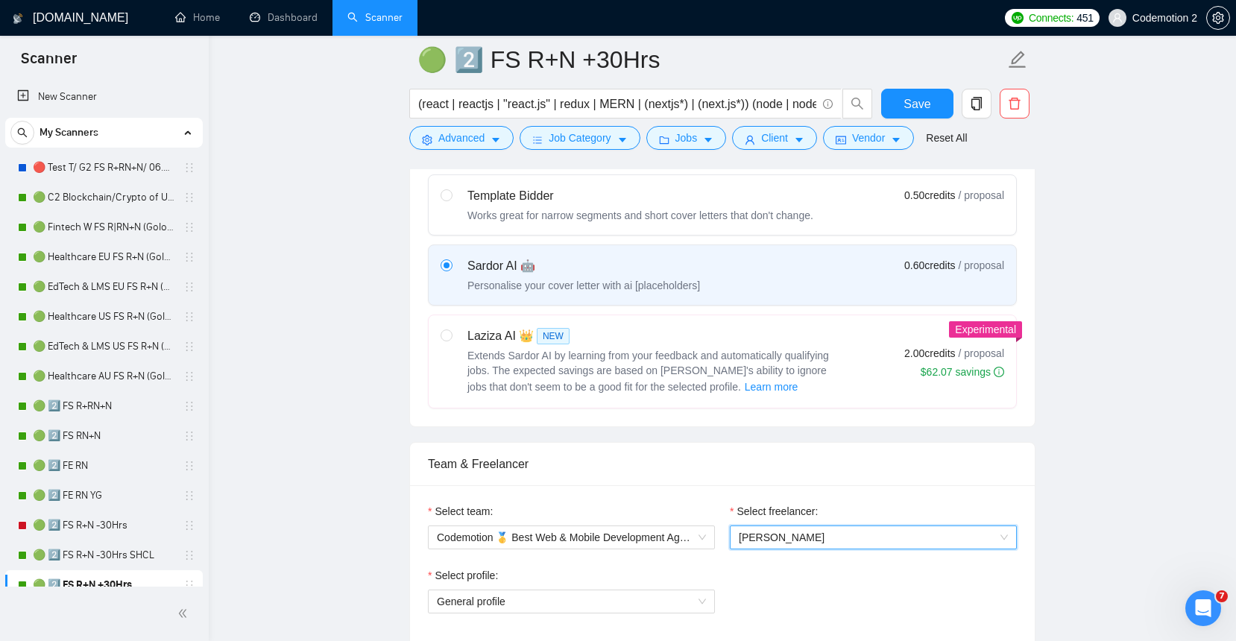
scroll to position [300, 0]
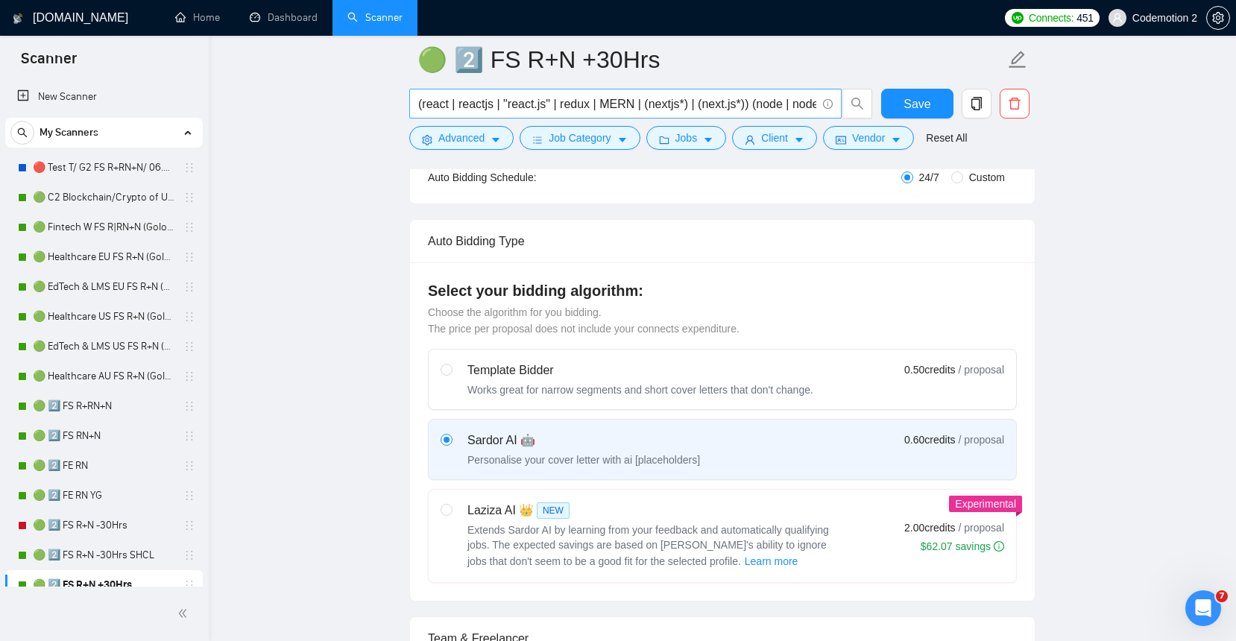
click at [667, 105] on input "(react | reactjs | "react.js" | redux | MERN | (nextjs*) | (next.js*)) (node | …" at bounding box center [617, 104] width 398 height 19
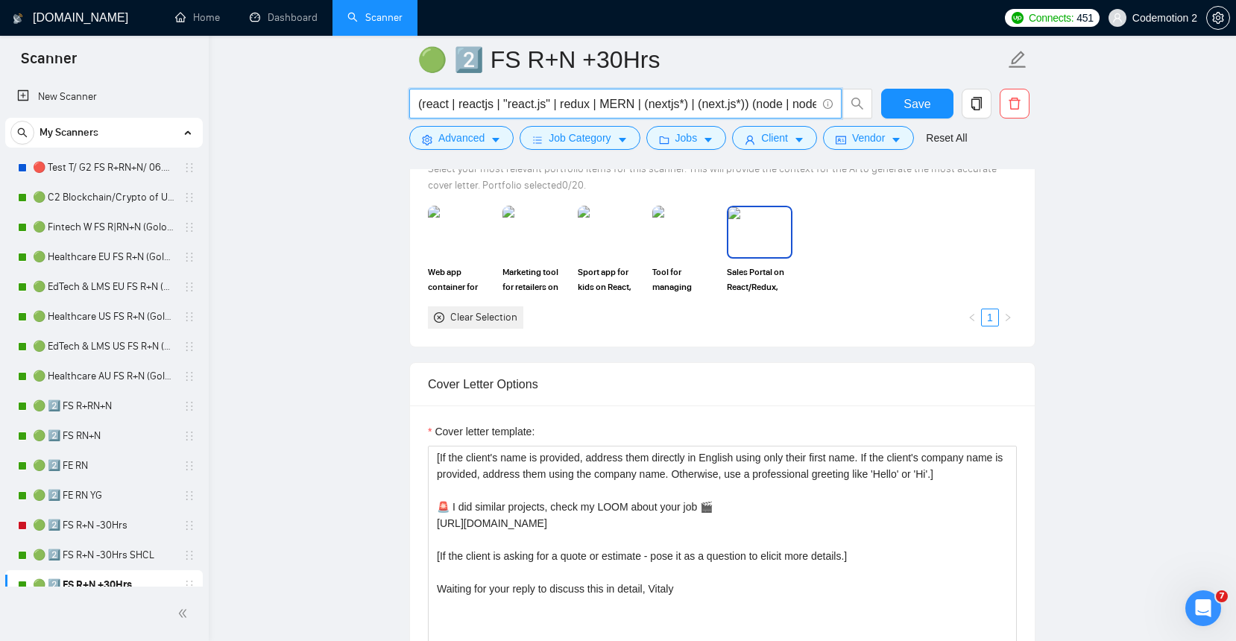
scroll to position [1489, 0]
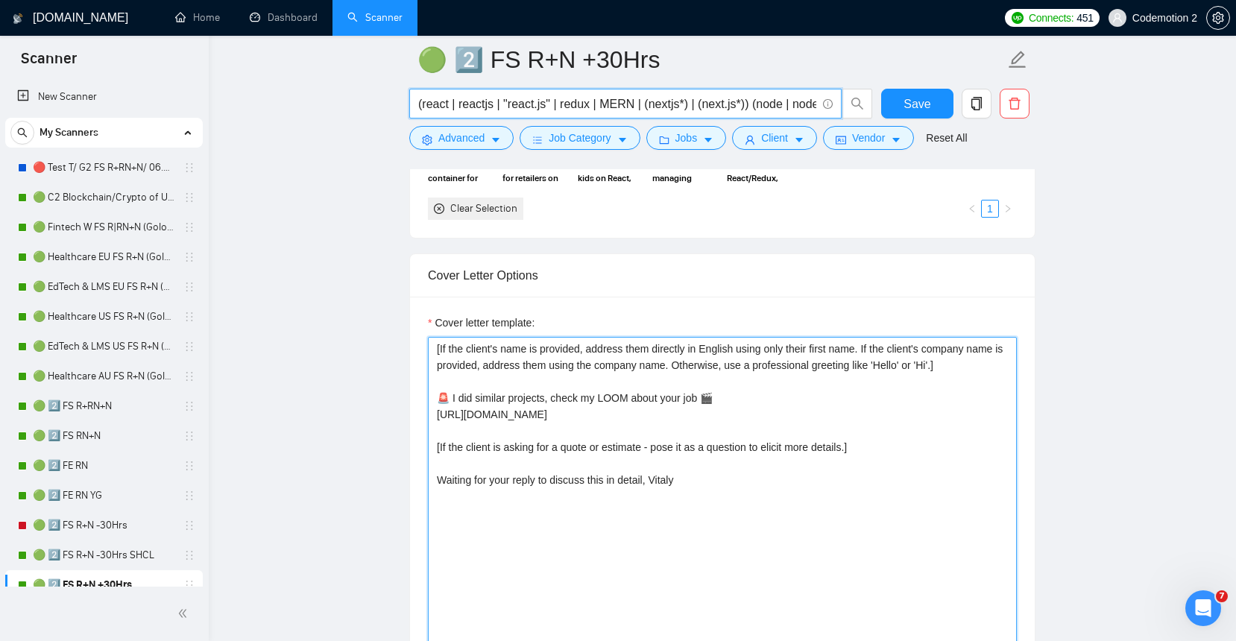
click at [739, 358] on textarea "[If the client's name is provided, address them directly in English using only …" at bounding box center [722, 504] width 589 height 335
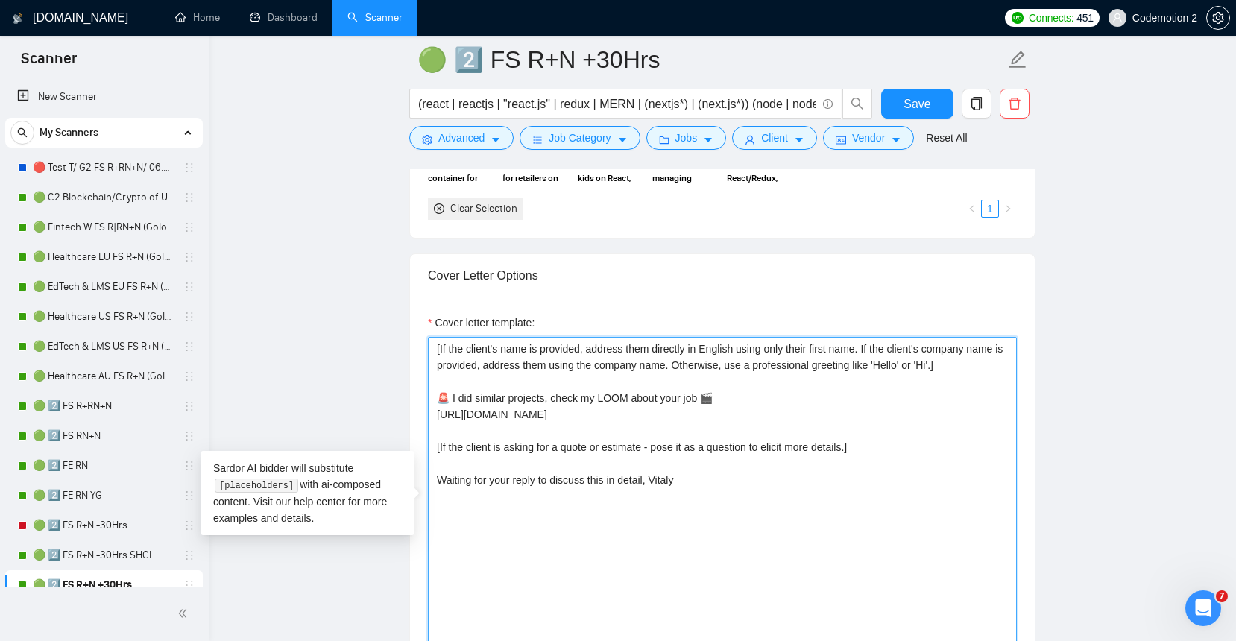
paste textarea "Analyze the job posting's tone (formal, casual, technical) and mirror it in the…"
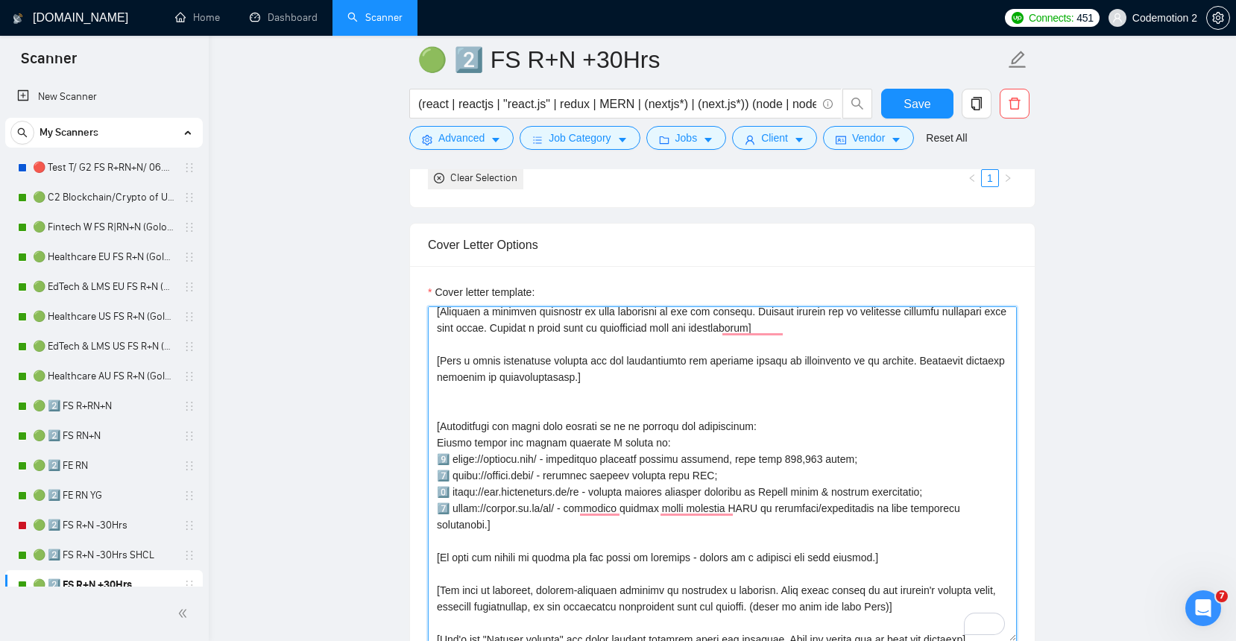
scroll to position [166, 0]
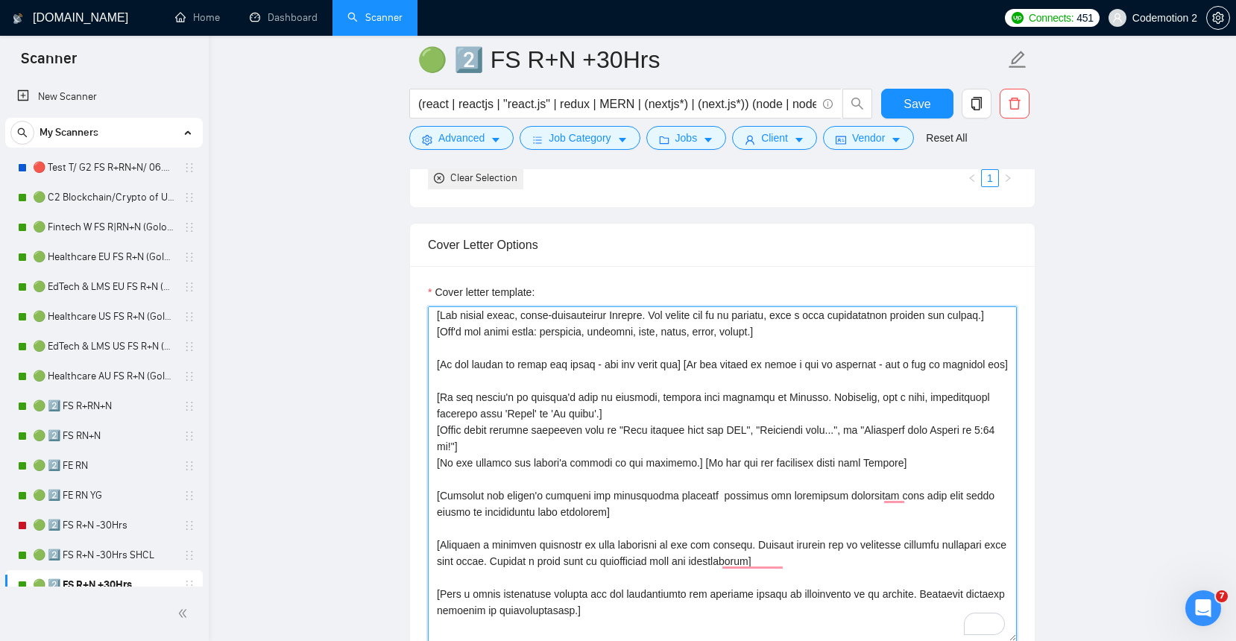
drag, startPoint x: 707, startPoint y: 492, endPoint x: 715, endPoint y: 564, distance: 71.9
click at [707, 492] on textarea "Cover letter template:" at bounding box center [722, 473] width 589 height 335
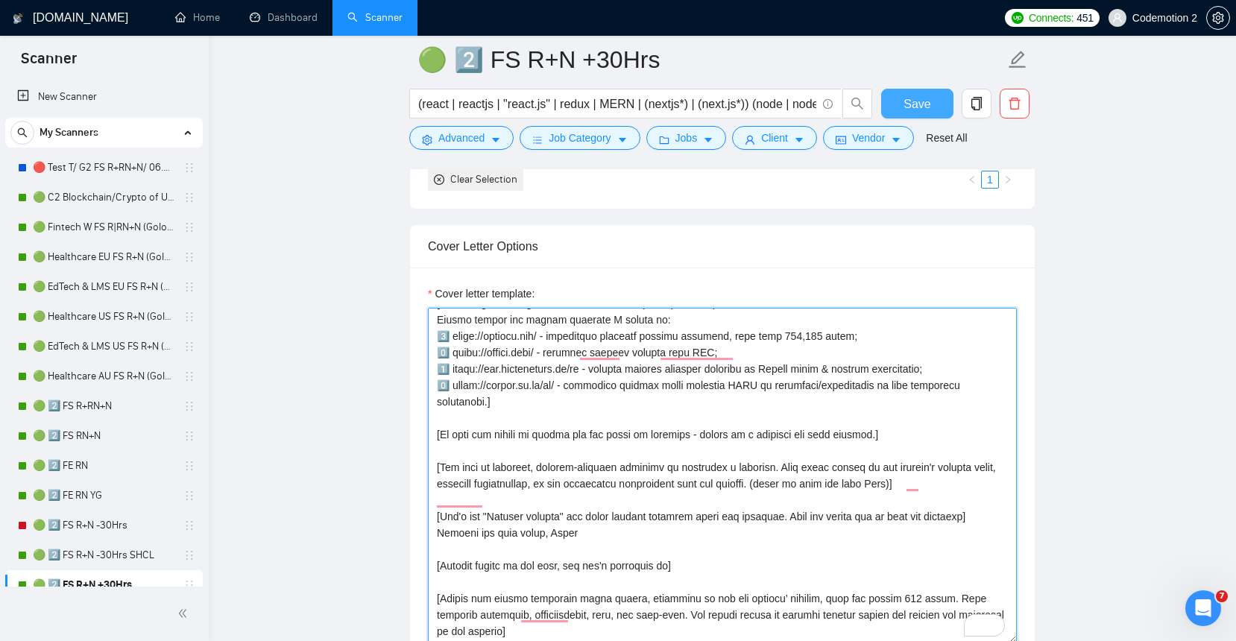
type textarea "[Analyze the job posting's tone (formal, casual, technical) and mirror it in th…"
click at [906, 104] on span "Save" at bounding box center [916, 104] width 27 height 19
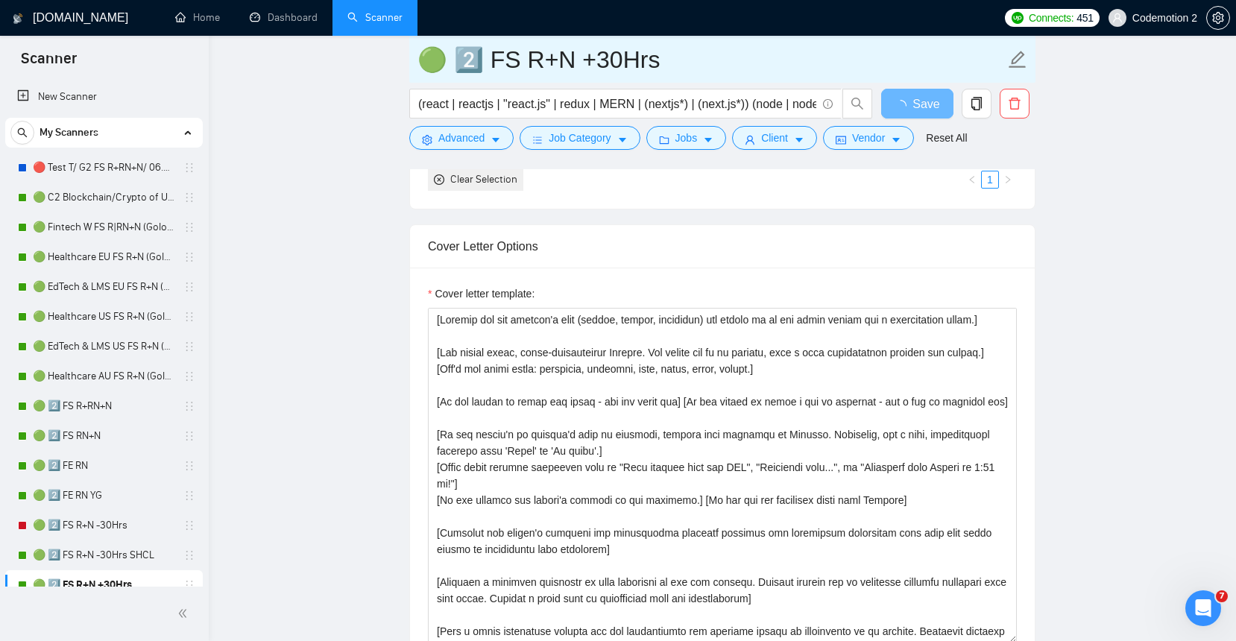
drag, startPoint x: 675, startPoint y: 56, endPoint x: 482, endPoint y: 54, distance: 193.8
click at [481, 54] on input "🟢 2️⃣ FS R+N +30Hrs" at bounding box center [710, 59] width 587 height 37
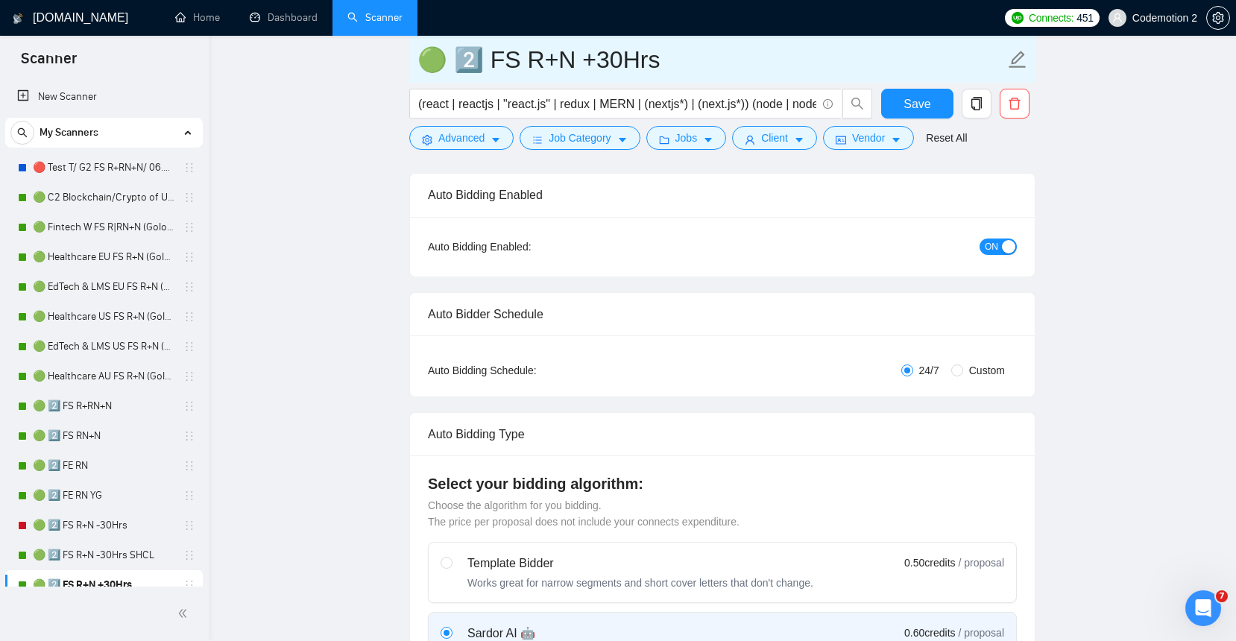
scroll to position [0, 0]
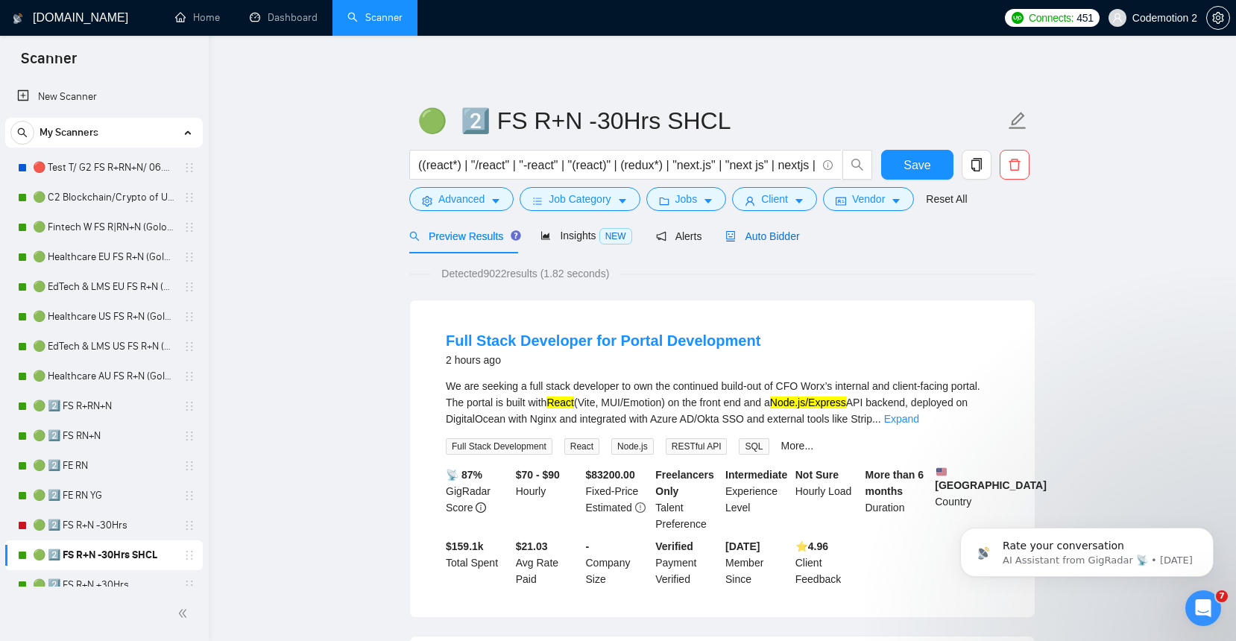
click at [780, 241] on span "Auto Bidder" at bounding box center [762, 236] width 74 height 12
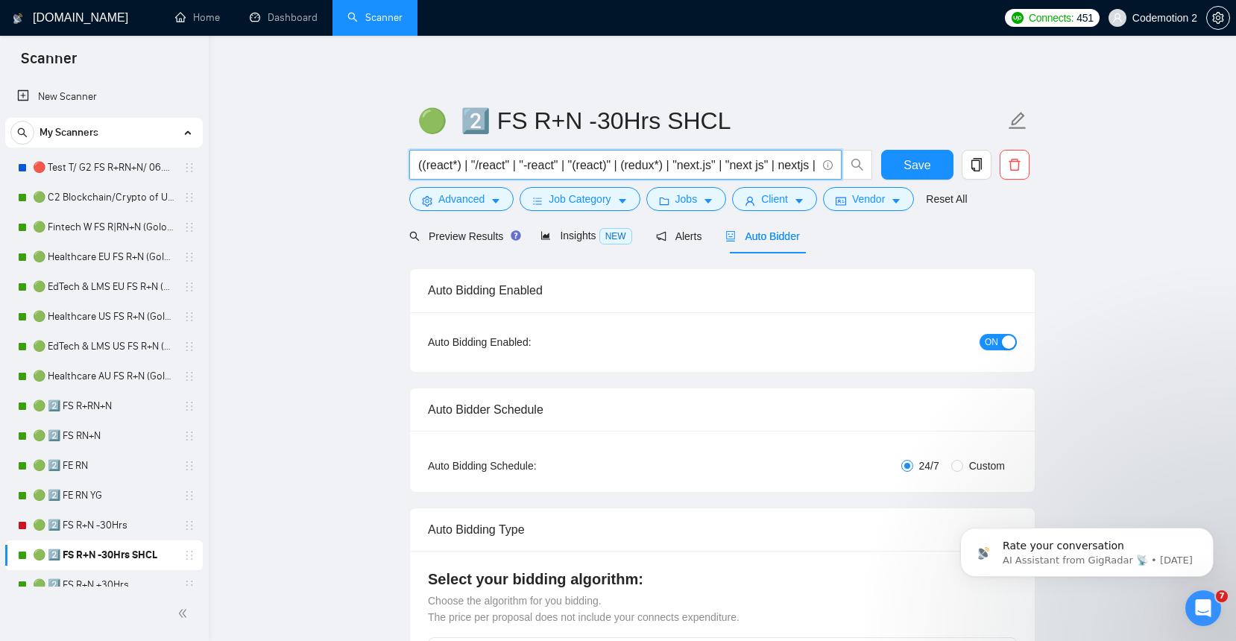
click at [757, 165] on input "((react*) | "/react" | "-react" | "(react)" | (redux*) | "next.js" | "next js" …" at bounding box center [617, 165] width 398 height 19
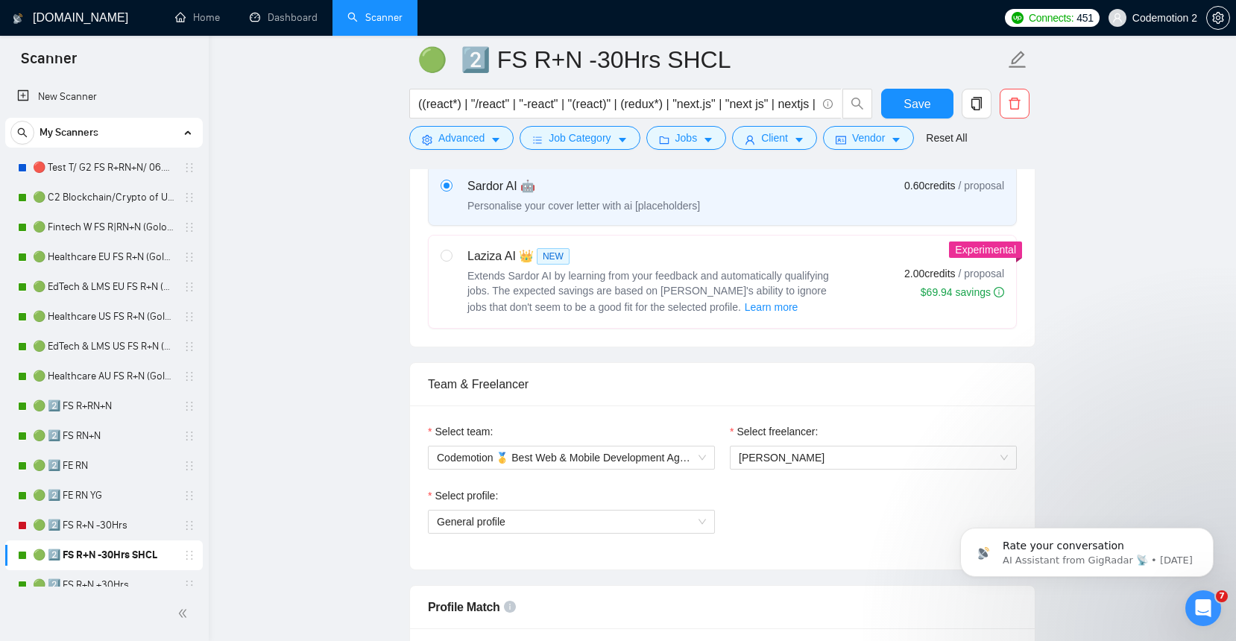
scroll to position [650, 0]
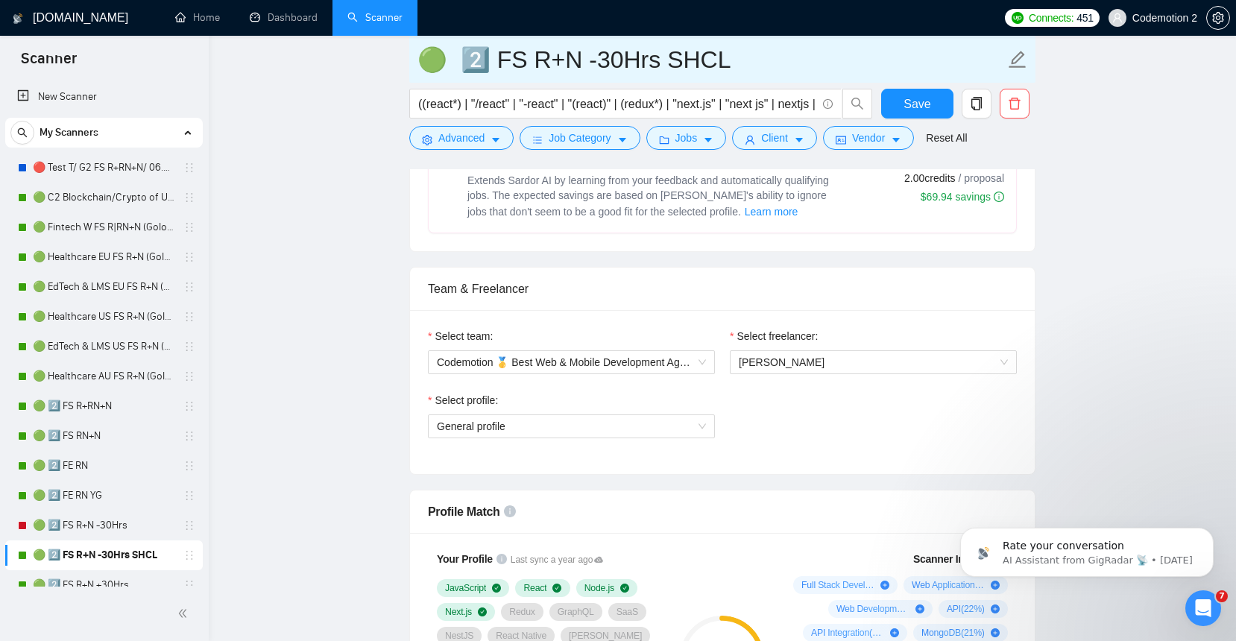
drag, startPoint x: 727, startPoint y: 65, endPoint x: 484, endPoint y: 64, distance: 243.0
click at [483, 64] on input "🟢 2️⃣ FS R+N -30Hrs SHCL" at bounding box center [710, 59] width 587 height 37
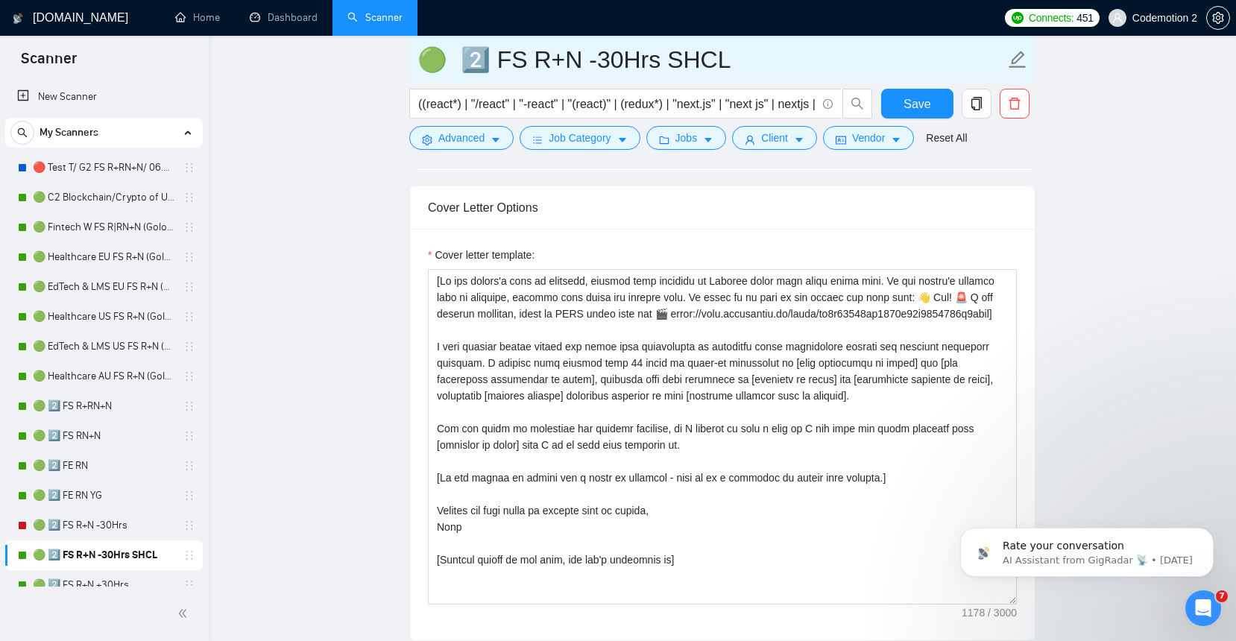
scroll to position [1673, 0]
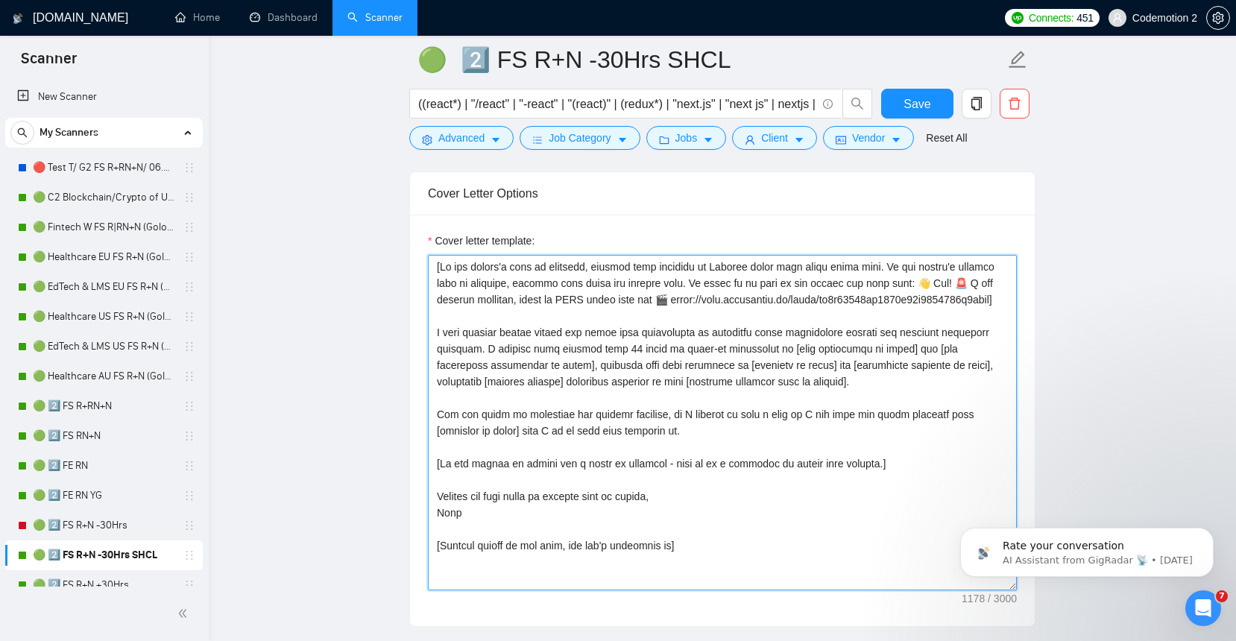
click at [662, 442] on textarea "Cover letter template:" at bounding box center [722, 422] width 589 height 335
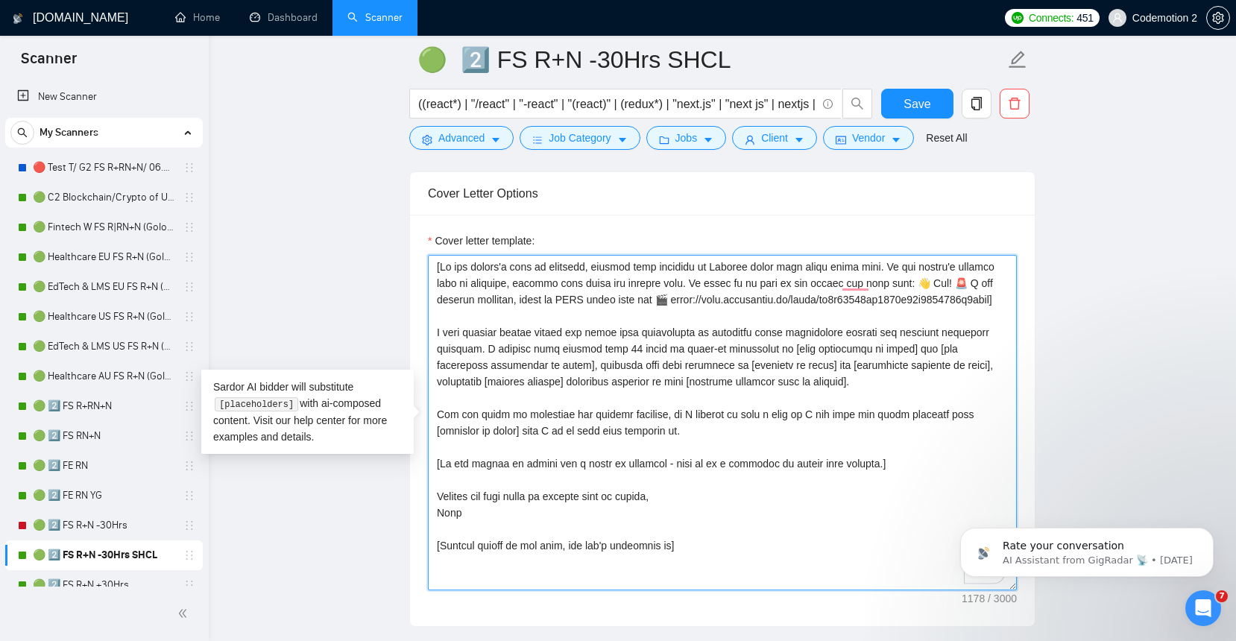
paste textarea "Analyze the job posting's tone (formal, casual, technical) and mirror it in the…"
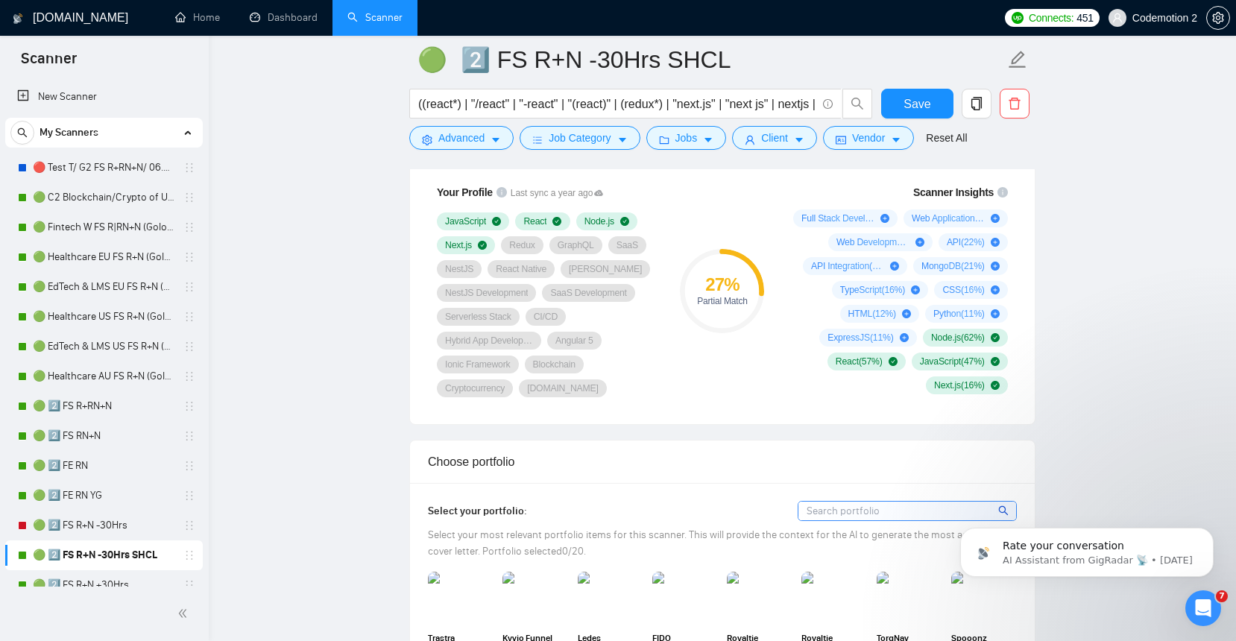
scroll to position [772, 0]
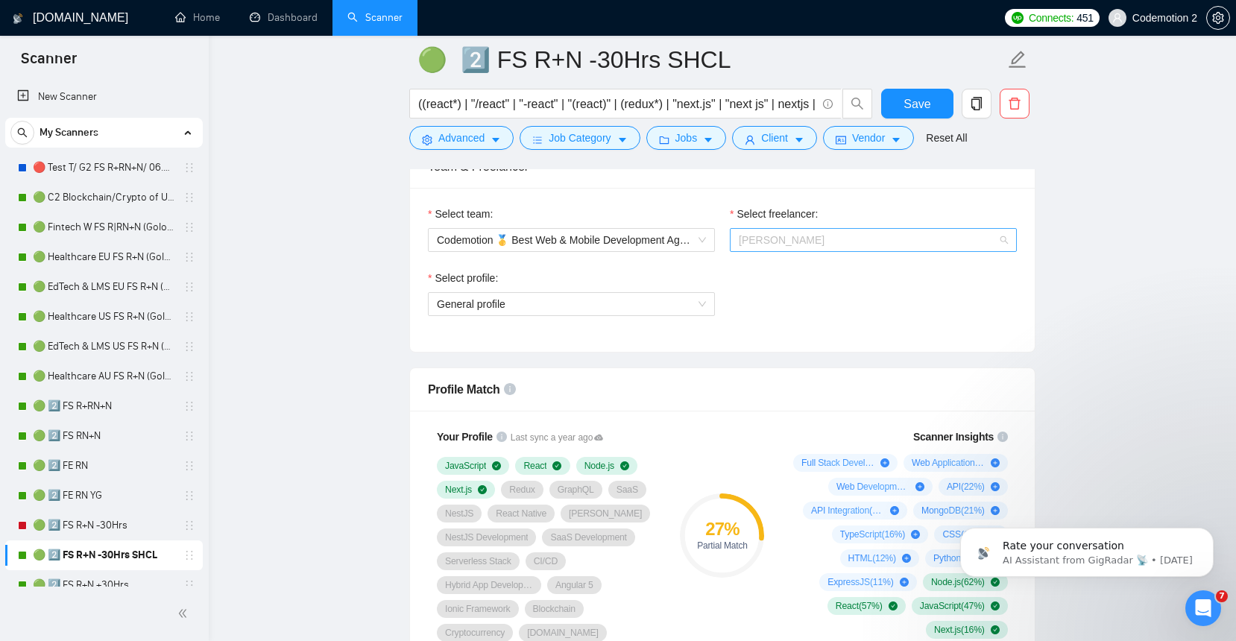
click at [839, 236] on span "[PERSON_NAME]" at bounding box center [873, 240] width 269 height 22
type textarea "[Analyze the job posting's tone (formal, casual, technical) and mirror it in th…"
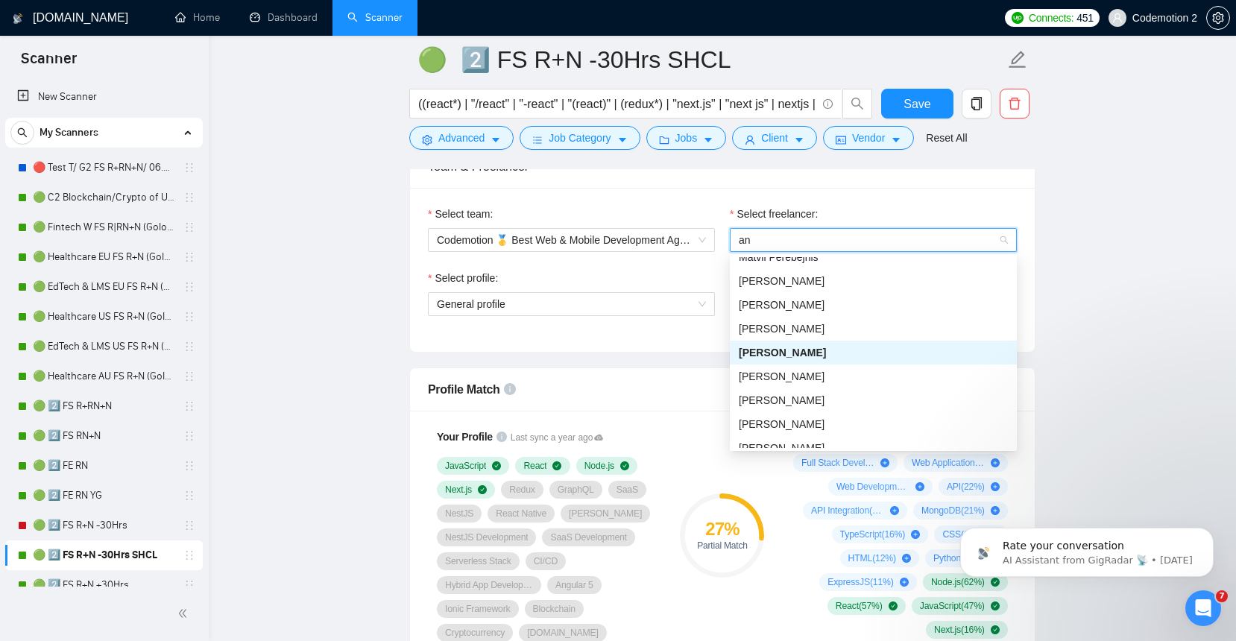
scroll to position [471, 0]
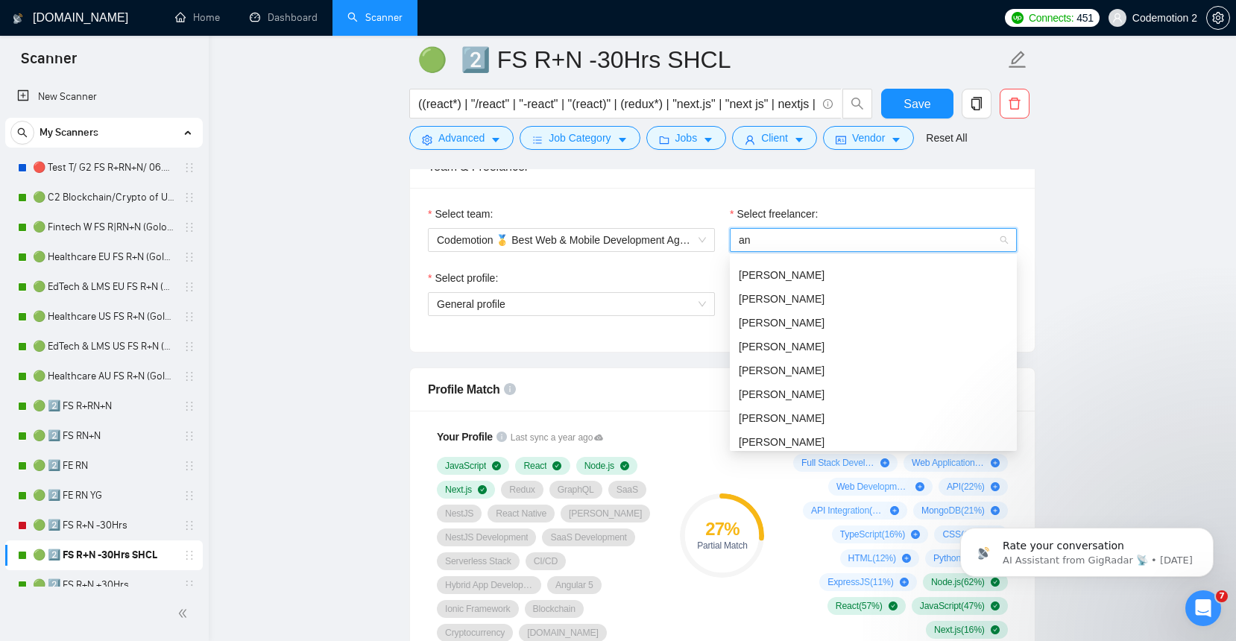
type input "ant"
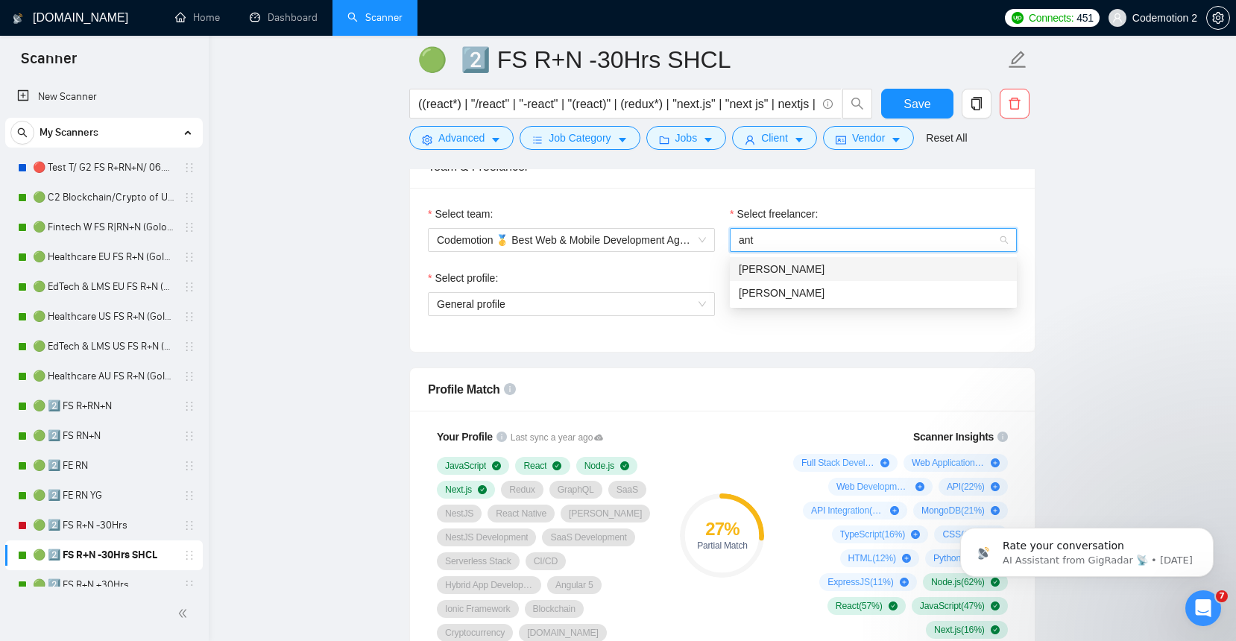
scroll to position [0, 0]
click at [824, 288] on span "[PERSON_NAME]" at bounding box center [782, 293] width 86 height 12
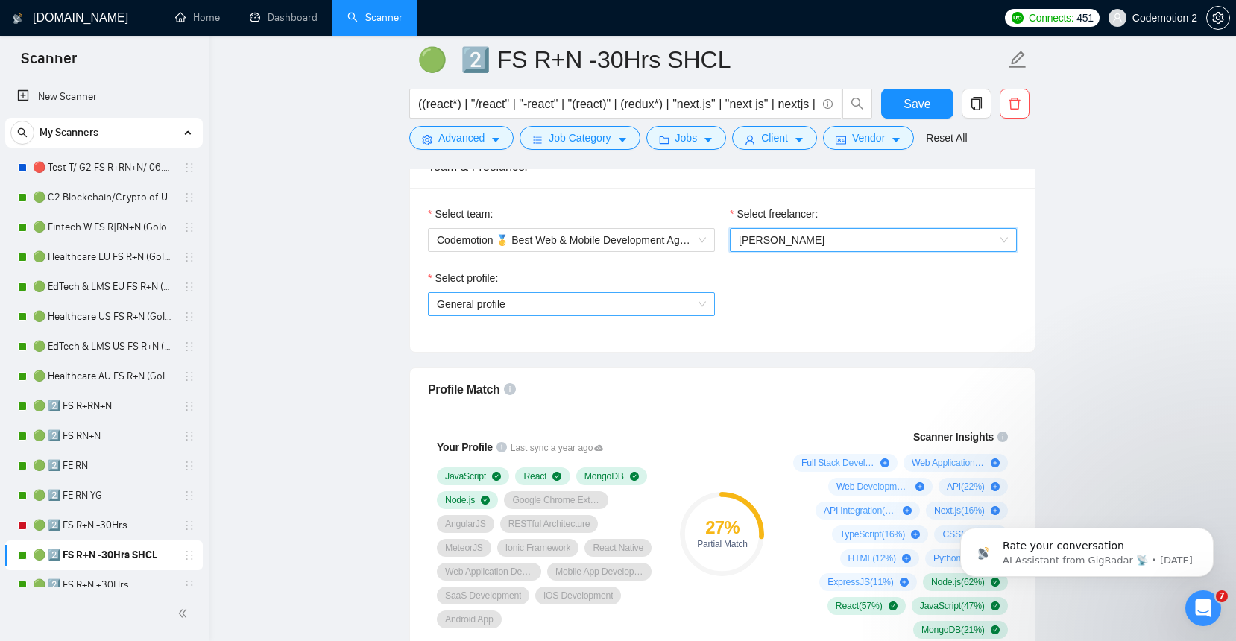
click at [562, 303] on span "General profile" at bounding box center [571, 304] width 269 height 22
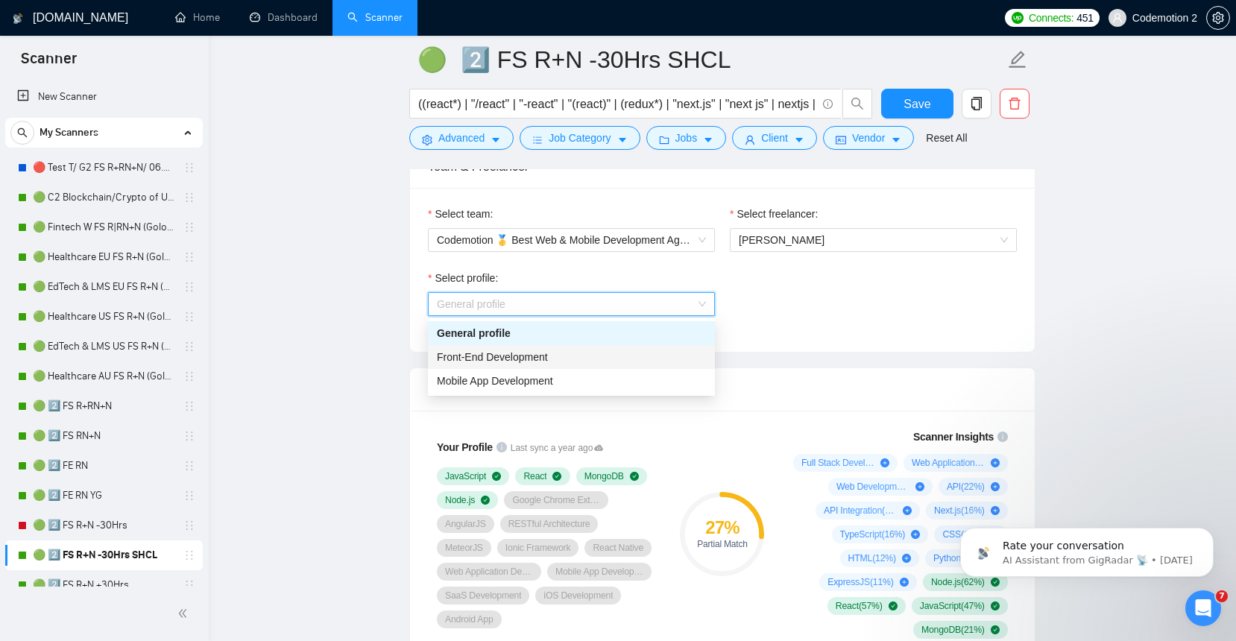
click at [541, 353] on span "Front-End Development" at bounding box center [492, 357] width 111 height 12
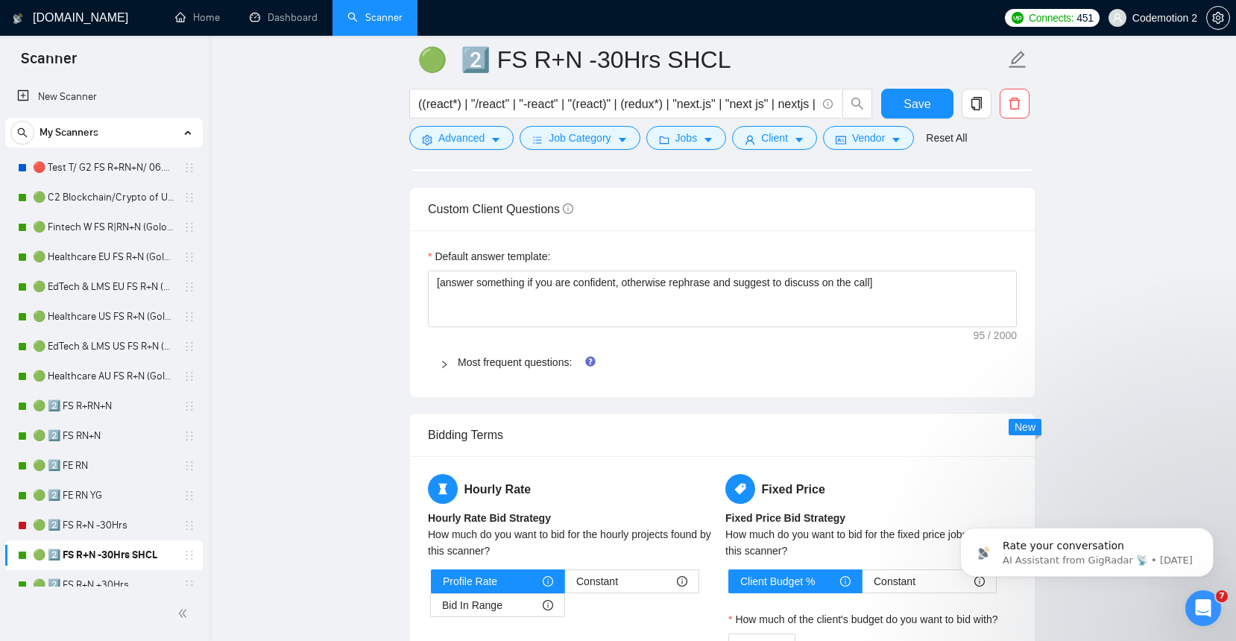
scroll to position [2215, 0]
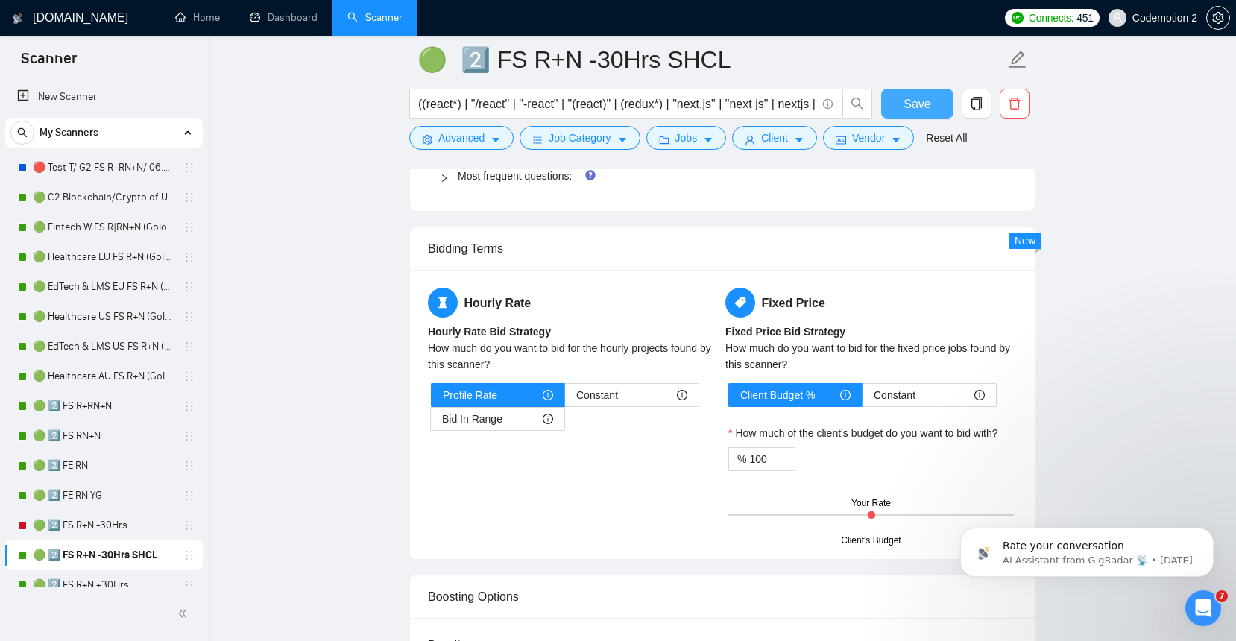
click at [923, 104] on span "Save" at bounding box center [916, 104] width 27 height 19
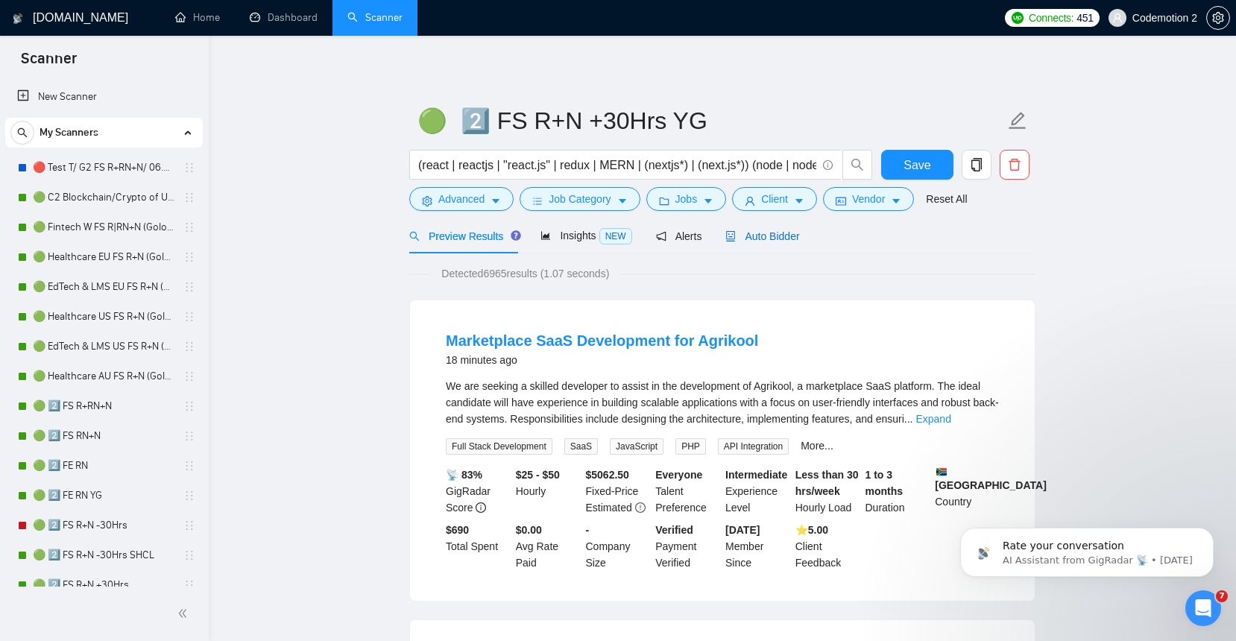
click at [781, 233] on span "Auto Bidder" at bounding box center [762, 236] width 74 height 12
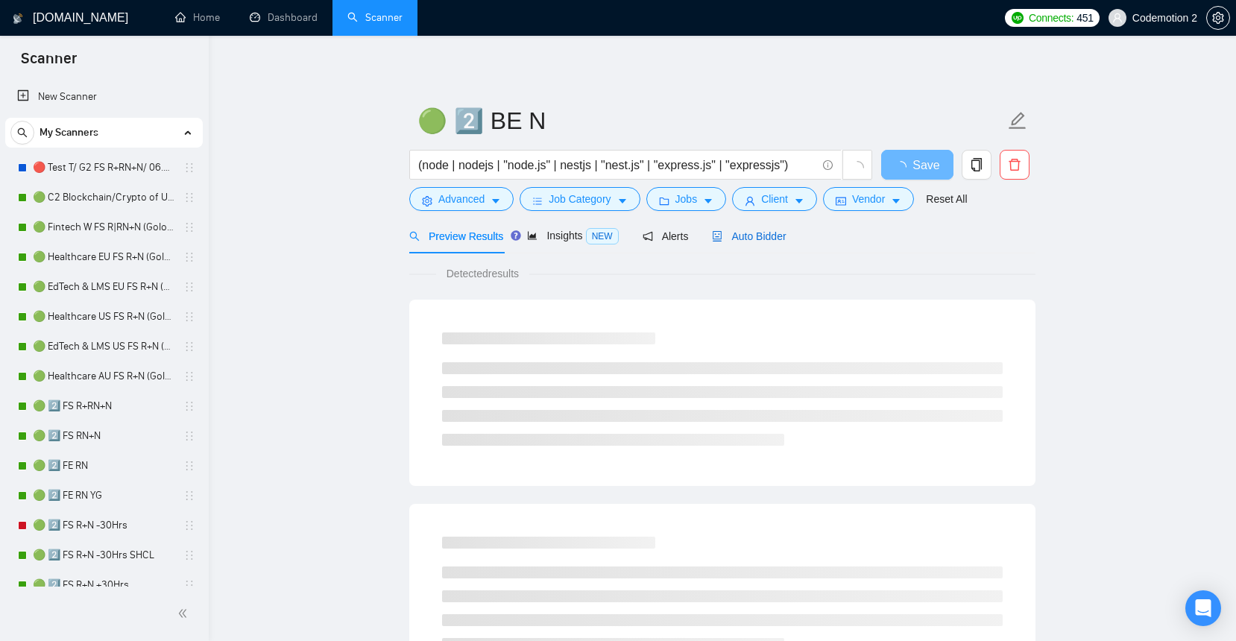
click at [758, 230] on span "Auto Bidder" at bounding box center [749, 236] width 74 height 12
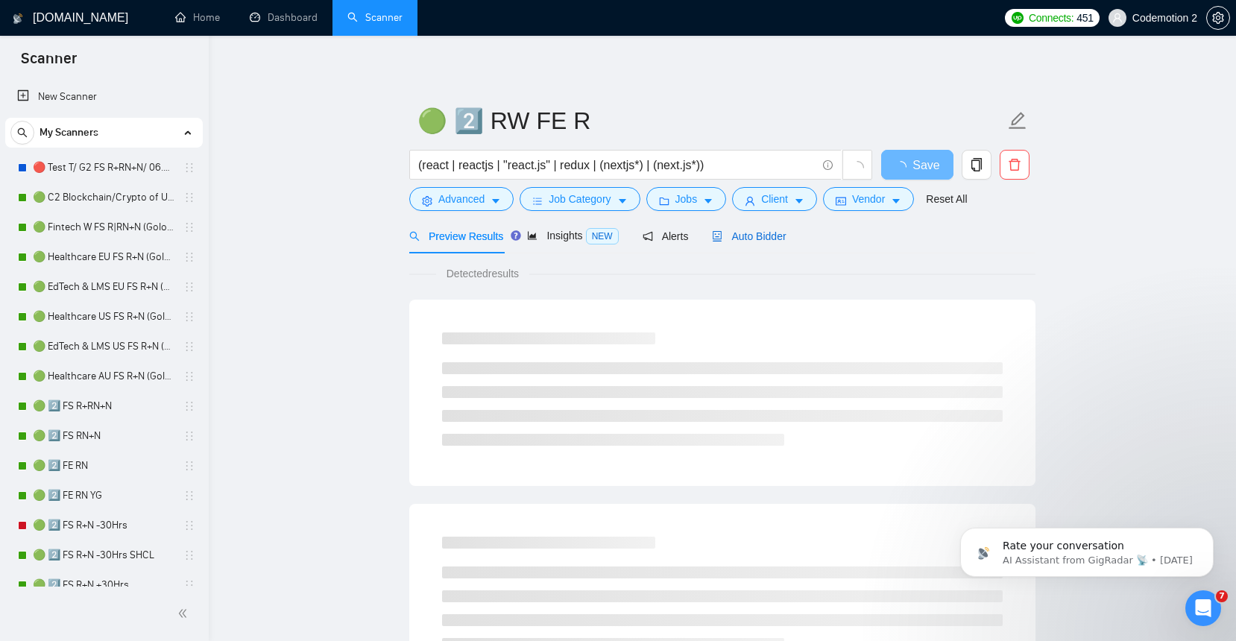
click at [769, 239] on span "Auto Bidder" at bounding box center [749, 236] width 74 height 12
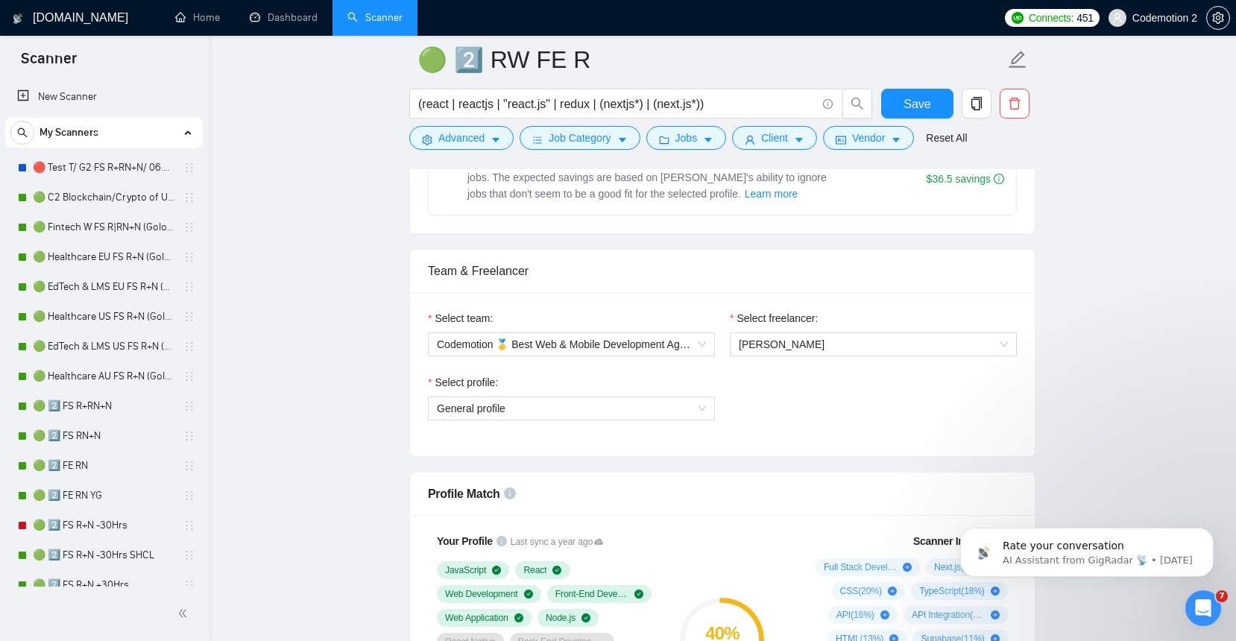
scroll to position [657, 0]
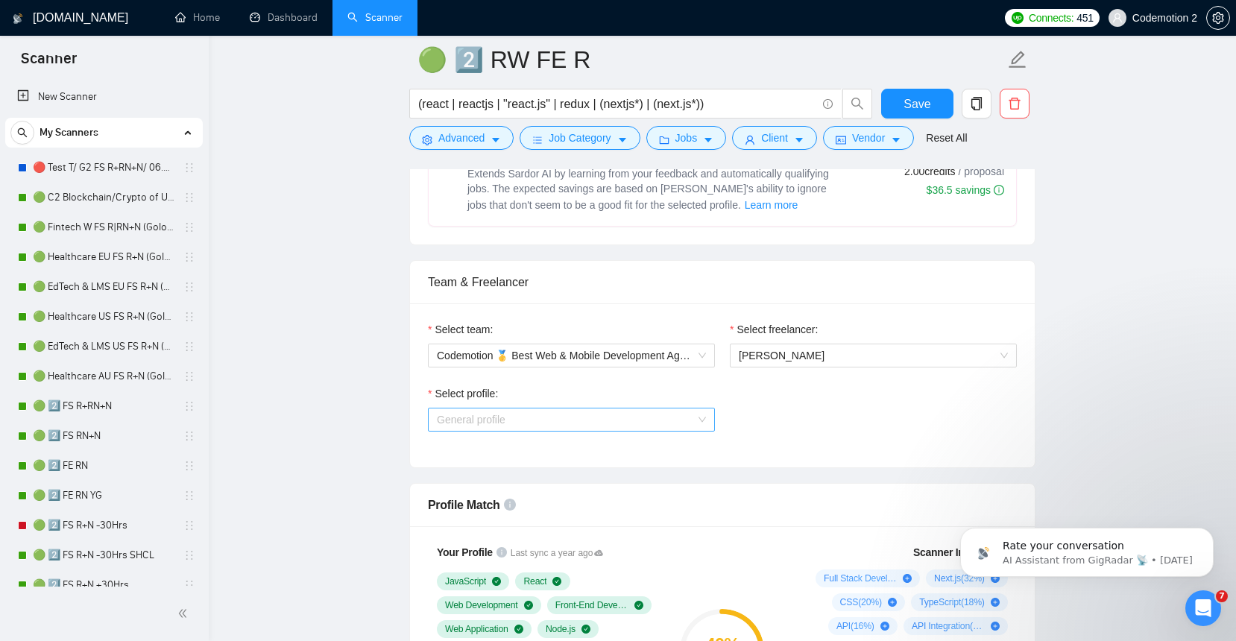
click at [702, 424] on span "General profile" at bounding box center [571, 419] width 269 height 22
click at [731, 394] on div "Select profile: General profile" at bounding box center [722, 417] width 604 height 64
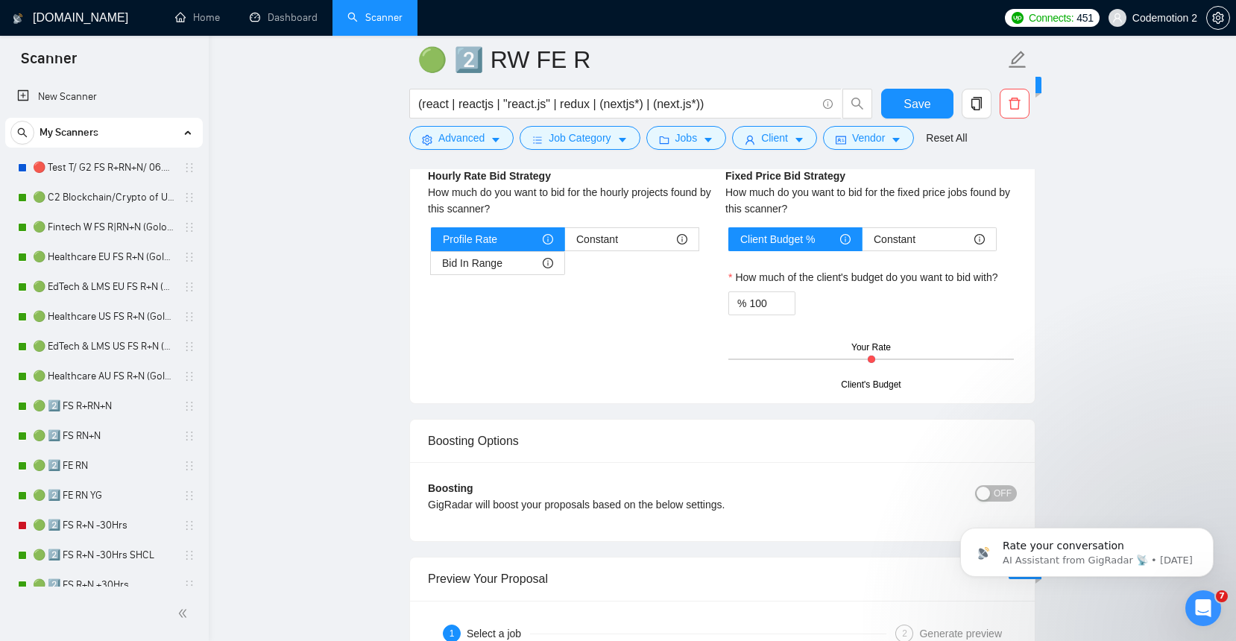
scroll to position [2506, 0]
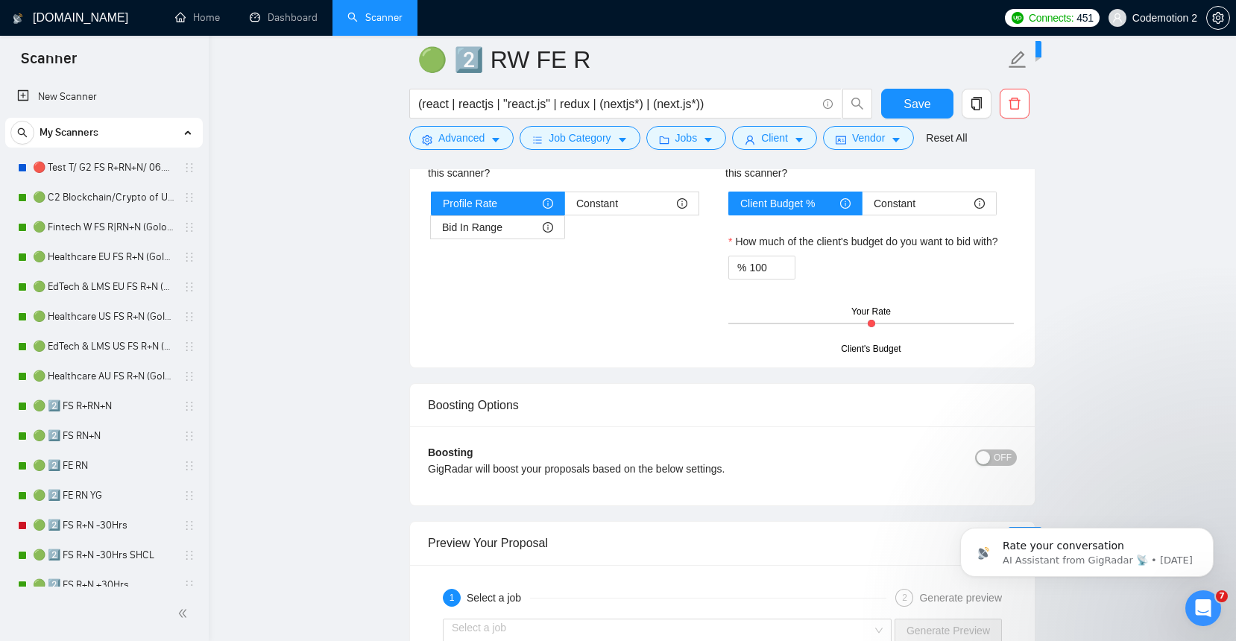
click at [982, 467] on div "OFF" at bounding box center [944, 457] width 148 height 24
click at [988, 453] on div "button" at bounding box center [983, 457] width 13 height 13
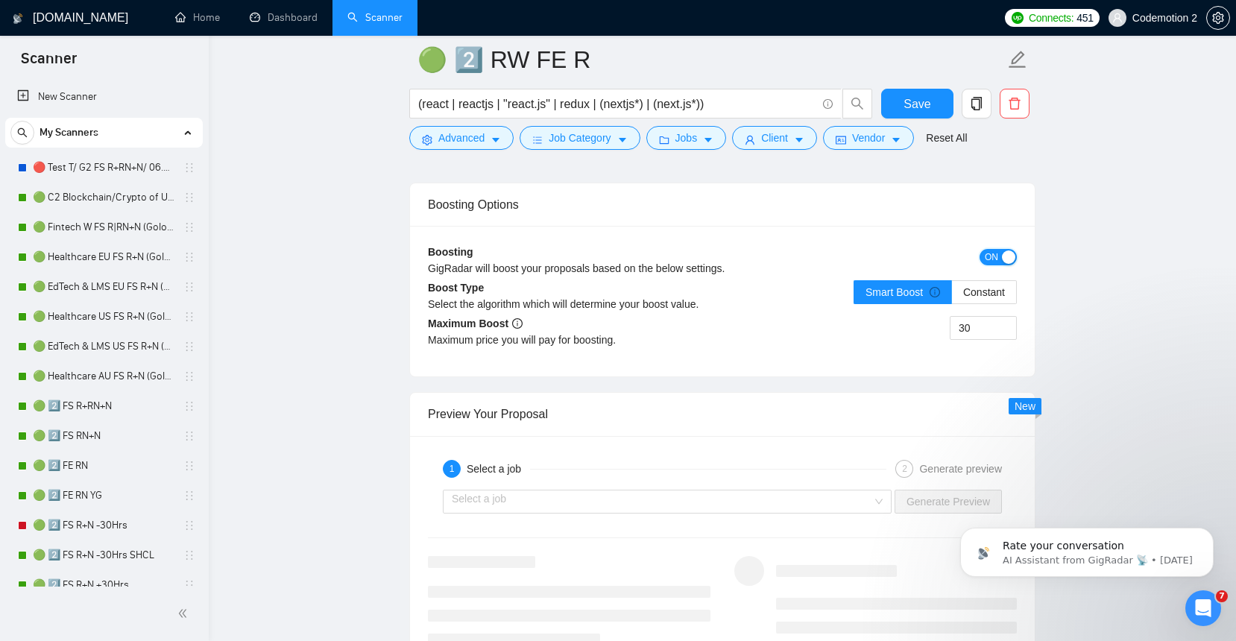
scroll to position [2707, 0]
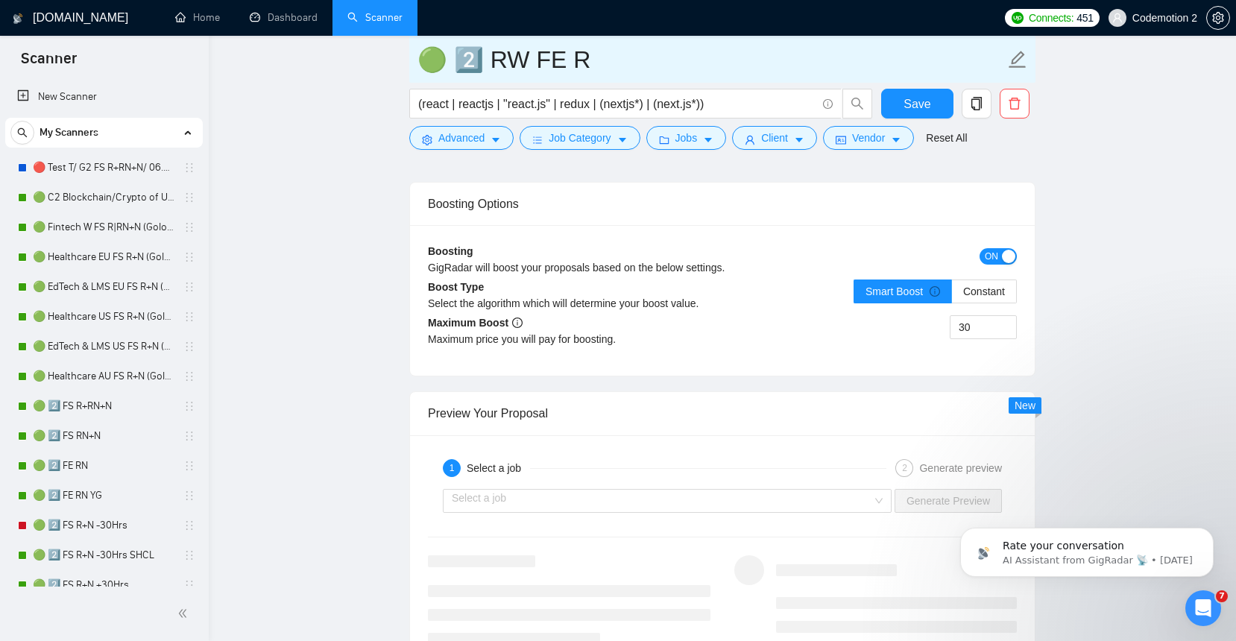
drag, startPoint x: 610, startPoint y: 62, endPoint x: 452, endPoint y: 60, distance: 157.3
click at [452, 60] on input "🟢 2️⃣ RW FE R" at bounding box center [710, 59] width 587 height 37
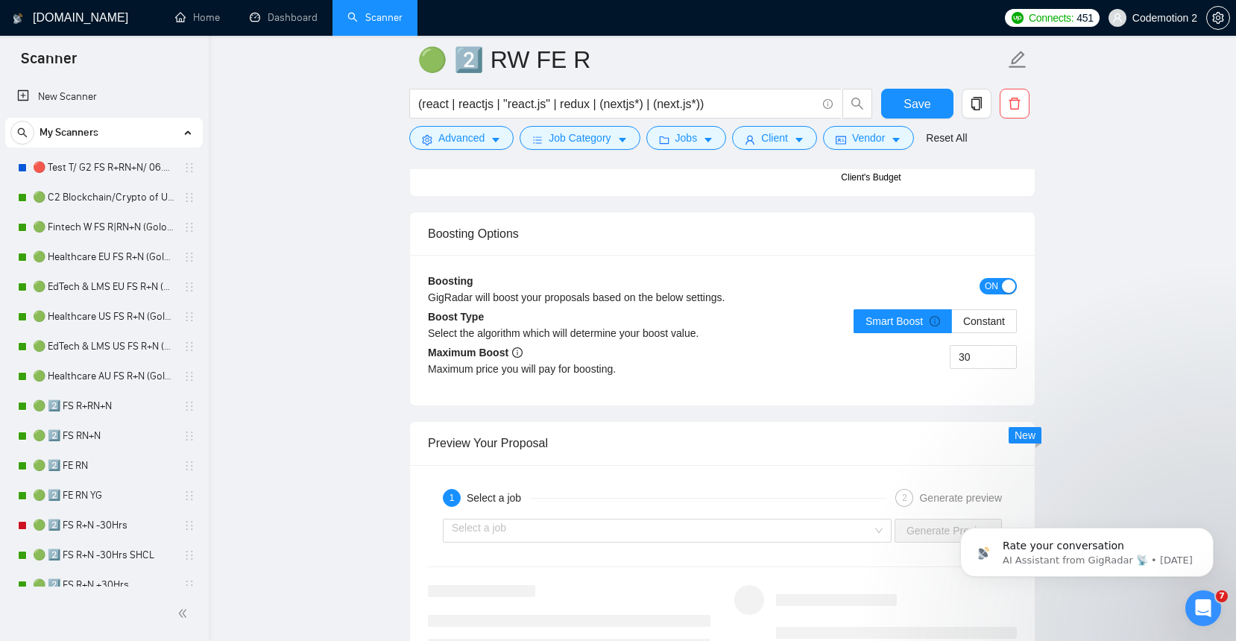
scroll to position [2602, 0]
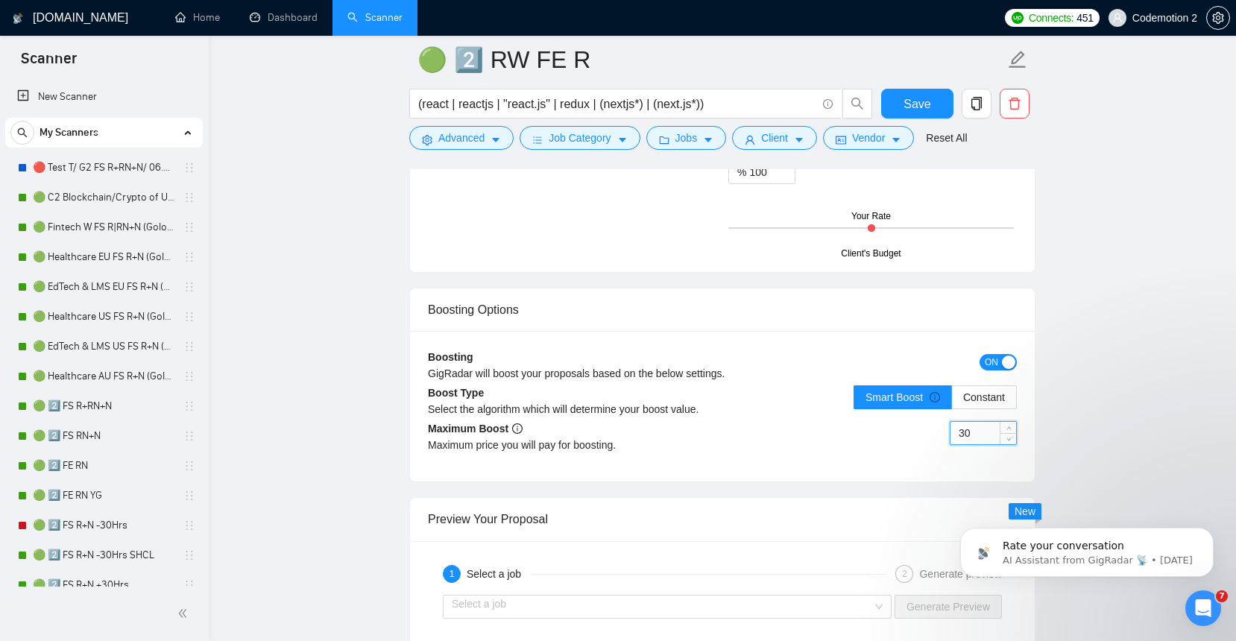
click at [973, 435] on input "30" at bounding box center [983, 433] width 66 height 22
type input "40"
click at [1020, 467] on div "Boosting GigRadar will boost your proposals based on the below settings. ON Boo…" at bounding box center [722, 406] width 625 height 151
click at [908, 104] on span "Save" at bounding box center [916, 104] width 27 height 19
